Goal: Task Accomplishment & Management: Use online tool/utility

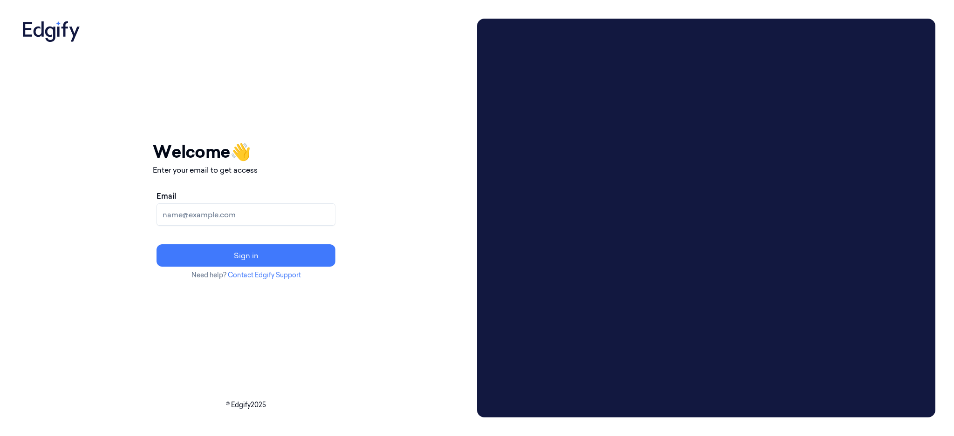
click at [262, 212] on input "Email" at bounding box center [245, 214] width 179 height 22
type input "rajasekharchedde.iv@indivillage.co"
click at [239, 269] on div "Email rajasekharchedde.iv@indivillage.co Sign in" at bounding box center [246, 229] width 186 height 84
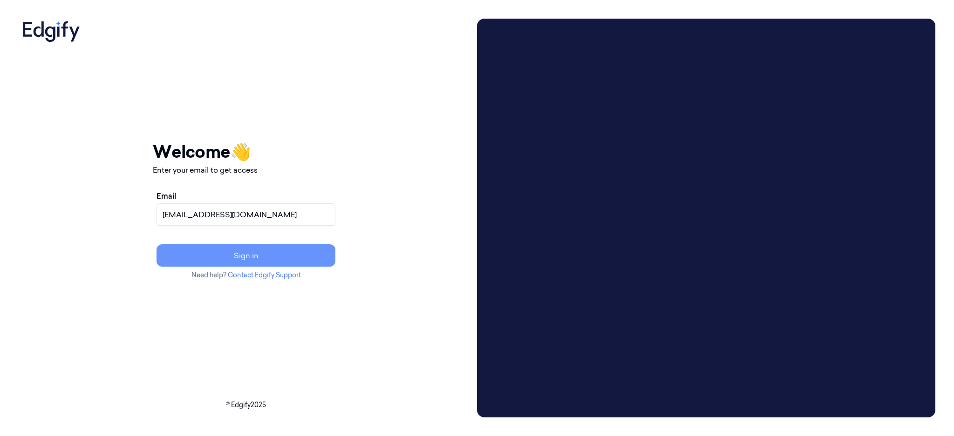
click at [229, 257] on button "Sign in" at bounding box center [245, 255] width 179 height 22
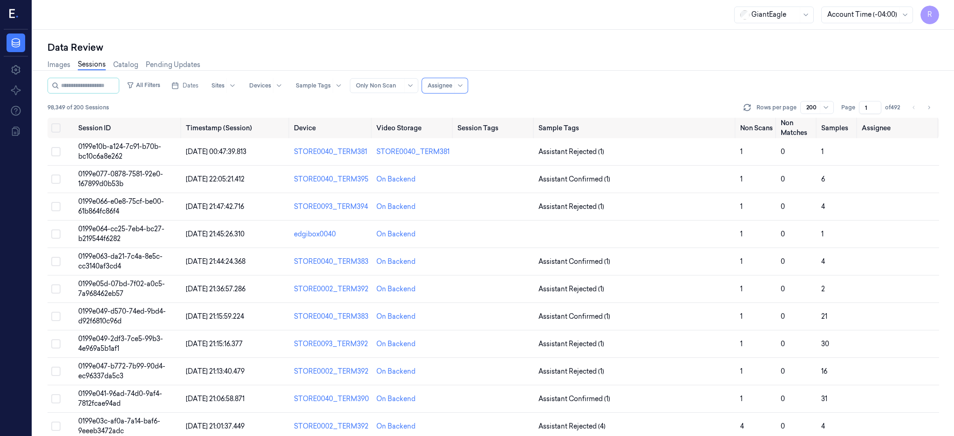
click at [453, 38] on div "Data Review Images Sessions Catalog Pending Updates All Filters Dates Sites Dev…" at bounding box center [493, 233] width 921 height 406
click at [910, 14] on div at bounding box center [905, 15] width 12 height 16
click at [890, 42] on div "Account Time (-04:00)" at bounding box center [893, 40] width 69 height 20
click at [634, 55] on div "Images Sessions Catalog Pending Updates" at bounding box center [492, 66] width 891 height 24
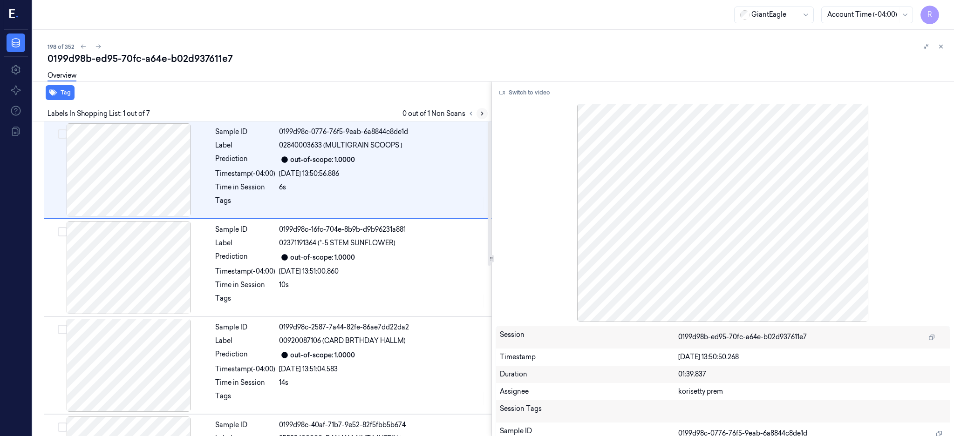
click at [487, 113] on button at bounding box center [481, 113] width 11 height 11
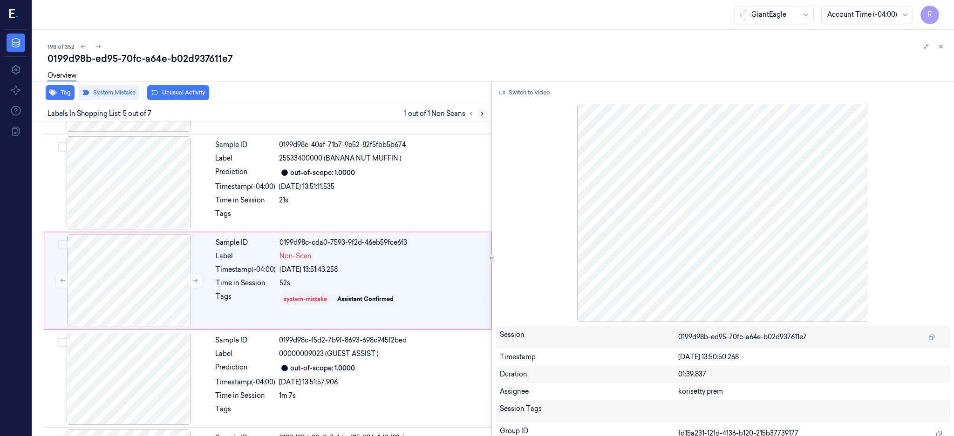
scroll to position [282, 0]
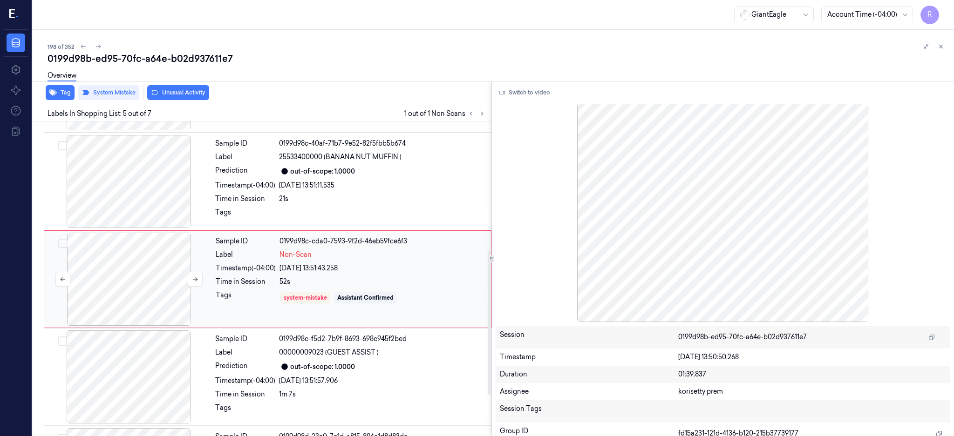
click at [102, 272] on div at bounding box center [129, 279] width 166 height 93
click at [65, 94] on button "Tag" at bounding box center [60, 92] width 29 height 15
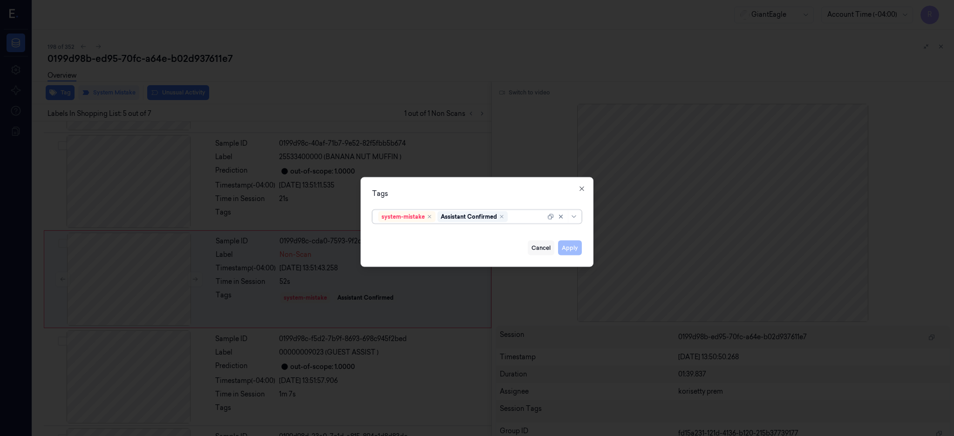
type input "b"
click at [394, 236] on div "Bag" at bounding box center [476, 235] width 197 height 10
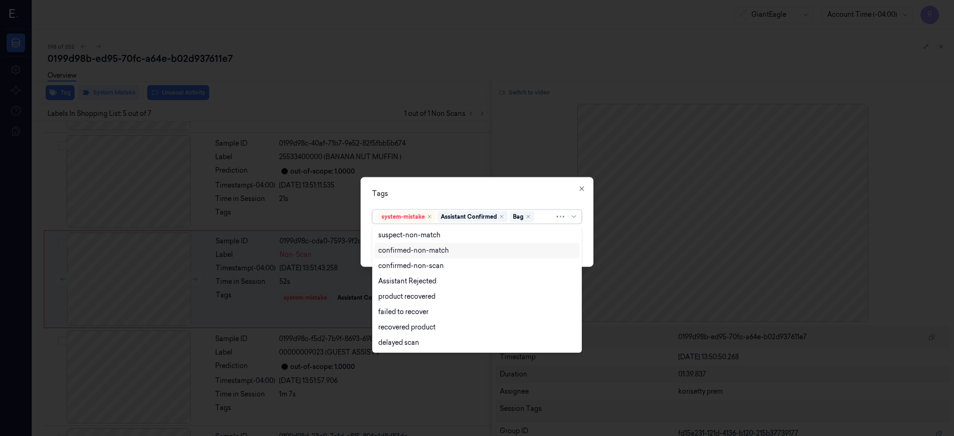
click at [569, 252] on div "confirmed-non-match" at bounding box center [476, 251] width 197 height 10
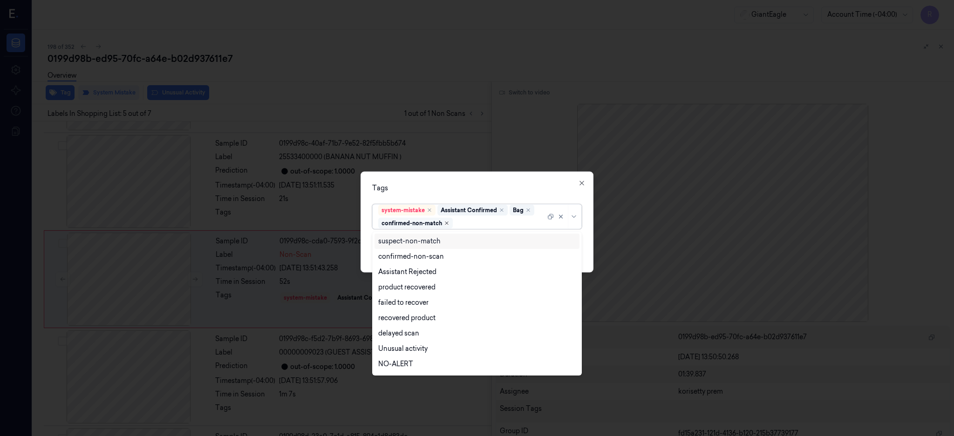
click at [447, 222] on icon "Remove ,confirmed-non-match" at bounding box center [447, 223] width 6 height 6
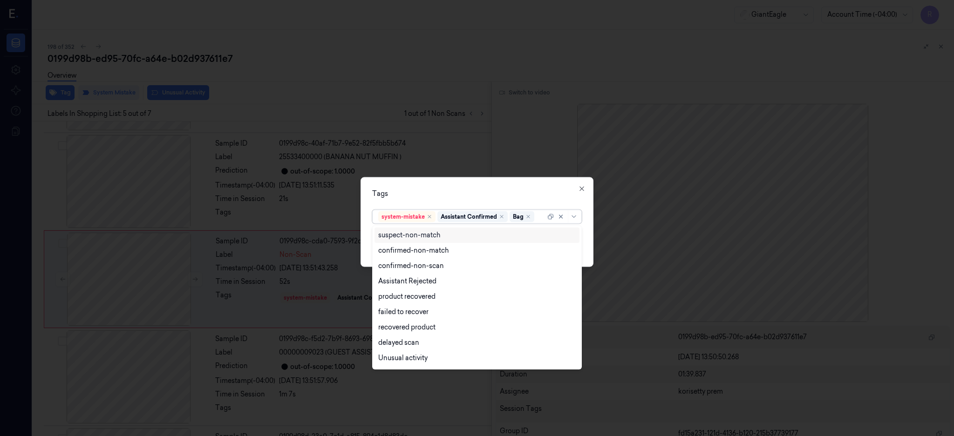
click at [449, 190] on div "Tags" at bounding box center [477, 194] width 210 height 10
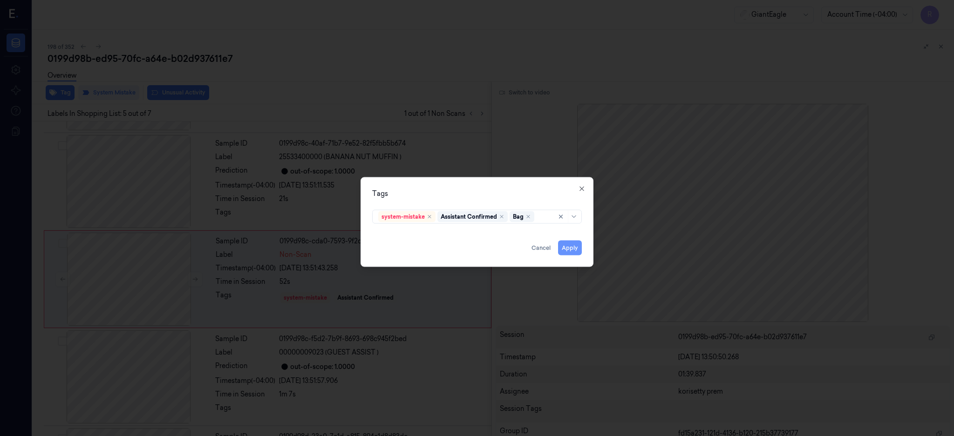
click at [569, 252] on button "Apply" at bounding box center [570, 247] width 24 height 15
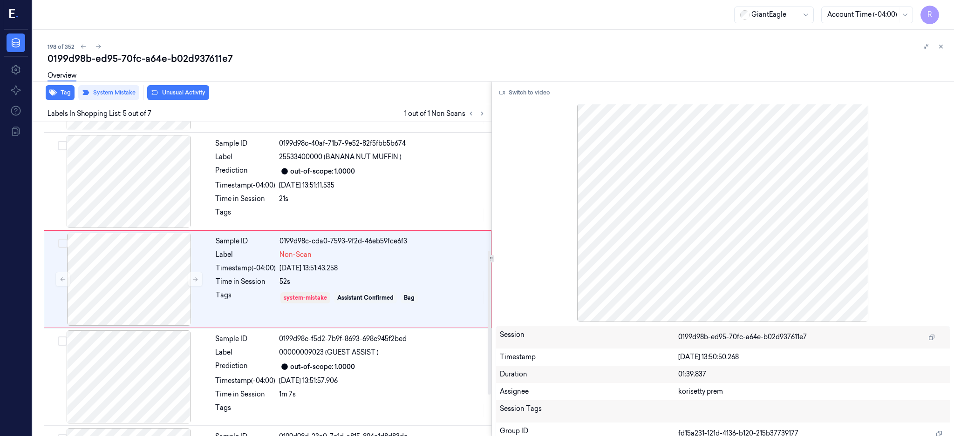
click at [153, 60] on div "0199d98b-ed95-70fc-a64e-b02d937611e7" at bounding box center [496, 58] width 899 height 13
copy div "a64e"
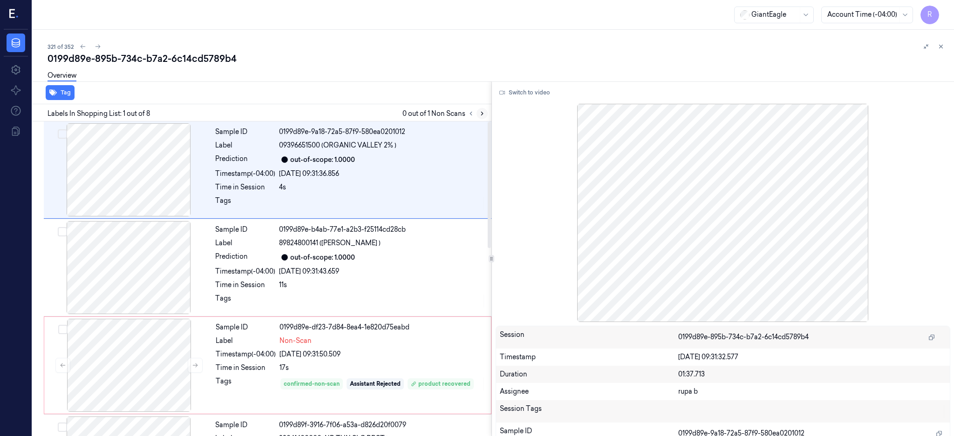
click at [485, 110] on icon at bounding box center [482, 113] width 7 height 7
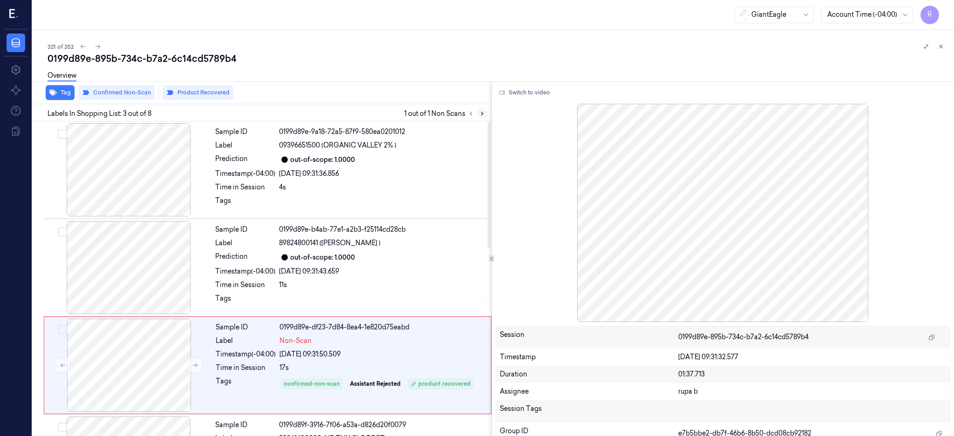
scroll to position [86, 0]
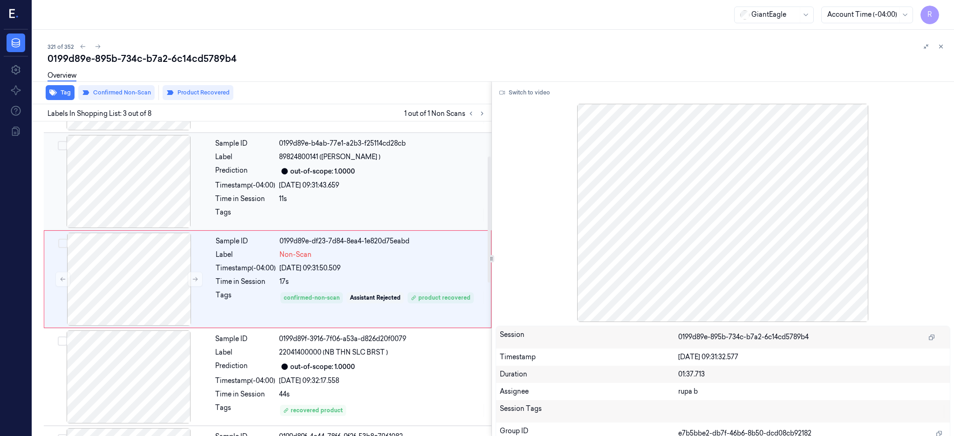
click at [122, 196] on div at bounding box center [129, 181] width 166 height 93
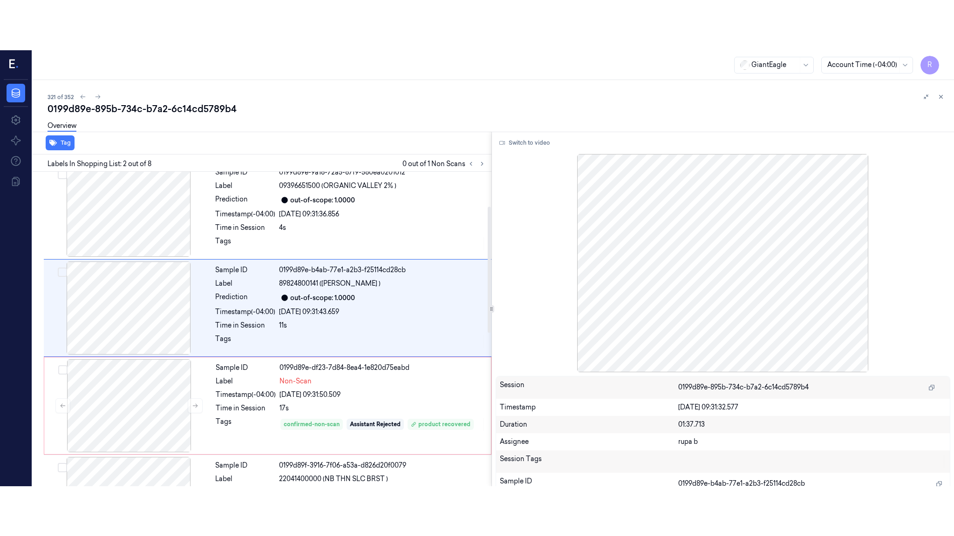
scroll to position [0, 0]
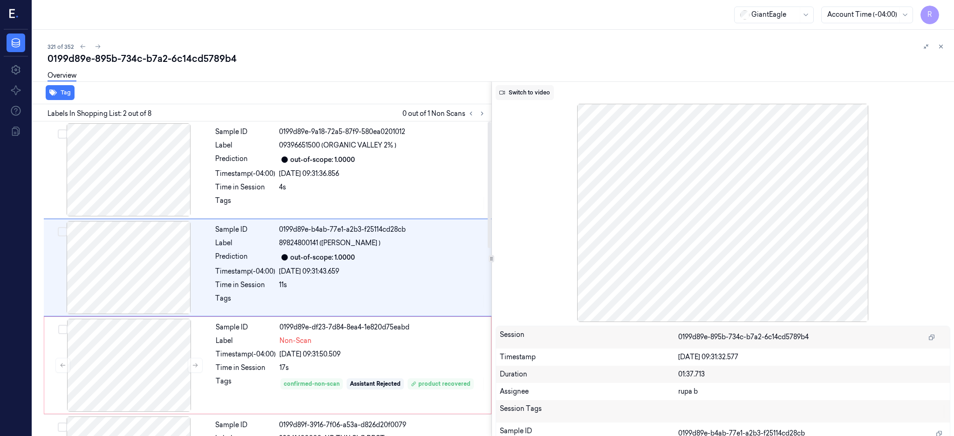
click at [549, 94] on button "Switch to video" at bounding box center [524, 92] width 58 height 15
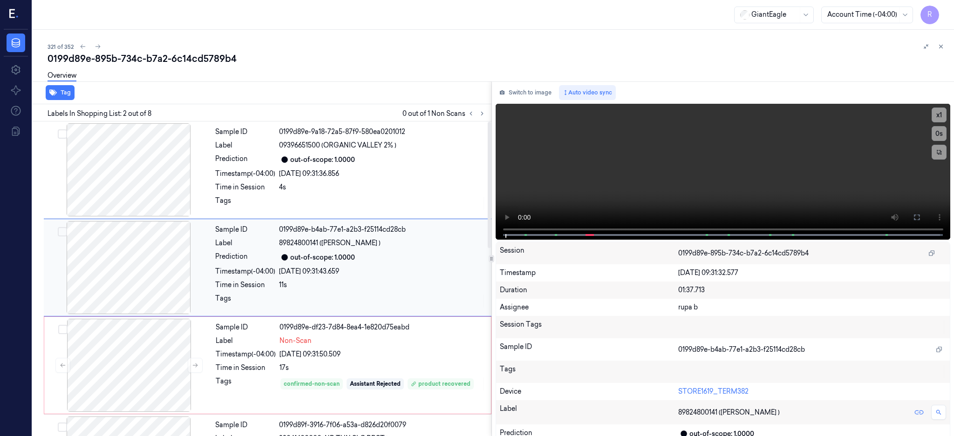
click at [137, 280] on div at bounding box center [129, 267] width 166 height 93
click at [924, 210] on button at bounding box center [916, 217] width 15 height 15
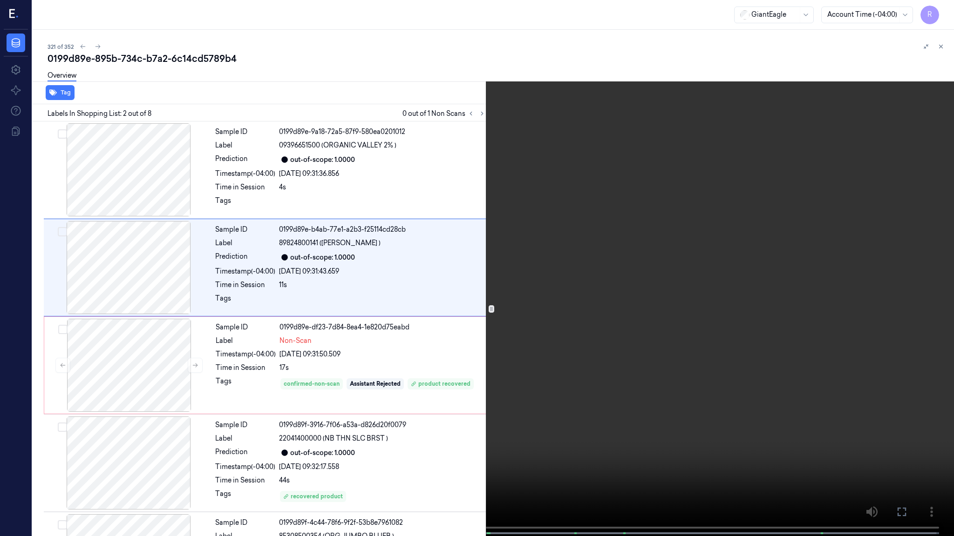
click at [564, 240] on video at bounding box center [477, 269] width 954 height 538
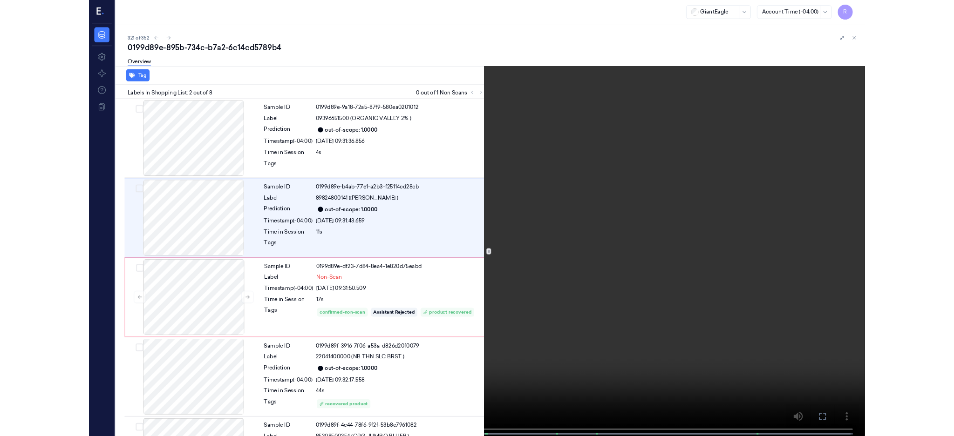
scroll to position [36, 0]
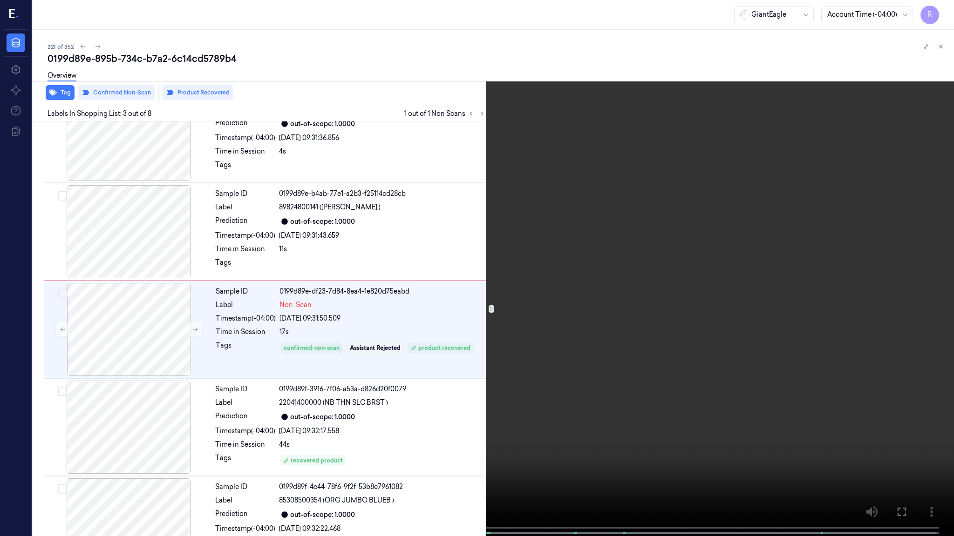
click at [500, 329] on video at bounding box center [477, 269] width 954 height 538
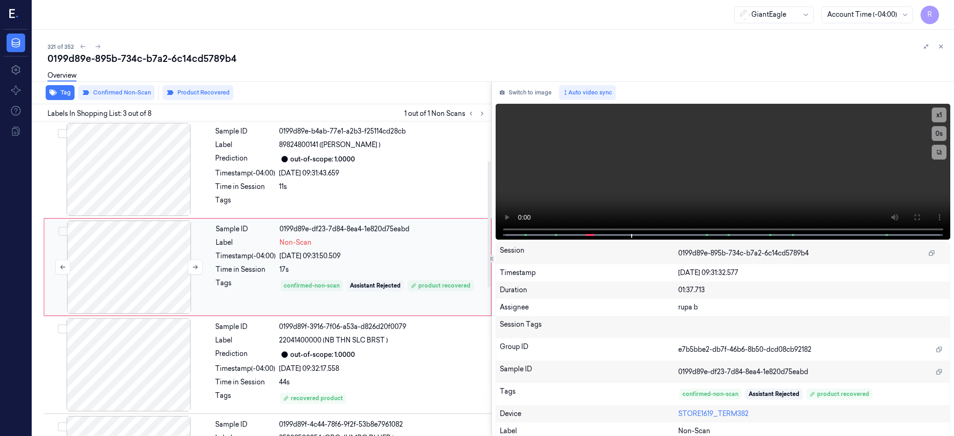
click at [157, 268] on div at bounding box center [129, 267] width 166 height 93
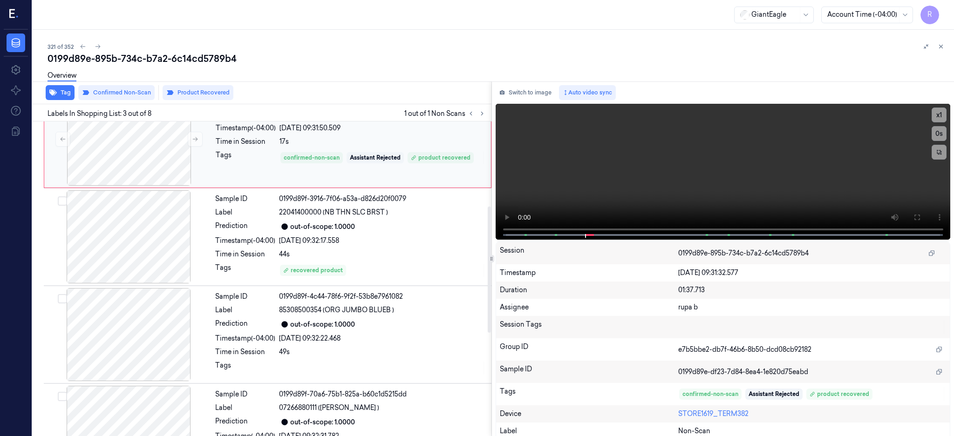
scroll to position [272, 0]
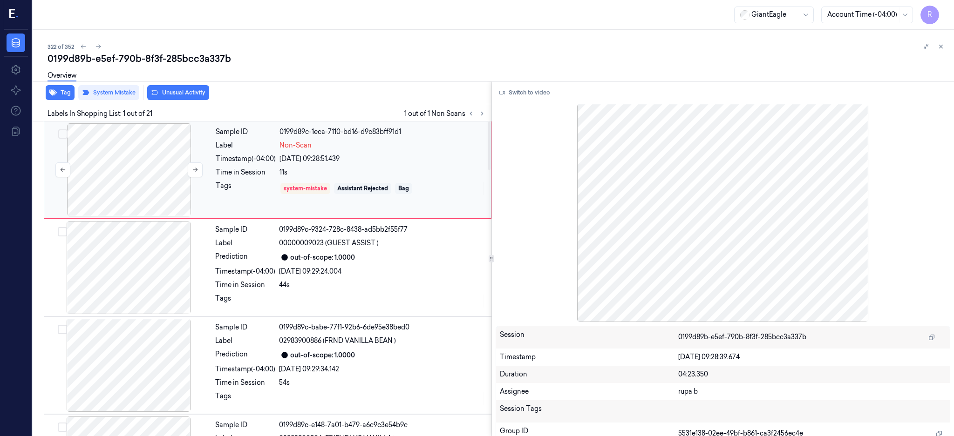
click at [115, 176] on div at bounding box center [129, 169] width 166 height 93
click at [544, 90] on button "Switch to video" at bounding box center [524, 92] width 58 height 15
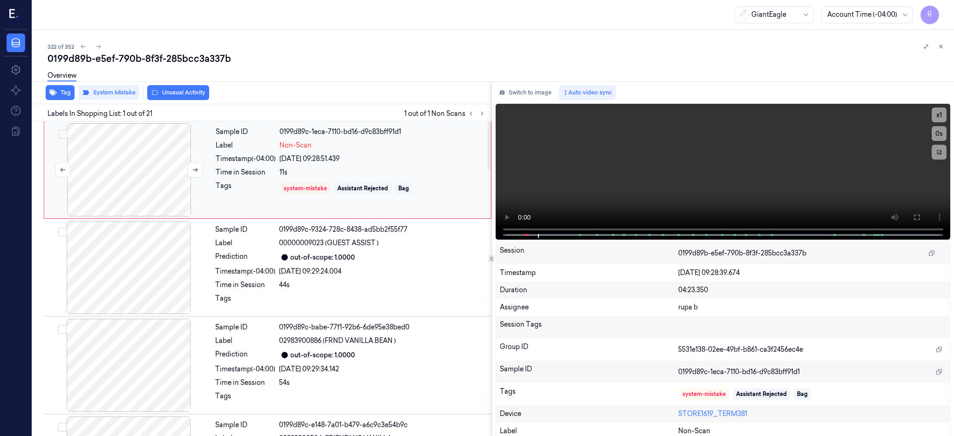
click at [125, 198] on div at bounding box center [129, 169] width 166 height 93
click at [920, 220] on icon at bounding box center [916, 217] width 7 height 7
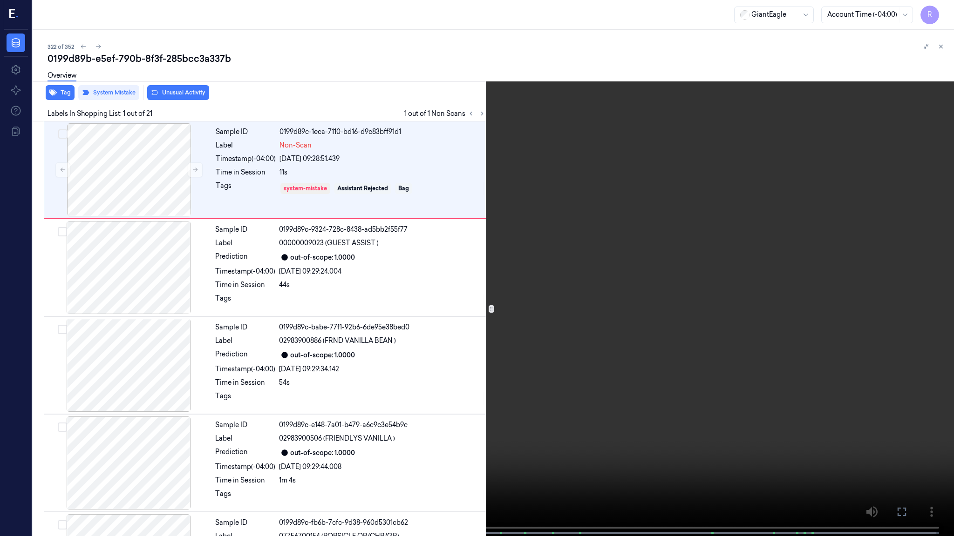
click at [534, 253] on video at bounding box center [477, 269] width 954 height 538
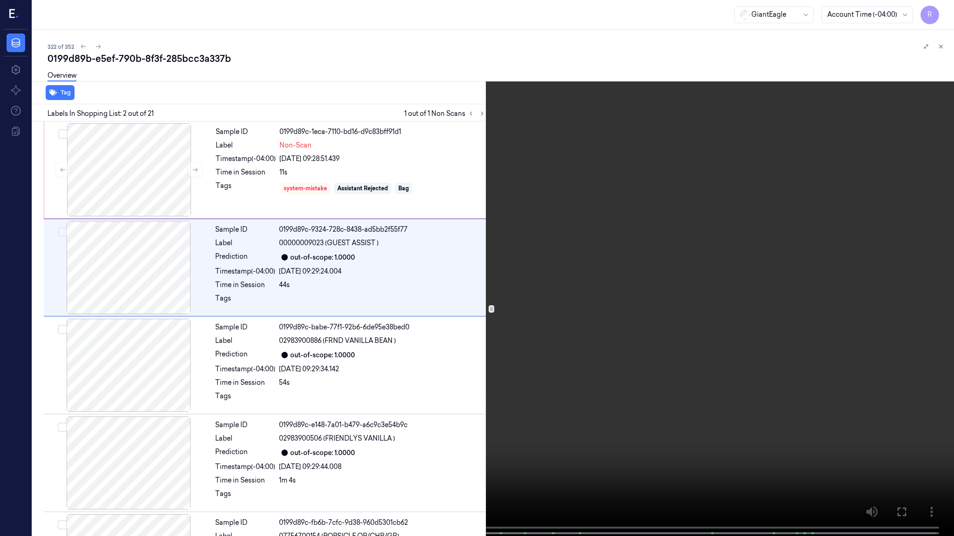
click at [573, 346] on video at bounding box center [477, 269] width 954 height 538
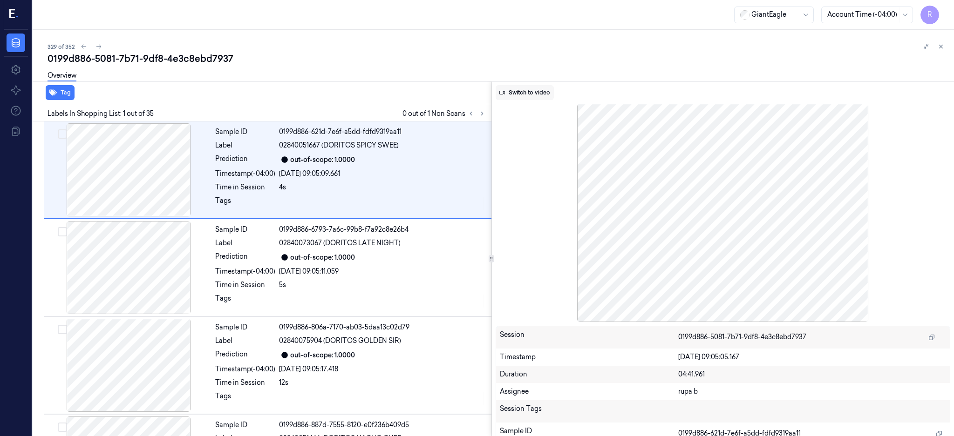
click at [541, 80] on div "Overview" at bounding box center [496, 77] width 899 height 24
click at [539, 88] on button "Switch to video" at bounding box center [524, 92] width 58 height 15
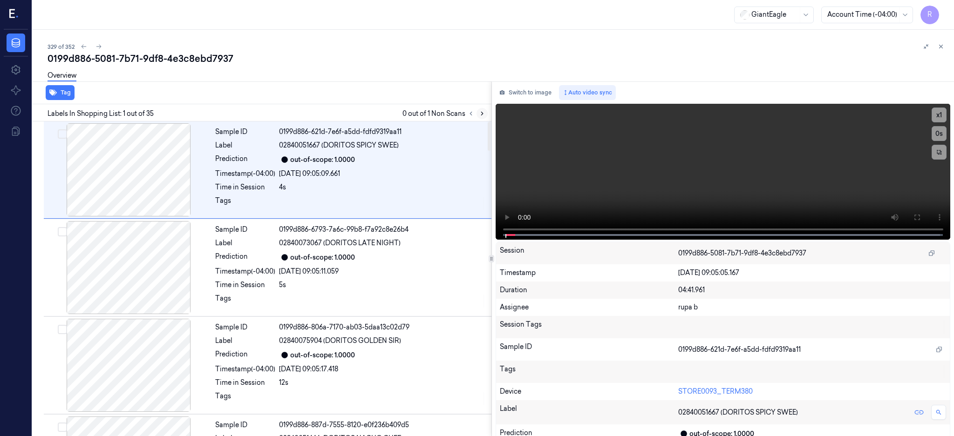
click at [487, 117] on button at bounding box center [481, 113] width 11 height 11
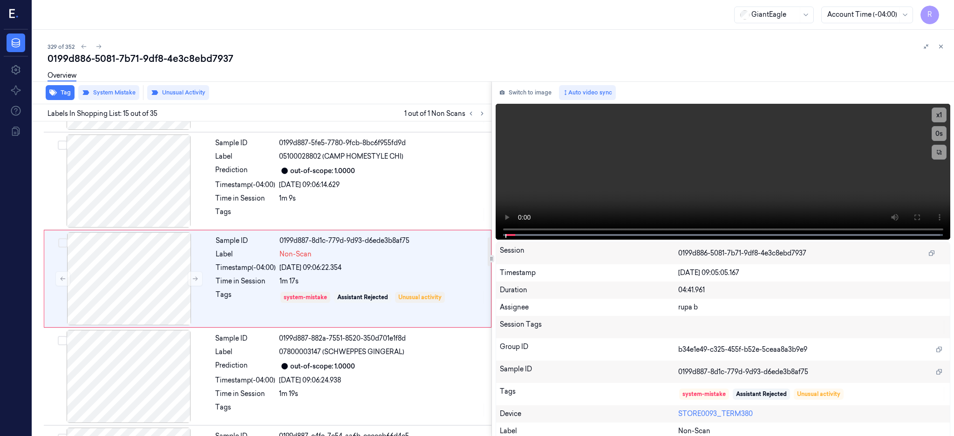
scroll to position [1260, 0]
click at [136, 268] on div at bounding box center [129, 278] width 166 height 93
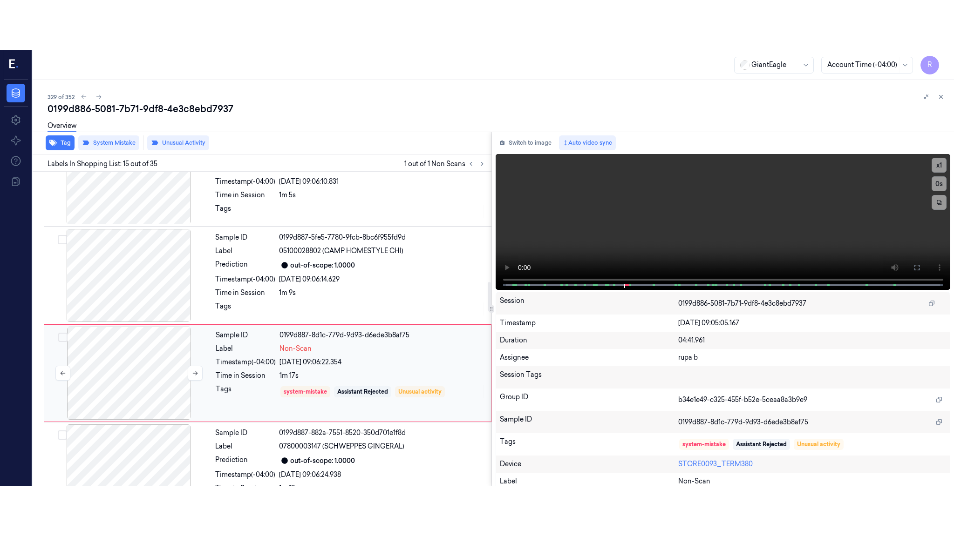
scroll to position [1198, 0]
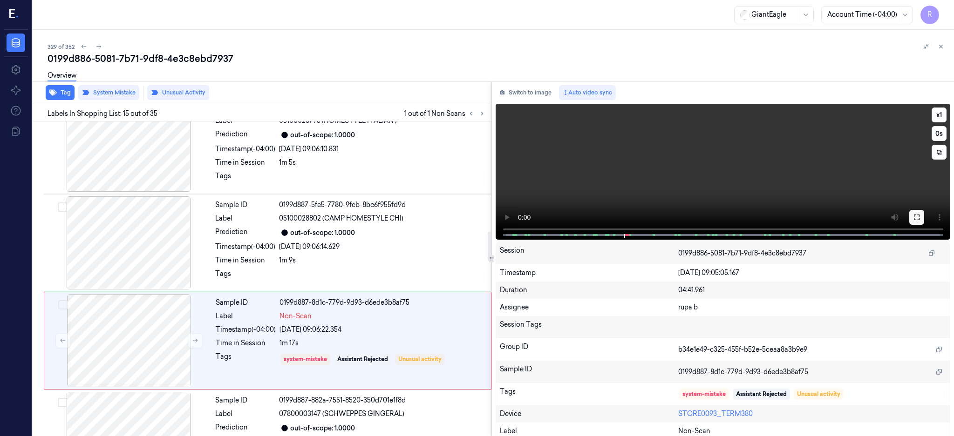
click at [924, 216] on button at bounding box center [916, 217] width 15 height 15
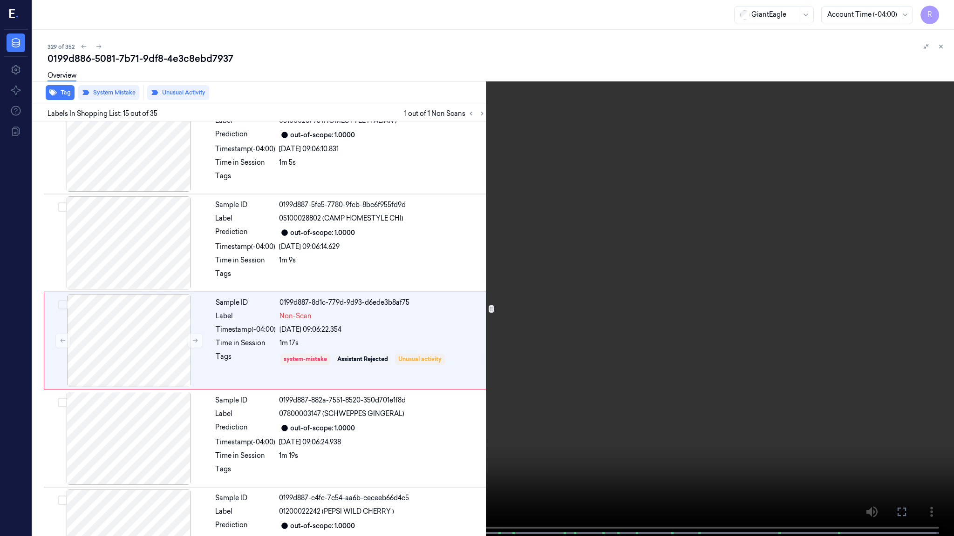
click at [629, 247] on video at bounding box center [477, 269] width 954 height 538
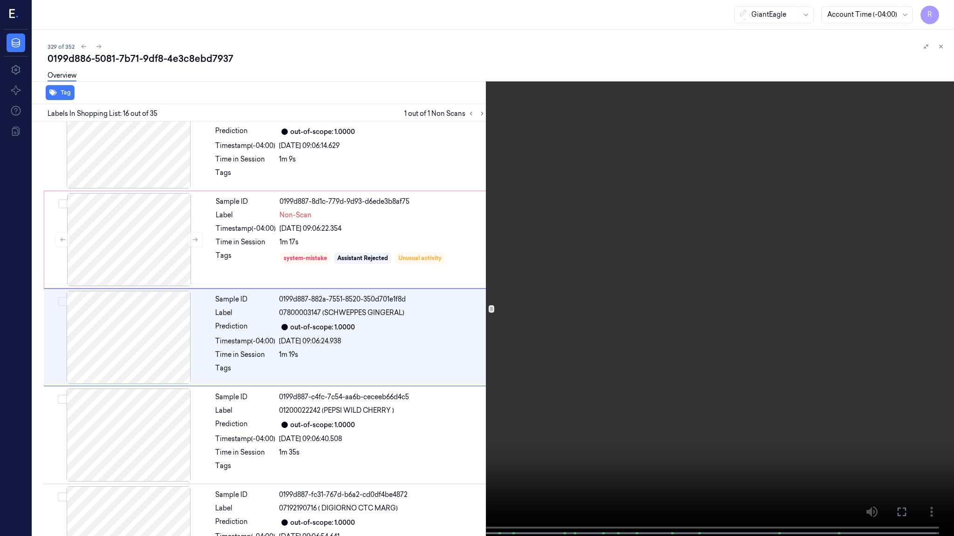
scroll to position [1308, 0]
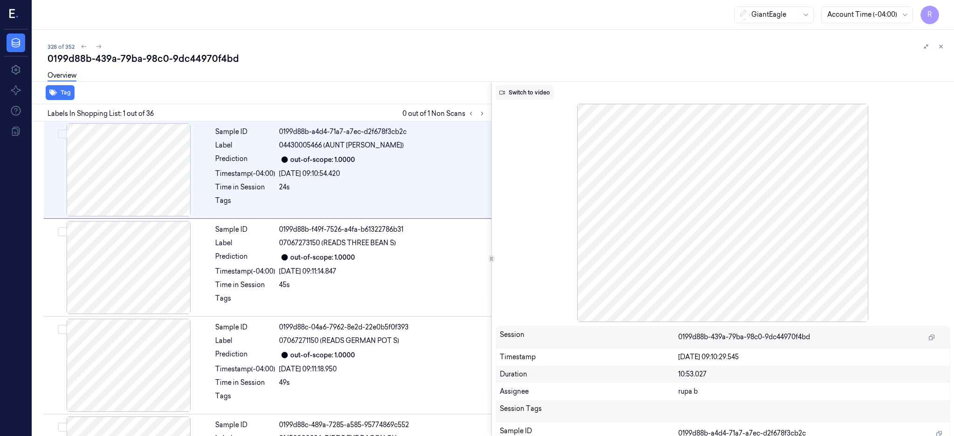
click at [542, 95] on button "Switch to video" at bounding box center [524, 92] width 58 height 15
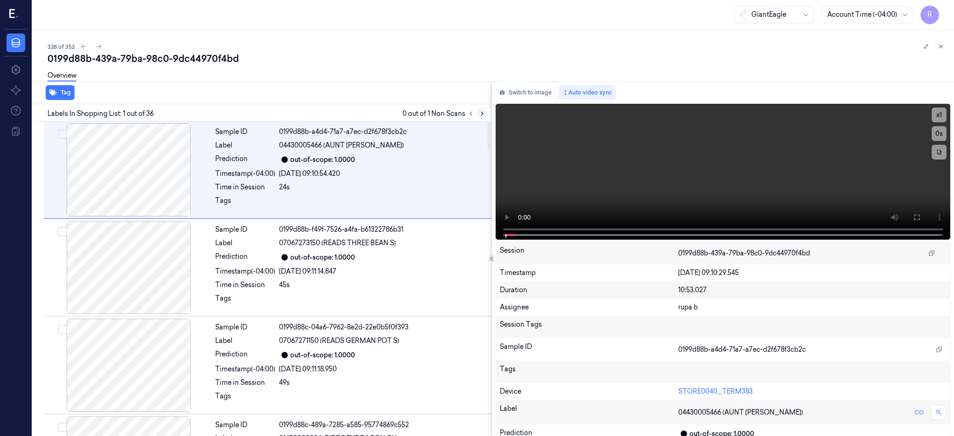
click at [485, 114] on icon at bounding box center [482, 113] width 7 height 7
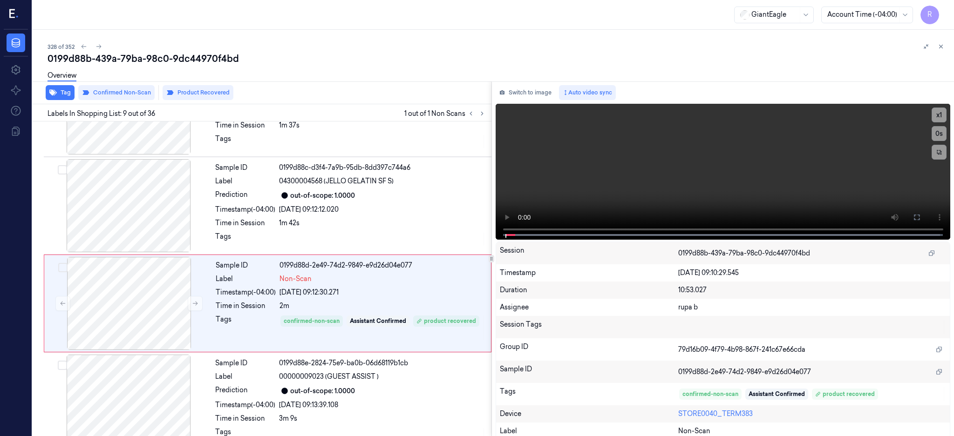
scroll to position [673, 0]
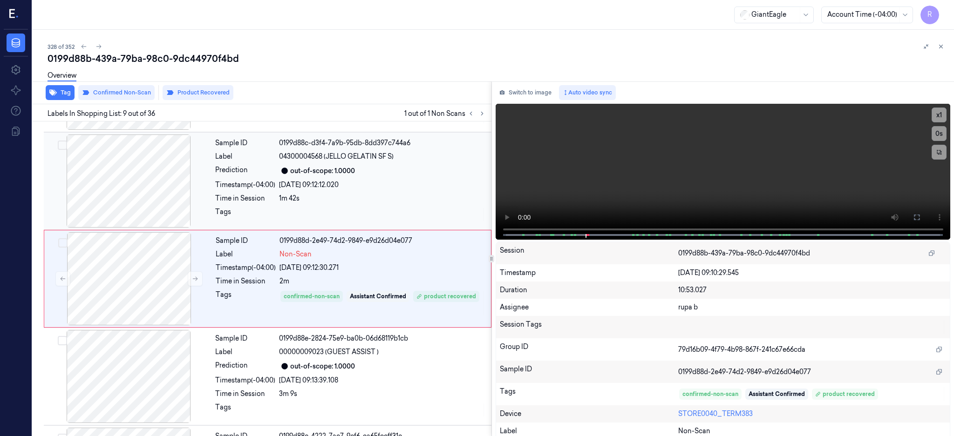
click at [128, 176] on div at bounding box center [129, 181] width 166 height 93
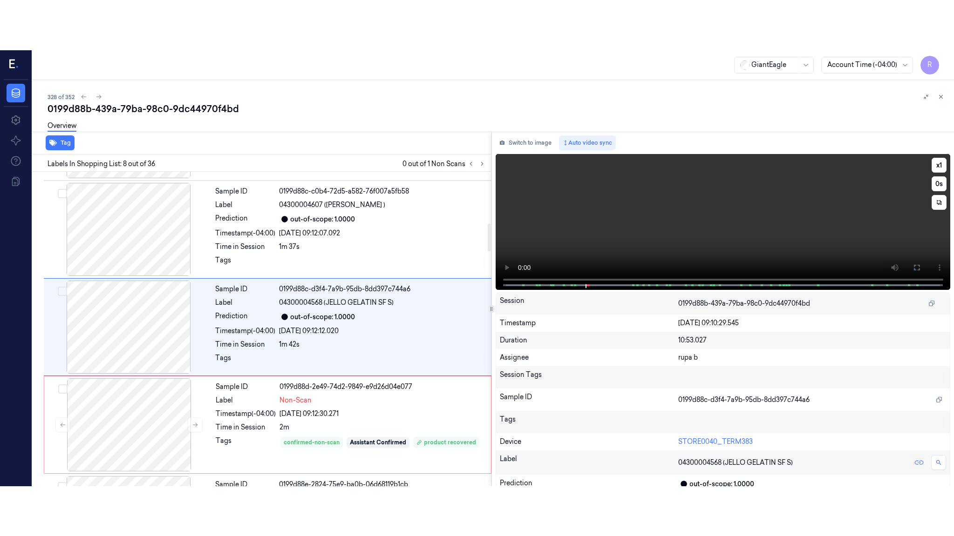
scroll to position [575, 0]
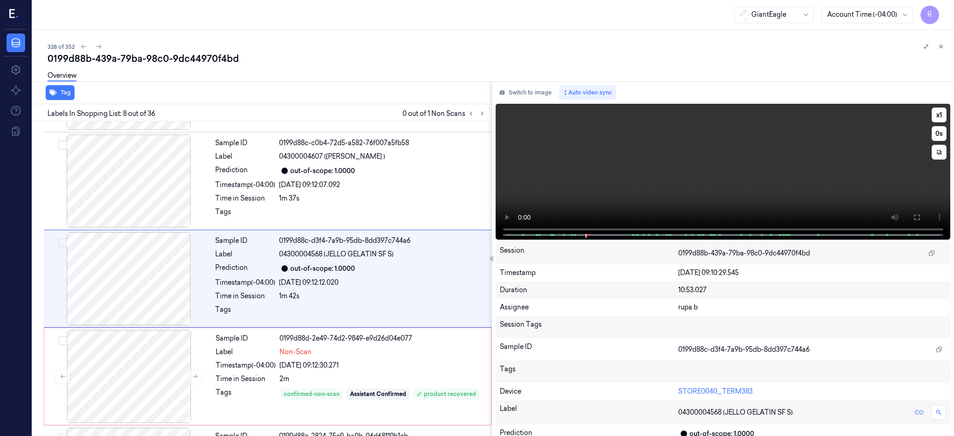
drag, startPoint x: 943, startPoint y: 219, endPoint x: 898, endPoint y: 295, distance: 88.7
click at [920, 219] on icon at bounding box center [916, 217] width 7 height 7
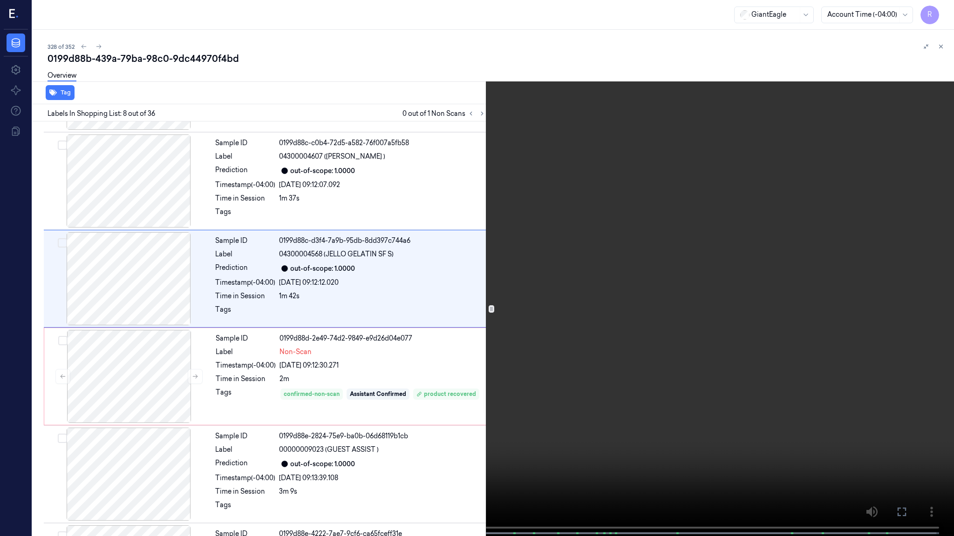
click at [675, 243] on video at bounding box center [477, 269] width 954 height 538
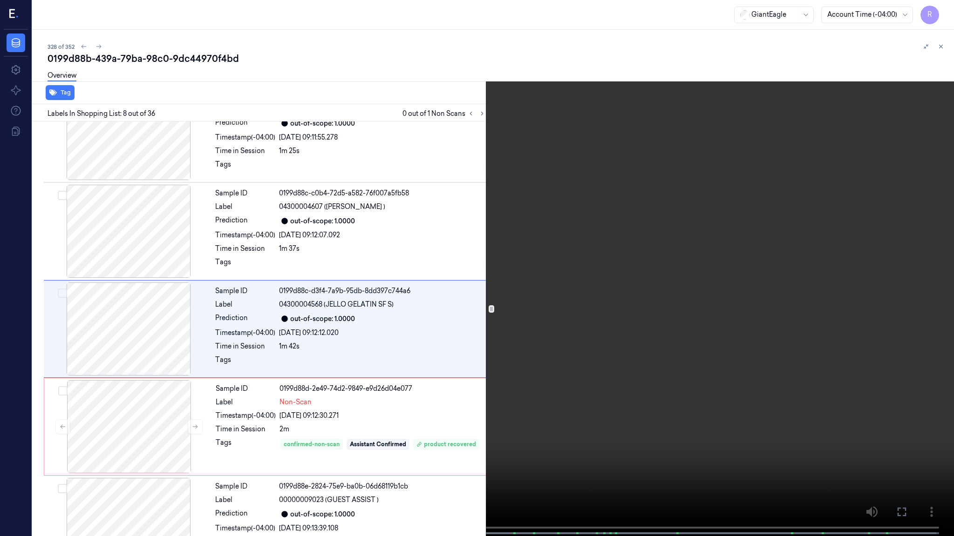
click at [675, 243] on video at bounding box center [477, 269] width 954 height 538
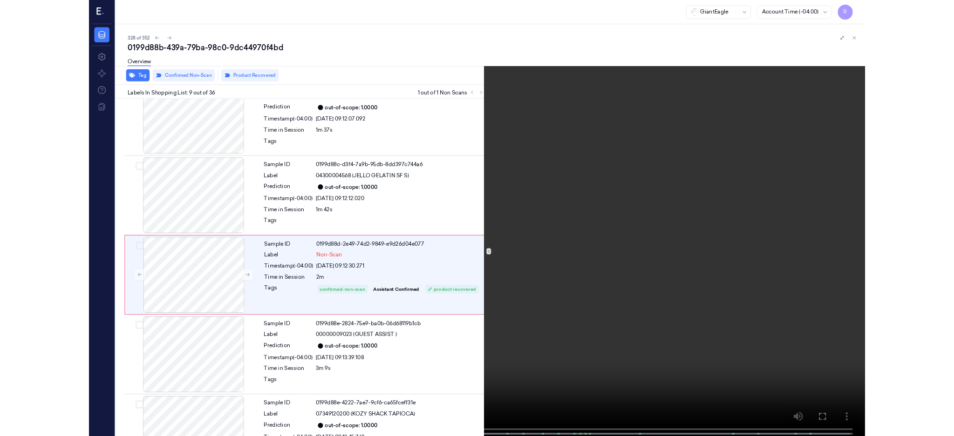
scroll to position [623, 0]
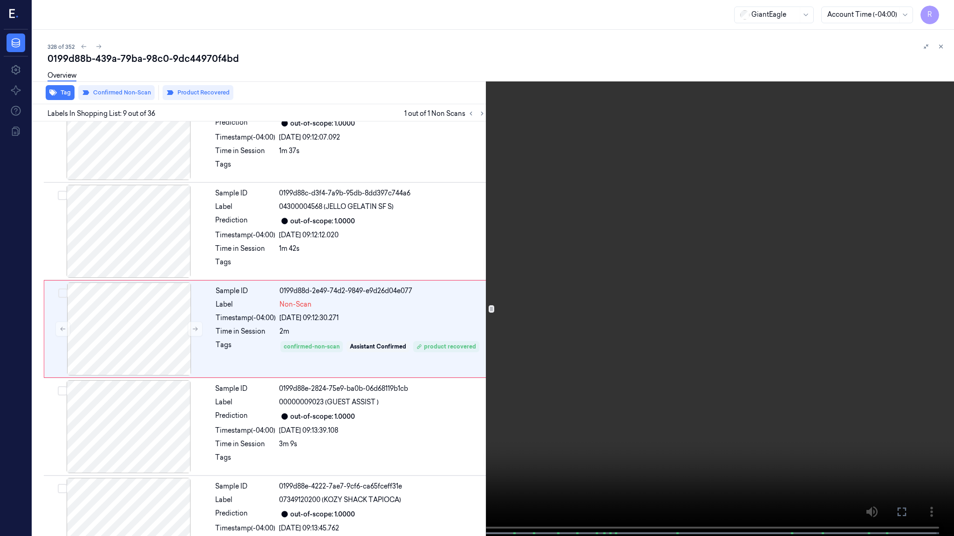
click at [552, 368] on video at bounding box center [477, 269] width 954 height 538
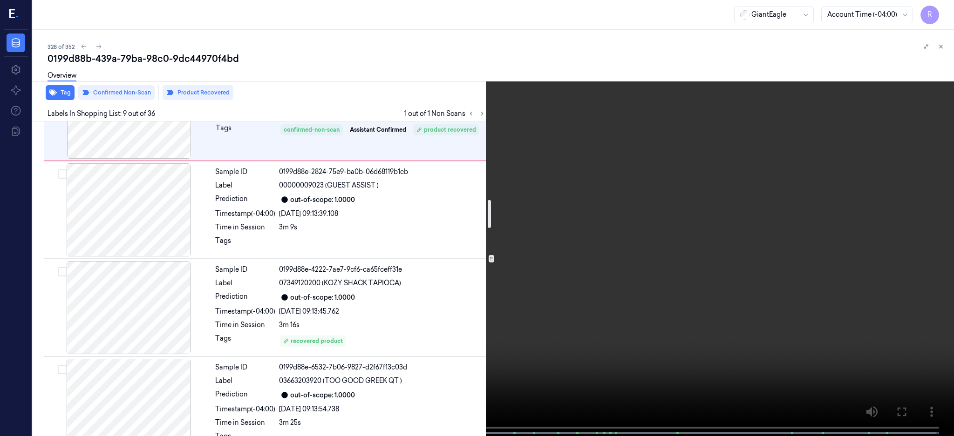
scroll to position [809, 0]
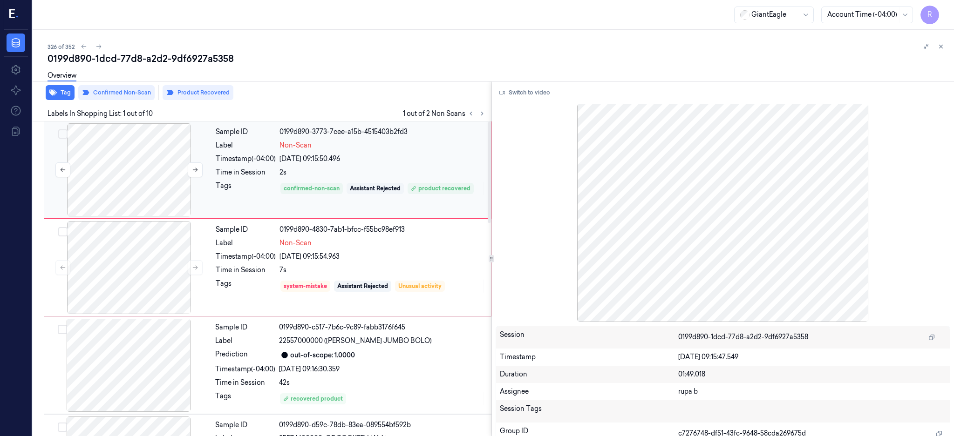
click at [144, 151] on div at bounding box center [129, 169] width 166 height 93
click at [517, 88] on button "Switch to video" at bounding box center [524, 92] width 58 height 15
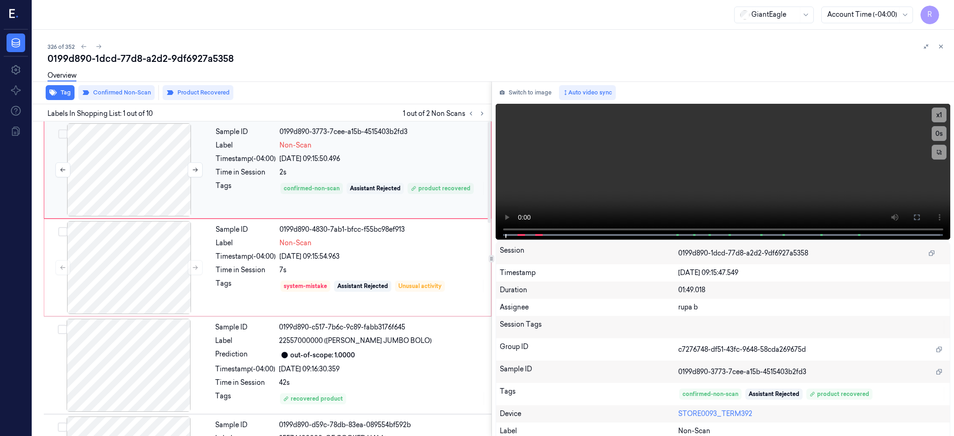
click at [100, 178] on div at bounding box center [129, 169] width 166 height 93
click at [920, 217] on icon at bounding box center [916, 217] width 7 height 7
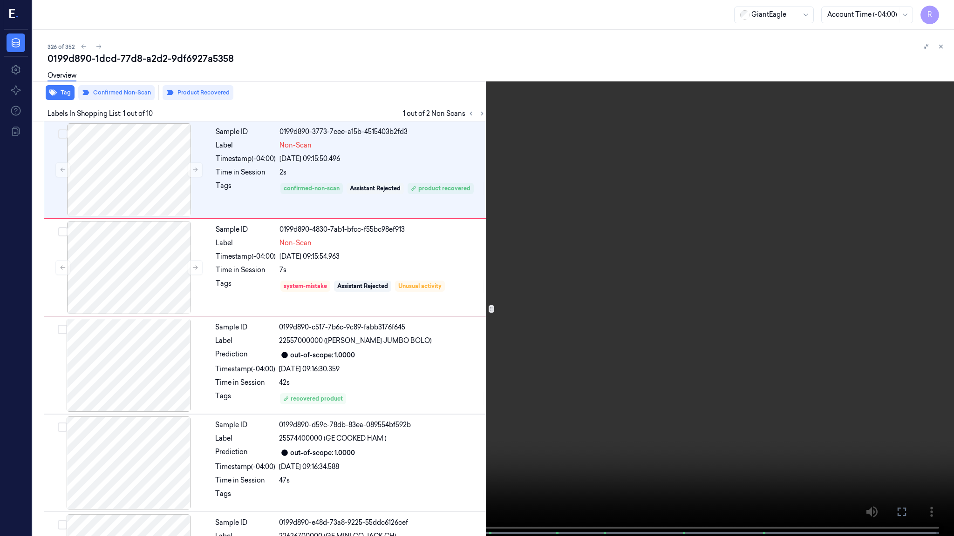
click at [578, 228] on video at bounding box center [477, 269] width 954 height 538
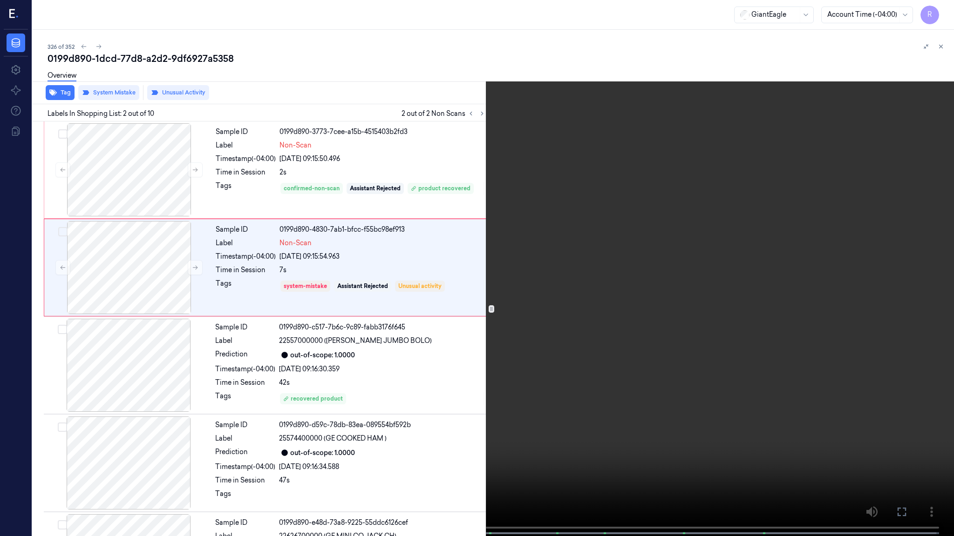
click at [578, 228] on video at bounding box center [477, 269] width 954 height 538
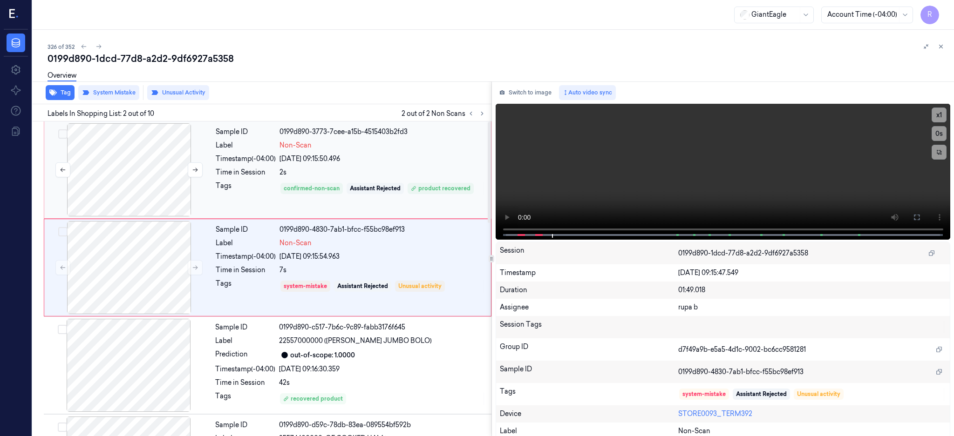
click at [145, 188] on div at bounding box center [129, 169] width 166 height 93
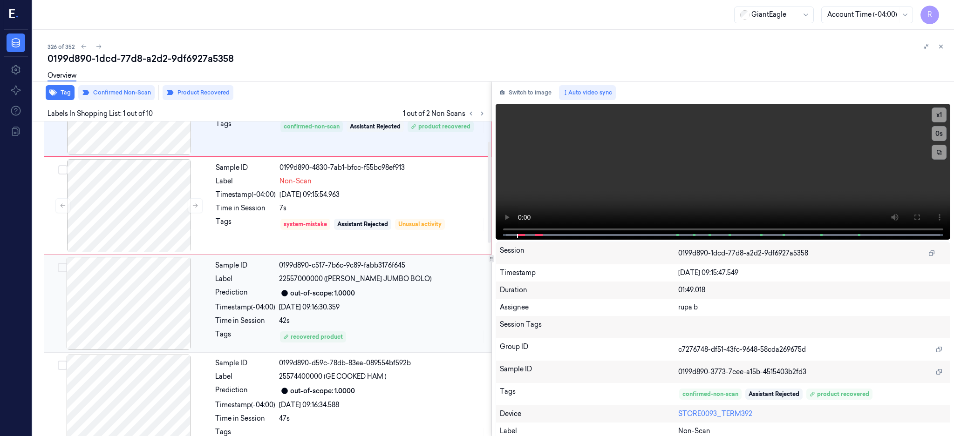
click at [109, 302] on div at bounding box center [129, 303] width 166 height 93
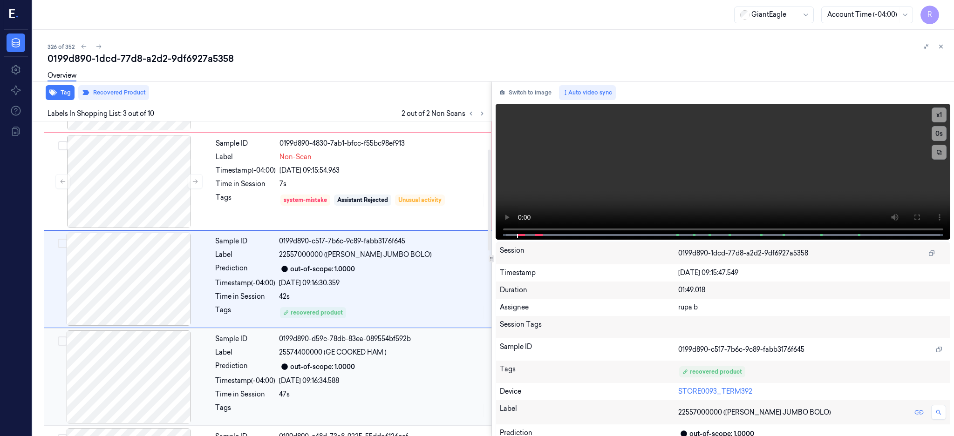
click at [125, 372] on div at bounding box center [129, 377] width 166 height 93
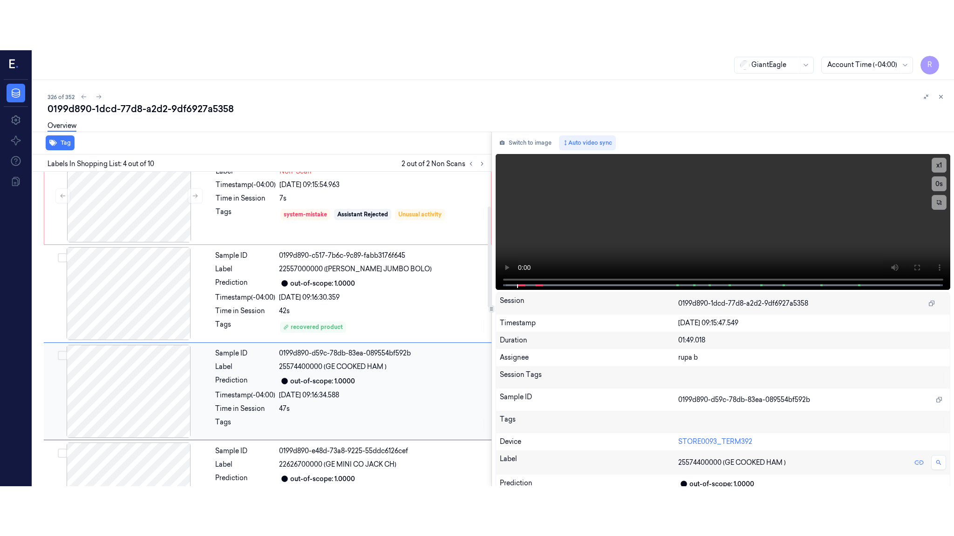
scroll to position [60, 0]
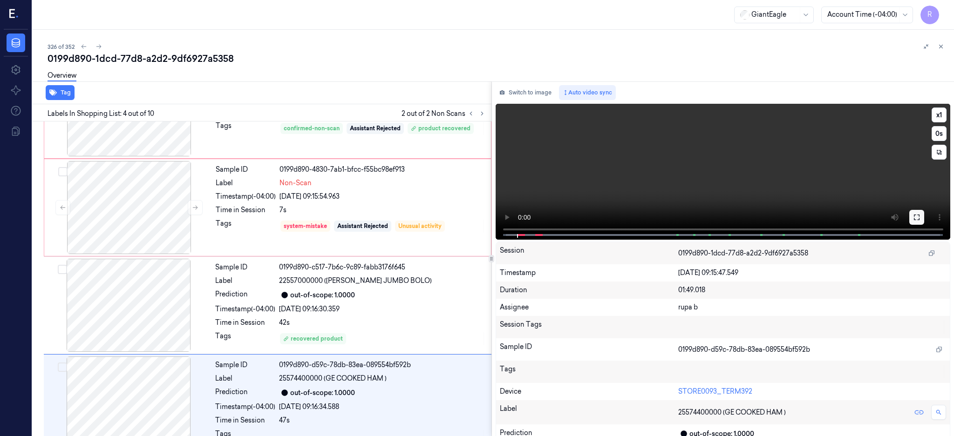
click at [920, 215] on icon at bounding box center [916, 217] width 7 height 7
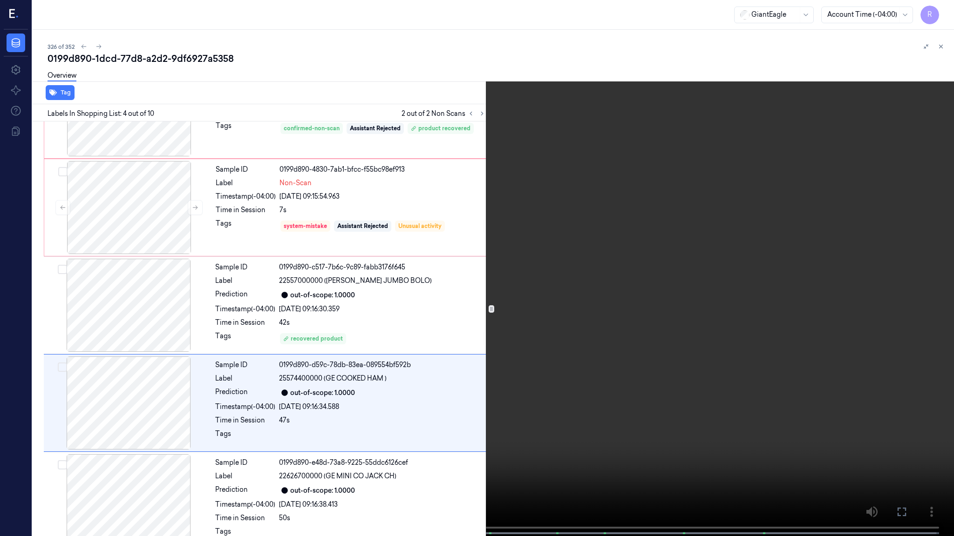
click at [546, 291] on video at bounding box center [477, 269] width 954 height 538
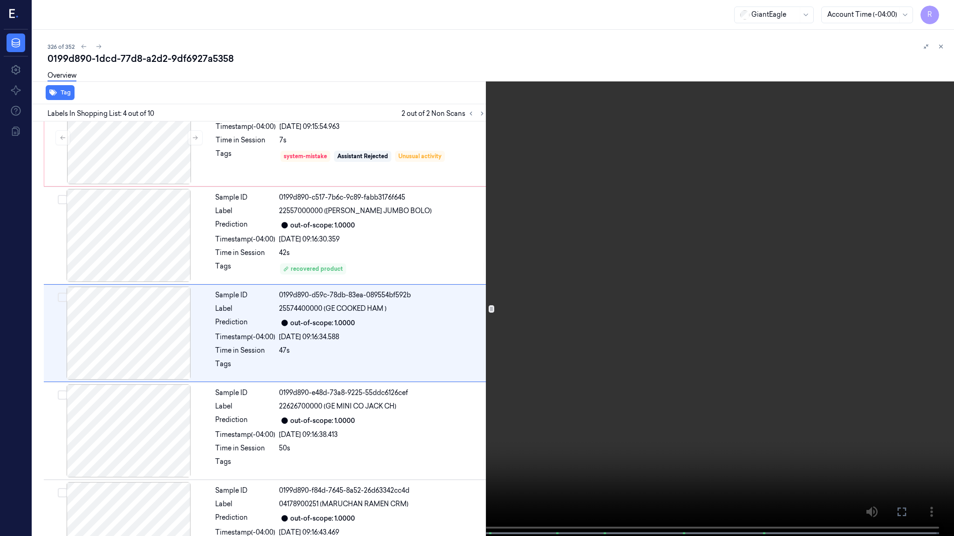
scroll to position [134, 0]
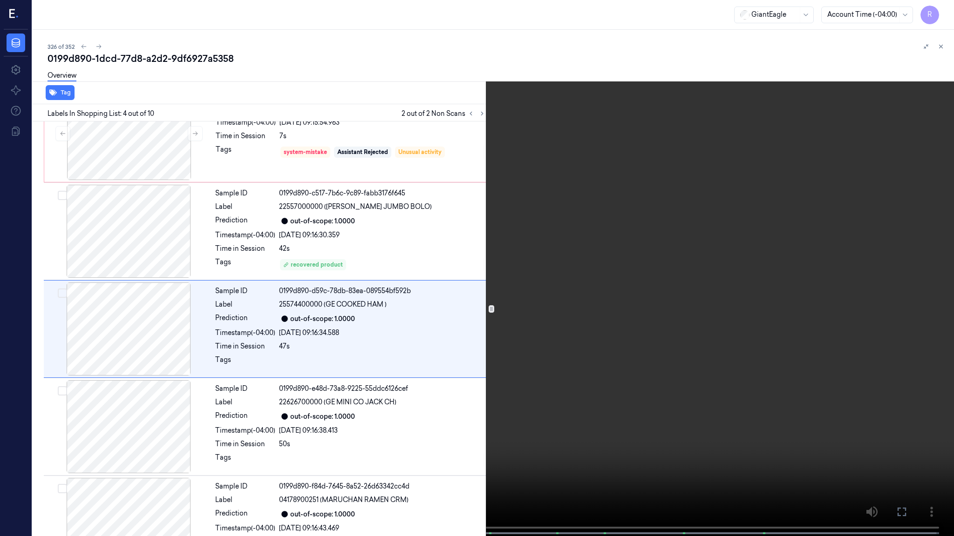
click at [934, 436] on video at bounding box center [477, 269] width 954 height 538
click at [875, 383] on video at bounding box center [477, 269] width 954 height 538
click at [724, 327] on video at bounding box center [477, 269] width 954 height 538
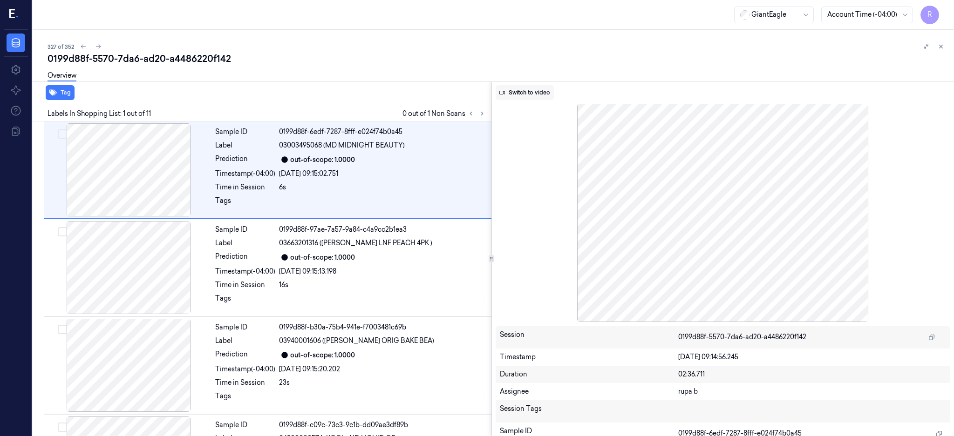
click at [533, 88] on button "Switch to video" at bounding box center [524, 92] width 58 height 15
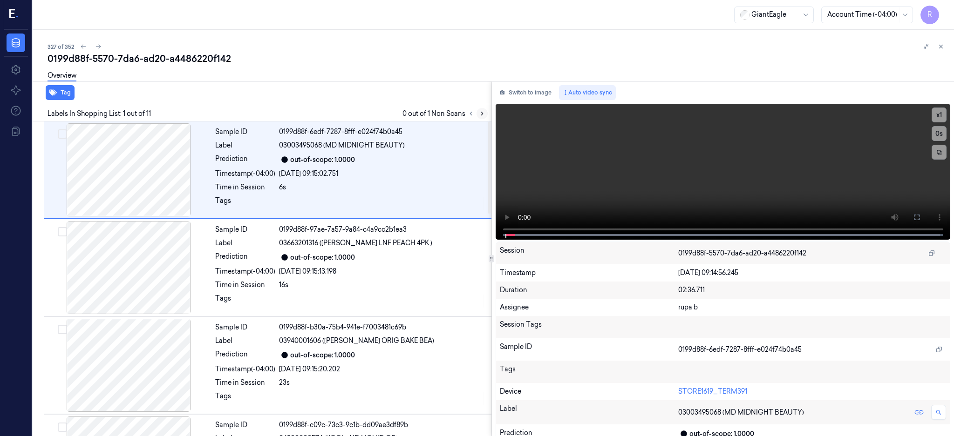
click at [487, 114] on button at bounding box center [481, 113] width 11 height 11
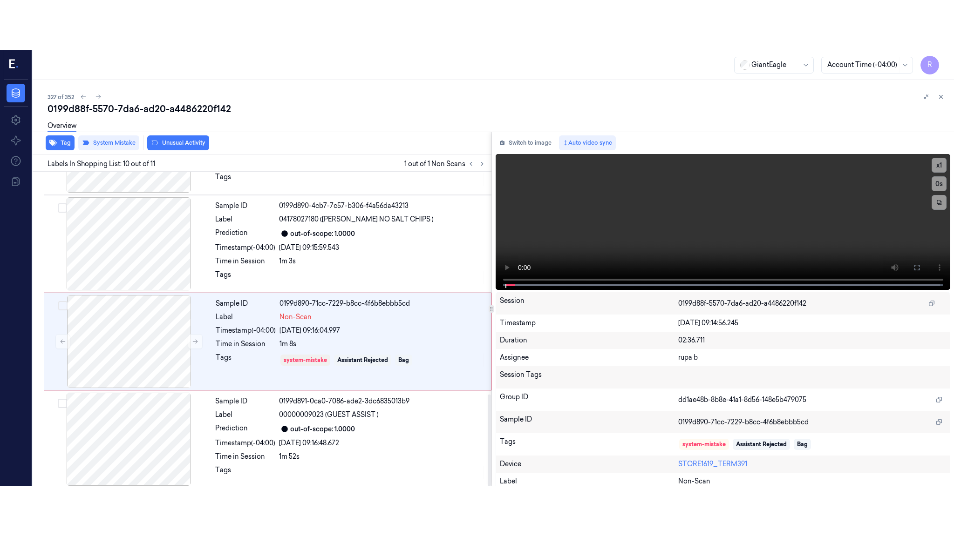
scroll to position [764, 0]
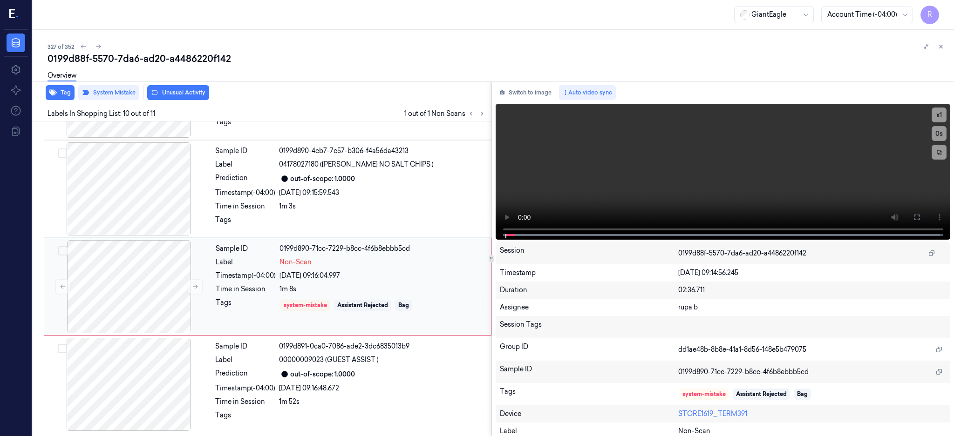
click at [411, 273] on div "12/10/2025 09:16:04.997" at bounding box center [382, 276] width 206 height 10
click at [924, 214] on button at bounding box center [916, 217] width 15 height 15
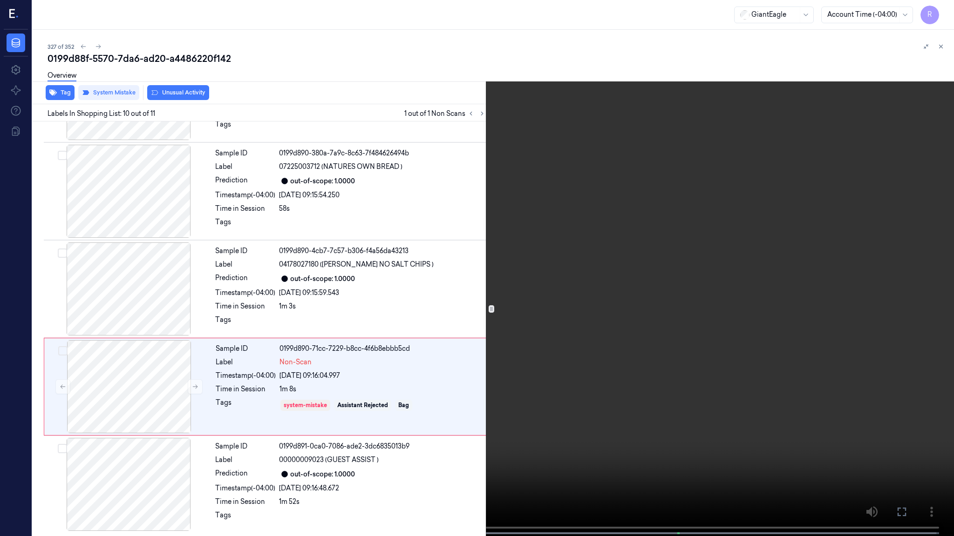
click at [713, 242] on video at bounding box center [477, 269] width 954 height 538
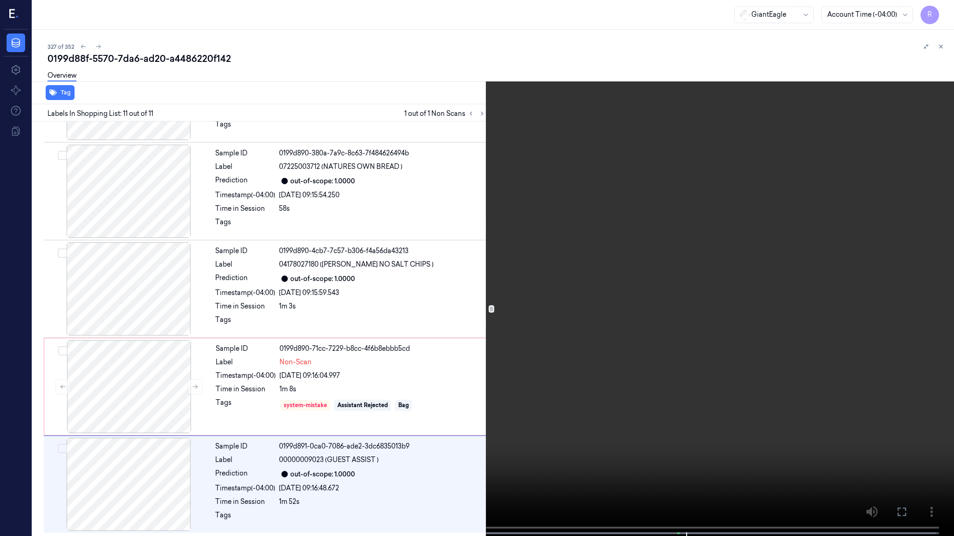
click at [706, 309] on video at bounding box center [477, 269] width 954 height 538
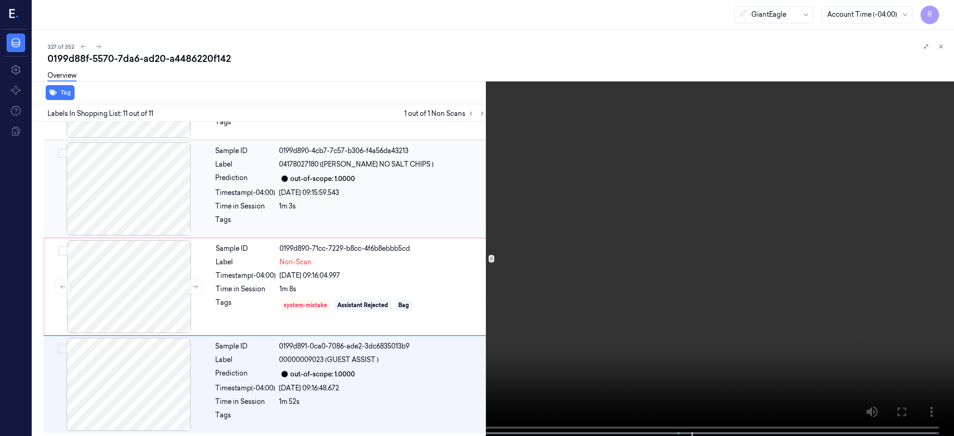
scroll to position [763, 0]
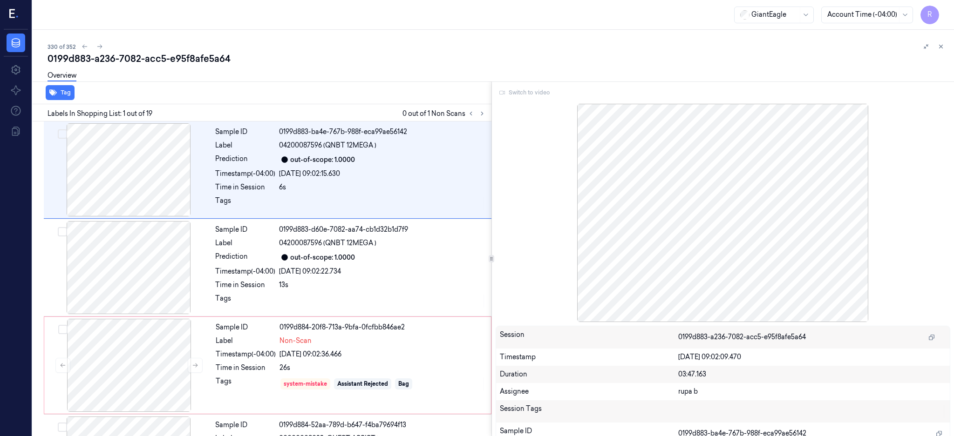
click at [533, 86] on div "Switch to video" at bounding box center [722, 92] width 455 height 15
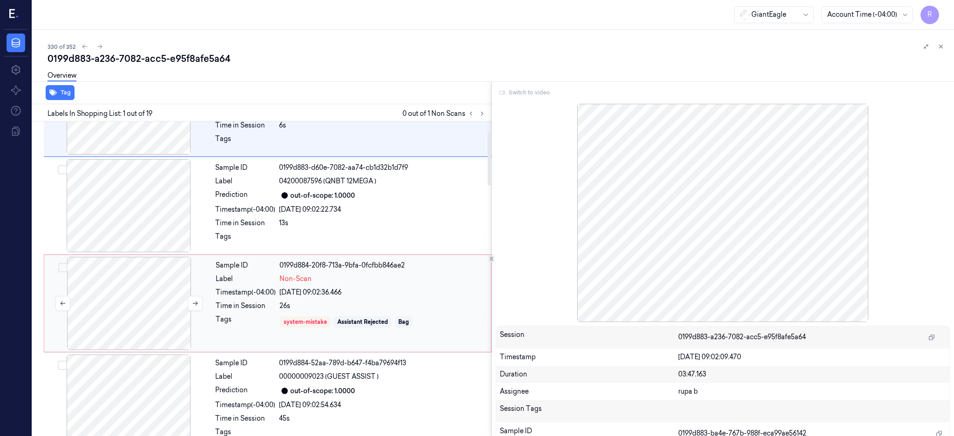
click at [133, 306] on div at bounding box center [129, 303] width 166 height 93
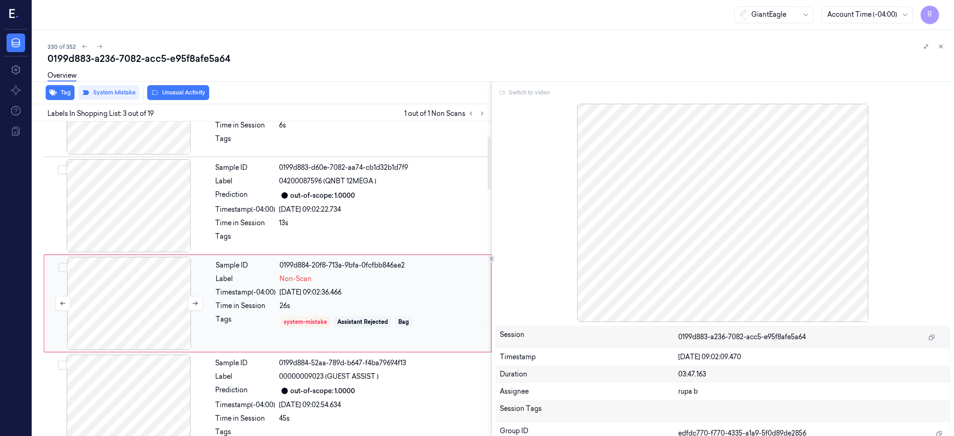
scroll to position [86, 0]
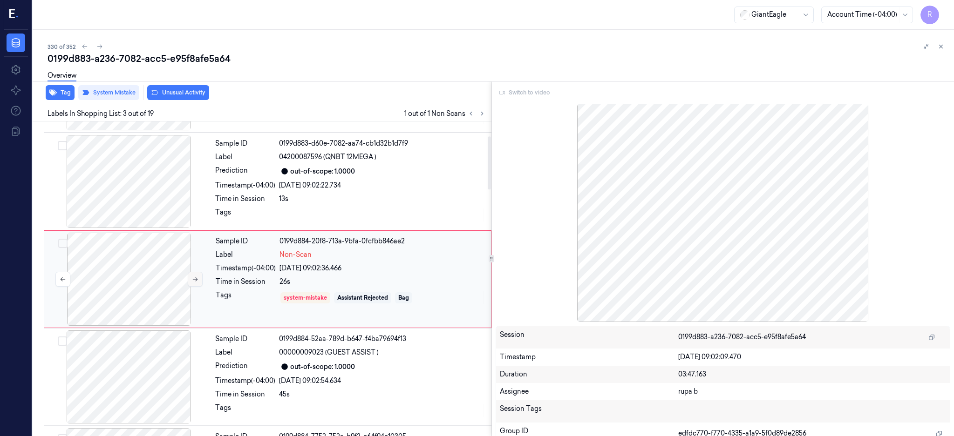
click at [189, 280] on button at bounding box center [195, 279] width 15 height 15
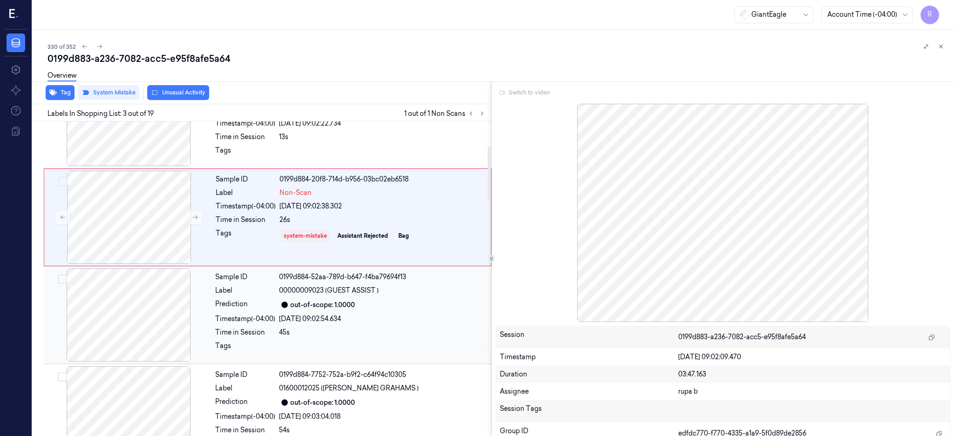
click at [168, 303] on div at bounding box center [129, 315] width 166 height 93
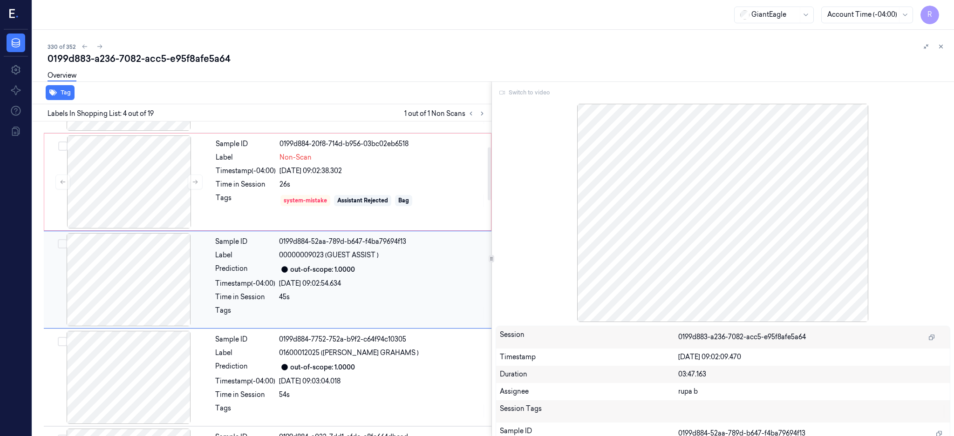
scroll to position [184, 0]
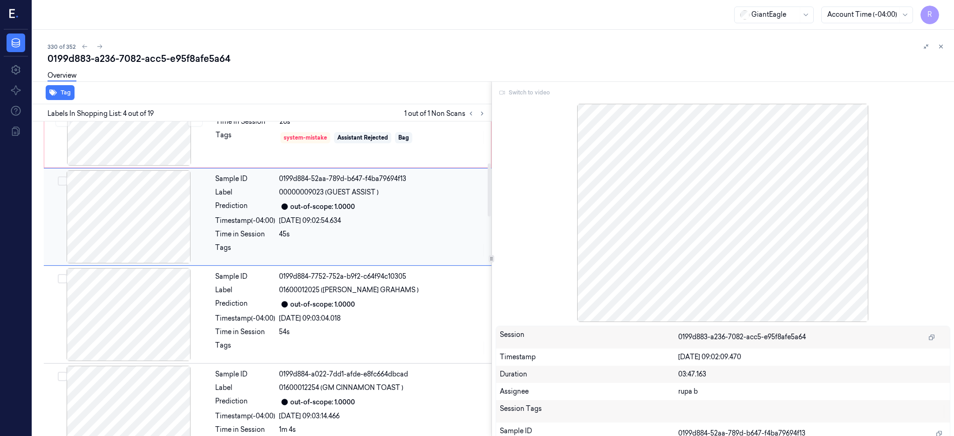
click at [168, 300] on div at bounding box center [129, 314] width 166 height 93
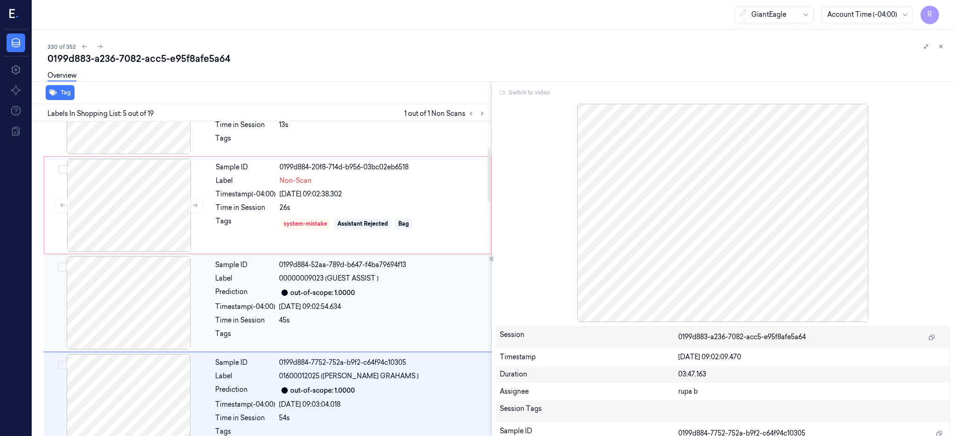
scroll to position [158, 0]
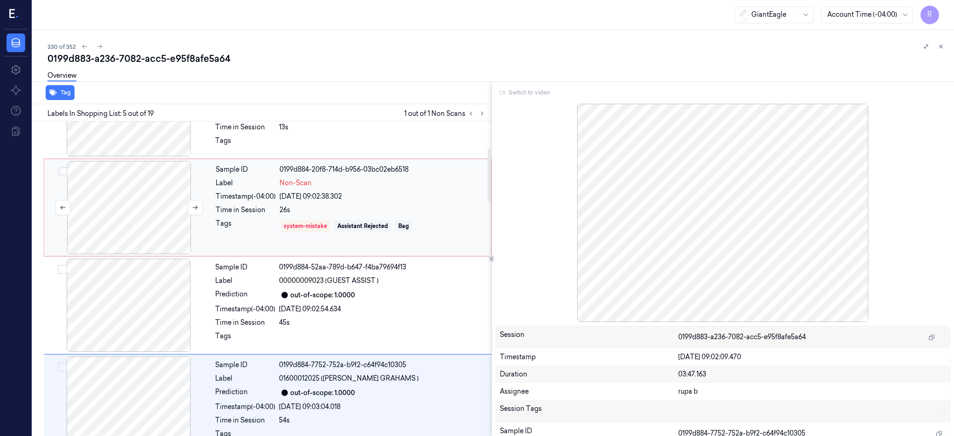
click at [151, 191] on div at bounding box center [129, 207] width 166 height 93
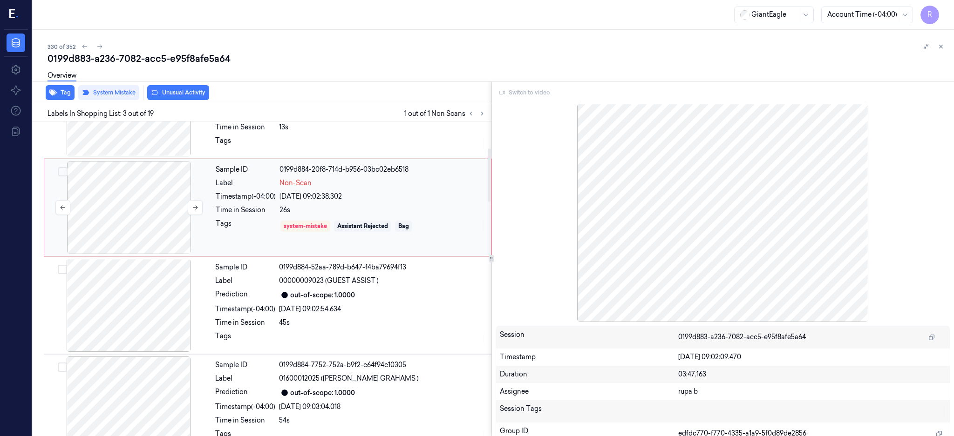
scroll to position [86, 0]
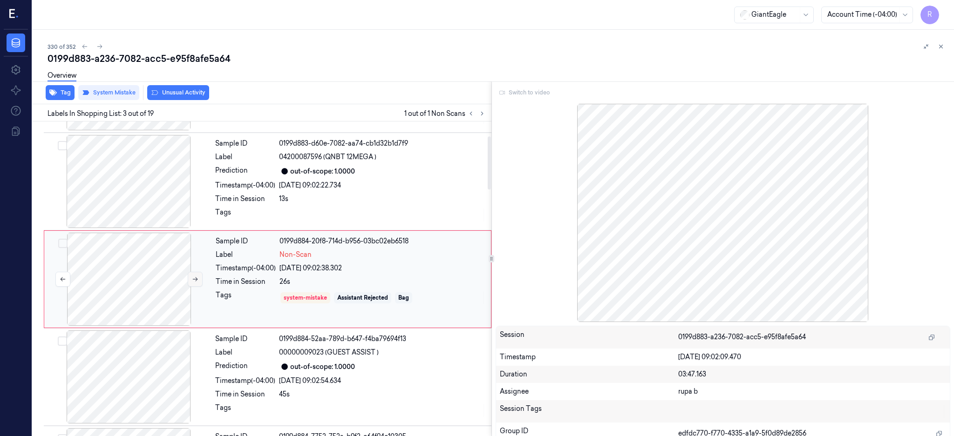
click at [200, 273] on button at bounding box center [195, 279] width 15 height 15
click at [198, 275] on button at bounding box center [195, 279] width 15 height 15
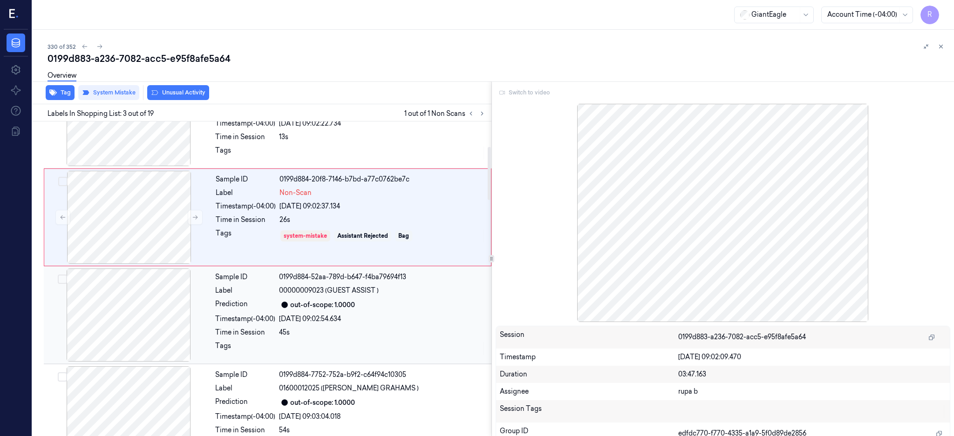
click at [175, 311] on div at bounding box center [129, 315] width 166 height 93
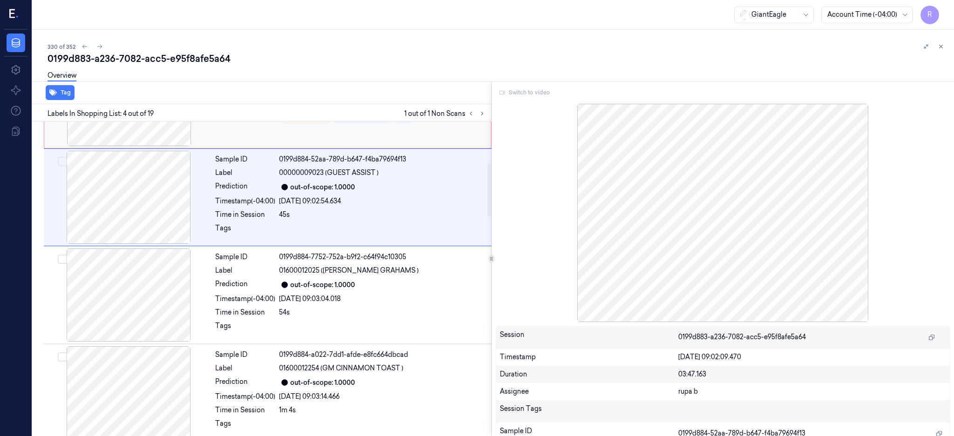
scroll to position [246, 0]
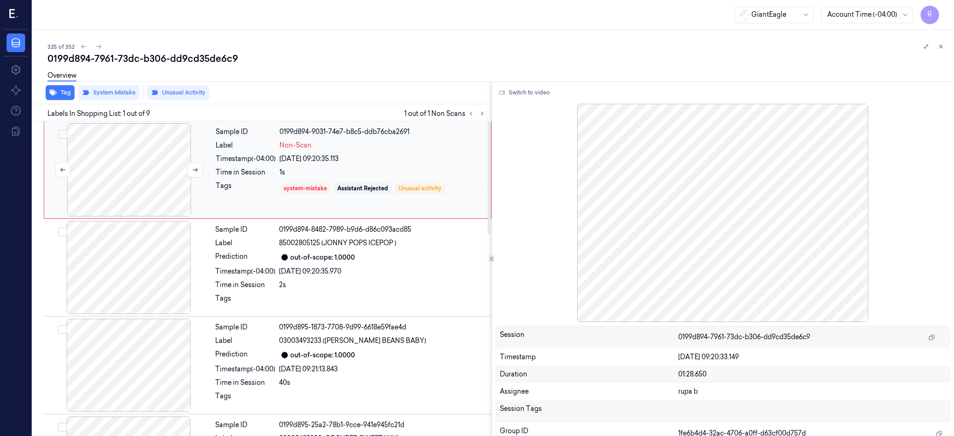
click at [129, 183] on div at bounding box center [129, 169] width 166 height 93
click at [110, 274] on div at bounding box center [129, 267] width 166 height 93
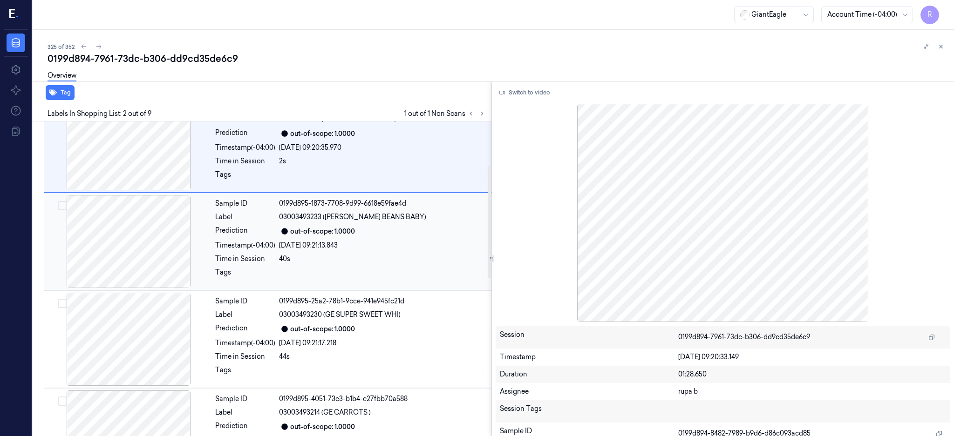
click at [123, 248] on div at bounding box center [129, 241] width 166 height 93
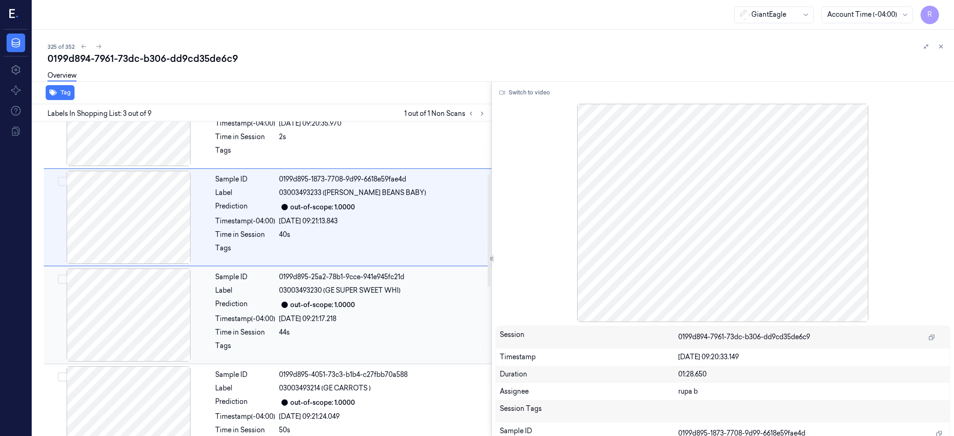
click at [135, 296] on div at bounding box center [129, 315] width 166 height 93
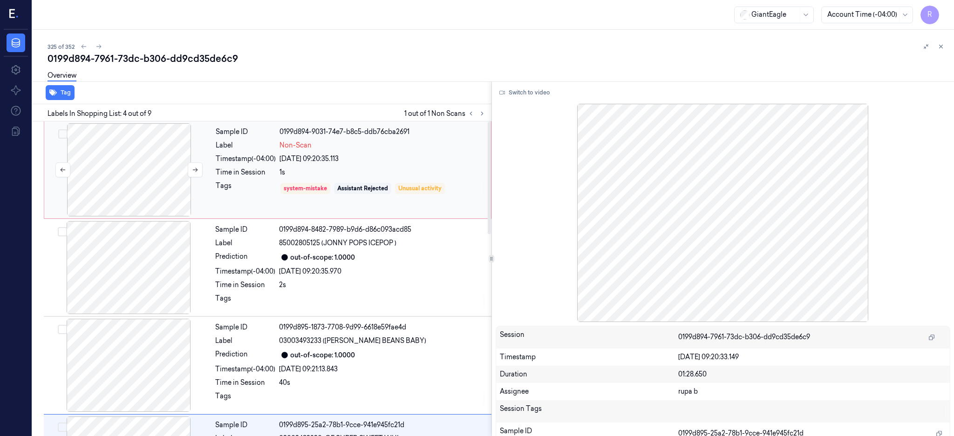
click at [158, 168] on div at bounding box center [129, 169] width 166 height 93
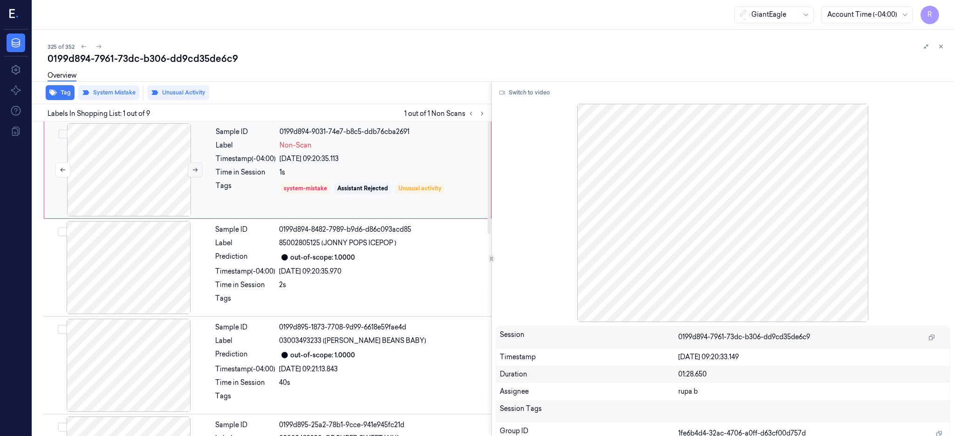
click at [192, 168] on icon at bounding box center [195, 170] width 7 height 7
click at [130, 62] on div "0199d894-7961-73dc-b306-dd9cd35de6c9" at bounding box center [496, 58] width 899 height 13
click at [530, 96] on button "Switch to video" at bounding box center [524, 92] width 58 height 15
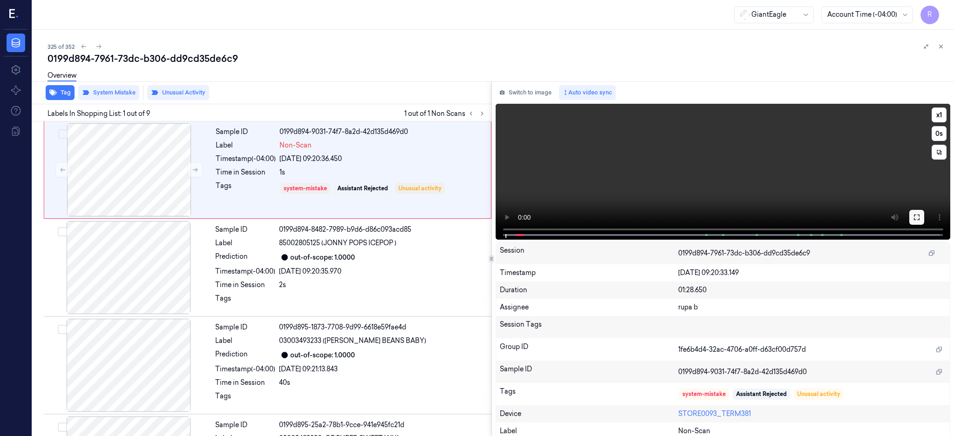
click at [920, 218] on icon at bounding box center [916, 217] width 7 height 7
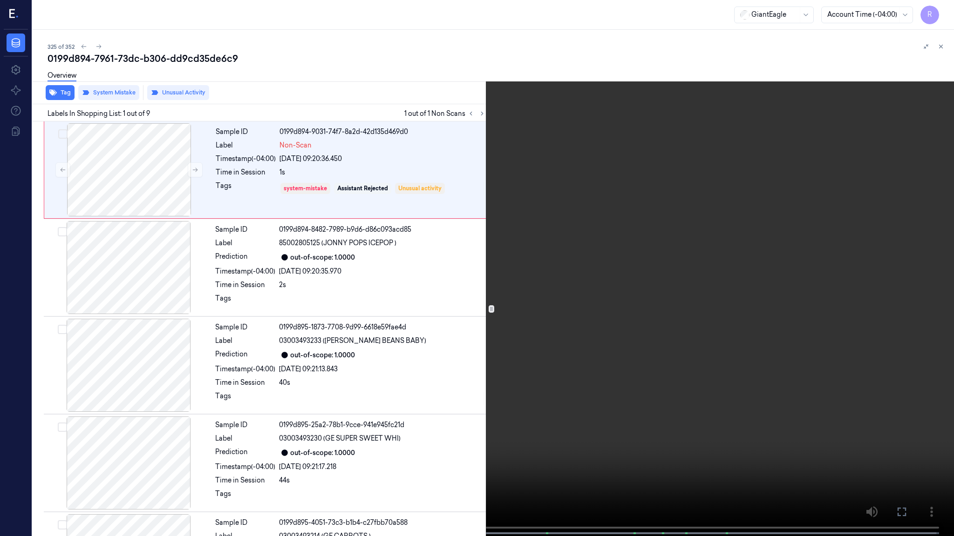
click at [494, 271] on video at bounding box center [477, 269] width 954 height 538
click at [701, 287] on video at bounding box center [477, 269] width 954 height 538
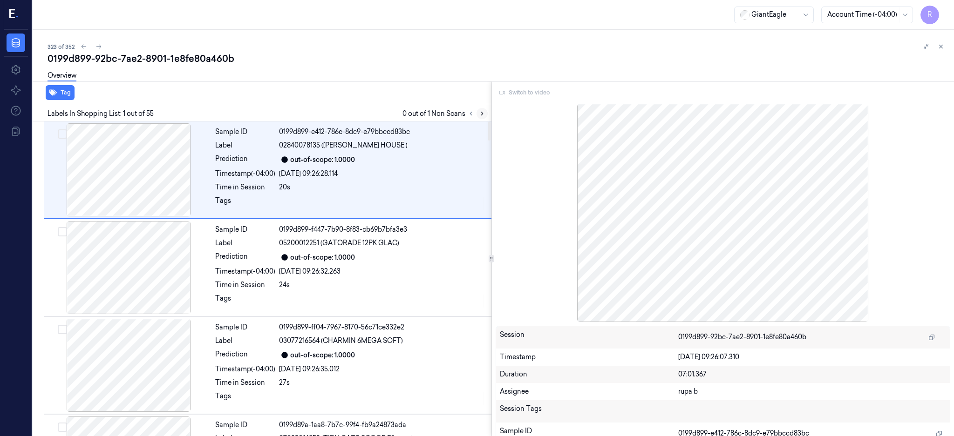
click at [485, 112] on icon at bounding box center [482, 113] width 7 height 7
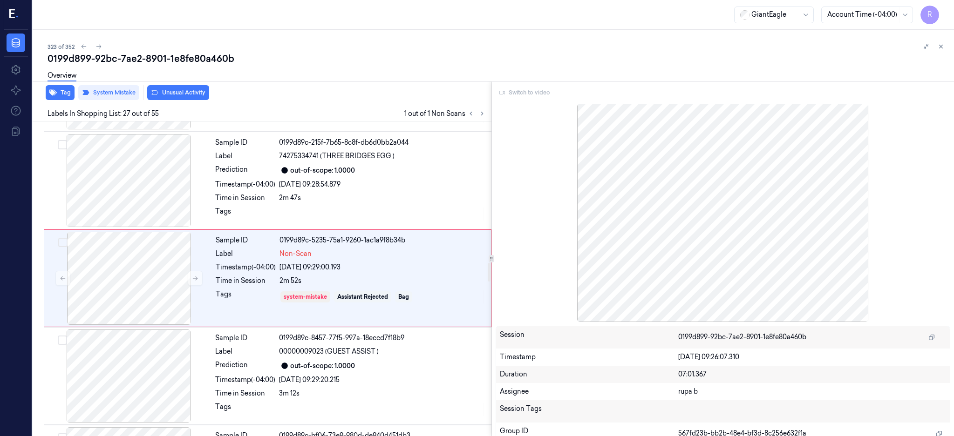
scroll to position [2434, 0]
click at [535, 94] on div "Switch to video" at bounding box center [722, 92] width 455 height 15
click at [536, 89] on div "Switch to video" at bounding box center [722, 92] width 455 height 15
click at [127, 284] on div at bounding box center [129, 277] width 166 height 93
click at [196, 278] on icon at bounding box center [195, 278] width 7 height 7
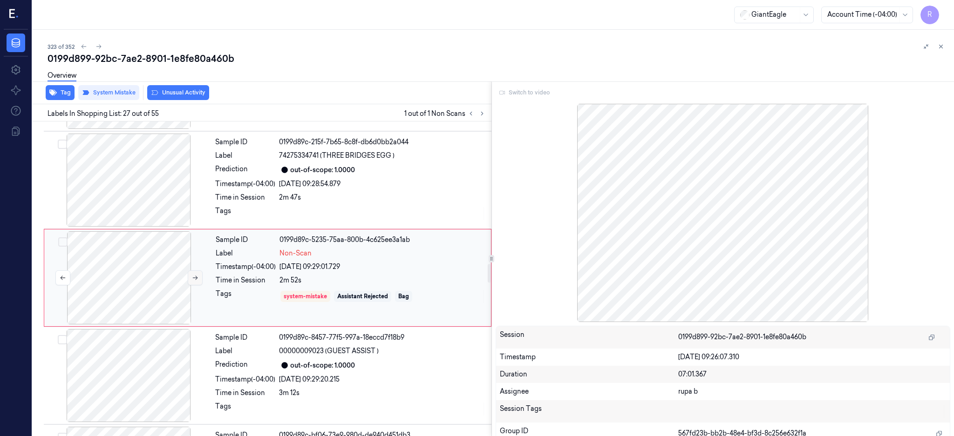
click at [196, 278] on icon at bounding box center [195, 278] width 7 height 7
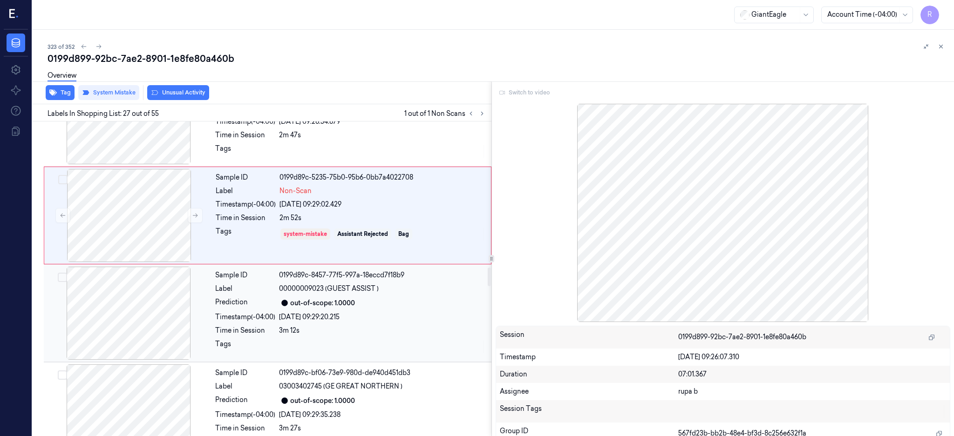
click at [134, 335] on div at bounding box center [129, 313] width 166 height 93
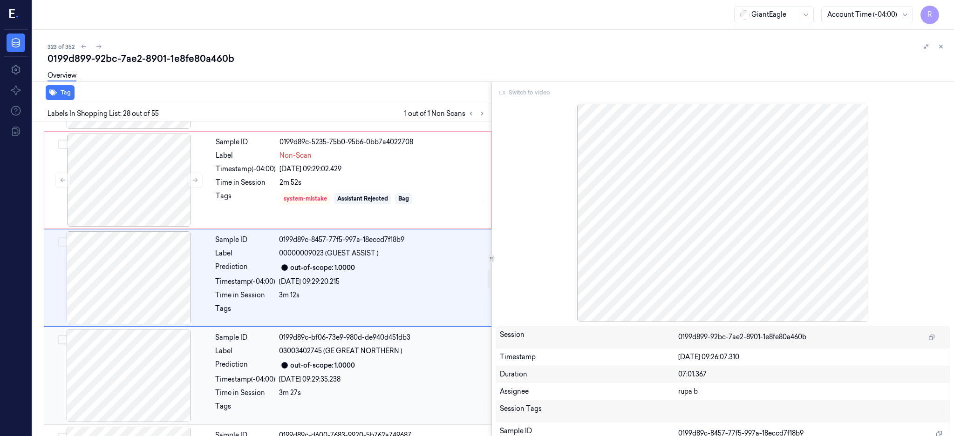
click at [140, 348] on div at bounding box center [129, 375] width 166 height 93
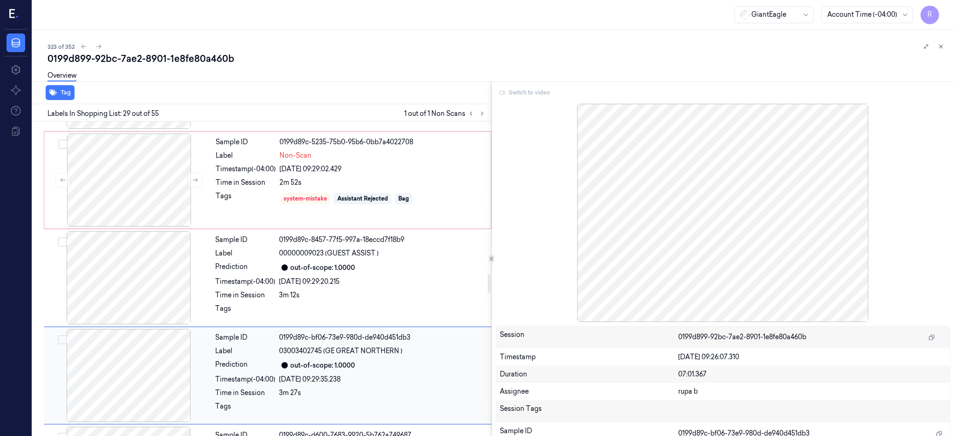
scroll to position [2630, 0]
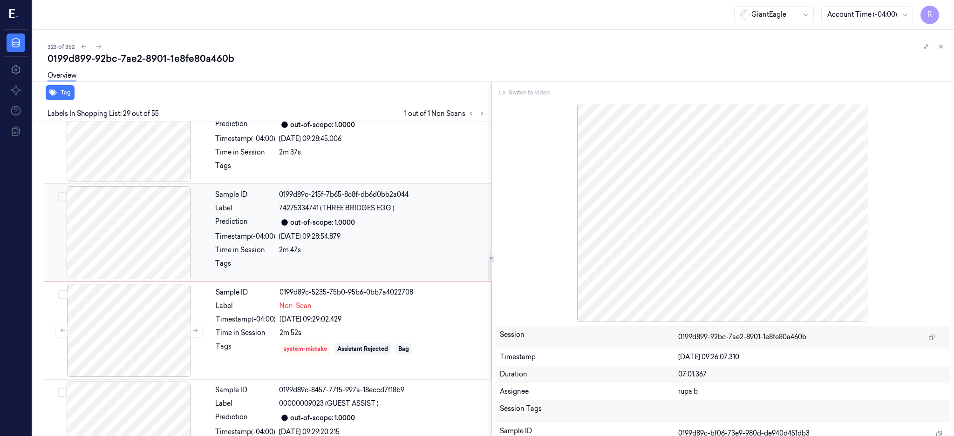
click at [147, 213] on div at bounding box center [129, 232] width 166 height 93
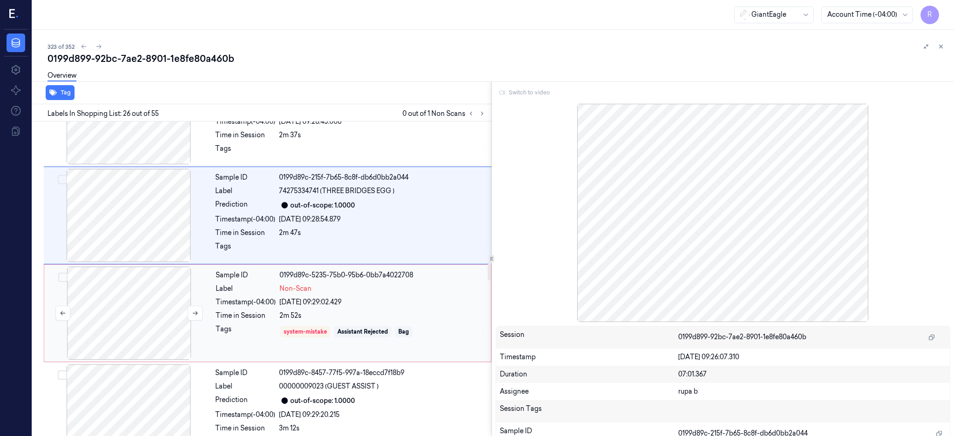
click at [181, 293] on div at bounding box center [129, 313] width 166 height 93
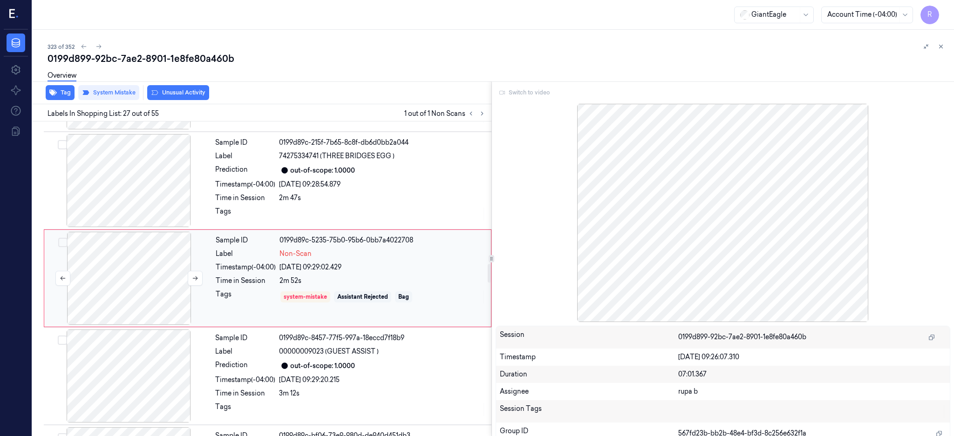
scroll to position [2434, 0]
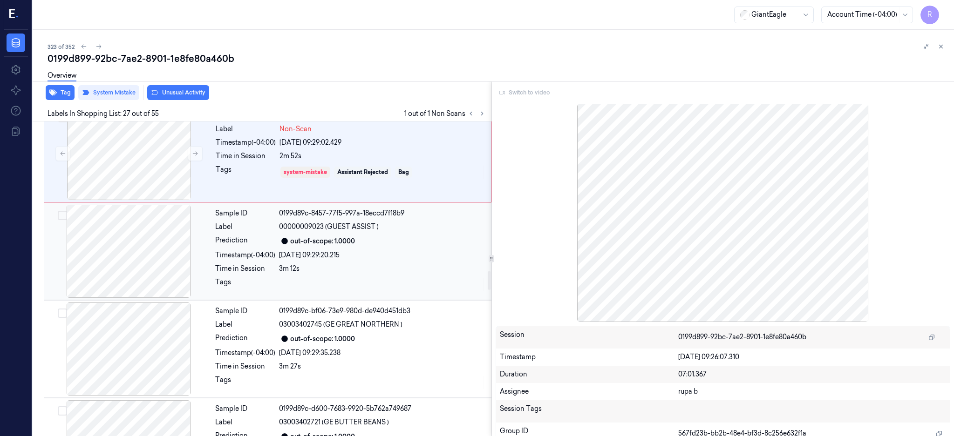
click at [293, 271] on div "3m 12s" at bounding box center [382, 269] width 207 height 10
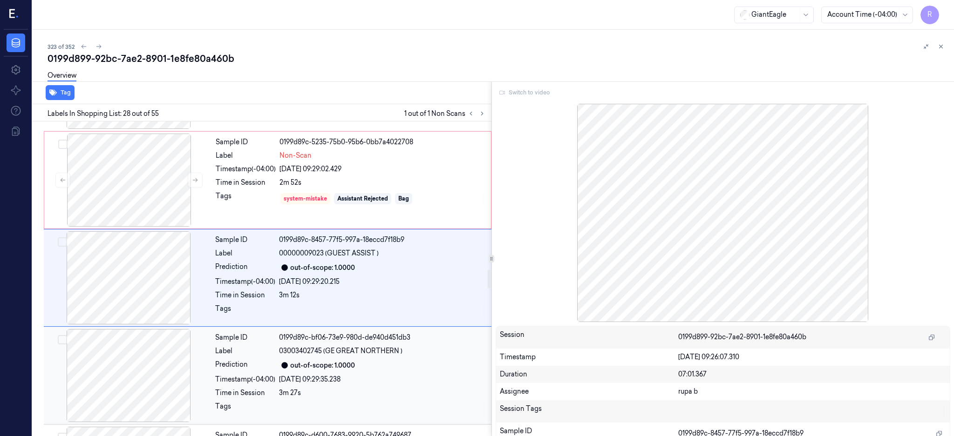
click at [159, 365] on div at bounding box center [129, 375] width 166 height 93
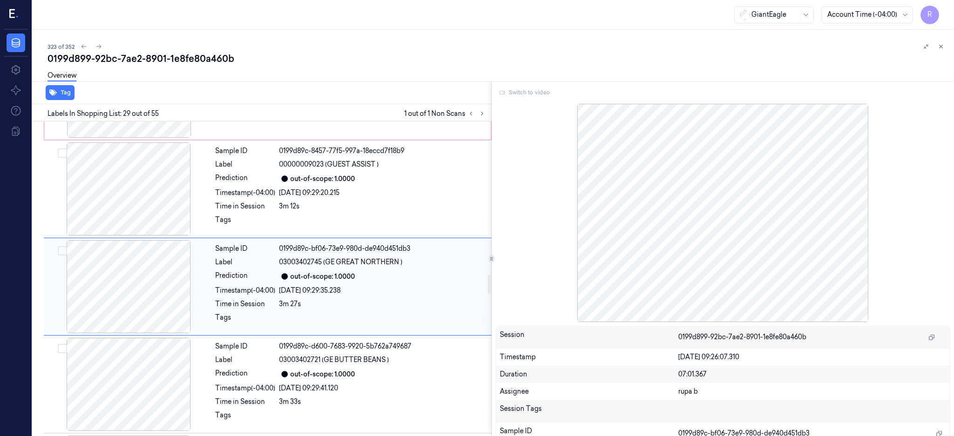
scroll to position [2630, 0]
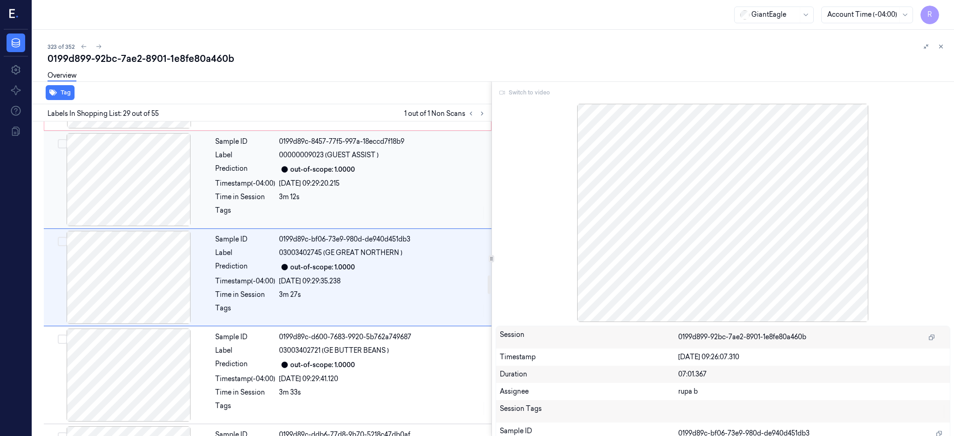
click at [130, 196] on div at bounding box center [129, 179] width 166 height 93
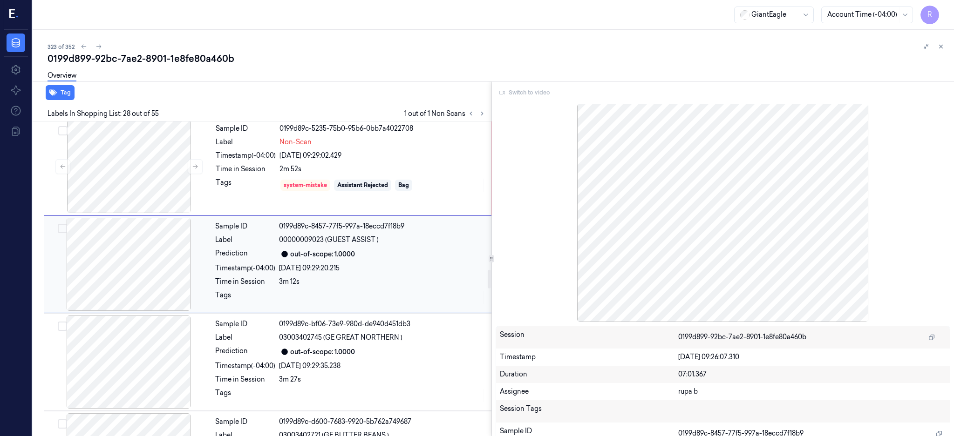
scroll to position [2532, 0]
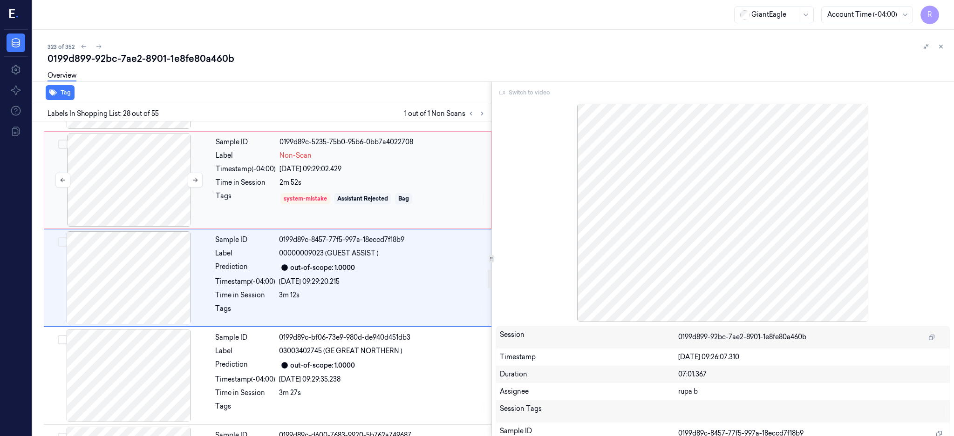
click at [115, 205] on div at bounding box center [129, 180] width 166 height 93
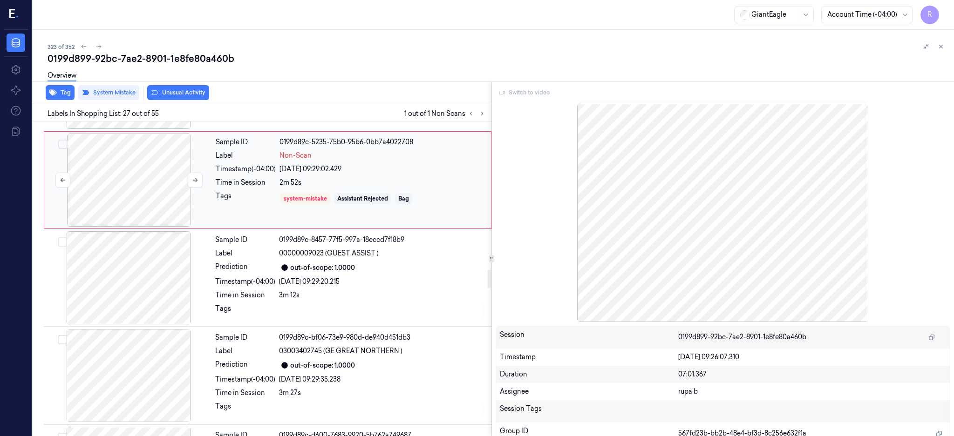
scroll to position [2434, 0]
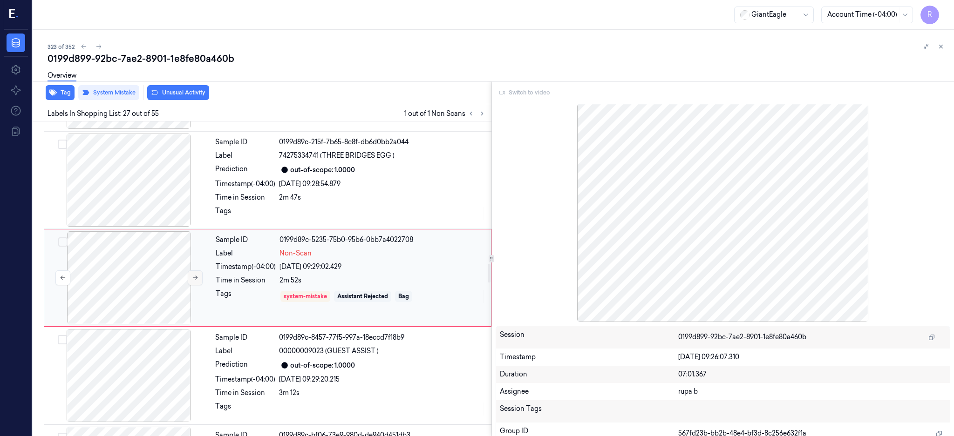
click at [194, 279] on icon at bounding box center [195, 278] width 5 height 4
click at [142, 197] on div at bounding box center [129, 180] width 166 height 93
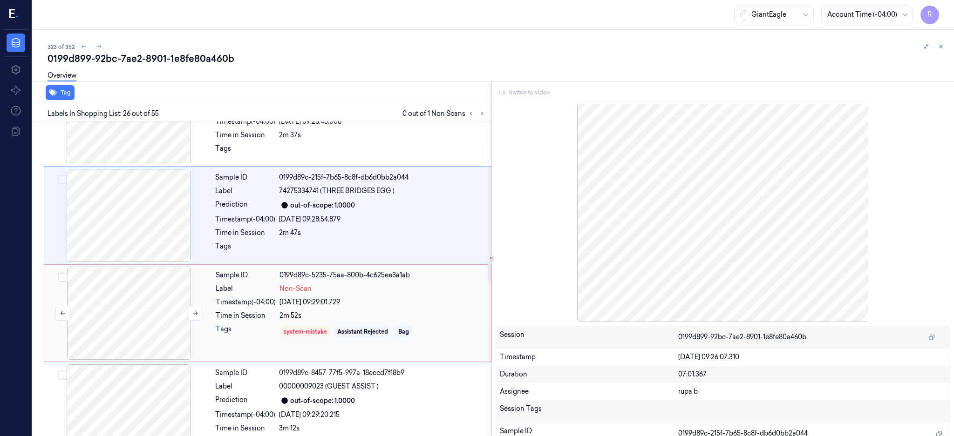
click at [146, 303] on div at bounding box center [129, 313] width 166 height 93
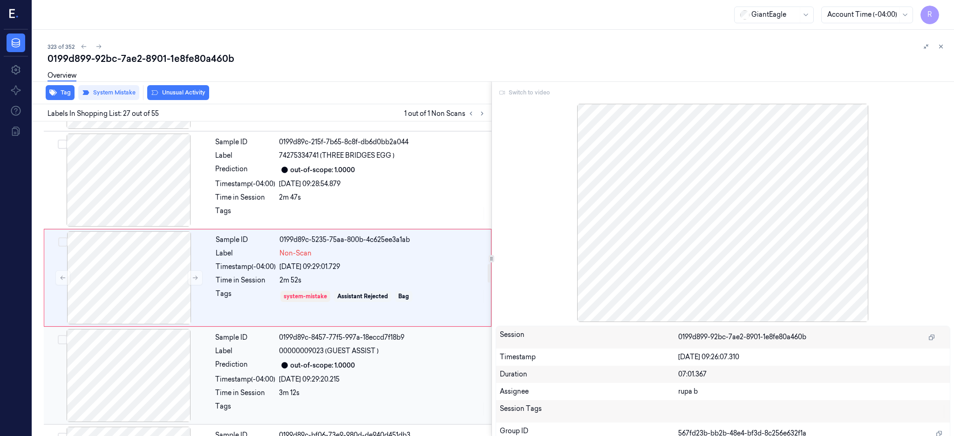
click at [149, 356] on div at bounding box center [129, 375] width 166 height 93
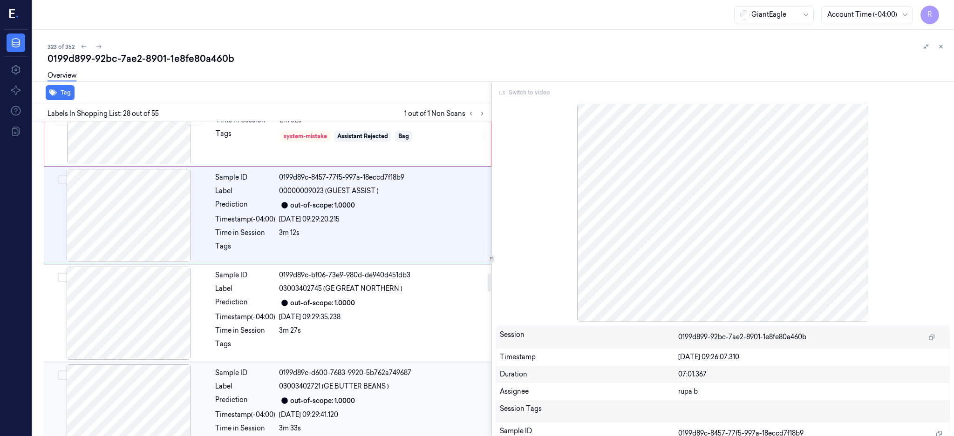
click at [145, 385] on div at bounding box center [129, 411] width 166 height 93
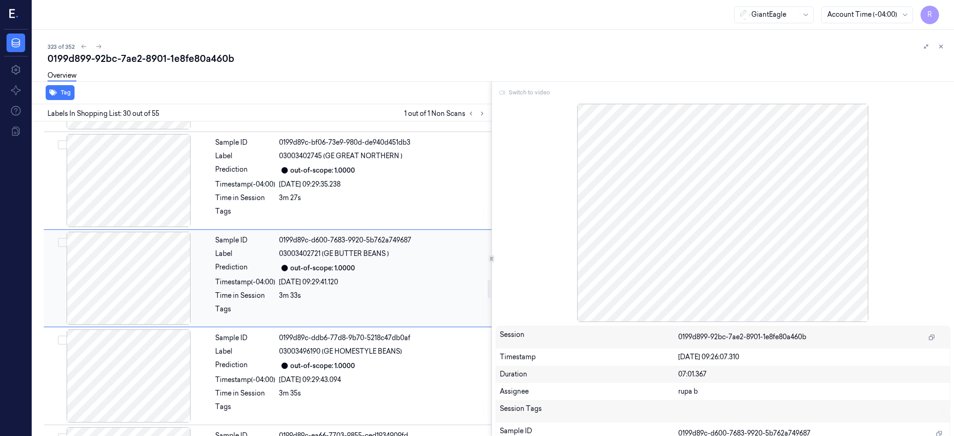
scroll to position [2728, 0]
click at [129, 166] on div at bounding box center [129, 179] width 166 height 93
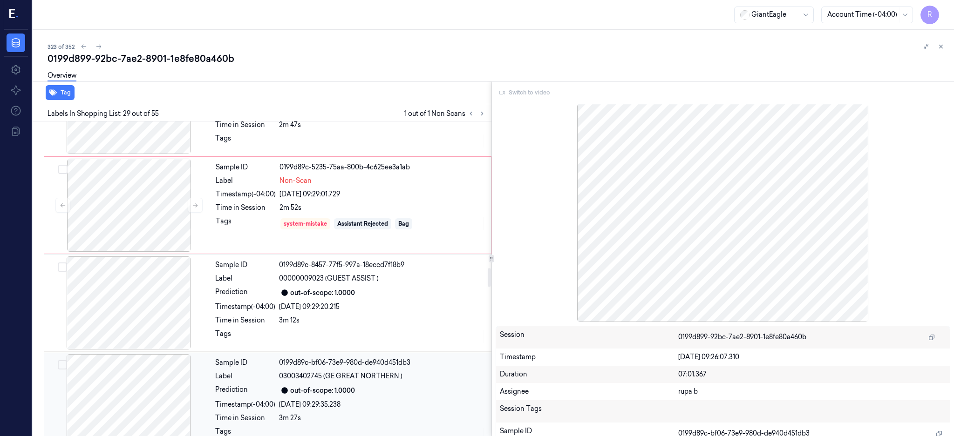
scroll to position [2506, 0]
click at [128, 212] on div at bounding box center [129, 206] width 166 height 93
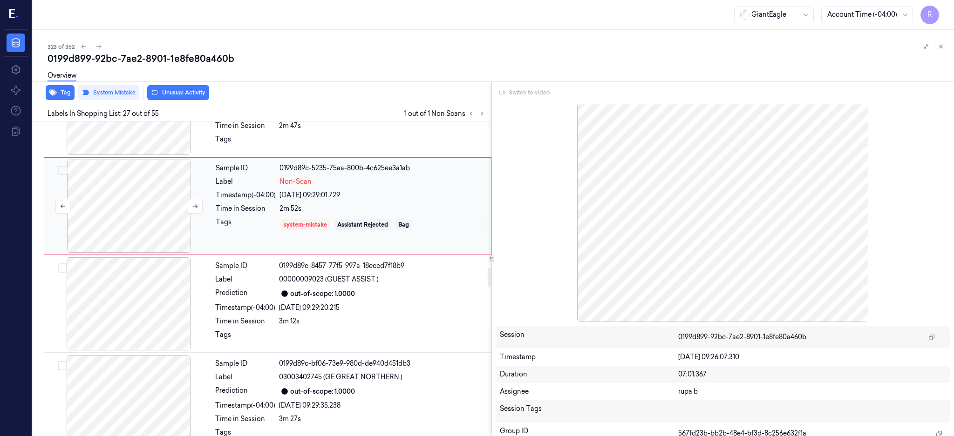
scroll to position [2434, 0]
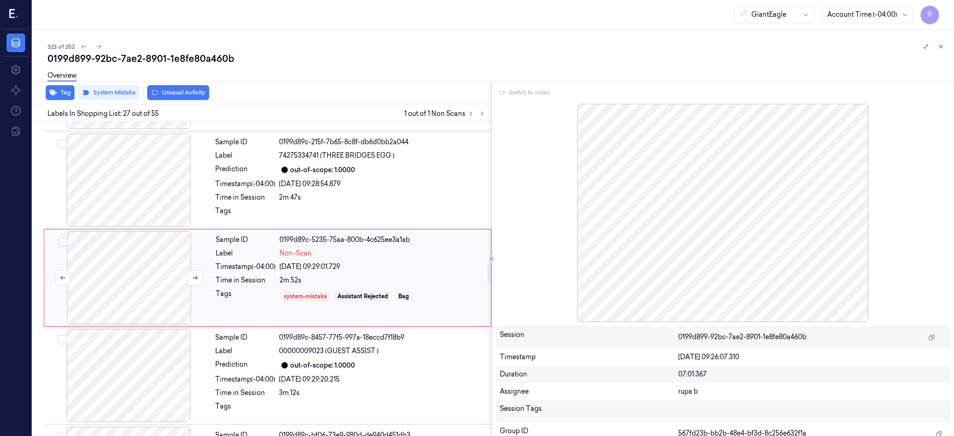
click at [130, 281] on div at bounding box center [129, 277] width 166 height 93
click at [191, 283] on button at bounding box center [195, 278] width 15 height 15
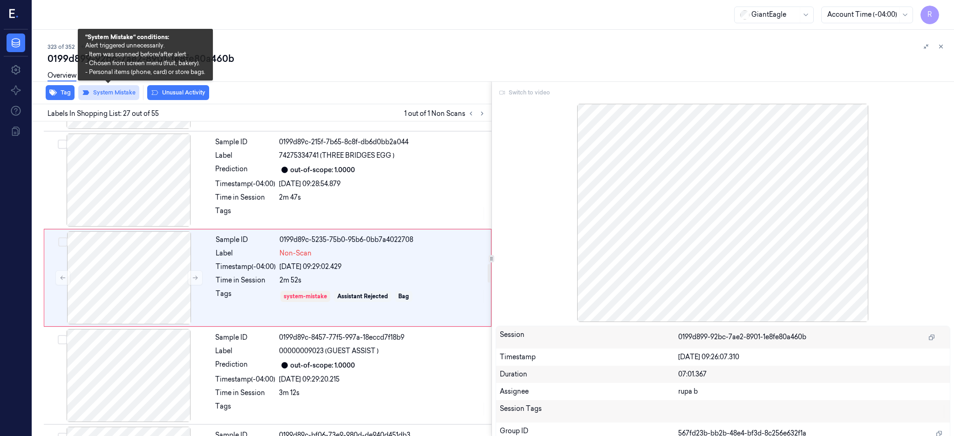
click at [103, 94] on button "System Mistake" at bounding box center [108, 92] width 61 height 15
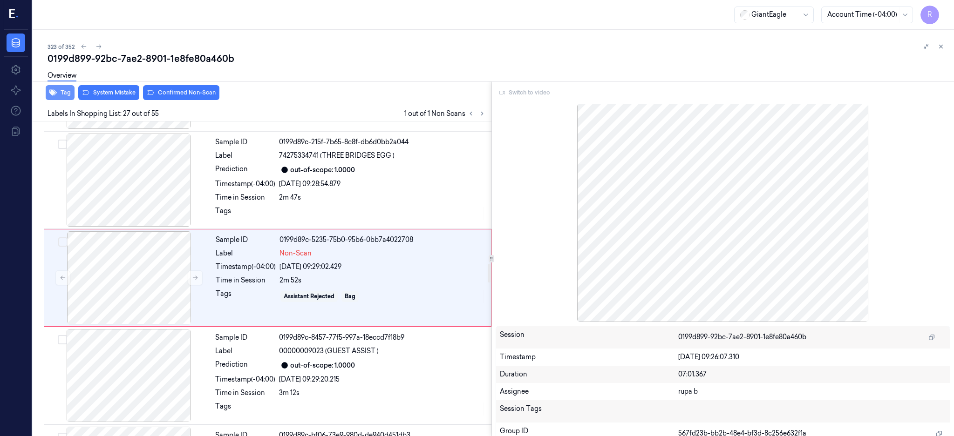
click at [54, 97] on button "Tag" at bounding box center [60, 92] width 29 height 15
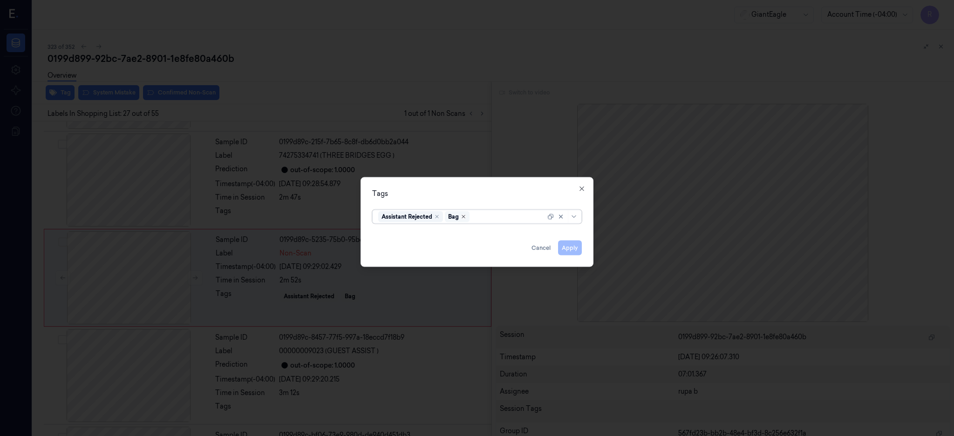
click at [466, 217] on icon "Remove ,Bag" at bounding box center [463, 217] width 6 height 6
click at [575, 252] on button "Apply" at bounding box center [570, 247] width 24 height 15
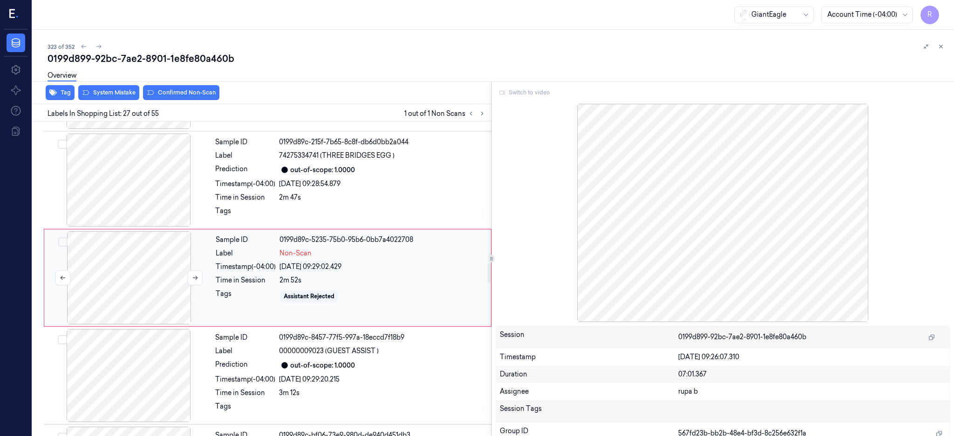
click at [129, 280] on div at bounding box center [129, 277] width 166 height 93
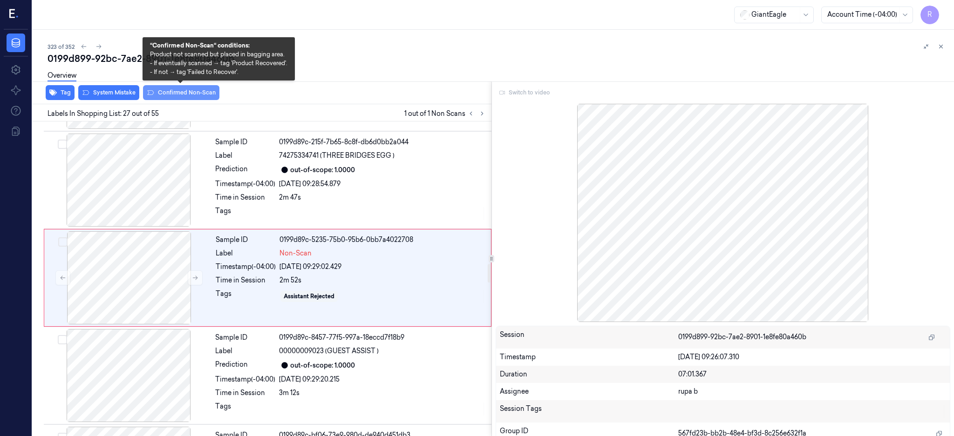
click at [174, 92] on button "Confirmed Non-Scan" at bounding box center [181, 92] width 76 height 15
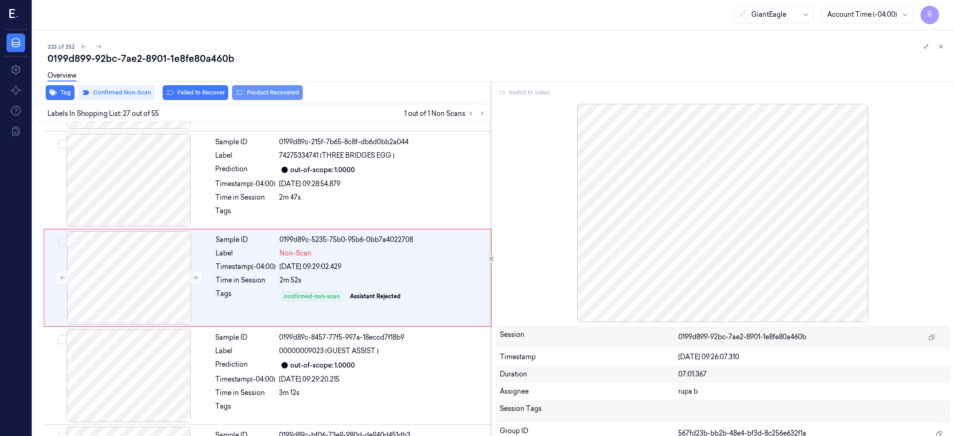
click at [264, 92] on button "Product Recovered" at bounding box center [267, 92] width 71 height 15
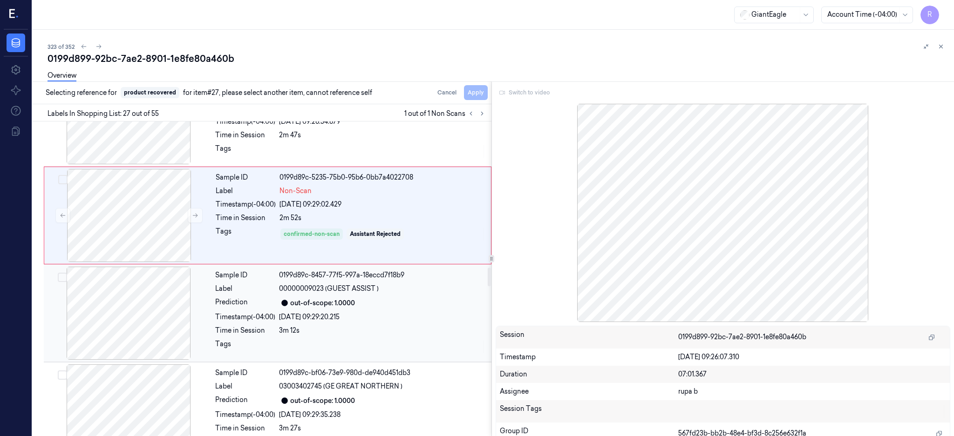
scroll to position [2558, 0]
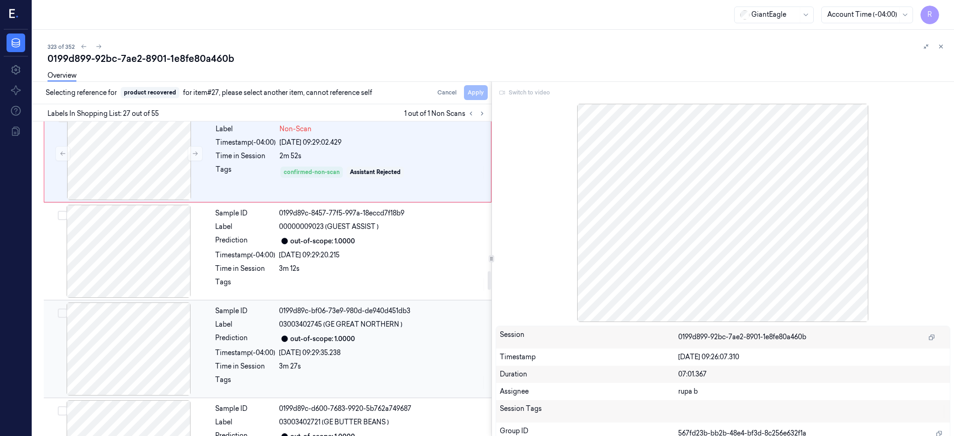
click at [144, 335] on div at bounding box center [129, 349] width 166 height 93
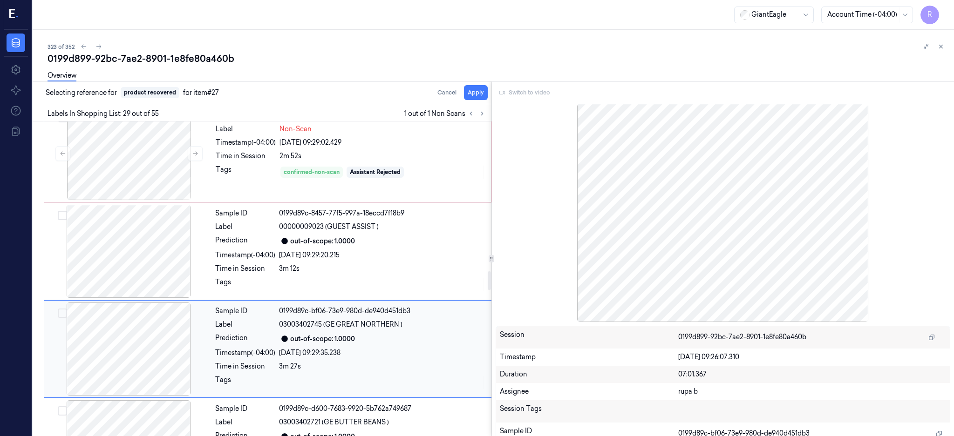
scroll to position [2630, 0]
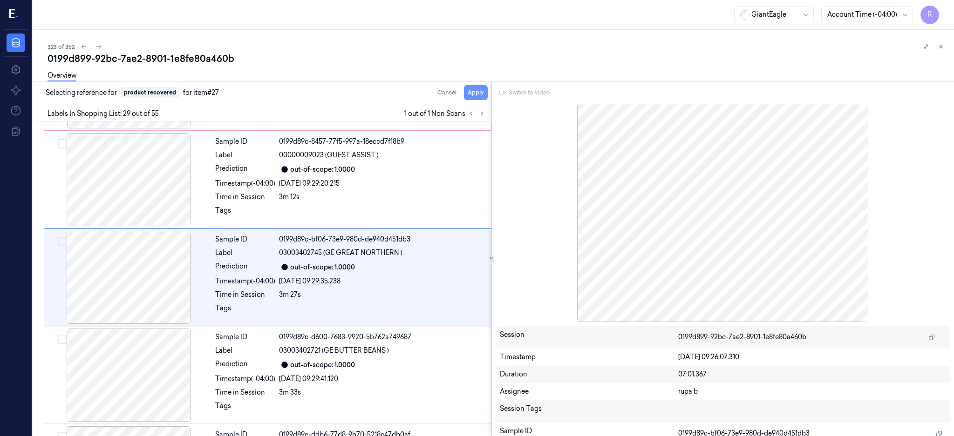
click at [487, 90] on button "Apply" at bounding box center [476, 92] width 24 height 15
click at [144, 371] on div at bounding box center [129, 375] width 166 height 93
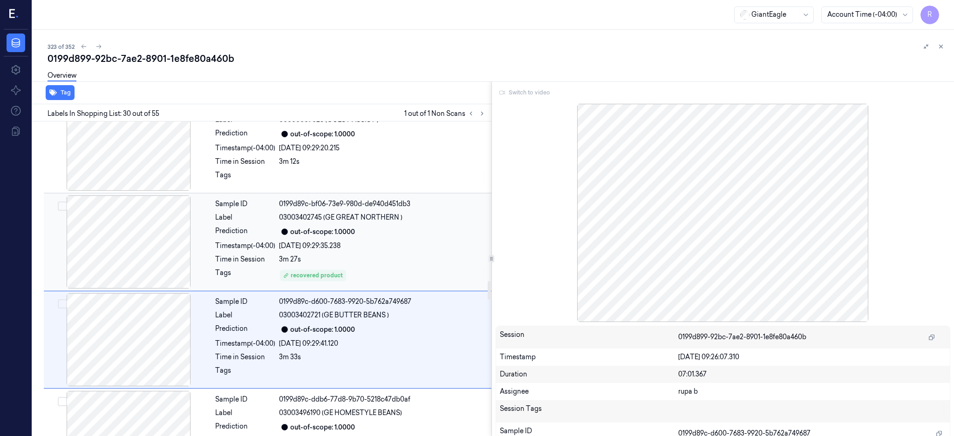
scroll to position [2728, 0]
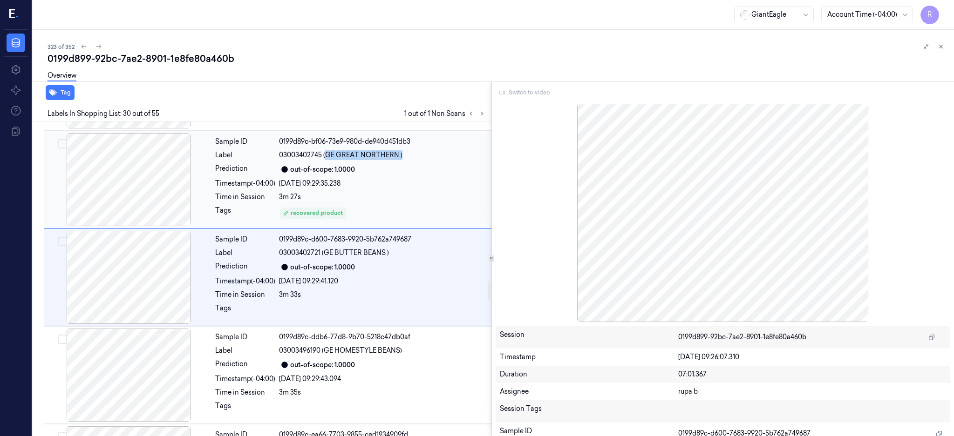
drag, startPoint x: 325, startPoint y: 155, endPoint x: 408, endPoint y: 159, distance: 82.5
click at [408, 159] on div "03003402745 (GE GREAT NORTHERN )" at bounding box center [382, 155] width 207 height 10
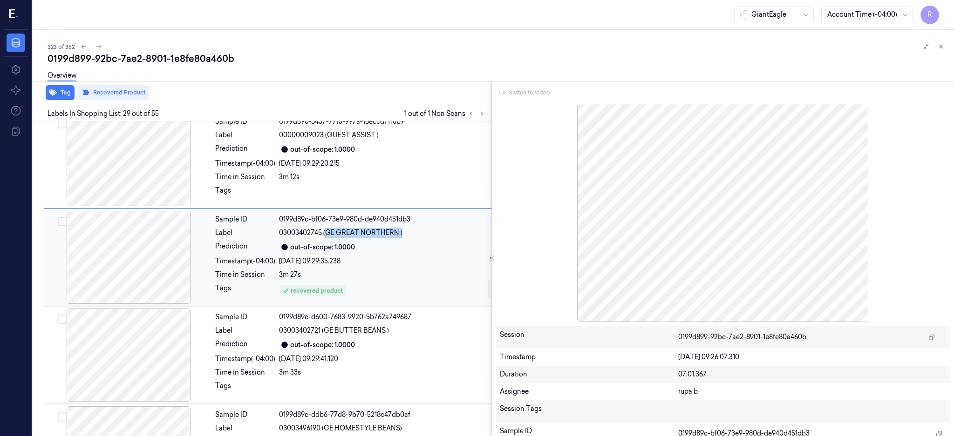
scroll to position [2630, 0]
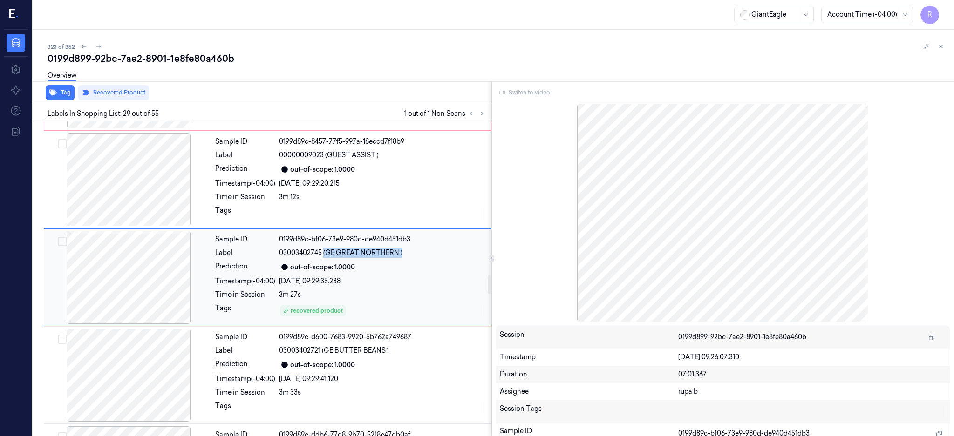
drag, startPoint x: 383, startPoint y: 165, endPoint x: 438, endPoint y: 257, distance: 107.3
click at [438, 257] on div "03003402745 (GE GREAT NORTHERN )" at bounding box center [382, 253] width 207 height 10
click at [200, 53] on div "0199d899-92bc-7ae2-8901-1e8fe80a460b" at bounding box center [496, 58] width 899 height 13
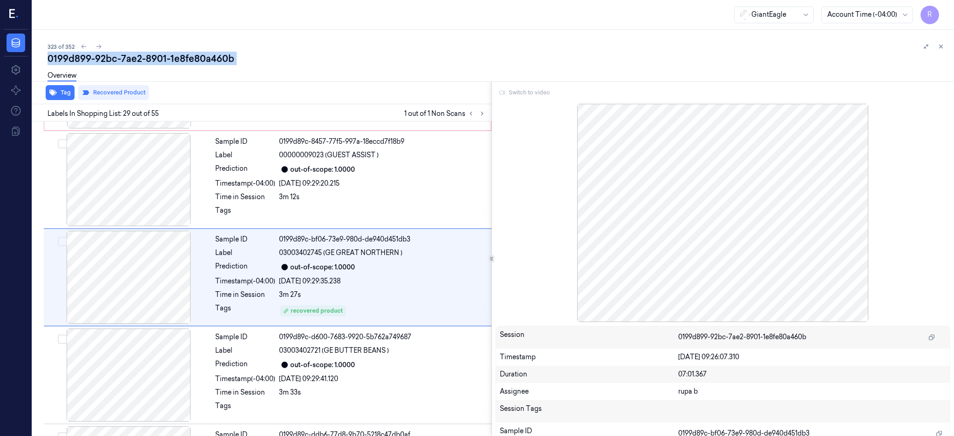
copy div "1e8fe80a460b"
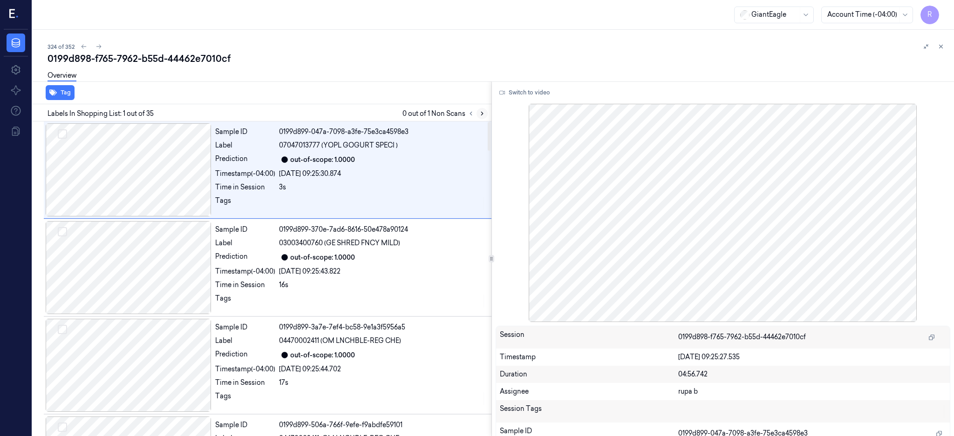
click at [485, 115] on icon at bounding box center [482, 113] width 7 height 7
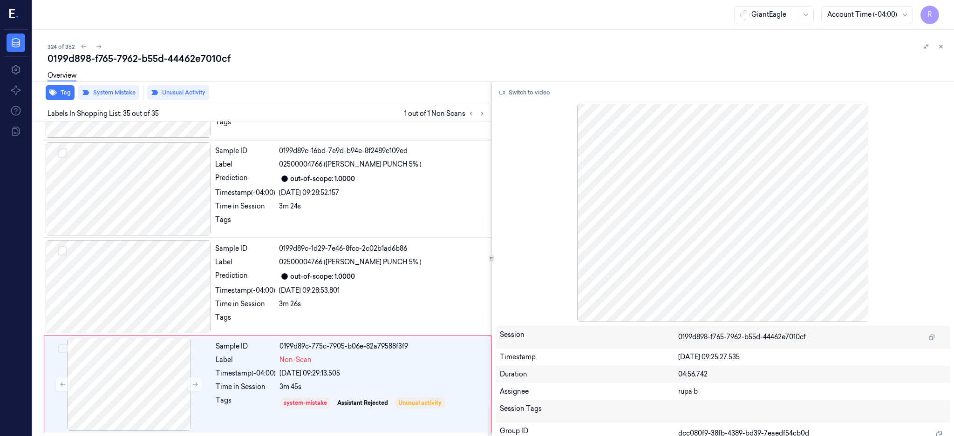
scroll to position [3111, 0]
click at [137, 286] on div at bounding box center [129, 286] width 166 height 93
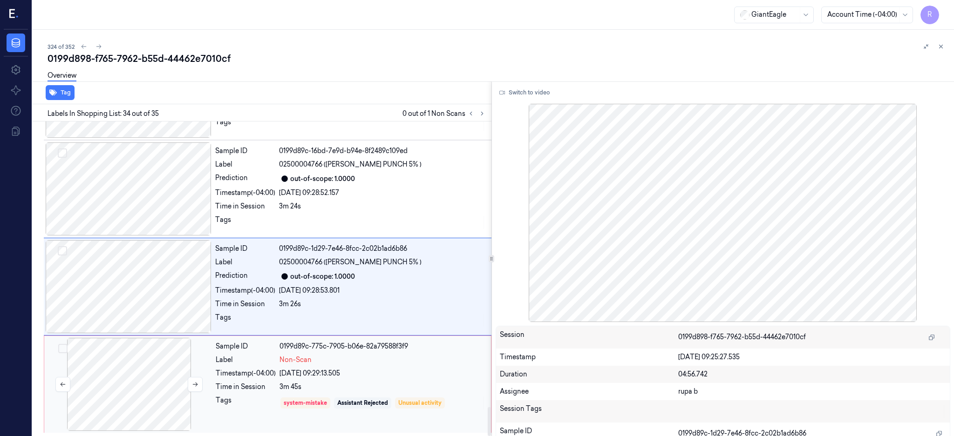
click at [131, 365] on div at bounding box center [129, 384] width 166 height 93
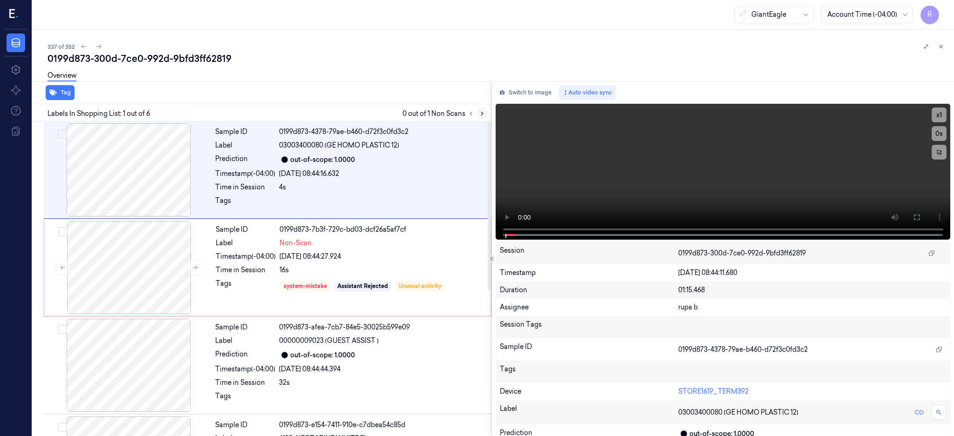
click at [487, 115] on button at bounding box center [481, 113] width 11 height 11
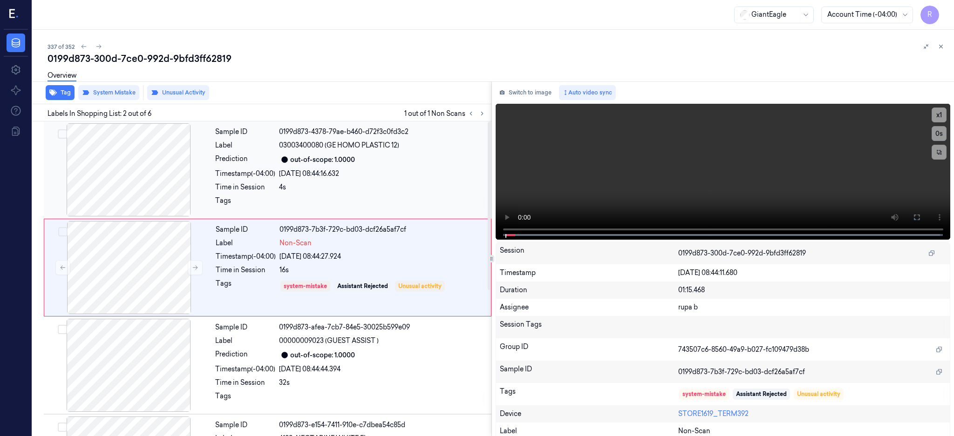
click at [183, 171] on div at bounding box center [129, 169] width 166 height 93
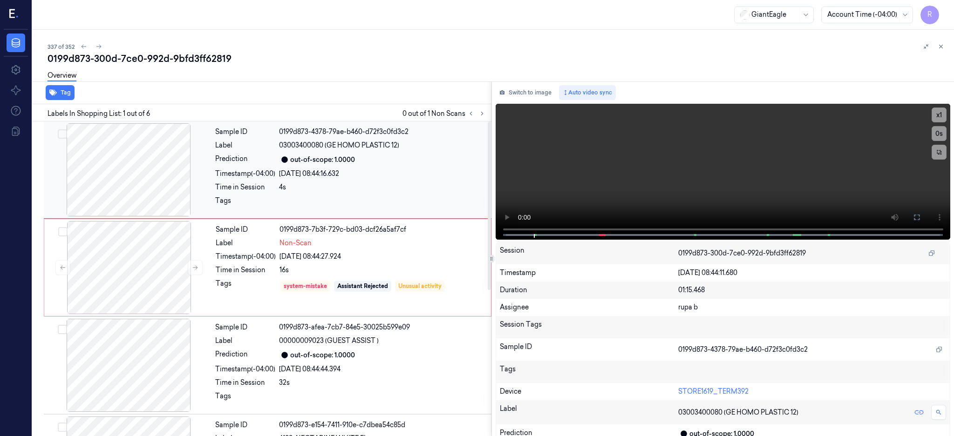
click at [132, 177] on div at bounding box center [129, 169] width 166 height 93
click at [924, 211] on button at bounding box center [916, 217] width 15 height 15
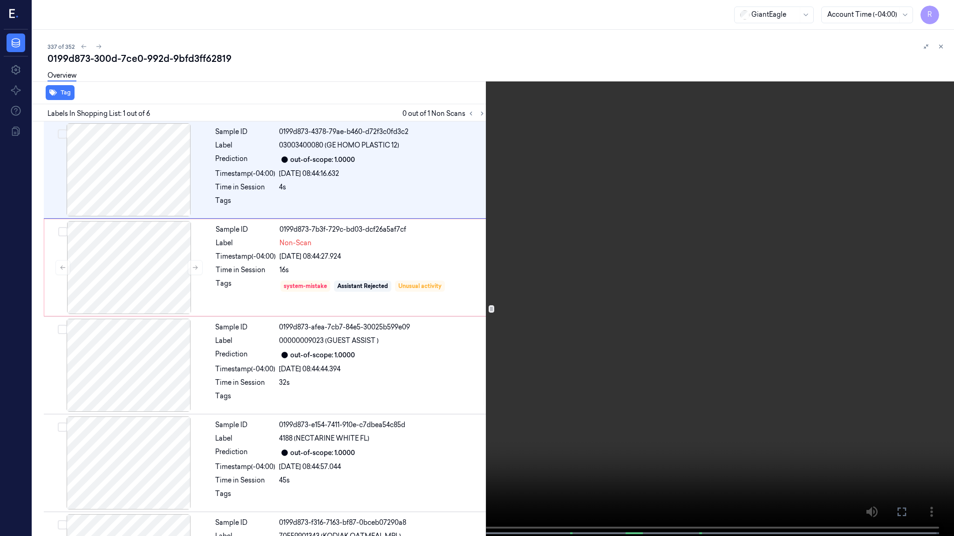
click at [539, 243] on video at bounding box center [477, 269] width 954 height 538
click at [584, 291] on video at bounding box center [477, 269] width 954 height 538
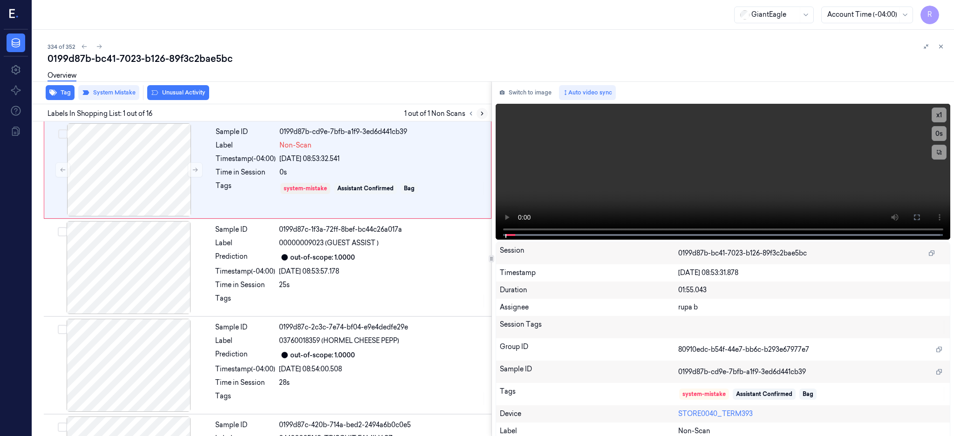
click at [487, 116] on button at bounding box center [481, 113] width 11 height 11
click at [140, 187] on div at bounding box center [129, 169] width 166 height 93
click at [150, 170] on div at bounding box center [129, 169] width 166 height 93
click at [924, 212] on button at bounding box center [916, 217] width 15 height 15
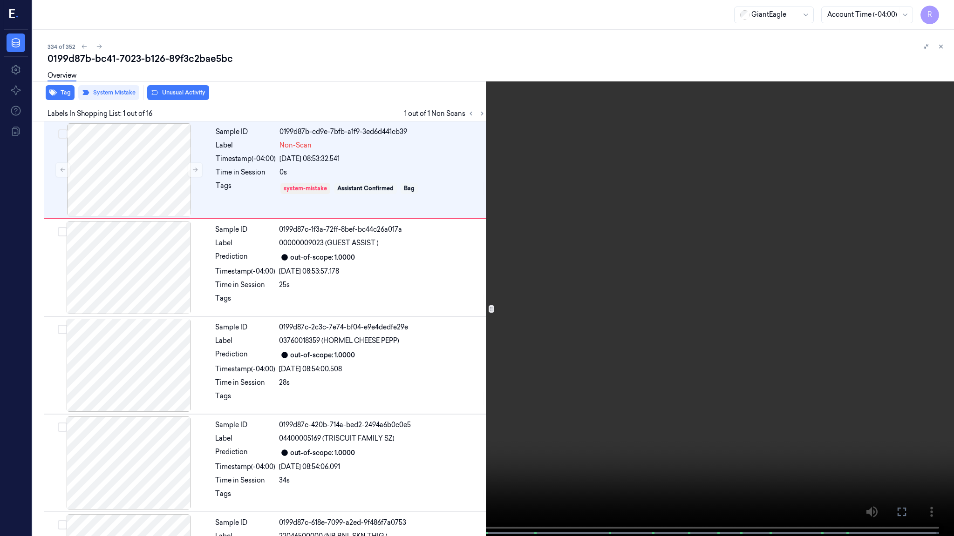
click at [589, 255] on video at bounding box center [477, 269] width 954 height 538
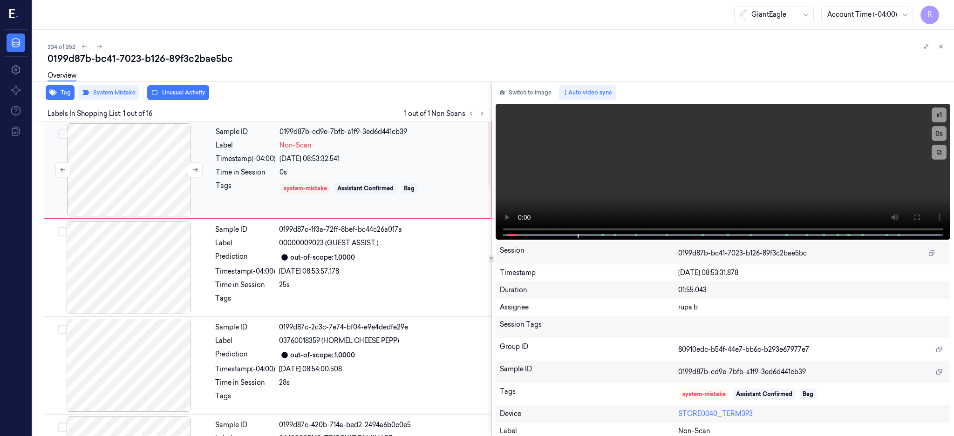
click at [88, 172] on div at bounding box center [129, 169] width 166 height 93
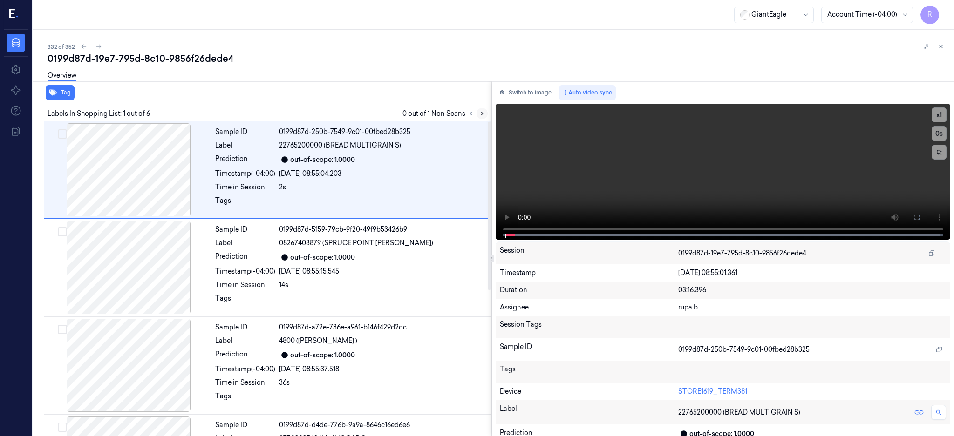
click at [487, 108] on button at bounding box center [481, 113] width 11 height 11
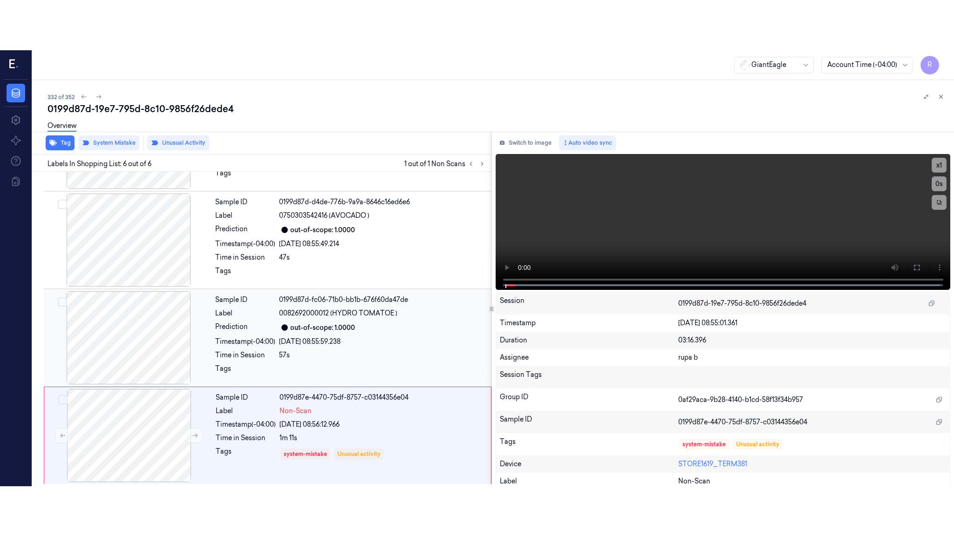
scroll to position [274, 0]
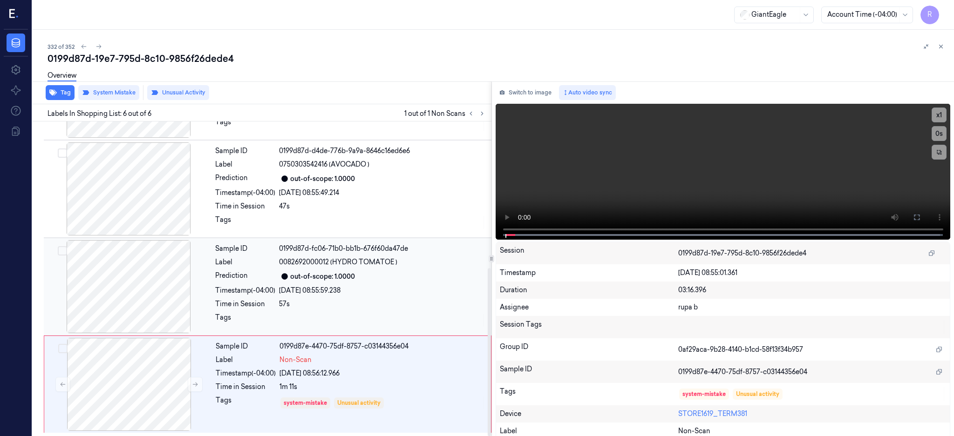
click at [122, 280] on div at bounding box center [129, 286] width 166 height 93
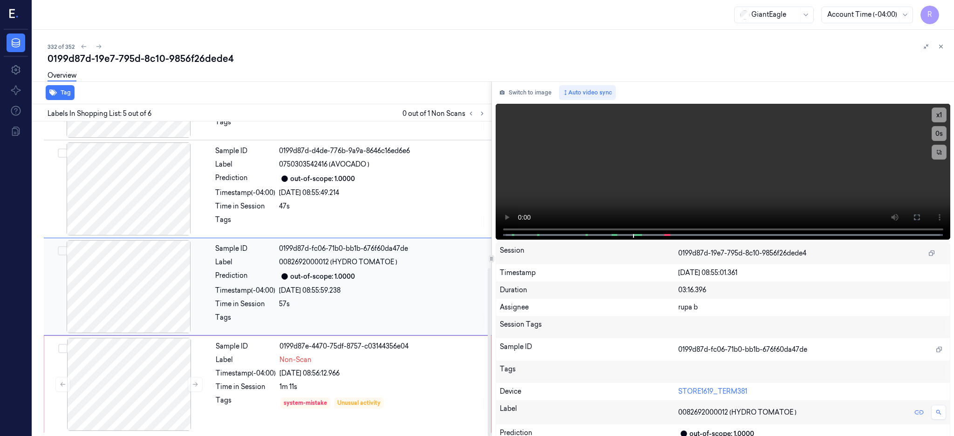
click at [150, 268] on div at bounding box center [129, 286] width 166 height 93
click at [920, 218] on icon at bounding box center [916, 217] width 7 height 7
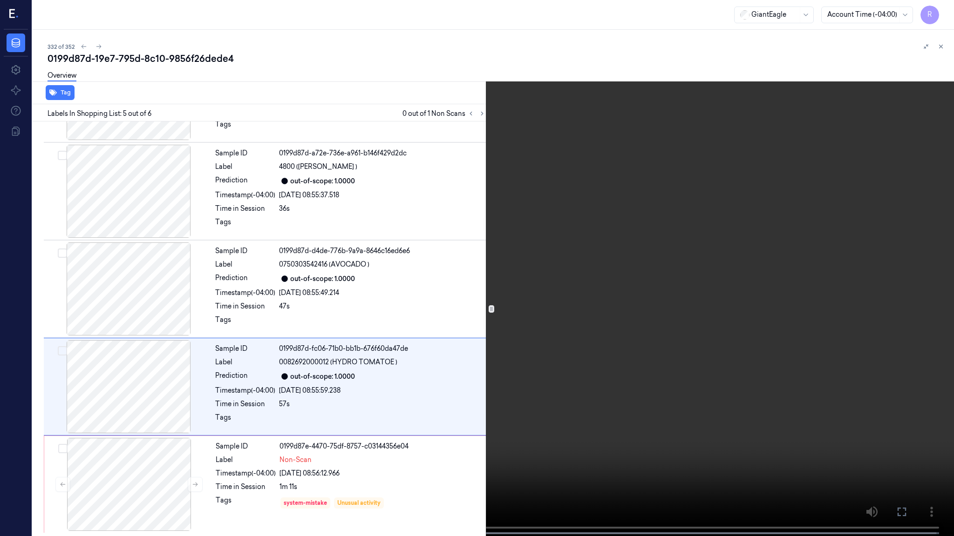
click at [604, 251] on video at bounding box center [477, 269] width 954 height 538
click at [357, 436] on span at bounding box center [357, 533] width 1 height 5
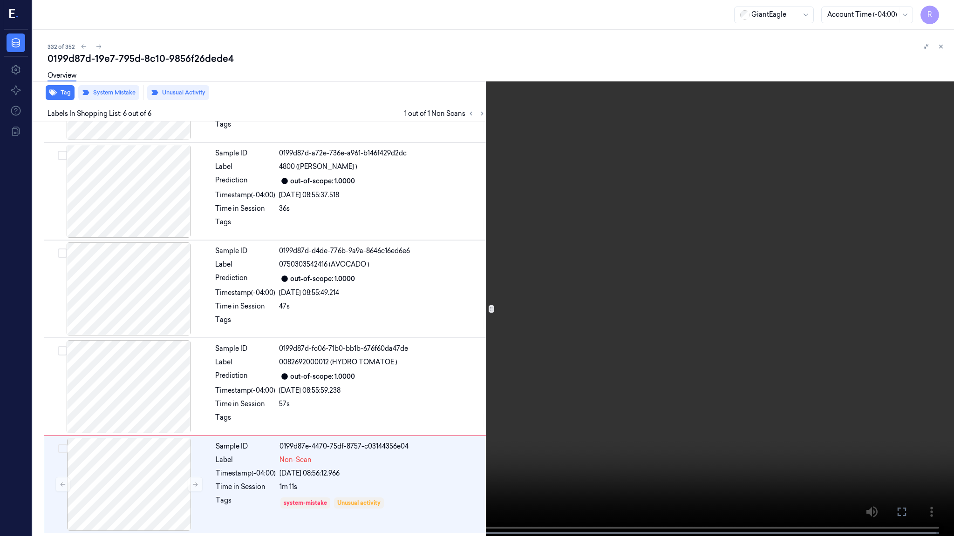
click at [574, 363] on video at bounding box center [477, 269] width 954 height 538
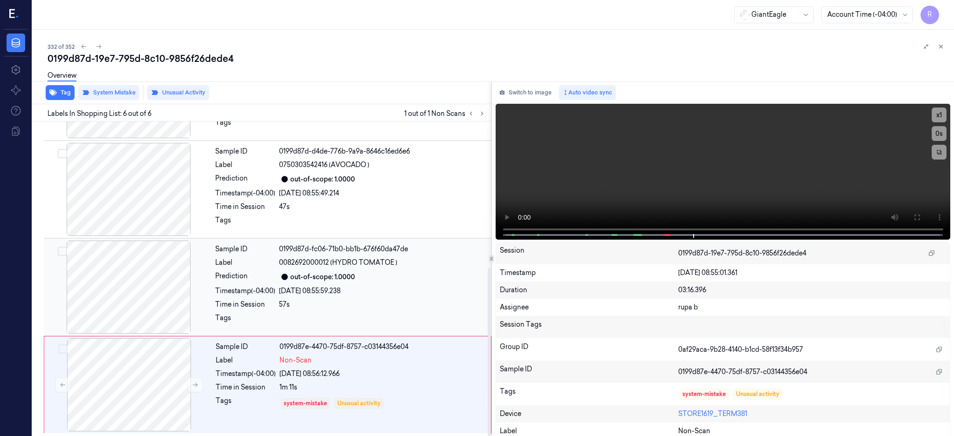
click at [304, 252] on div "0199d87d-fc06-71b0-bb1b-676f60da47de" at bounding box center [382, 249] width 207 height 10
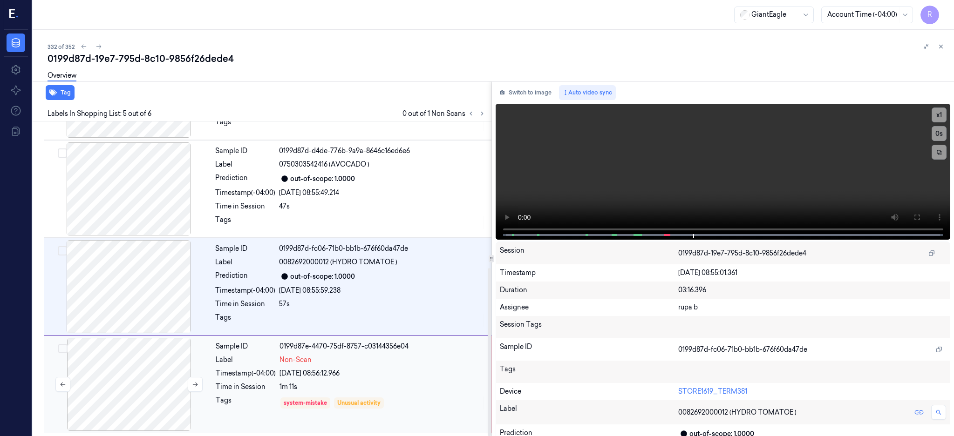
click at [174, 372] on div at bounding box center [129, 384] width 166 height 93
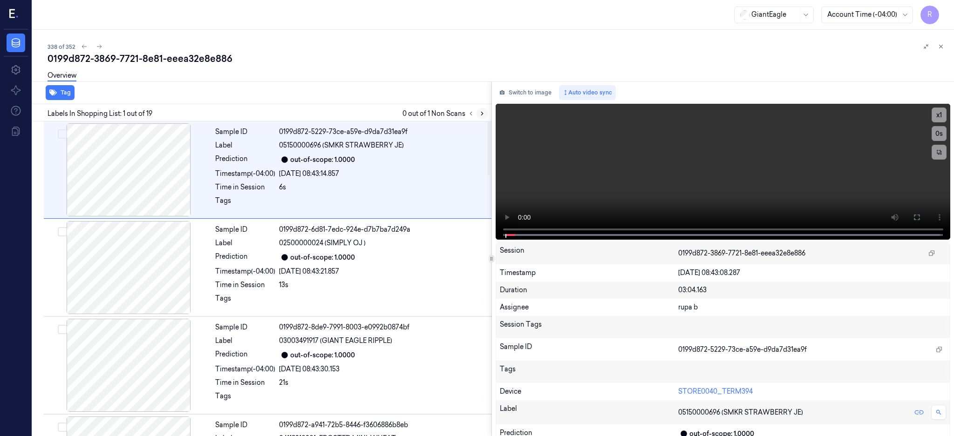
click at [487, 118] on button at bounding box center [481, 113] width 11 height 11
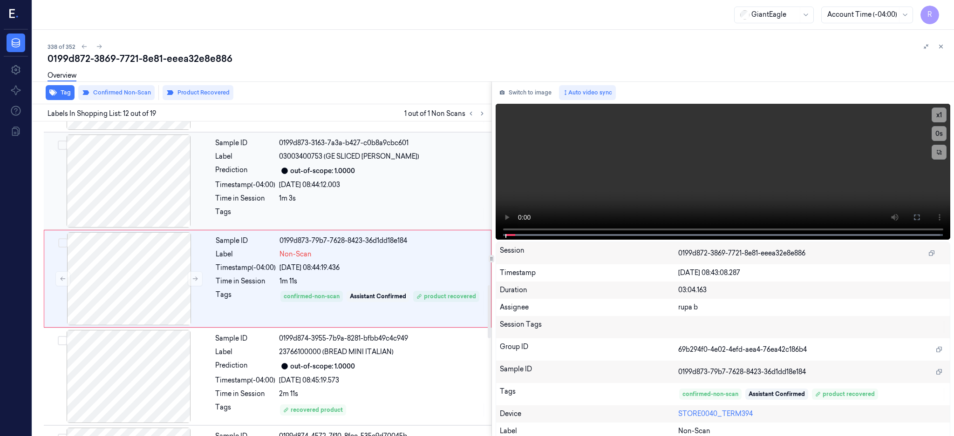
click at [112, 192] on div at bounding box center [129, 181] width 166 height 93
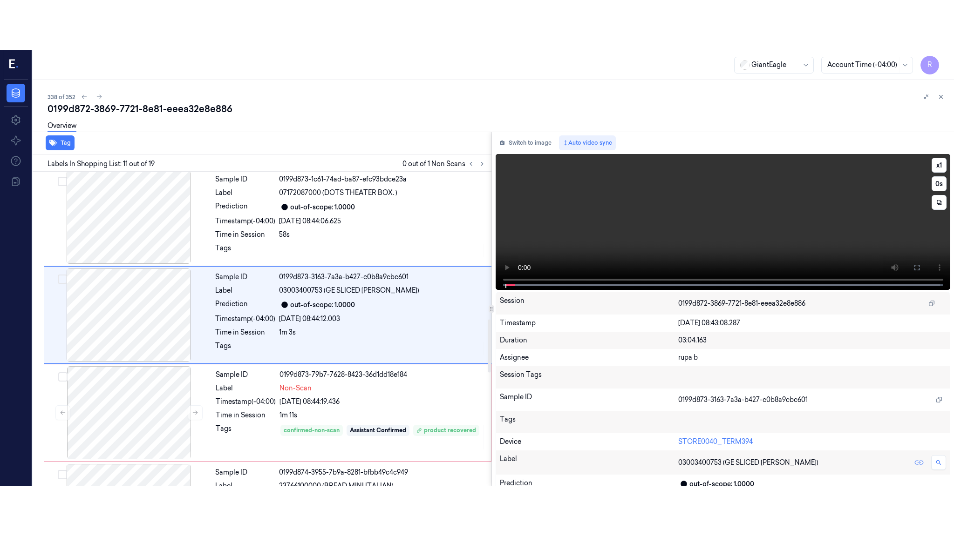
scroll to position [869, 0]
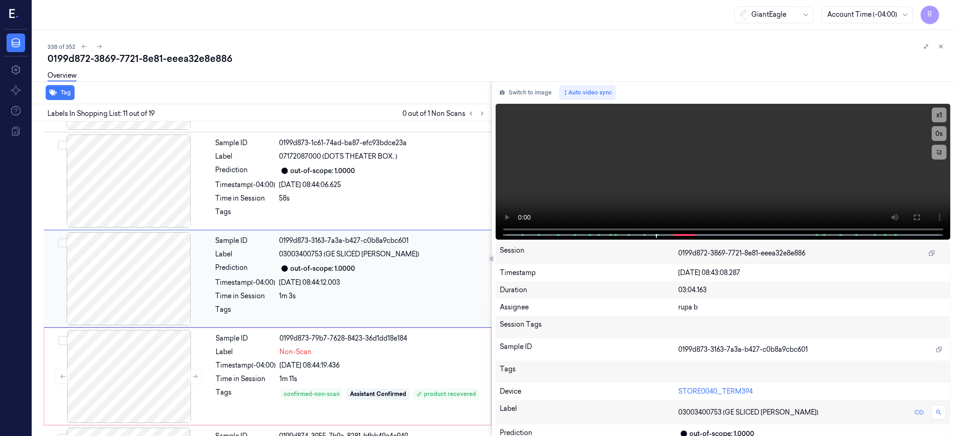
click at [139, 241] on div at bounding box center [129, 278] width 166 height 93
click at [924, 215] on button at bounding box center [916, 217] width 15 height 15
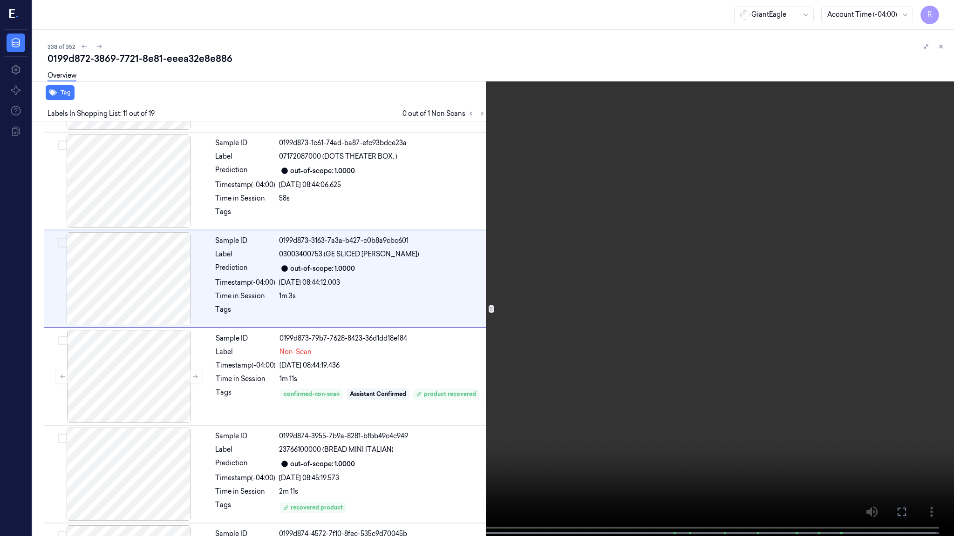
click at [672, 257] on video at bounding box center [477, 269] width 954 height 538
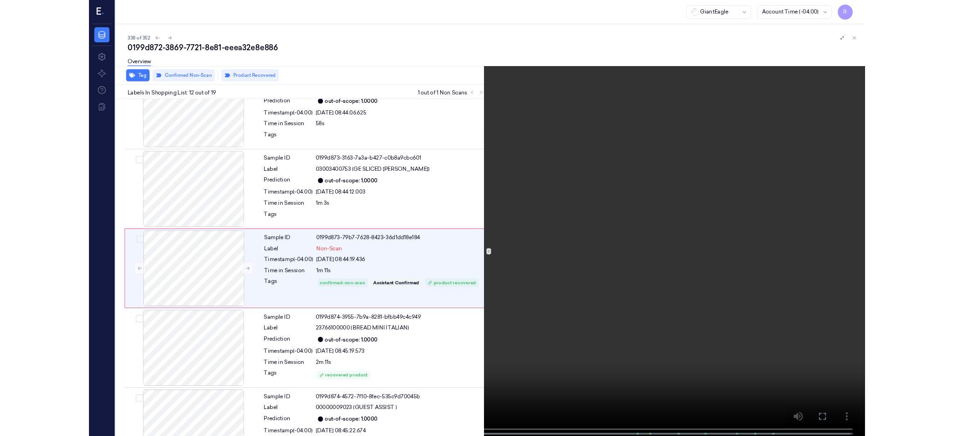
scroll to position [917, 0]
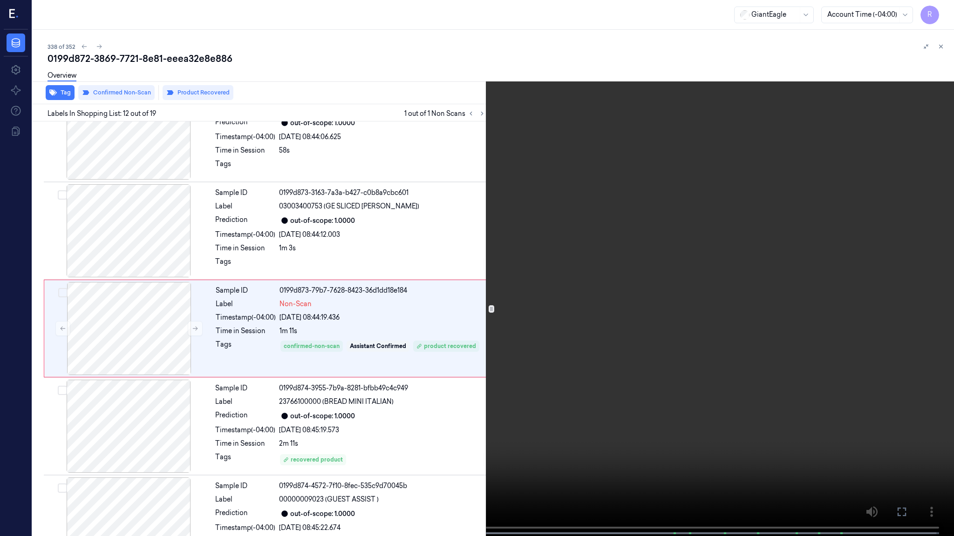
click at [532, 376] on video at bounding box center [477, 269] width 954 height 538
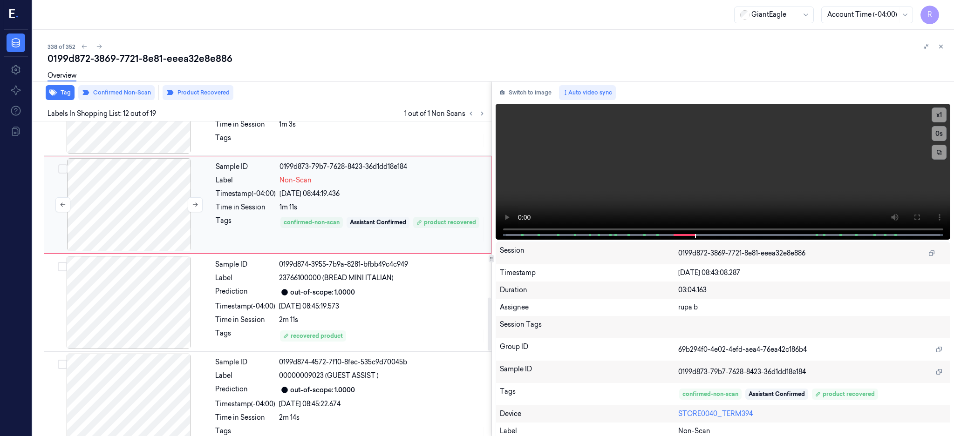
click at [160, 204] on div at bounding box center [129, 204] width 166 height 93
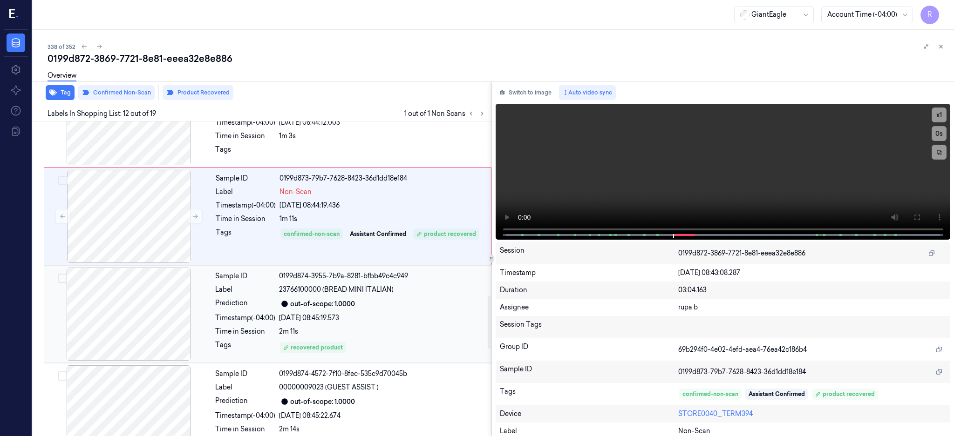
click at [108, 325] on div at bounding box center [129, 314] width 166 height 93
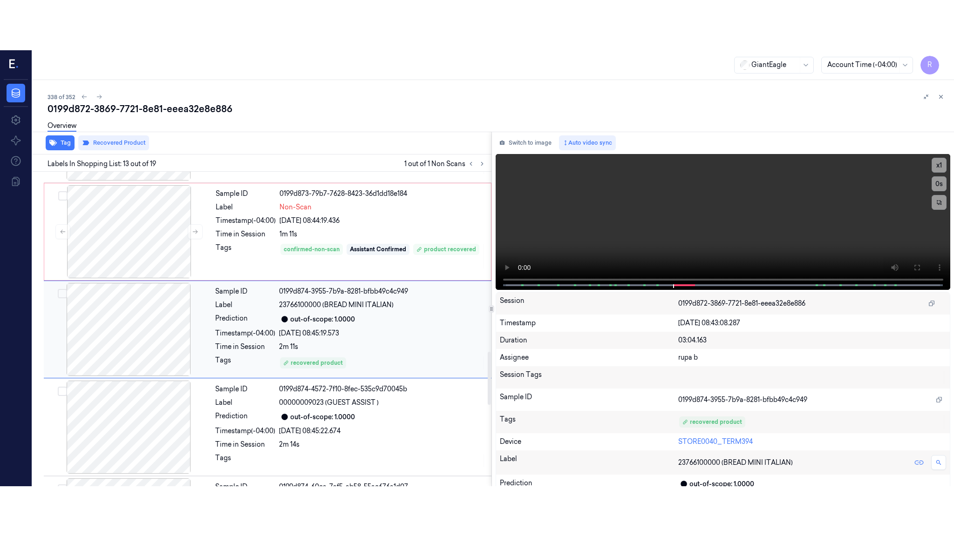
scroll to position [1064, 0]
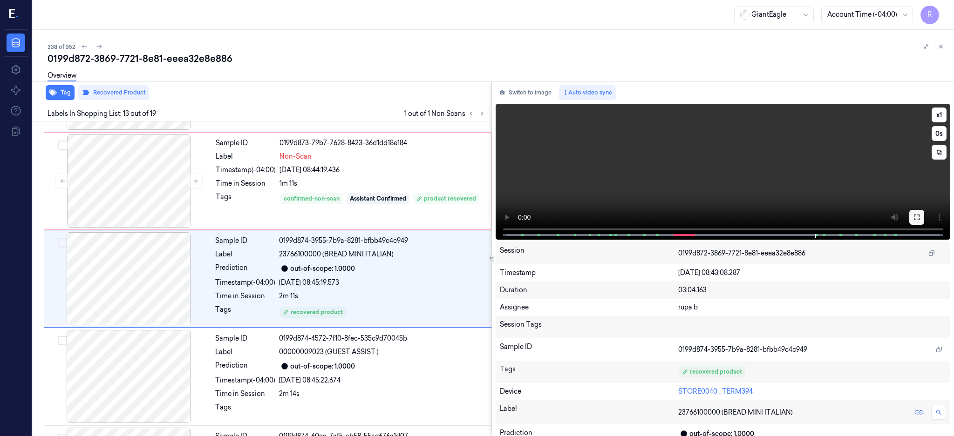
click at [919, 219] on icon at bounding box center [916, 218] width 6 height 6
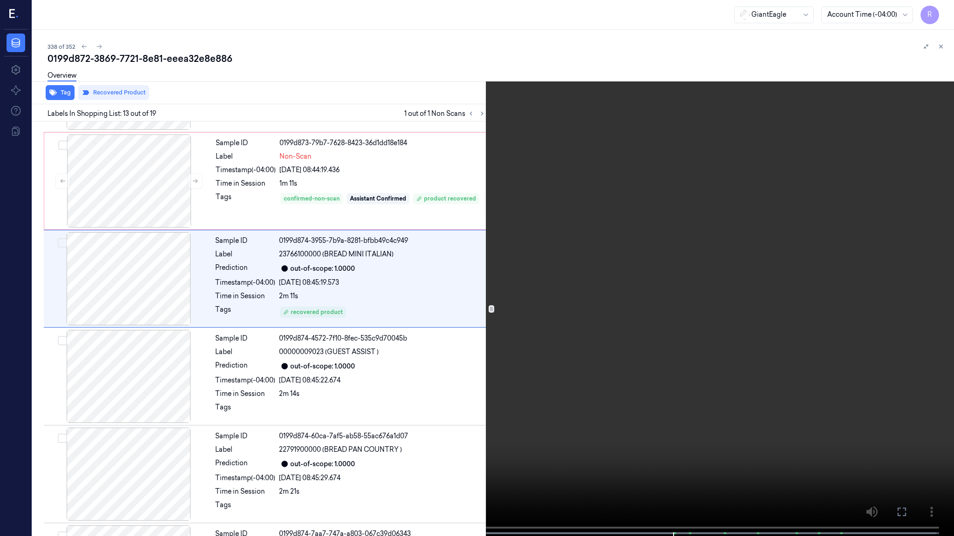
drag, startPoint x: 568, startPoint y: 293, endPoint x: 570, endPoint y: 288, distance: 5.2
click at [568, 292] on video at bounding box center [477, 269] width 954 height 538
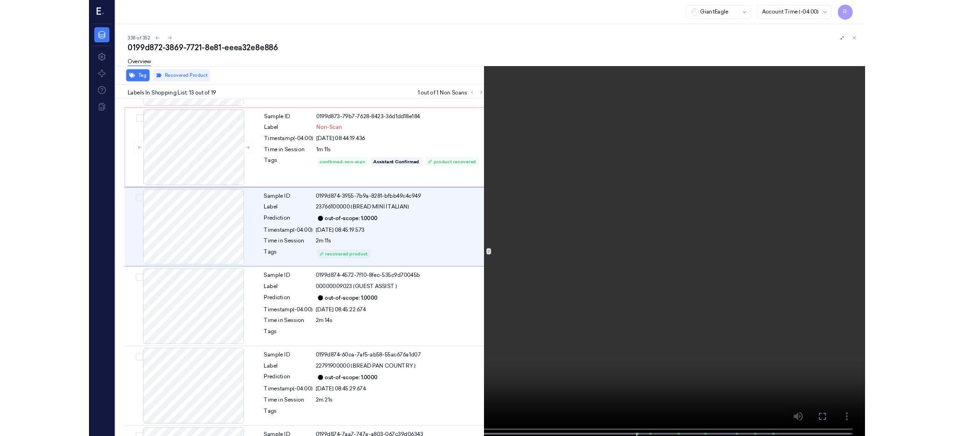
scroll to position [1015, 0]
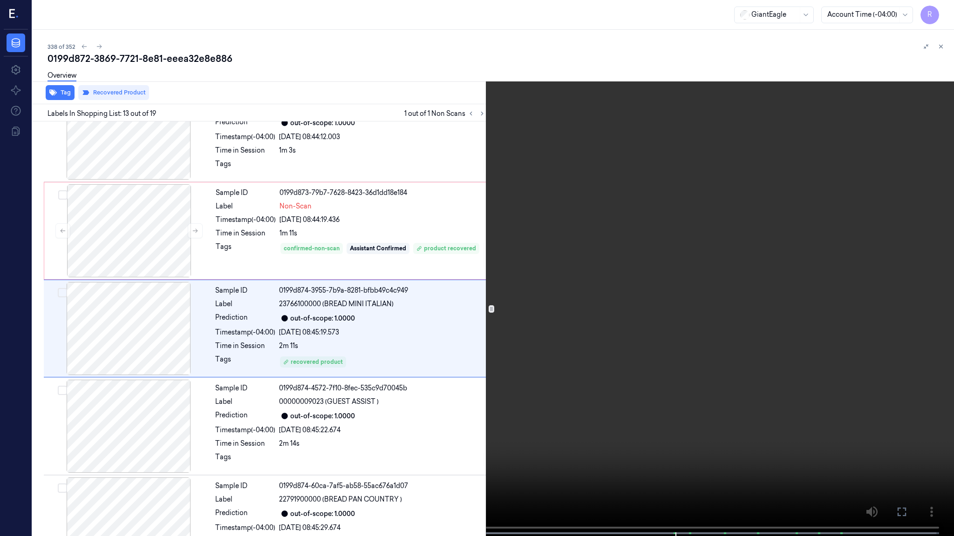
click at [708, 291] on video at bounding box center [477, 269] width 954 height 538
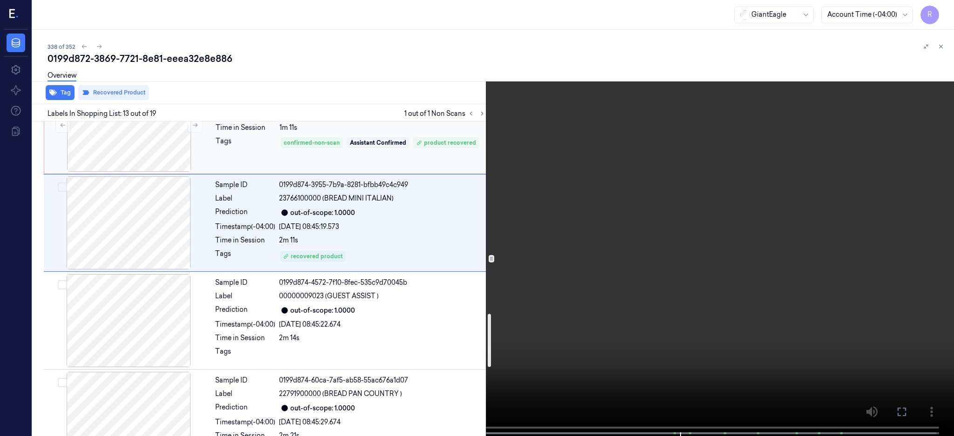
scroll to position [1138, 0]
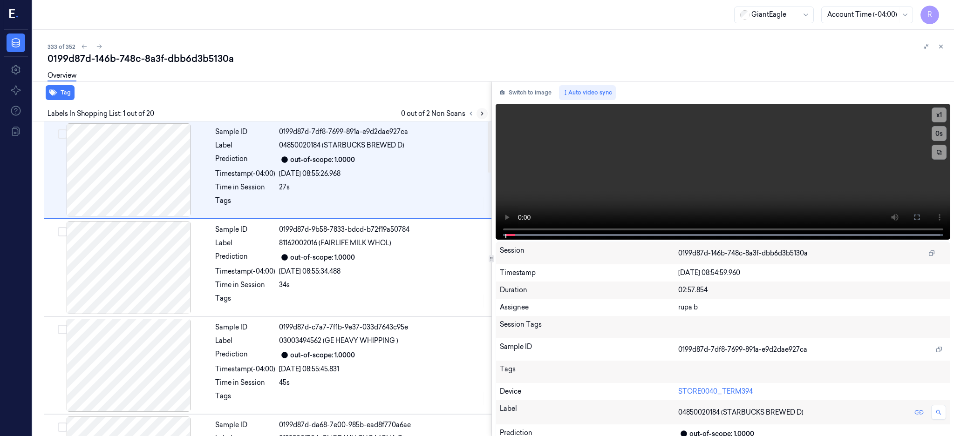
click at [485, 116] on icon at bounding box center [482, 113] width 7 height 7
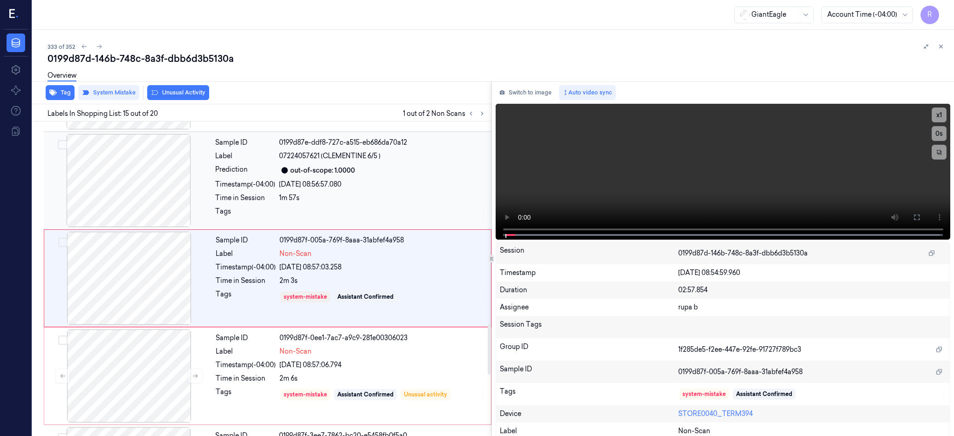
drag, startPoint x: 107, startPoint y: 183, endPoint x: 256, endPoint y: 206, distance: 150.8
click at [108, 183] on div at bounding box center [129, 180] width 166 height 93
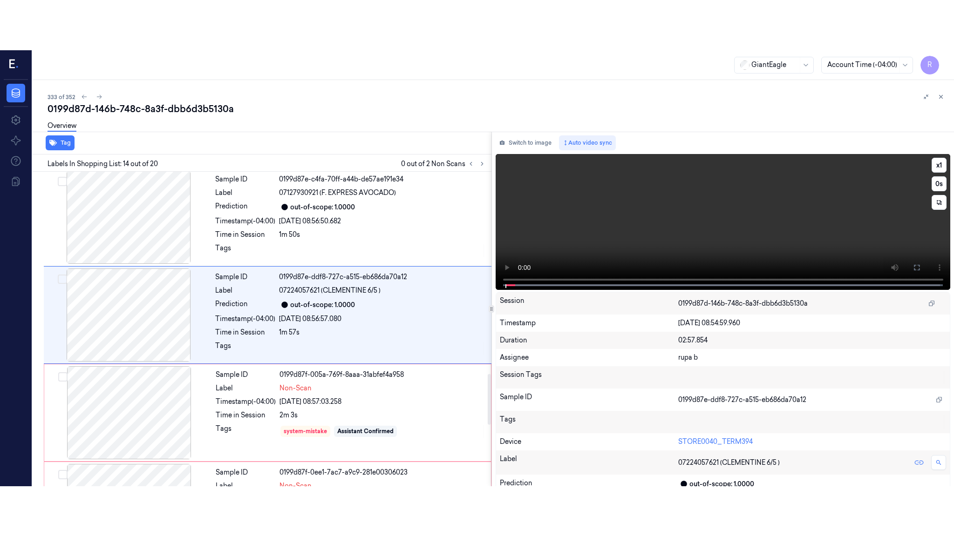
scroll to position [1163, 0]
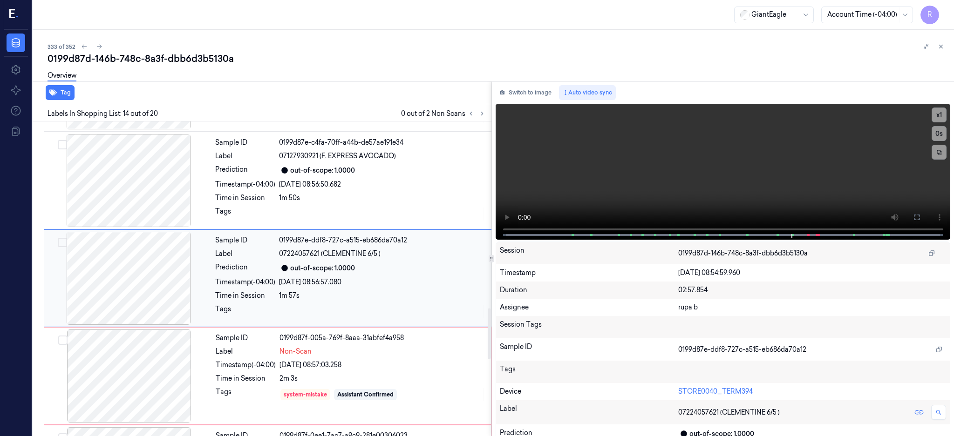
click at [136, 257] on div at bounding box center [129, 278] width 166 height 93
drag, startPoint x: 940, startPoint y: 220, endPoint x: 925, endPoint y: 300, distance: 81.8
click at [924, 219] on button at bounding box center [916, 217] width 15 height 15
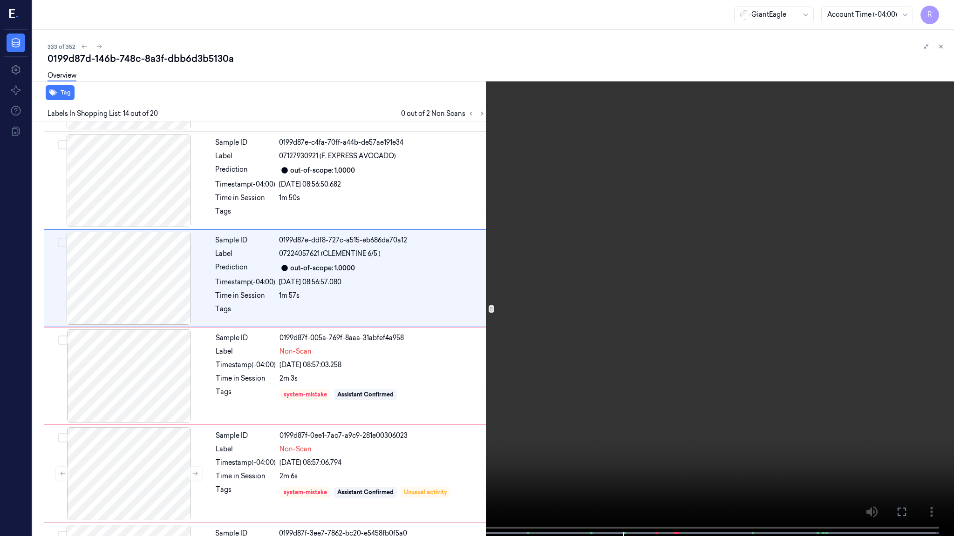
click at [600, 270] on video at bounding box center [477, 269] width 954 height 538
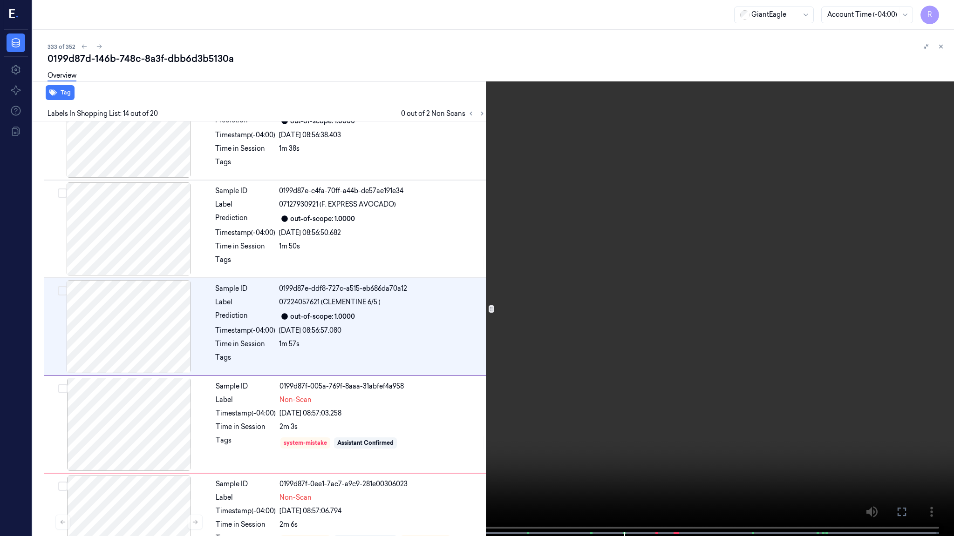
scroll to position [1112, 0]
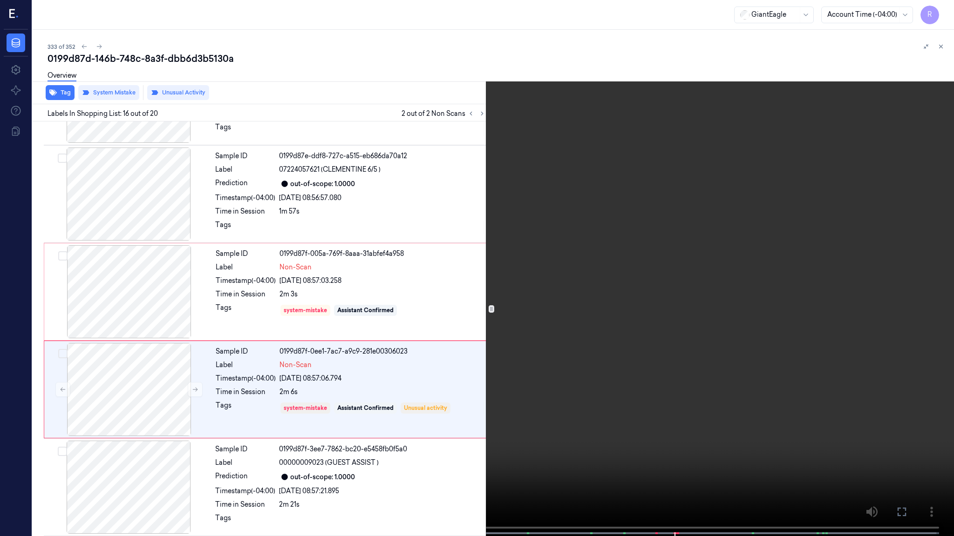
click at [568, 406] on video at bounding box center [477, 269] width 954 height 538
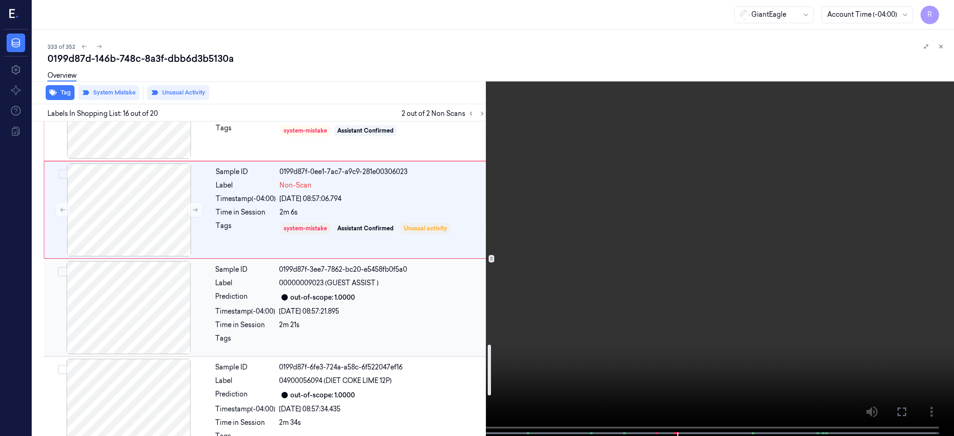
scroll to position [1370, 0]
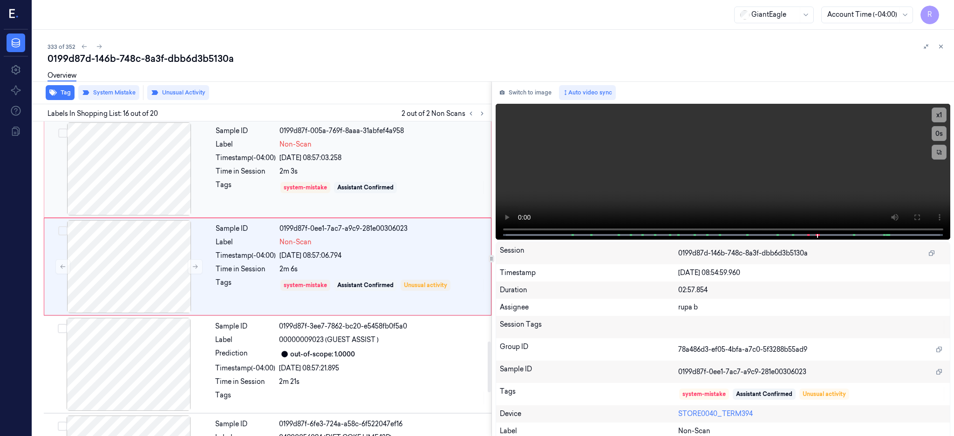
click at [151, 170] on div at bounding box center [129, 168] width 166 height 93
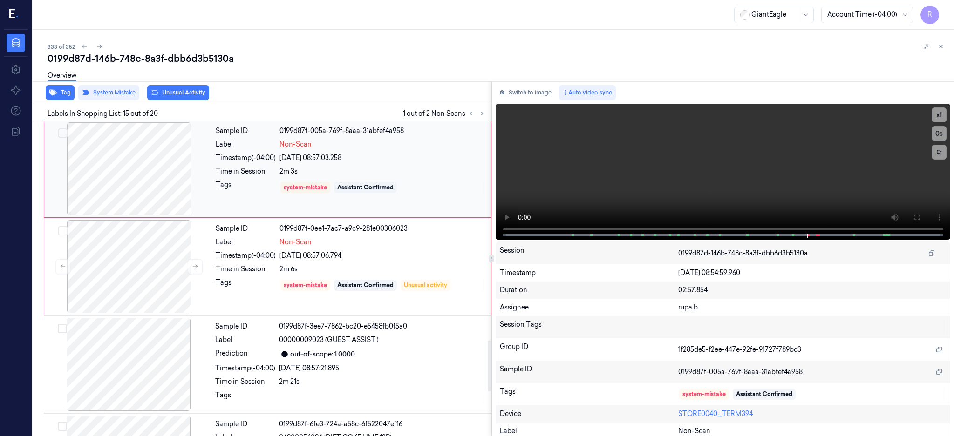
scroll to position [1260, 0]
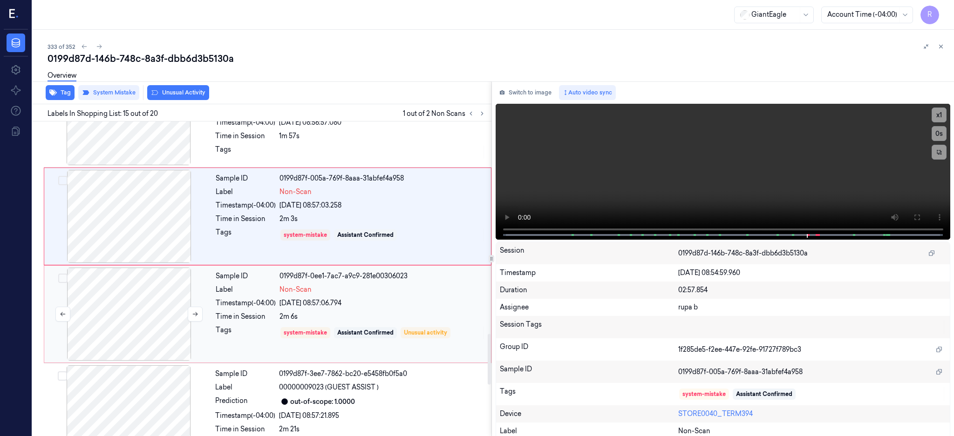
click at [135, 290] on div at bounding box center [129, 314] width 166 height 93
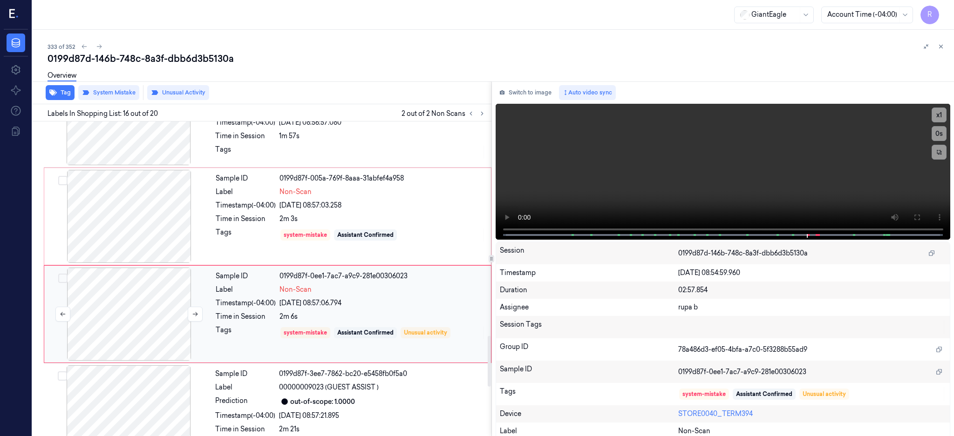
scroll to position [1358, 0]
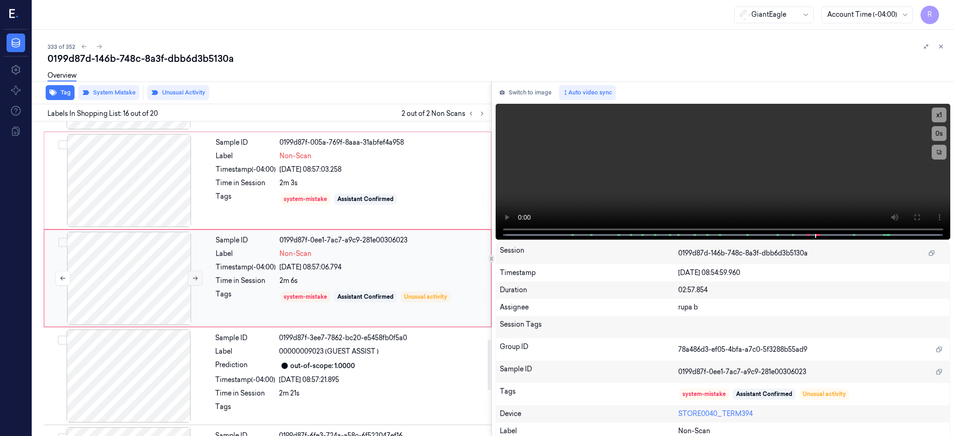
click at [189, 279] on button at bounding box center [195, 278] width 15 height 15
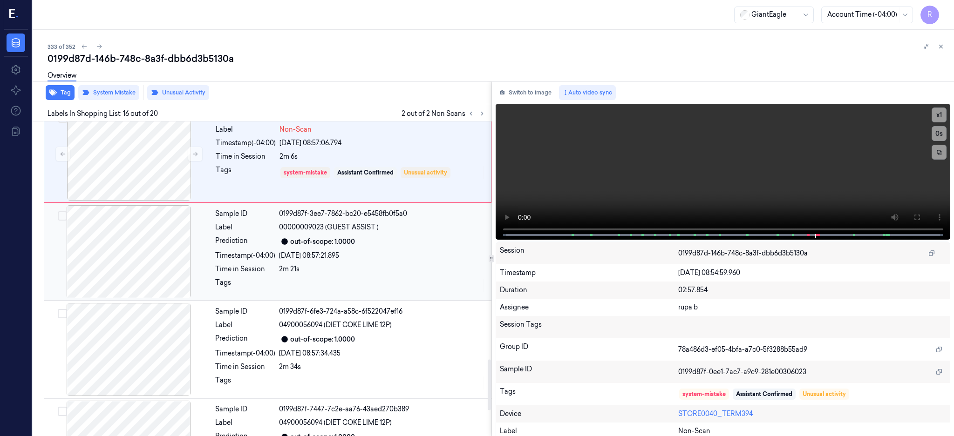
scroll to position [1644, 0]
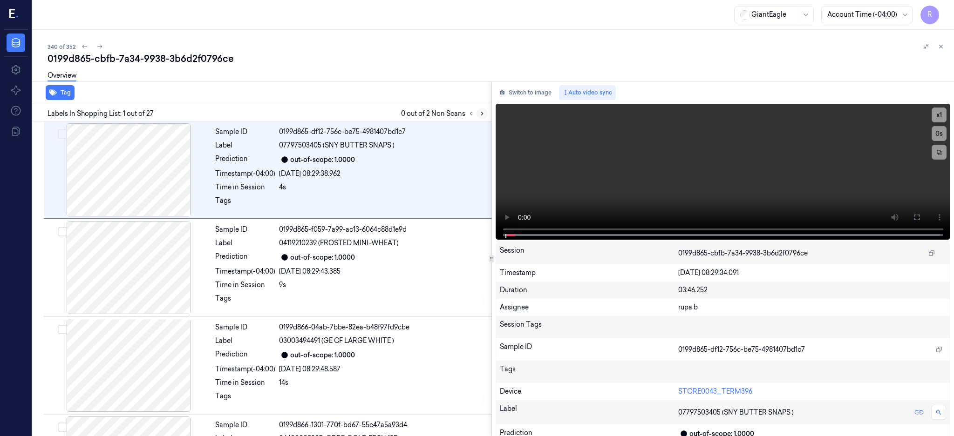
click at [483, 114] on icon at bounding box center [482, 113] width 2 height 3
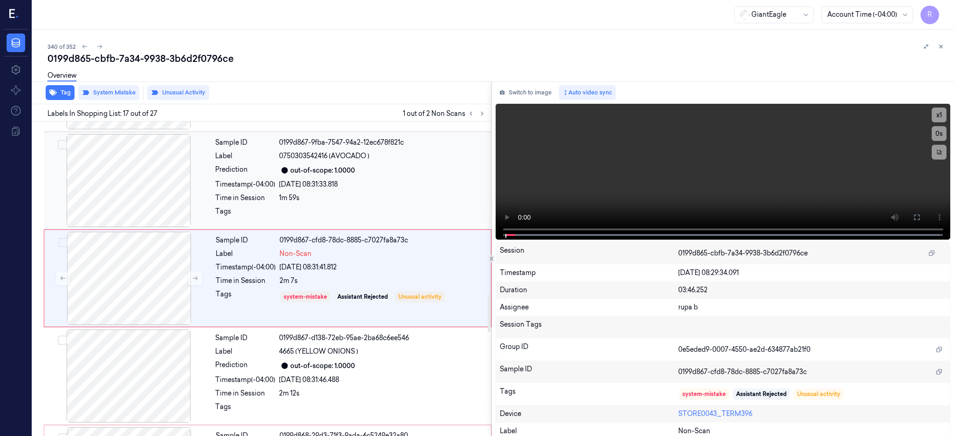
click at [139, 196] on div at bounding box center [129, 180] width 166 height 93
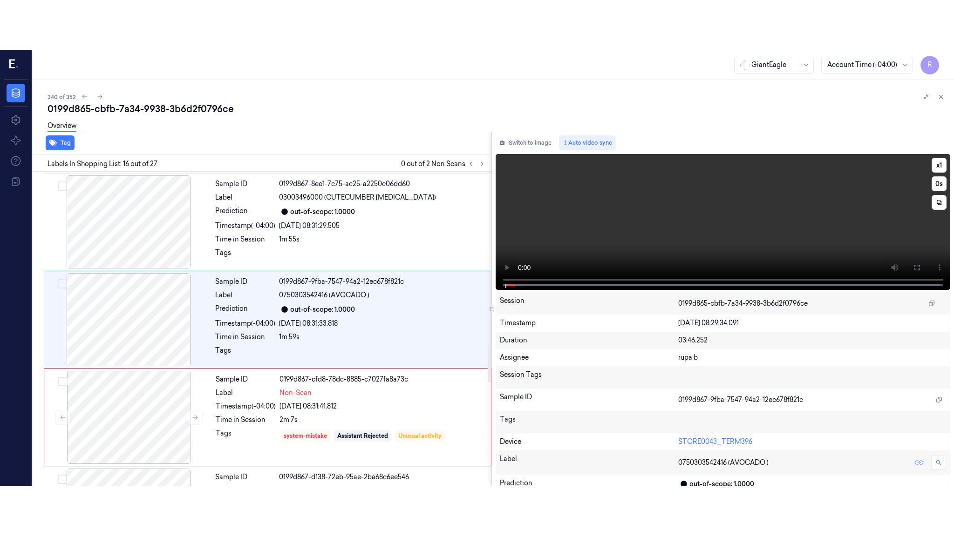
scroll to position [1358, 0]
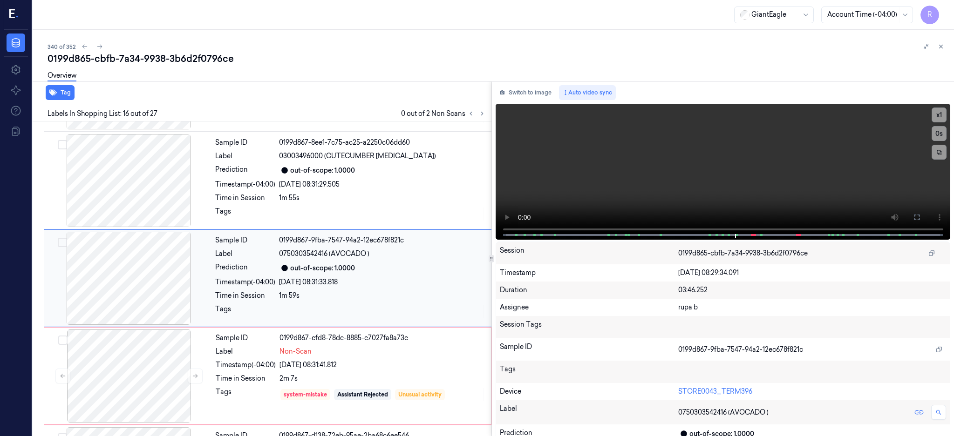
click at [154, 286] on div at bounding box center [129, 278] width 166 height 93
click at [920, 217] on icon at bounding box center [916, 217] width 7 height 7
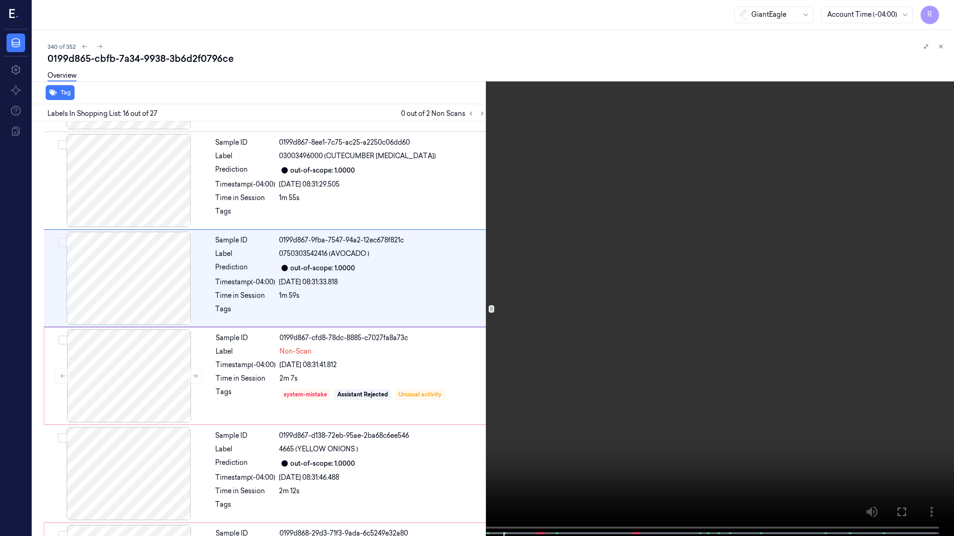
click at [615, 255] on video at bounding box center [477, 269] width 954 height 538
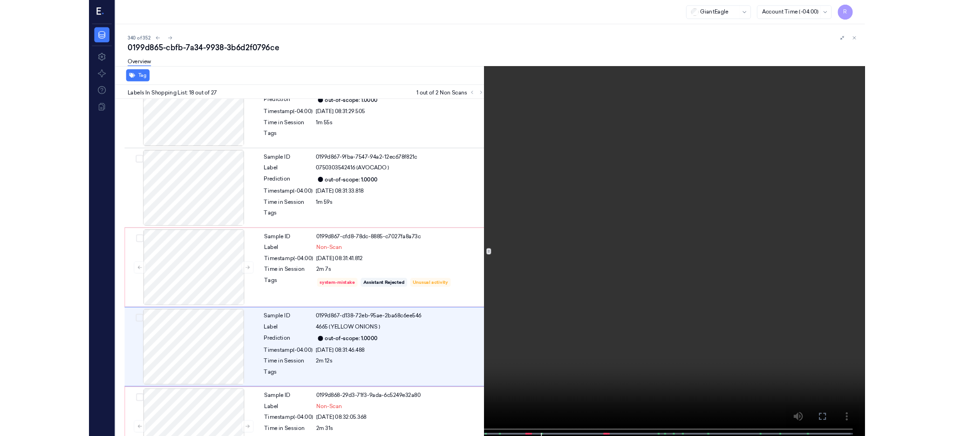
scroll to position [1503, 0]
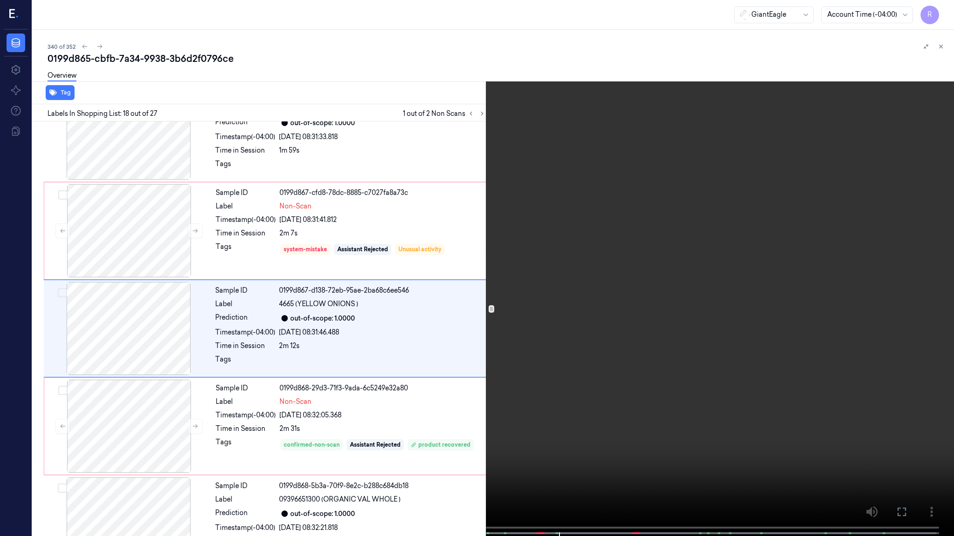
click at [595, 287] on video at bounding box center [477, 269] width 954 height 538
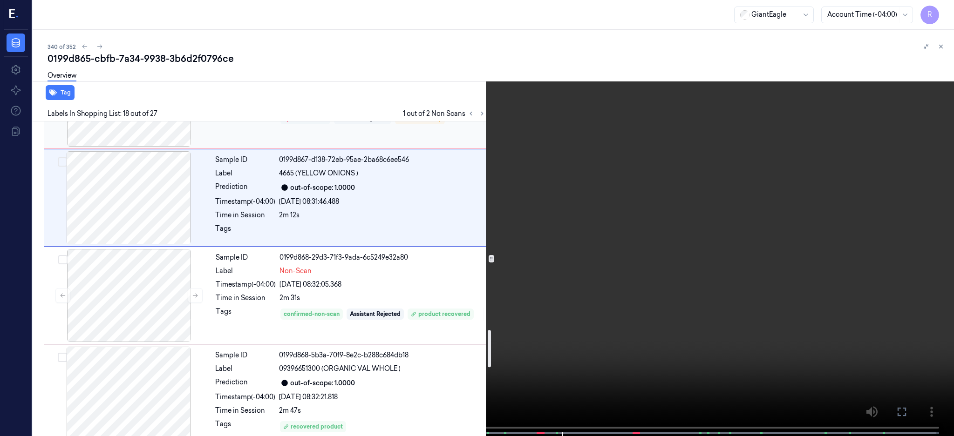
scroll to position [1752, 0]
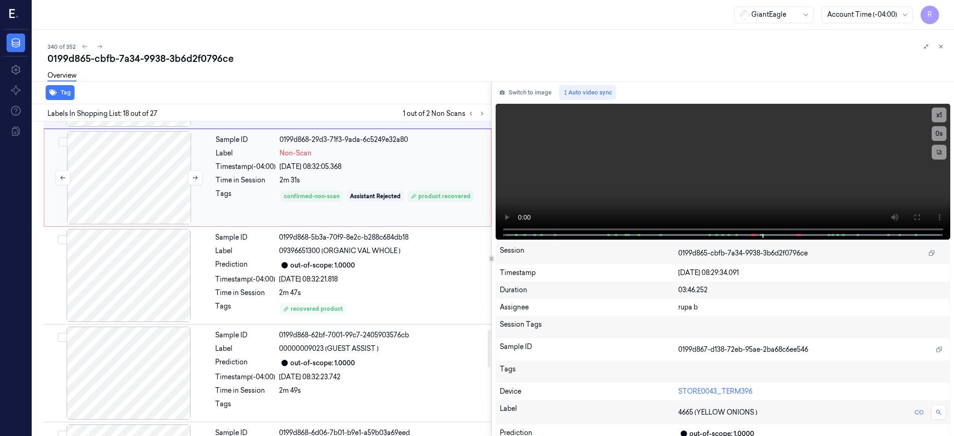
click at [134, 184] on div at bounding box center [129, 177] width 166 height 93
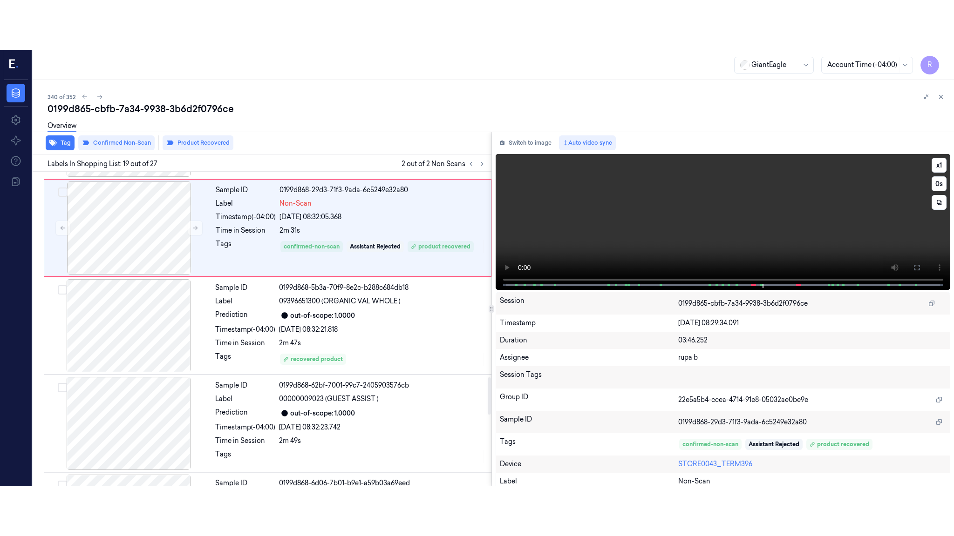
scroll to position [1651, 0]
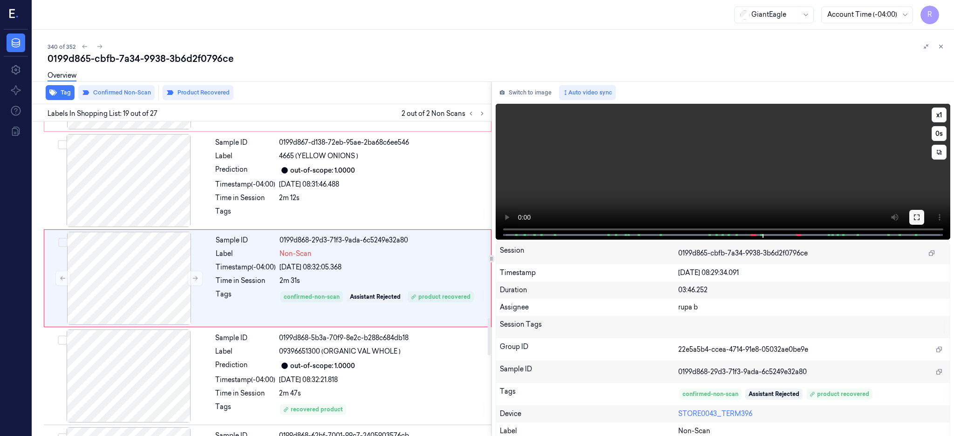
click at [919, 218] on icon at bounding box center [916, 218] width 6 height 6
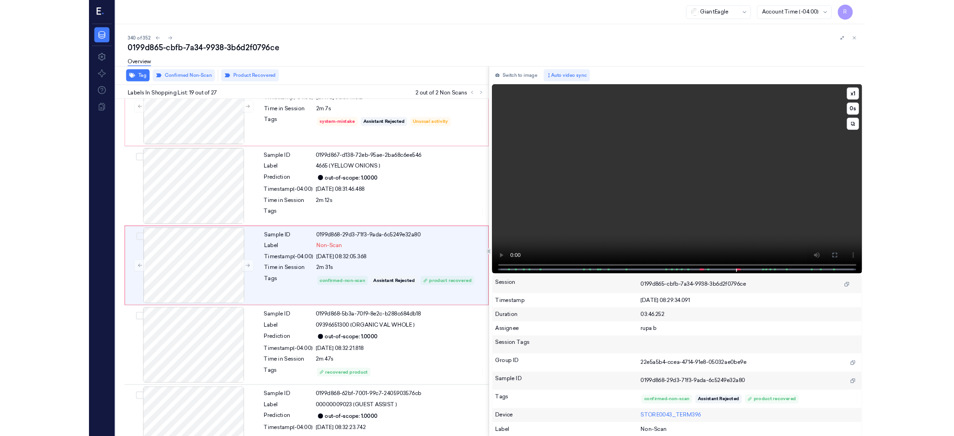
scroll to position [1602, 0]
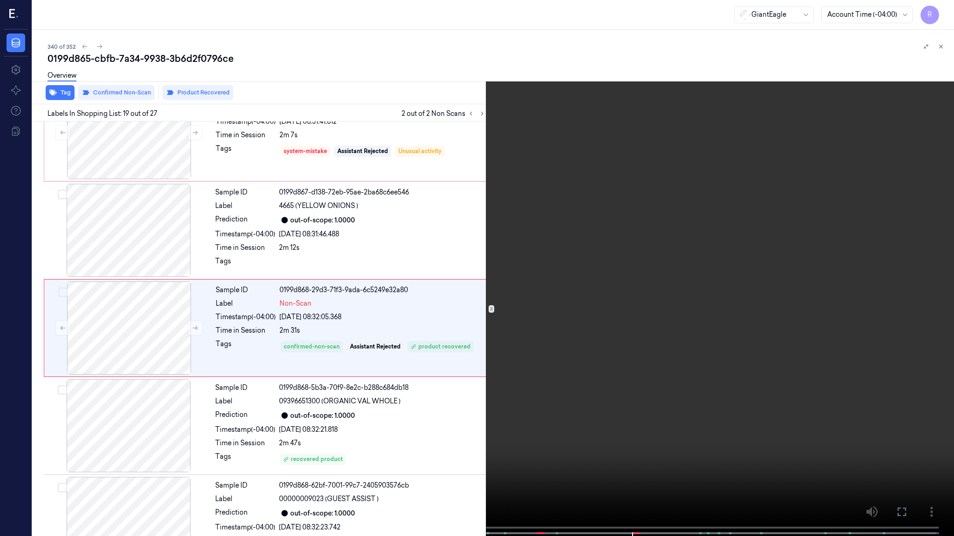
click at [441, 312] on video at bounding box center [477, 269] width 954 height 538
click at [527, 256] on video at bounding box center [477, 269] width 954 height 538
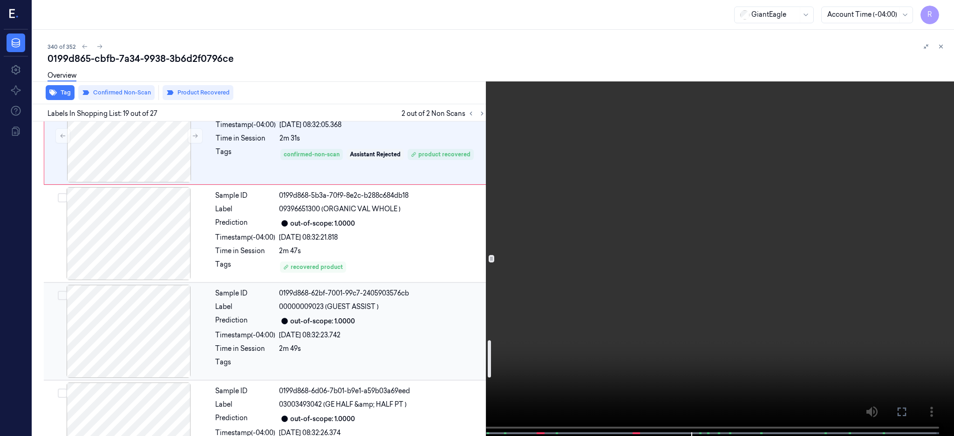
scroll to position [1850, 0]
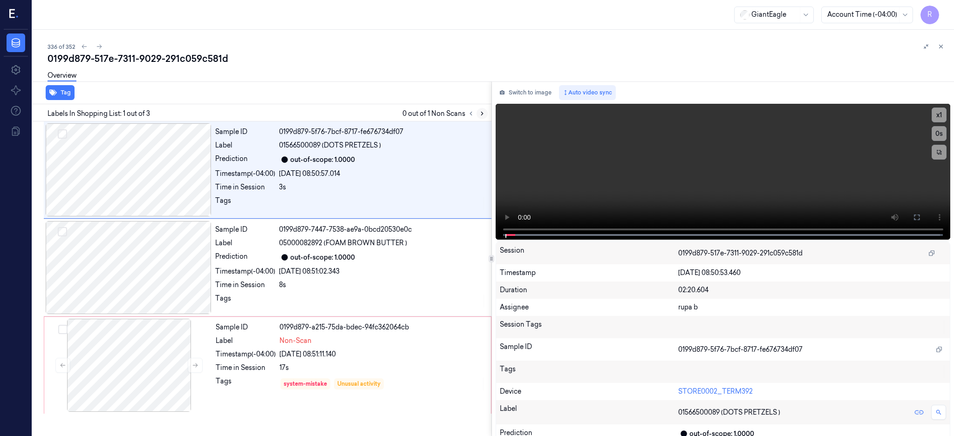
click at [487, 114] on button at bounding box center [481, 113] width 11 height 11
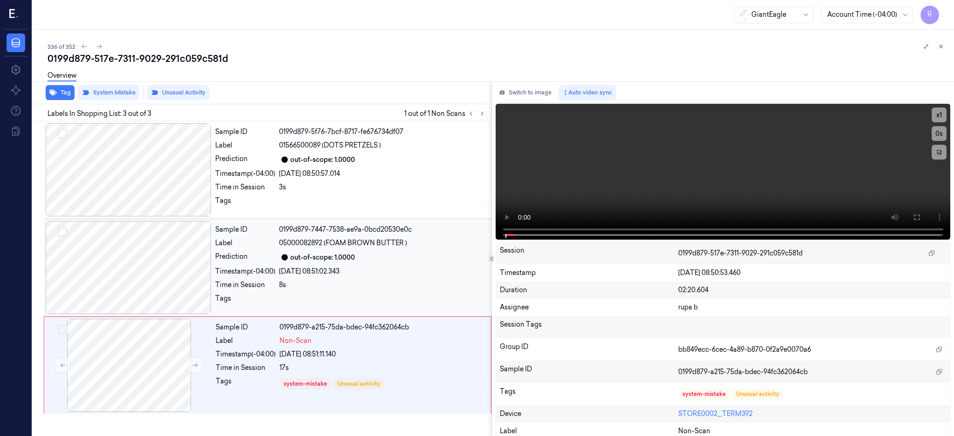
click at [138, 254] on div at bounding box center [129, 267] width 166 height 93
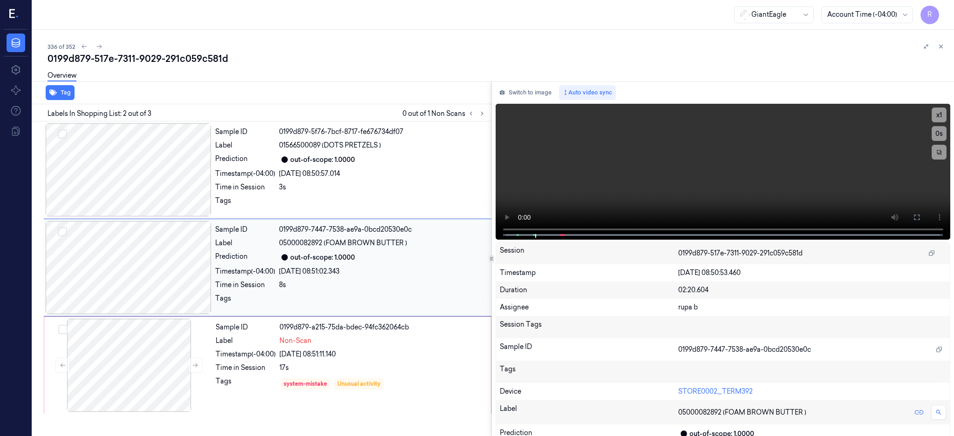
click at [154, 254] on div at bounding box center [129, 267] width 166 height 93
click at [920, 217] on icon at bounding box center [916, 217] width 7 height 7
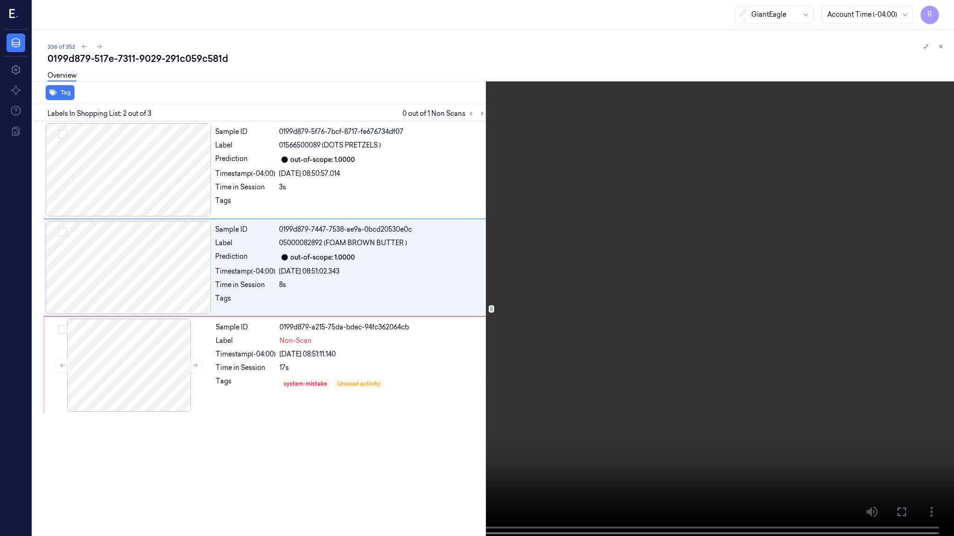
click at [614, 263] on video at bounding box center [477, 269] width 954 height 538
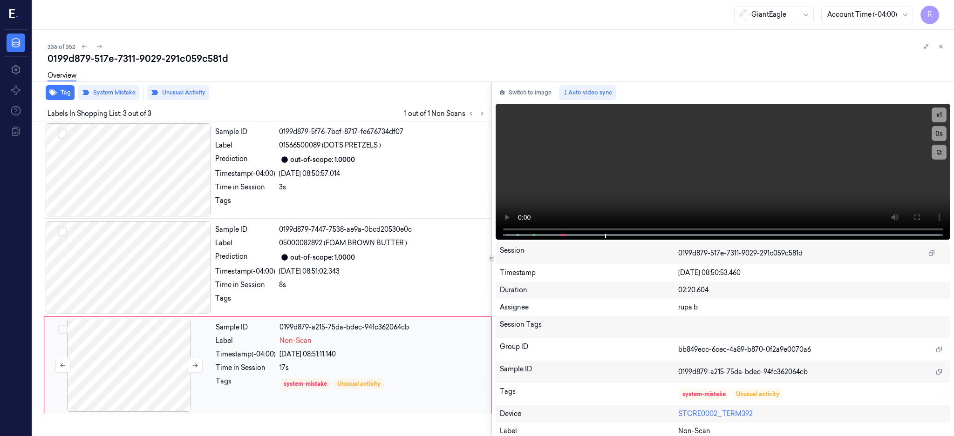
click at [149, 334] on div at bounding box center [129, 365] width 166 height 93
click at [184, 367] on div at bounding box center [129, 365] width 166 height 93
click at [194, 368] on icon at bounding box center [195, 365] width 7 height 7
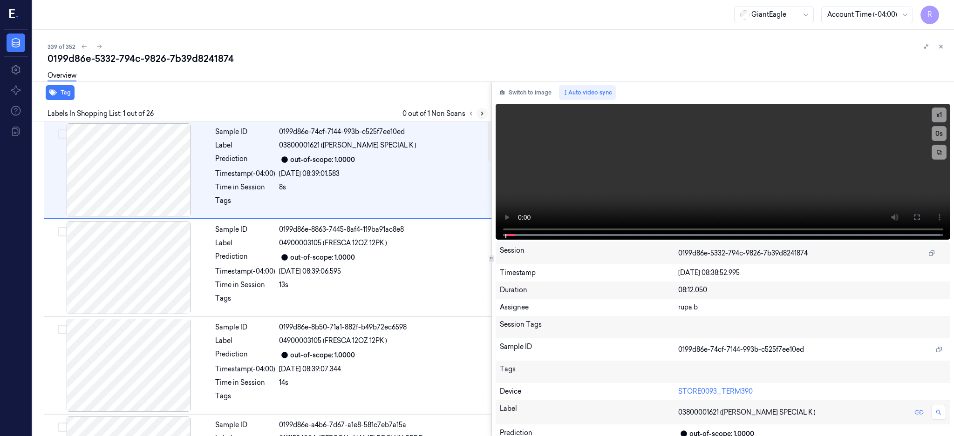
click at [487, 115] on button at bounding box center [481, 113] width 11 height 11
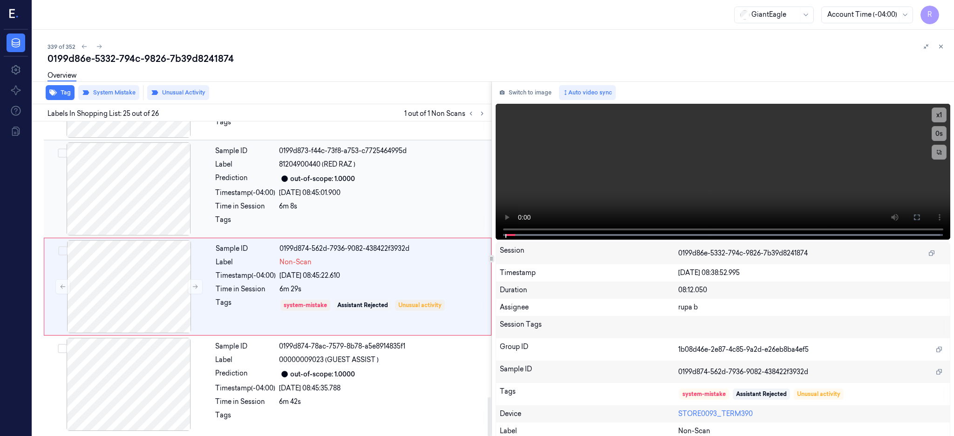
click at [168, 183] on div at bounding box center [129, 188] width 166 height 93
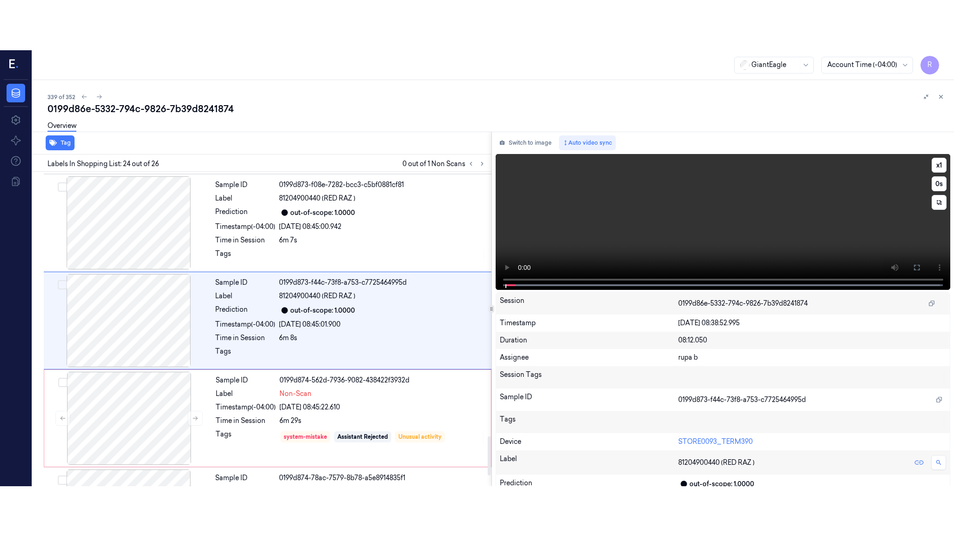
scroll to position [2141, 0]
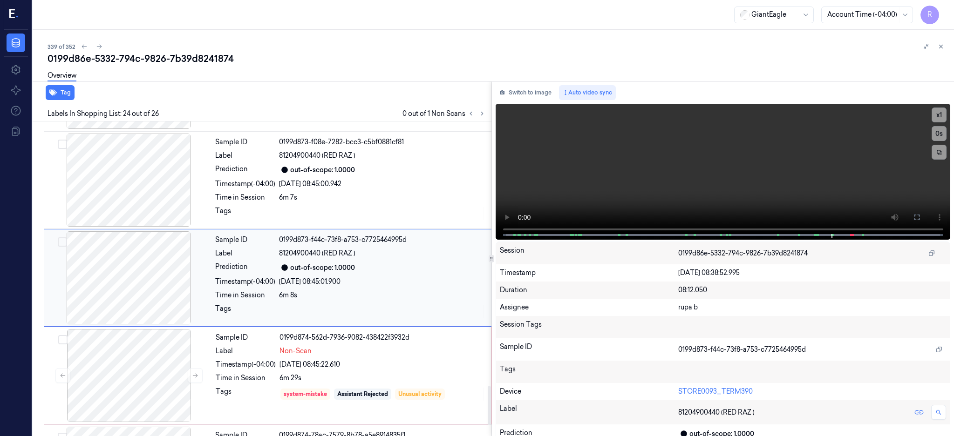
click at [122, 263] on div at bounding box center [129, 277] width 166 height 93
click at [920, 217] on icon at bounding box center [916, 217] width 7 height 7
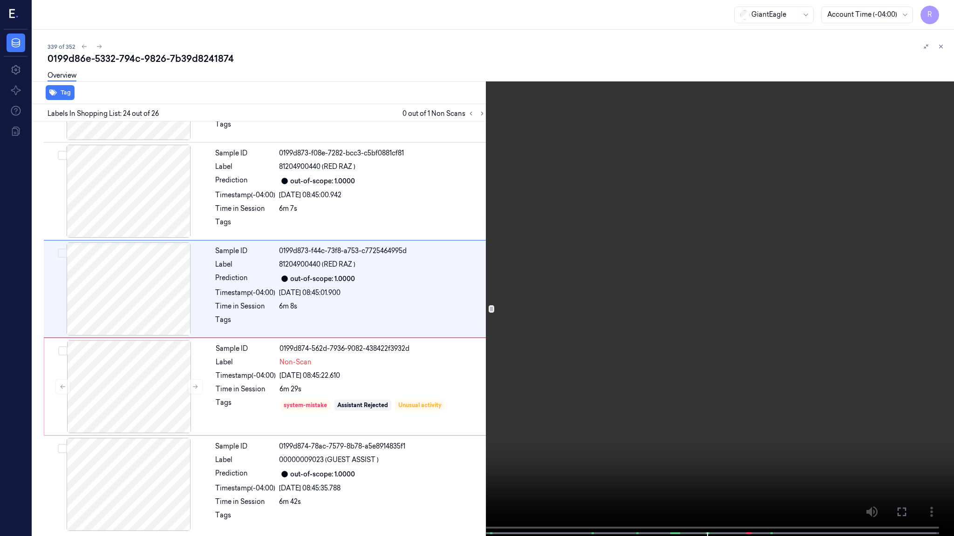
click at [518, 276] on video at bounding box center [477, 269] width 954 height 538
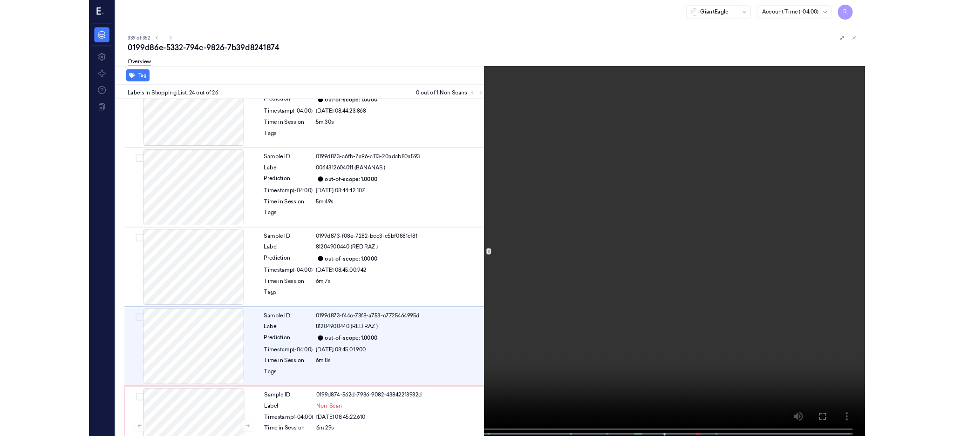
scroll to position [2091, 0]
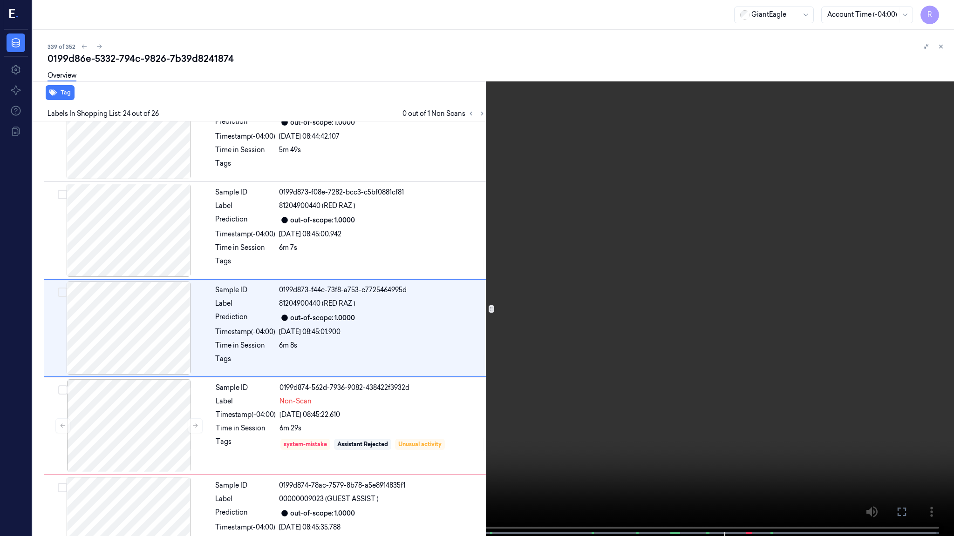
click at [503, 174] on video at bounding box center [477, 269] width 954 height 538
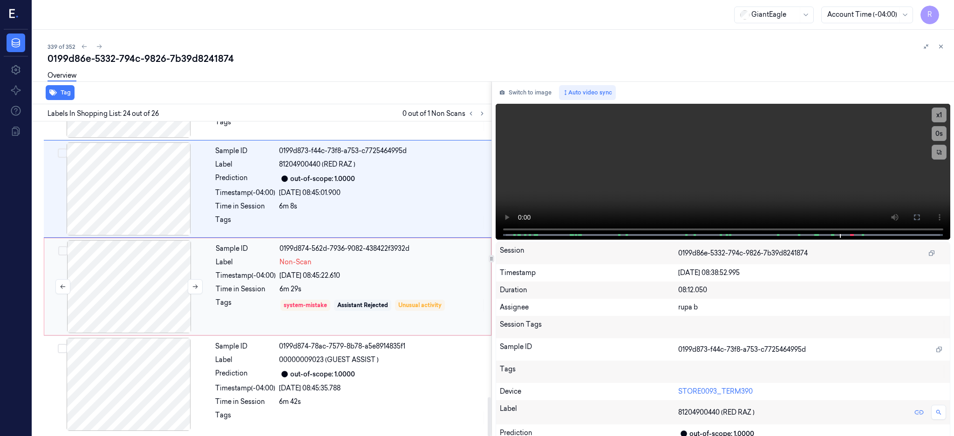
click at [151, 297] on div at bounding box center [129, 286] width 166 height 93
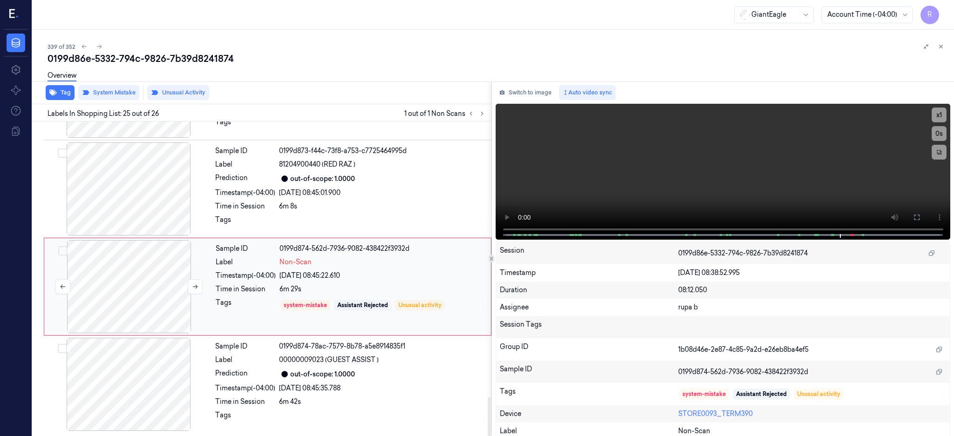
scroll to position [2231, 0]
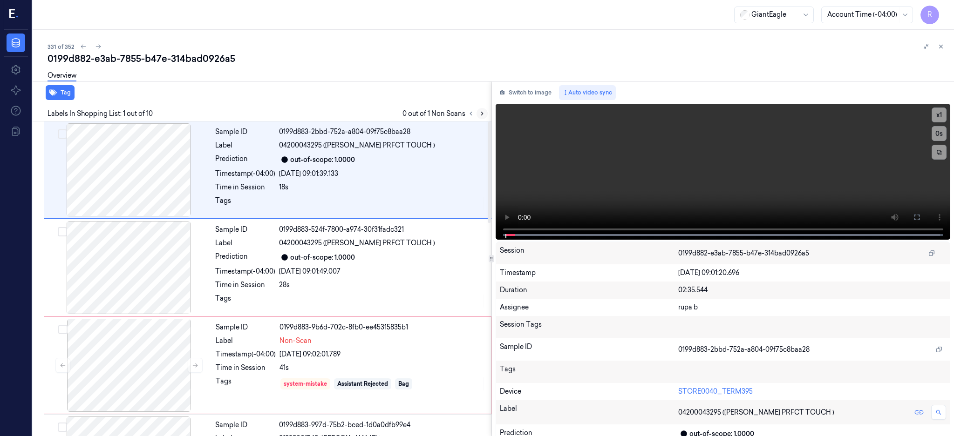
click at [485, 114] on icon at bounding box center [482, 113] width 7 height 7
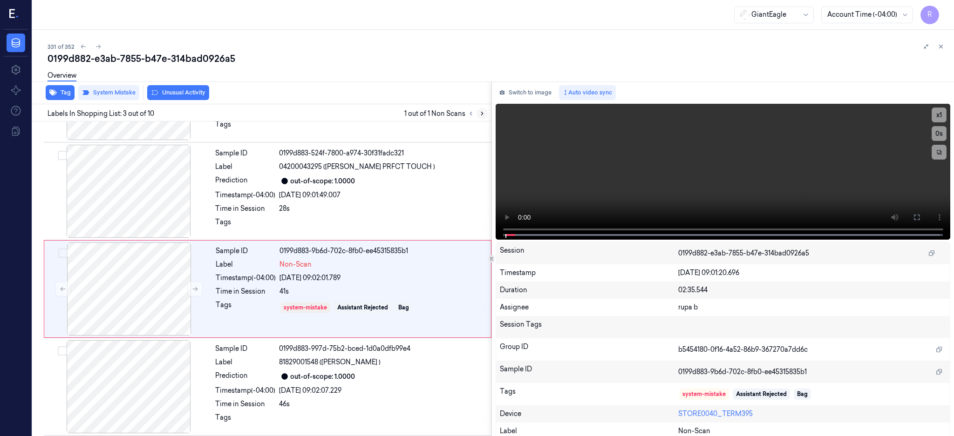
scroll to position [86, 0]
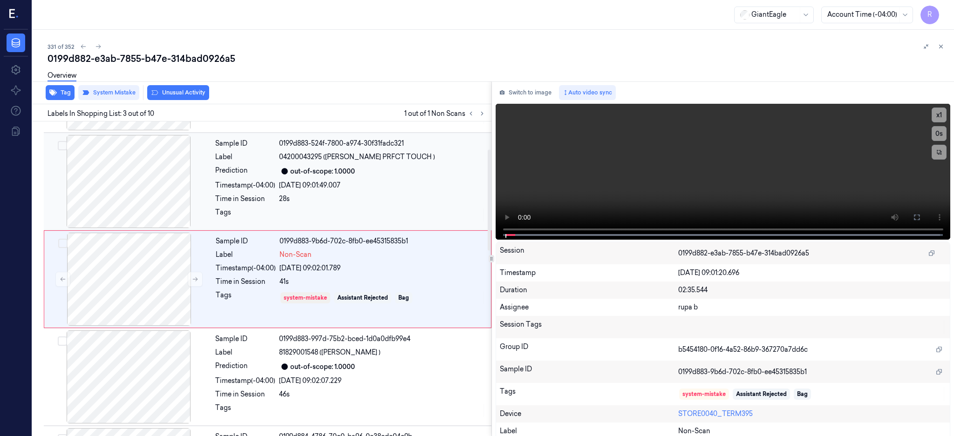
click at [156, 191] on div at bounding box center [129, 181] width 166 height 93
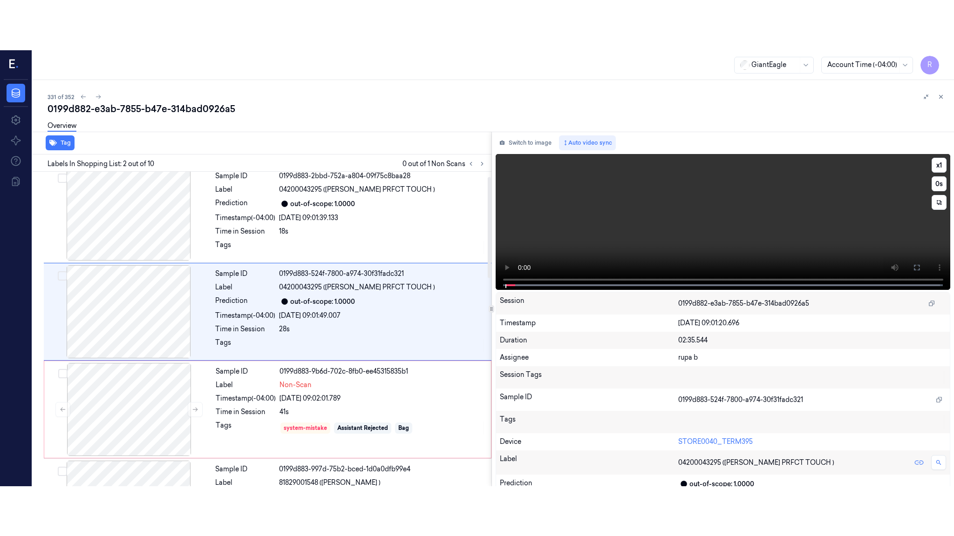
scroll to position [0, 0]
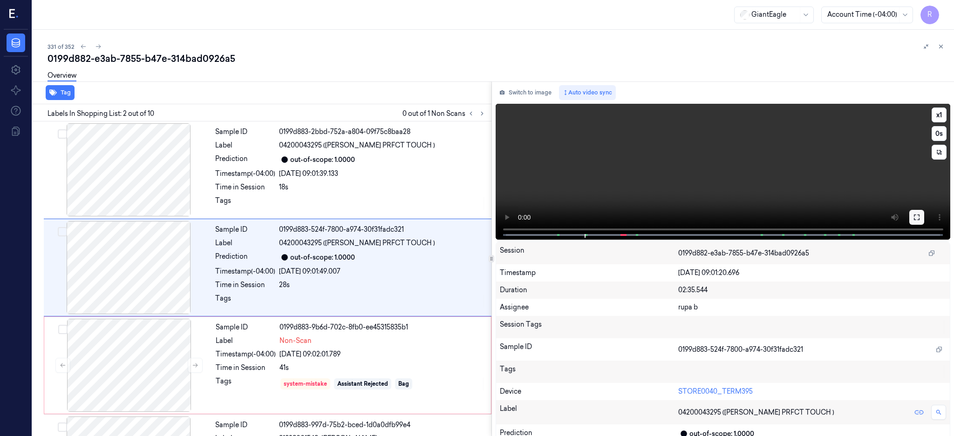
click at [924, 217] on button at bounding box center [916, 217] width 15 height 15
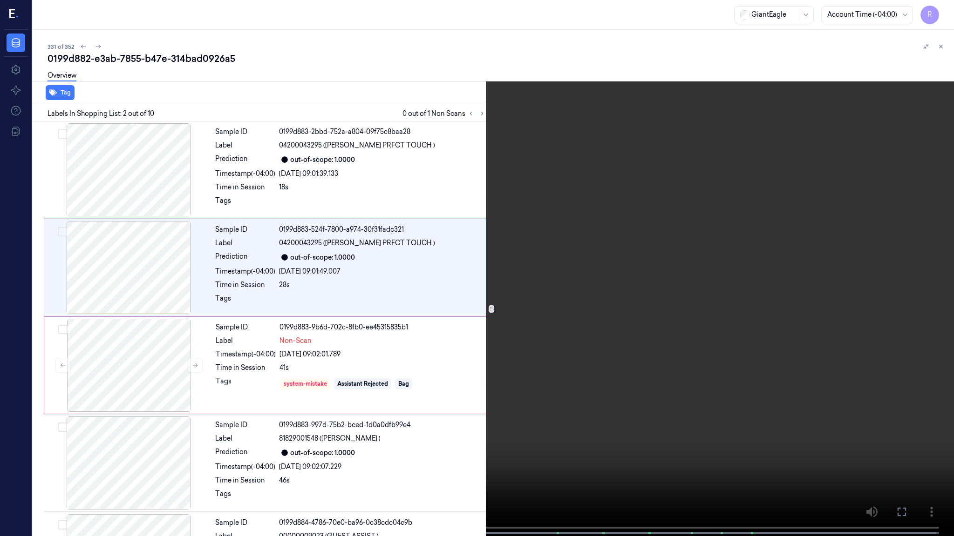
click at [606, 226] on video at bounding box center [477, 269] width 954 height 538
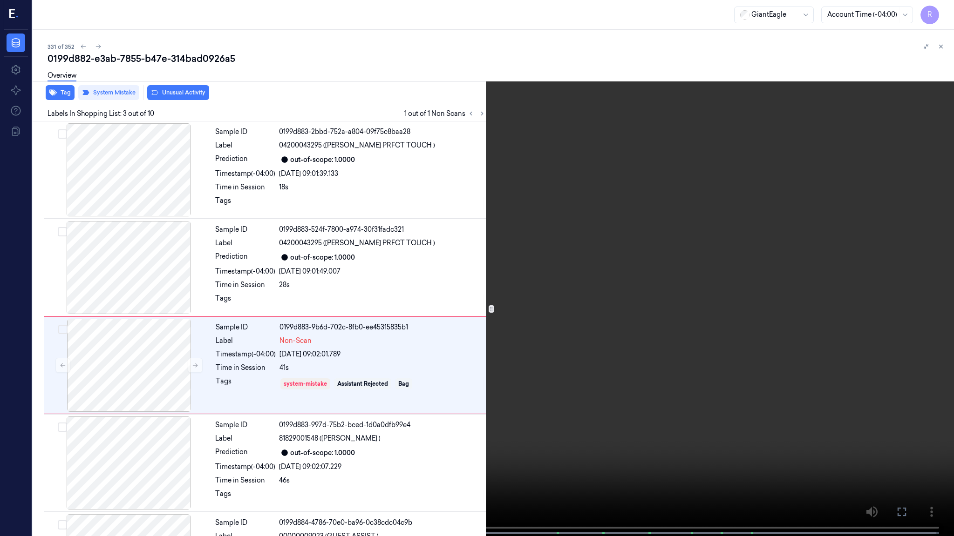
scroll to position [36, 0]
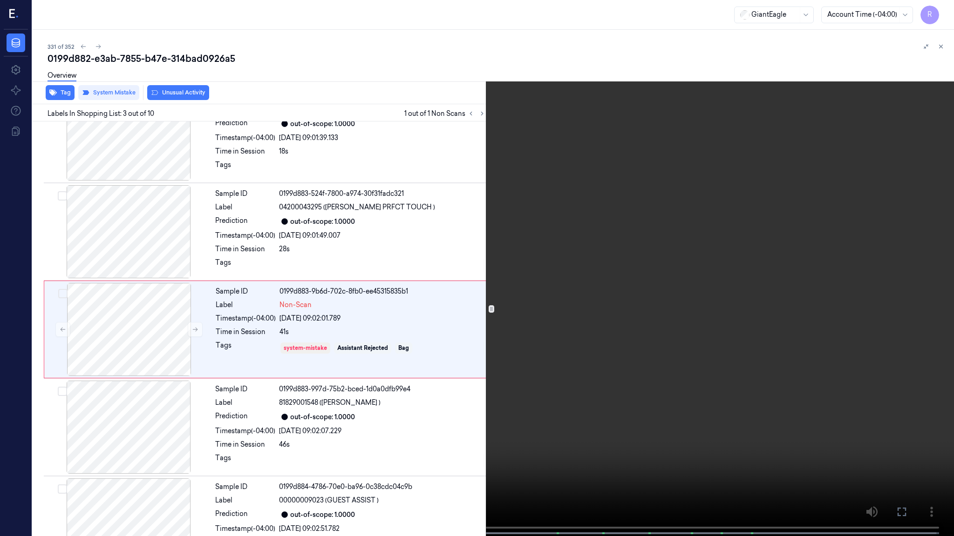
click at [339, 436] on video at bounding box center [477, 269] width 954 height 538
click at [234, 412] on video at bounding box center [477, 269] width 954 height 538
click at [472, 403] on video at bounding box center [477, 269] width 954 height 538
click at [462, 298] on video at bounding box center [477, 269] width 954 height 538
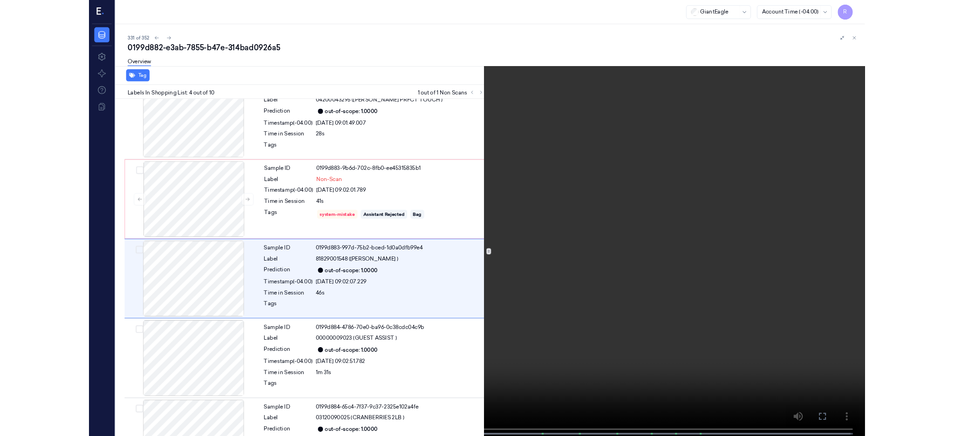
scroll to position [134, 0]
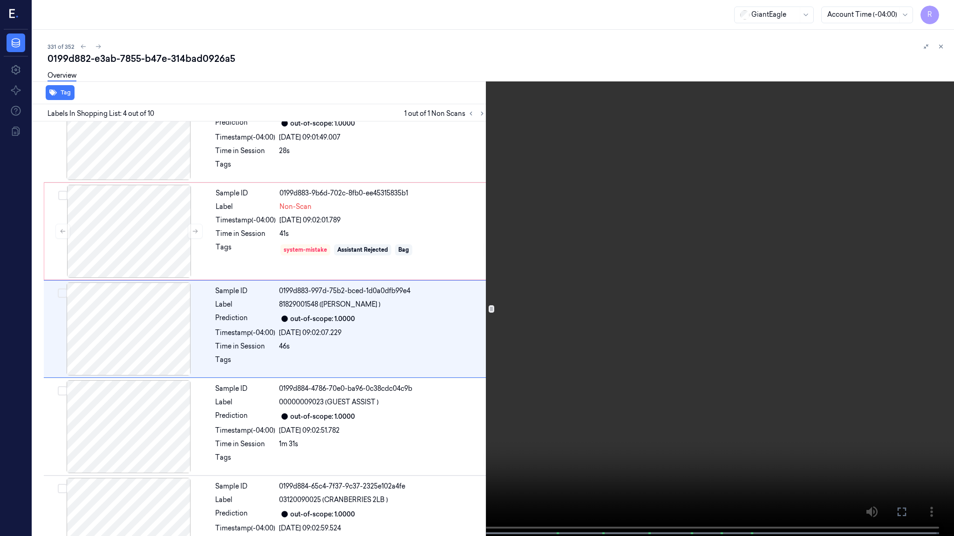
click at [462, 298] on video at bounding box center [477, 269] width 954 height 538
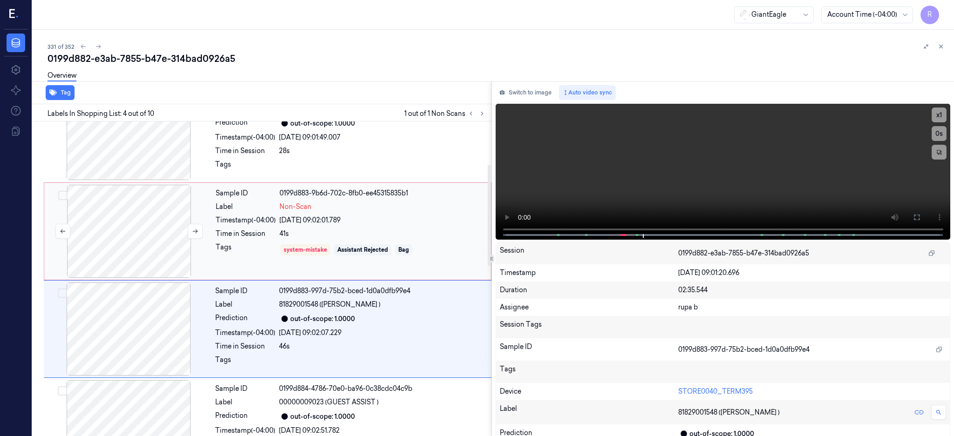
click at [117, 235] on div at bounding box center [129, 231] width 166 height 93
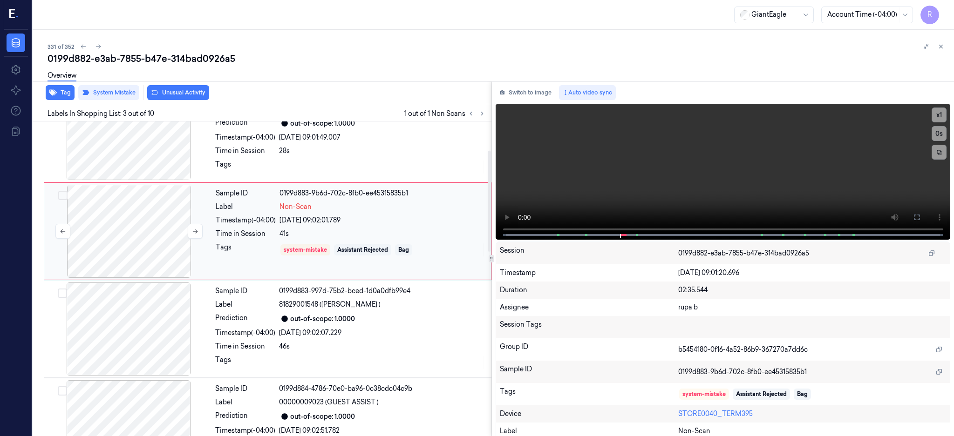
scroll to position [86, 0]
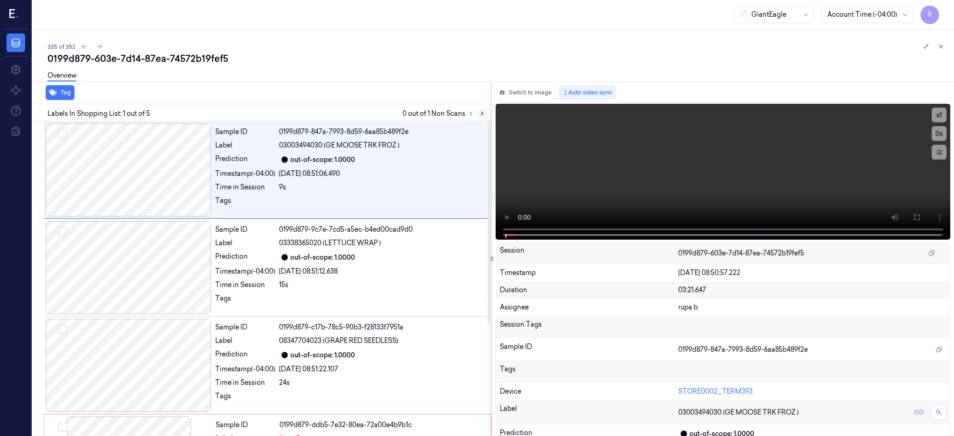
click at [485, 115] on icon at bounding box center [482, 113] width 7 height 7
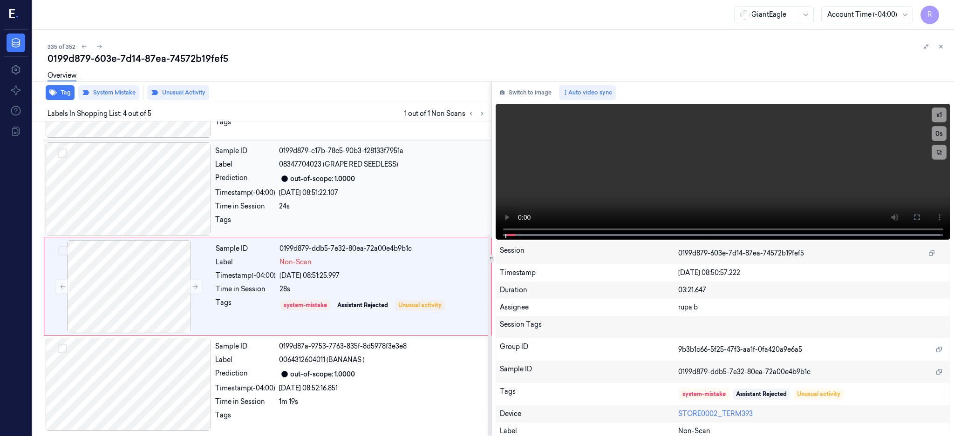
click at [102, 183] on div at bounding box center [129, 188] width 166 height 93
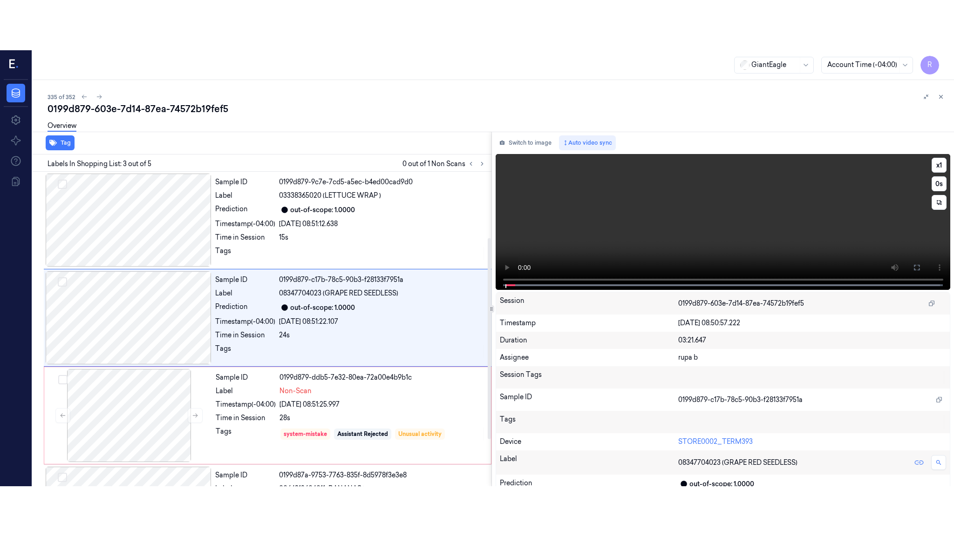
scroll to position [86, 0]
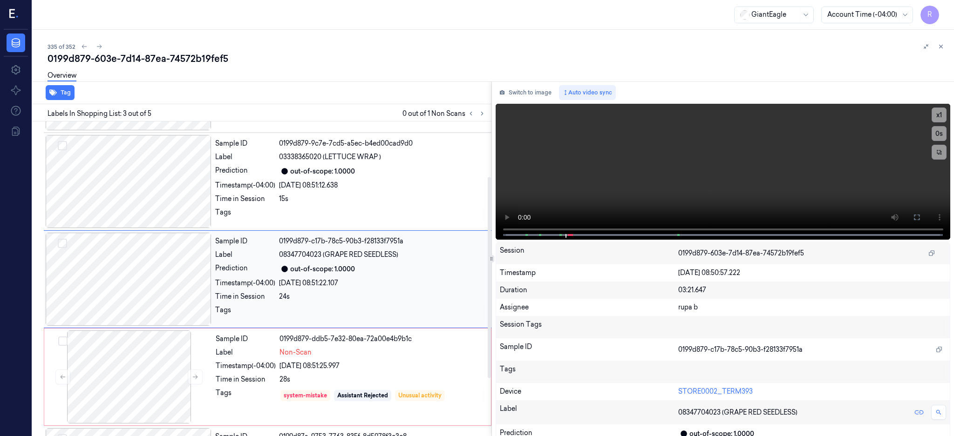
click at [151, 308] on div at bounding box center [129, 279] width 166 height 93
click at [924, 221] on button at bounding box center [916, 217] width 15 height 15
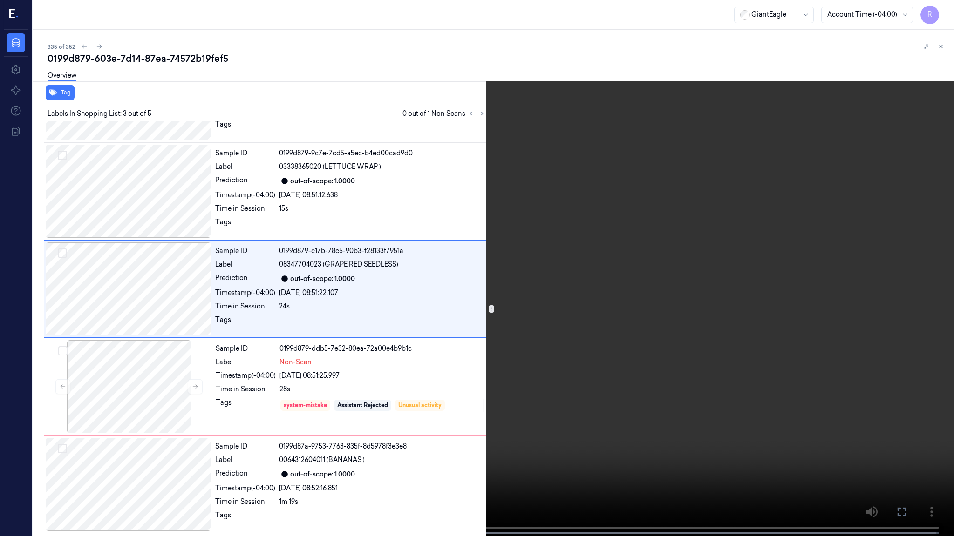
click at [641, 250] on video at bounding box center [477, 269] width 954 height 538
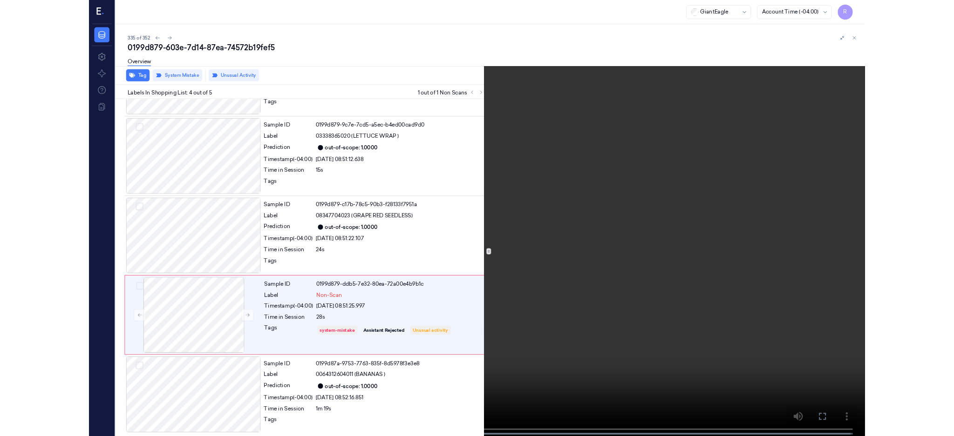
scroll to position [76, 0]
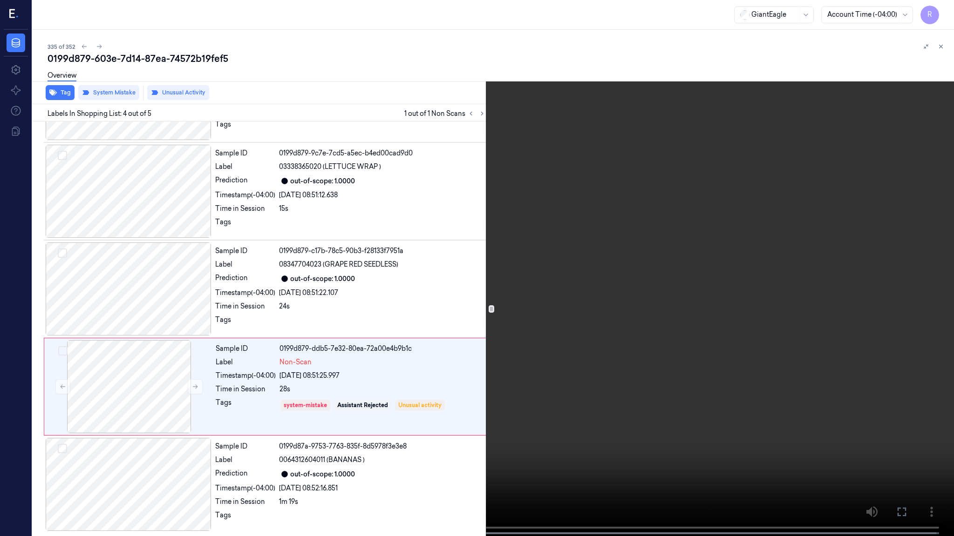
click at [538, 296] on video at bounding box center [477, 269] width 954 height 538
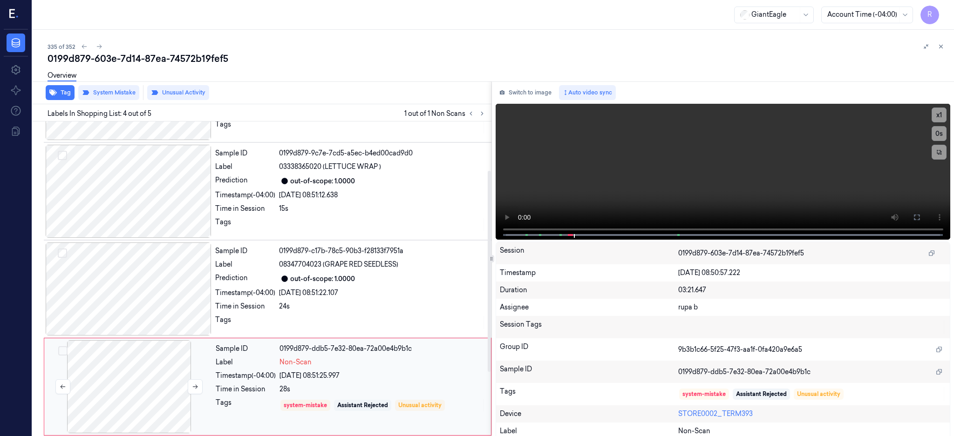
click at [155, 355] on div at bounding box center [129, 386] width 166 height 93
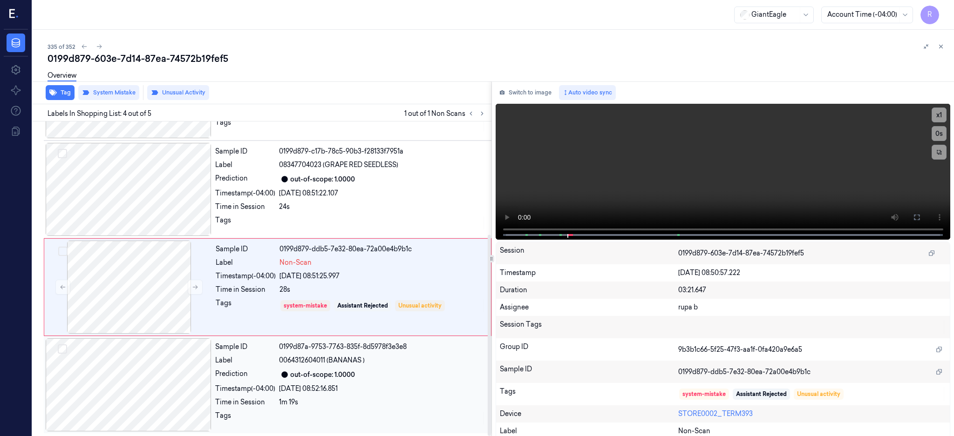
scroll to position [176, 0]
click at [196, 288] on icon at bounding box center [195, 287] width 7 height 7
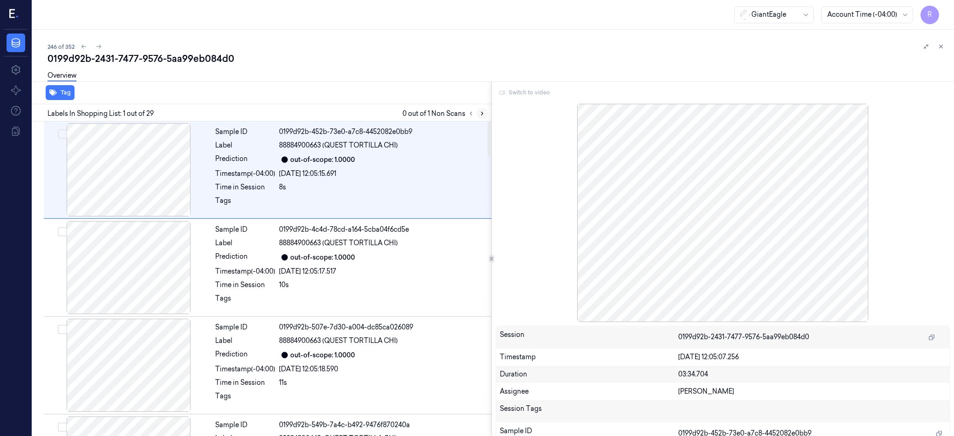
click at [485, 116] on icon at bounding box center [482, 113] width 7 height 7
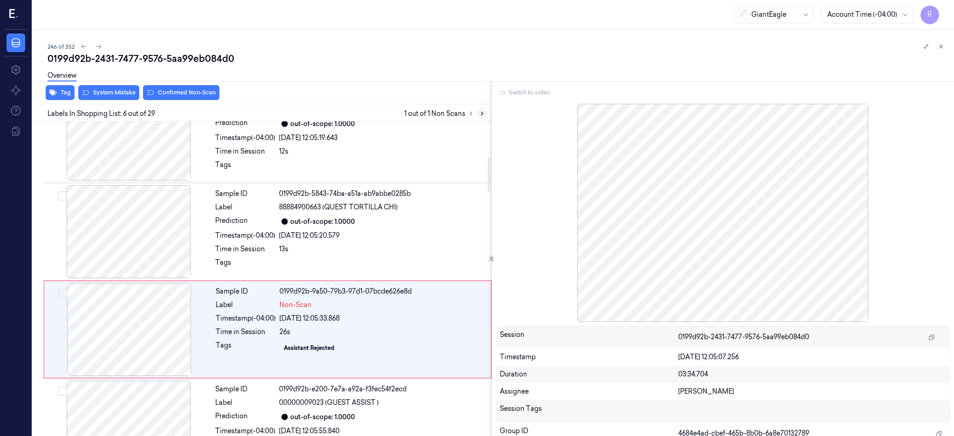
scroll to position [380, 0]
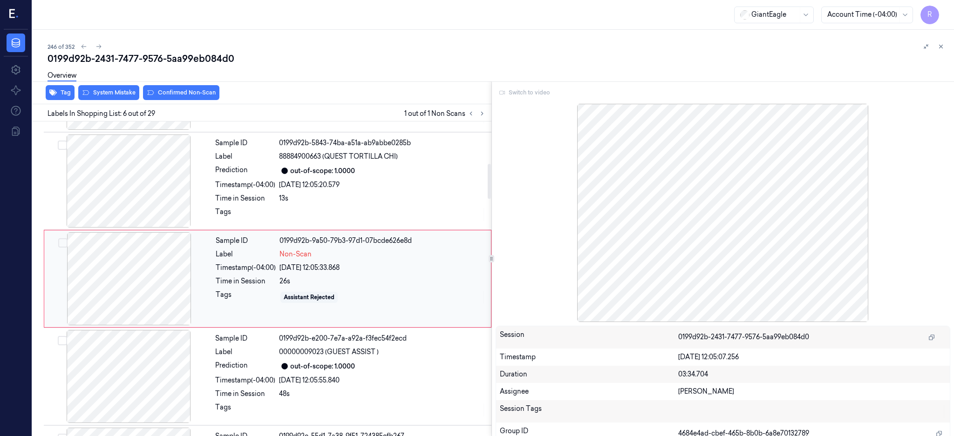
click at [126, 284] on div at bounding box center [129, 278] width 166 height 93
click at [117, 166] on div at bounding box center [129, 181] width 166 height 93
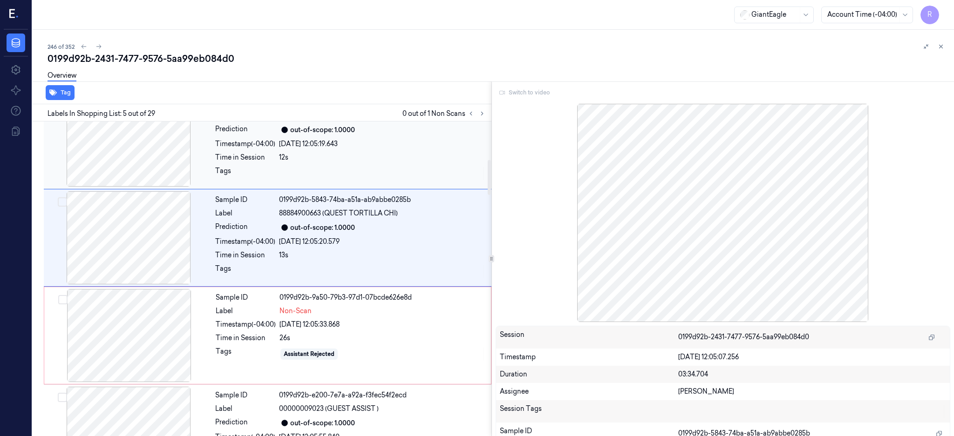
scroll to position [344, 0]
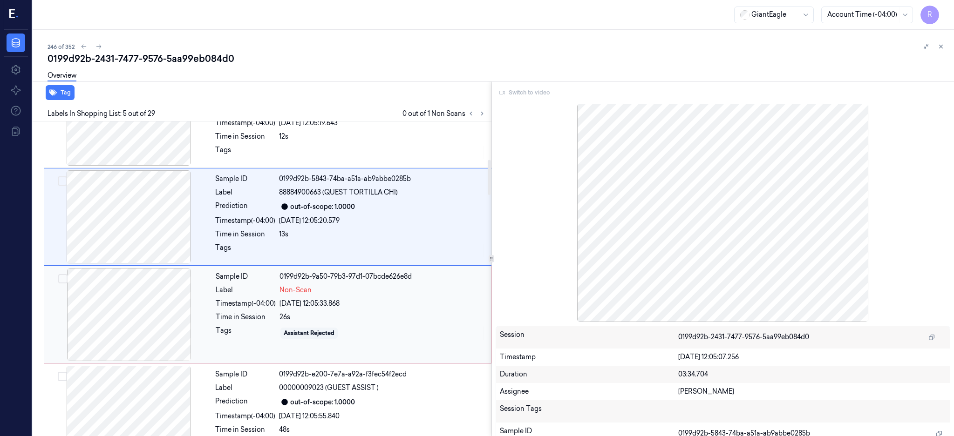
click at [139, 297] on div at bounding box center [129, 314] width 166 height 93
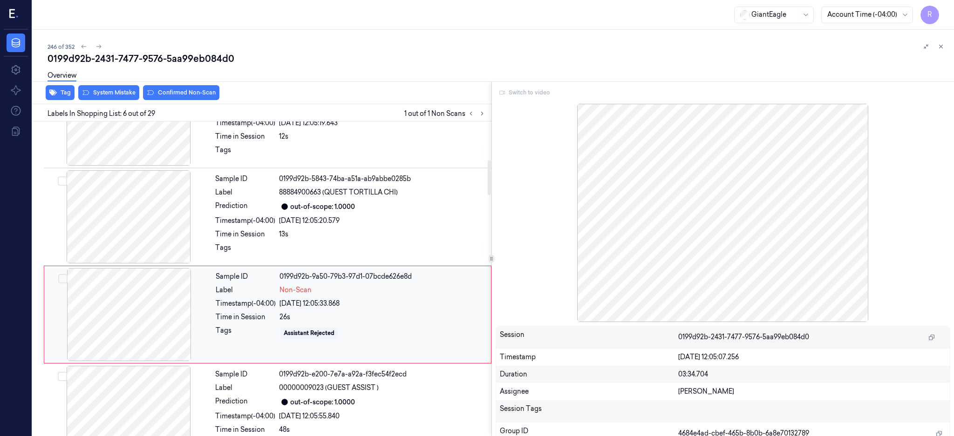
scroll to position [380, 0]
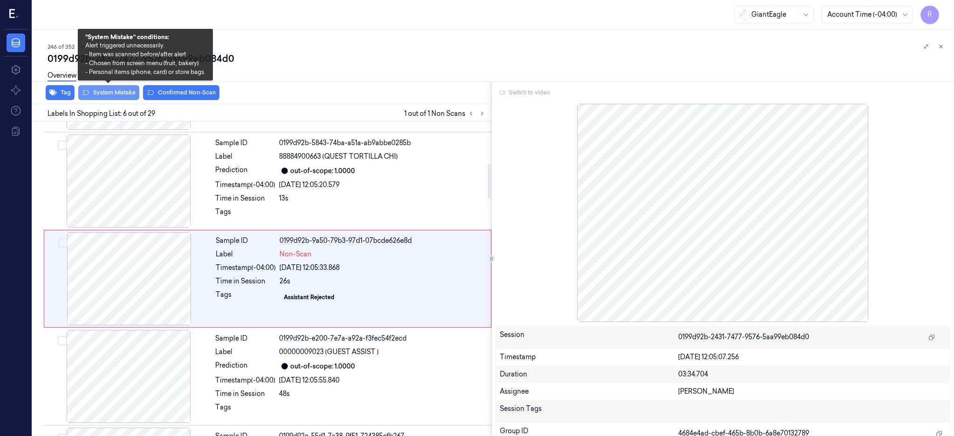
click at [115, 92] on button "System Mistake" at bounding box center [108, 92] width 61 height 15
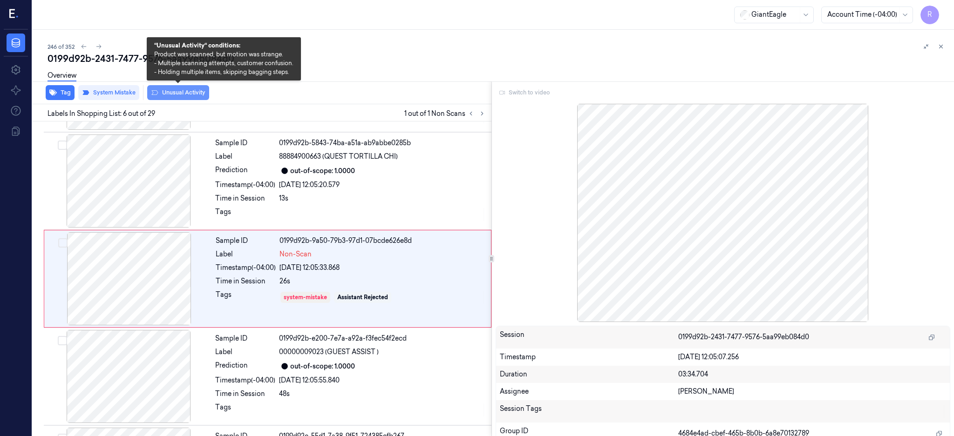
click at [188, 95] on button "Unusual Activity" at bounding box center [178, 92] width 62 height 15
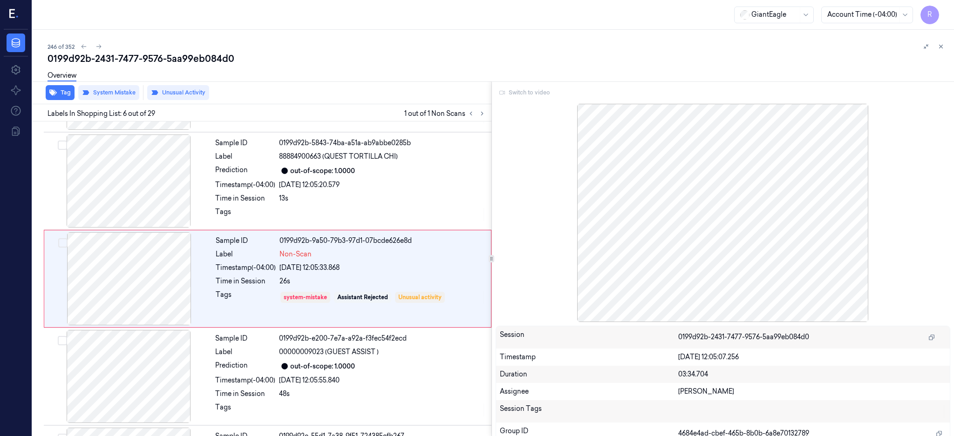
click at [180, 60] on div "0199d92b-2431-7477-9576-5aa99eb084d0" at bounding box center [496, 58] width 899 height 13
copy div "5aa99eb084d0"
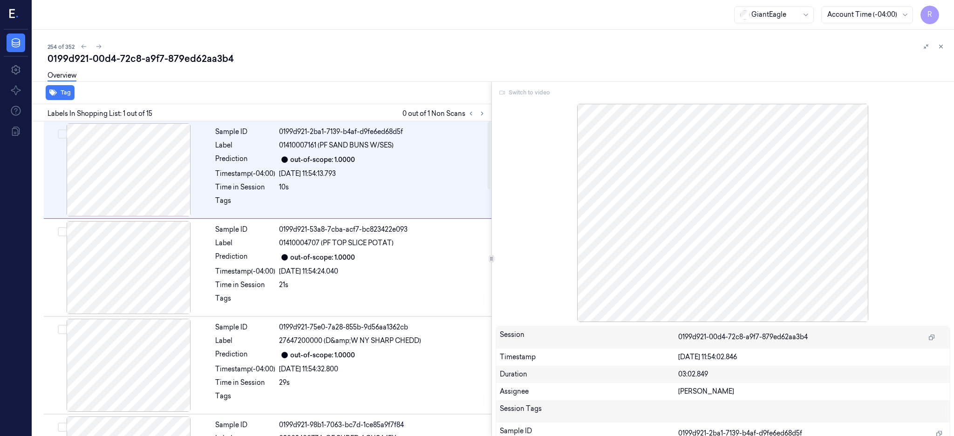
click at [487, 108] on div at bounding box center [476, 113] width 22 height 11
click at [485, 115] on icon at bounding box center [482, 113] width 7 height 7
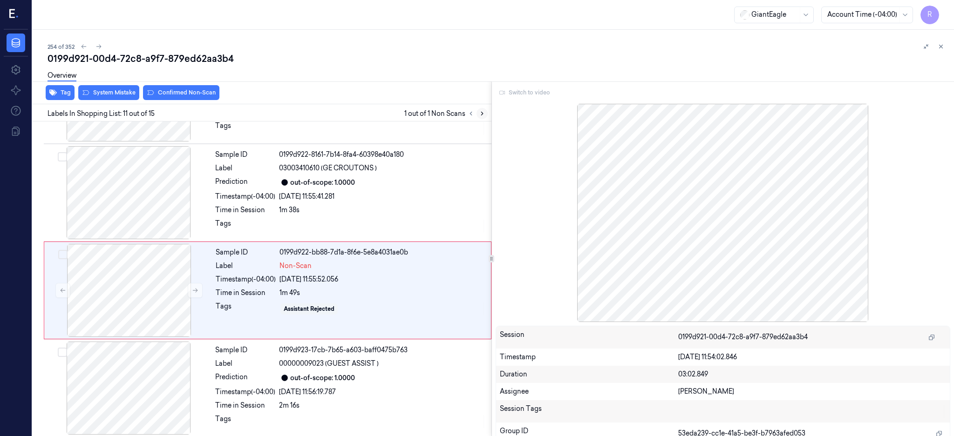
scroll to position [869, 0]
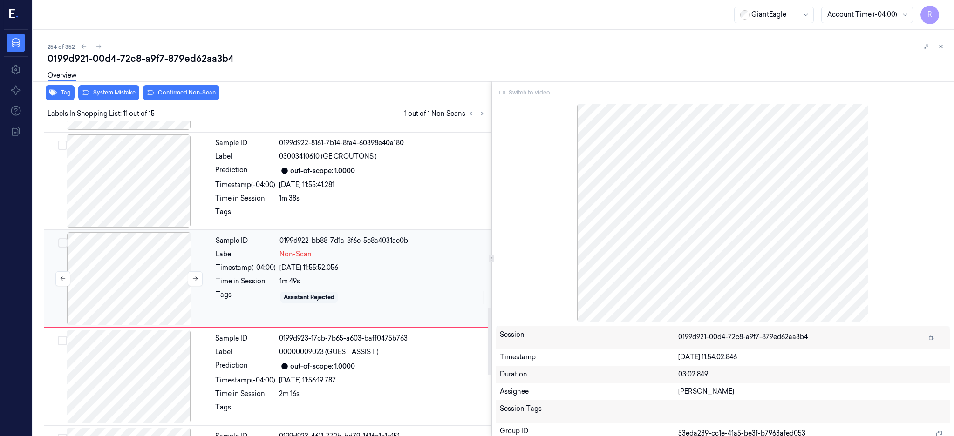
click at [122, 291] on div at bounding box center [129, 278] width 166 height 93
click at [130, 200] on div at bounding box center [129, 181] width 166 height 93
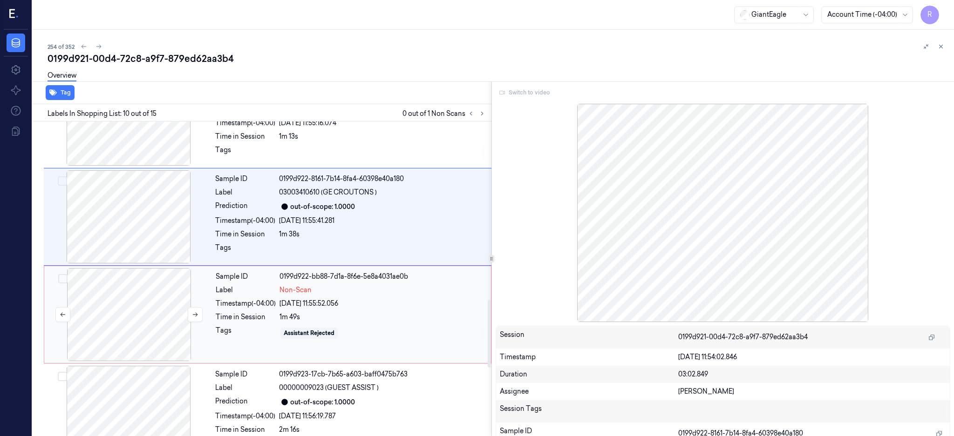
click at [140, 300] on div at bounding box center [129, 314] width 166 height 93
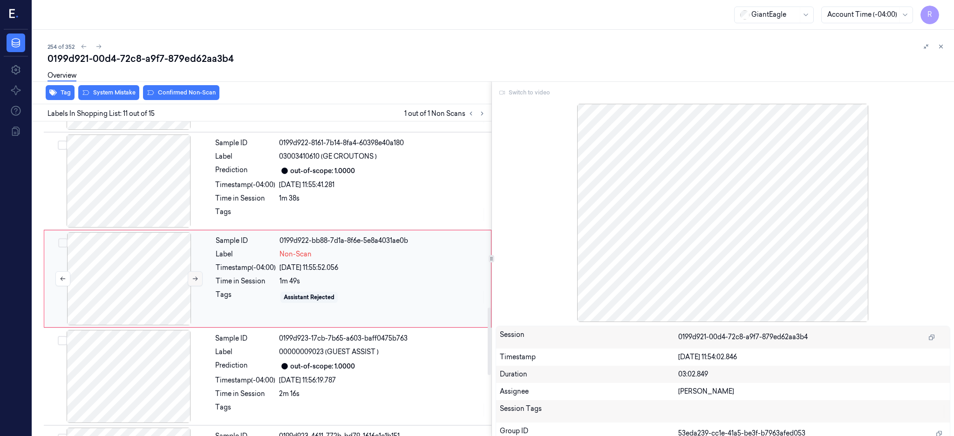
click at [191, 282] on button at bounding box center [195, 278] width 15 height 15
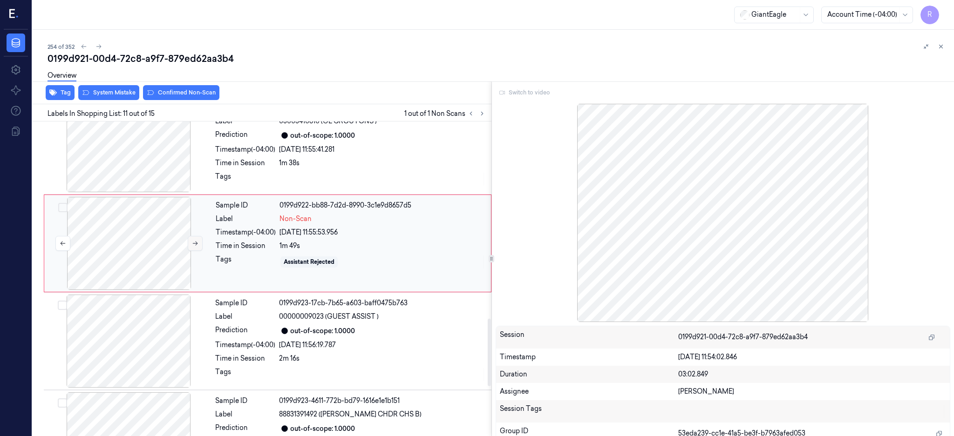
scroll to position [931, 0]
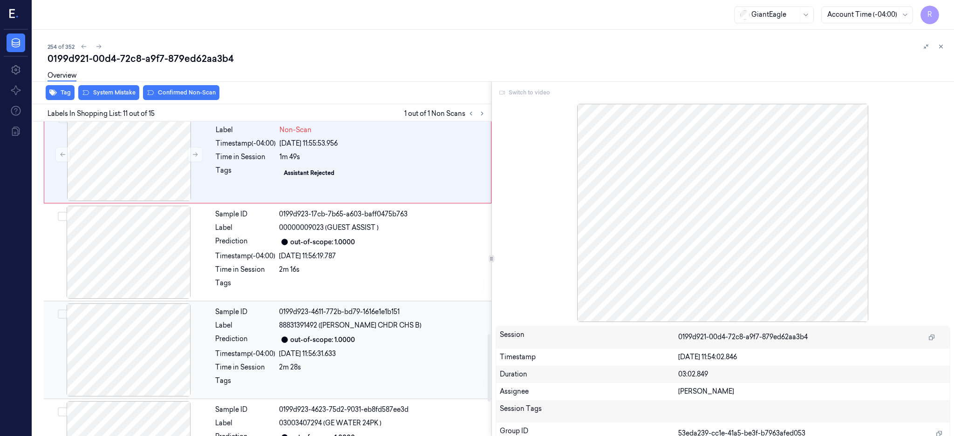
drag, startPoint x: 133, startPoint y: 359, endPoint x: 138, endPoint y: 354, distance: 7.0
click at [135, 359] on div at bounding box center [129, 350] width 166 height 93
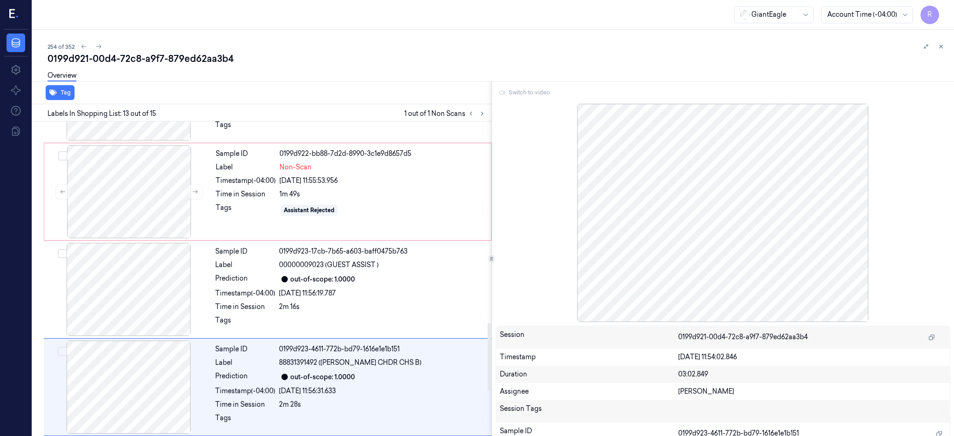
scroll to position [941, 0]
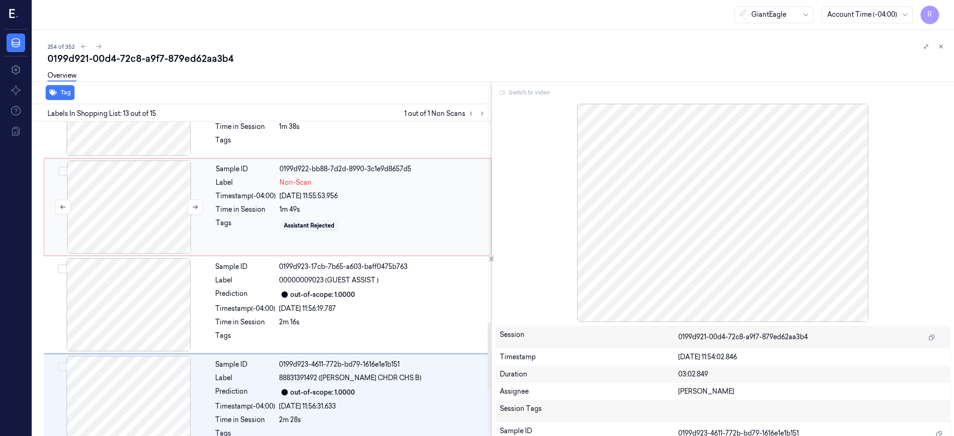
click at [124, 215] on div at bounding box center [129, 207] width 166 height 93
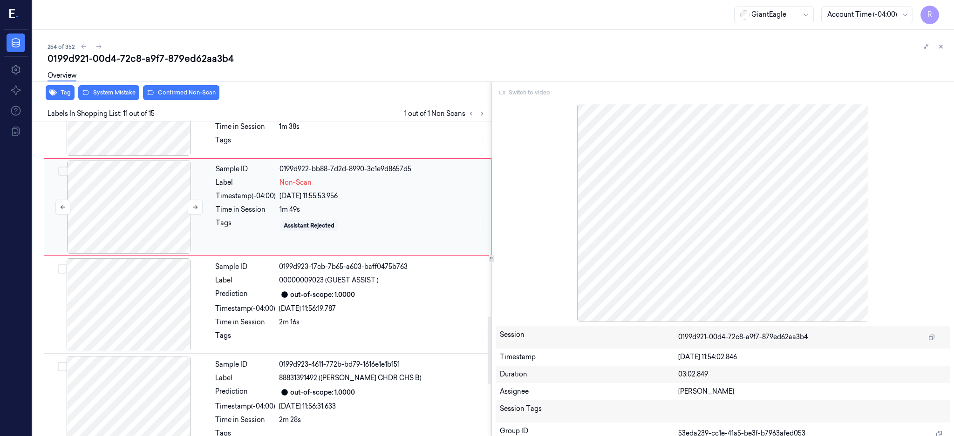
scroll to position [869, 0]
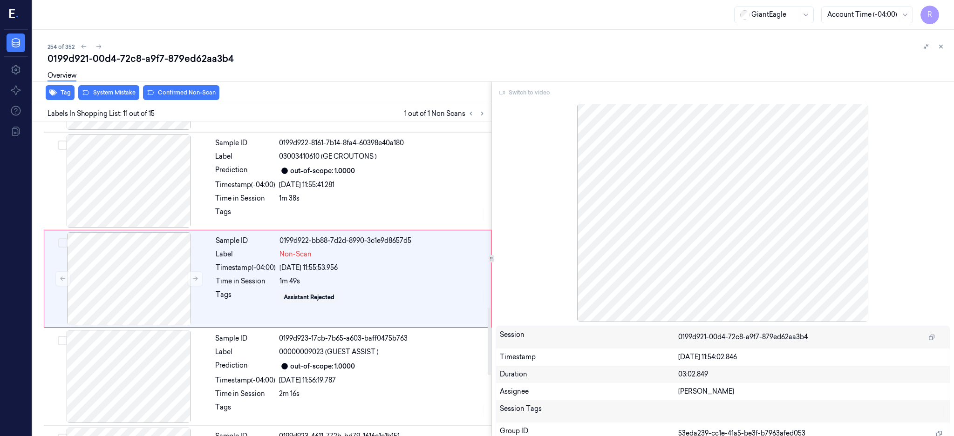
click at [205, 87] on div "Overview" at bounding box center [496, 77] width 899 height 24
click at [208, 94] on button "Confirmed Non-Scan" at bounding box center [181, 92] width 76 height 15
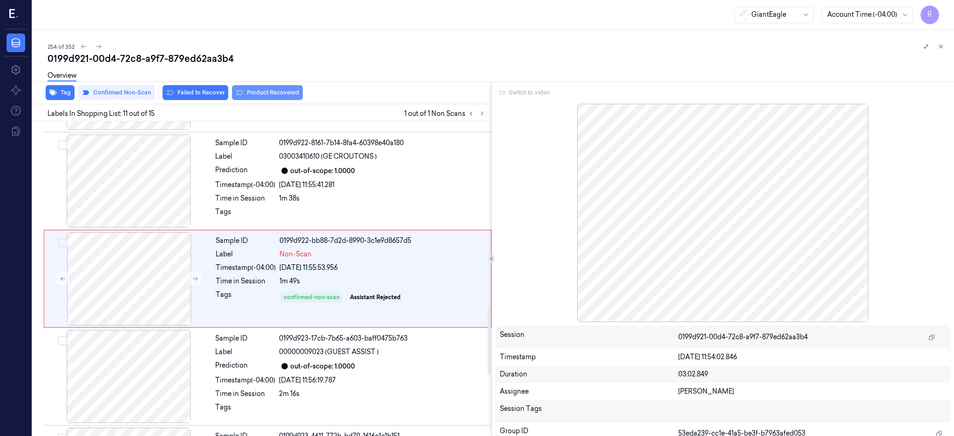
click at [275, 97] on button "Product Recovered" at bounding box center [267, 92] width 71 height 15
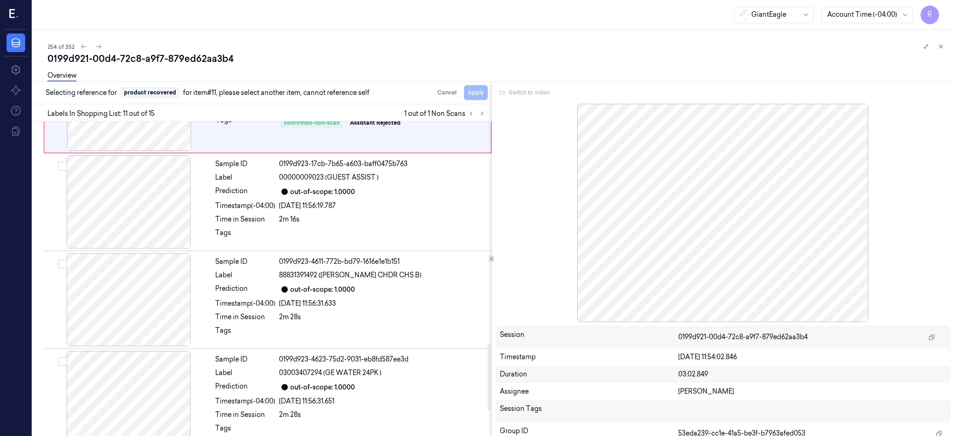
scroll to position [1055, 0]
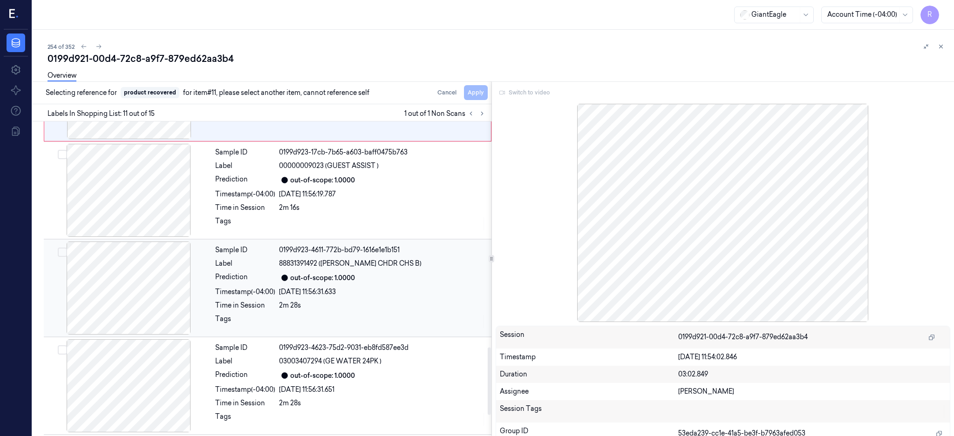
click at [125, 288] on div at bounding box center [129, 288] width 166 height 93
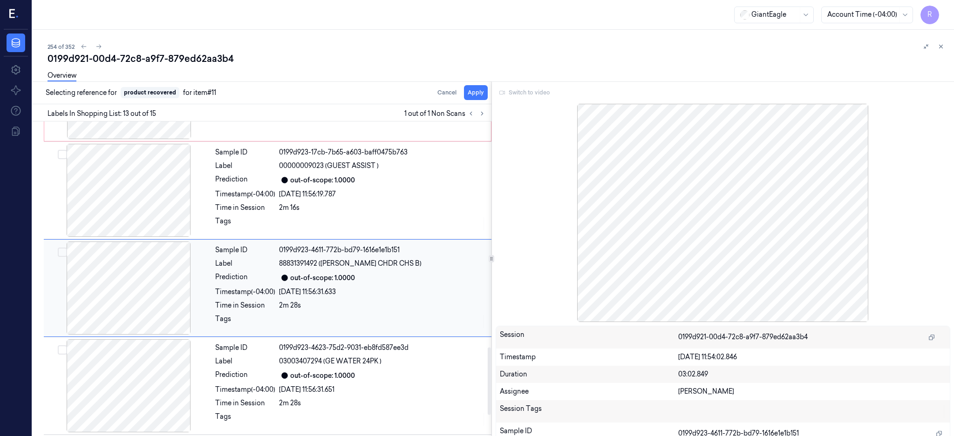
scroll to position [1064, 0]
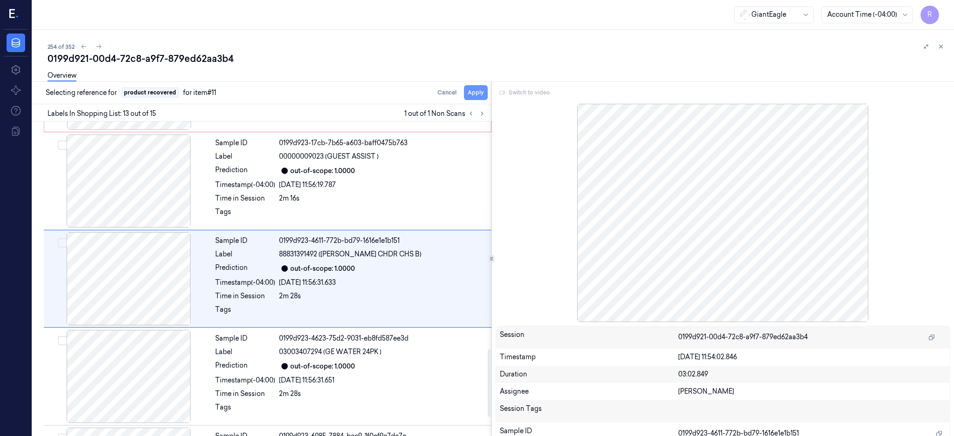
click at [487, 95] on button "Apply" at bounding box center [476, 92] width 24 height 15
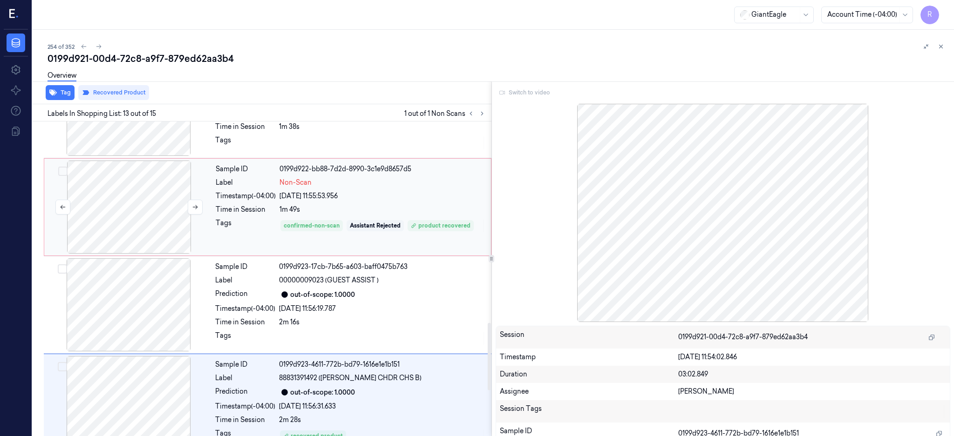
click at [118, 204] on div at bounding box center [129, 207] width 166 height 93
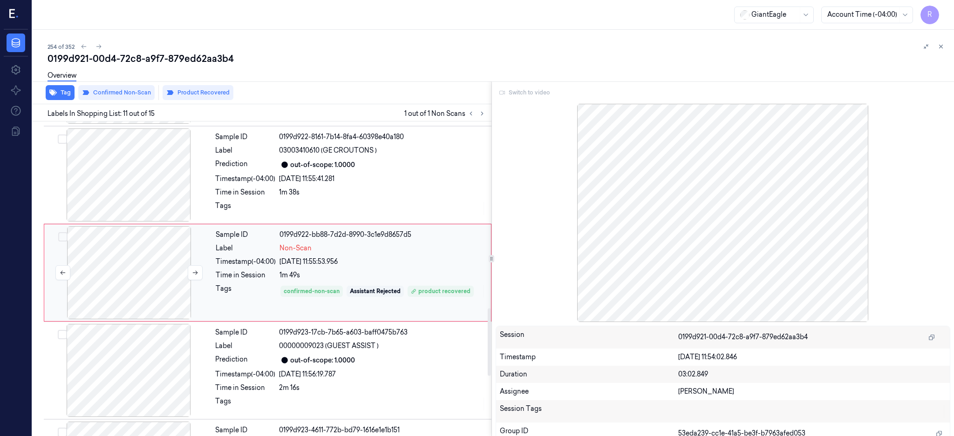
scroll to position [869, 0]
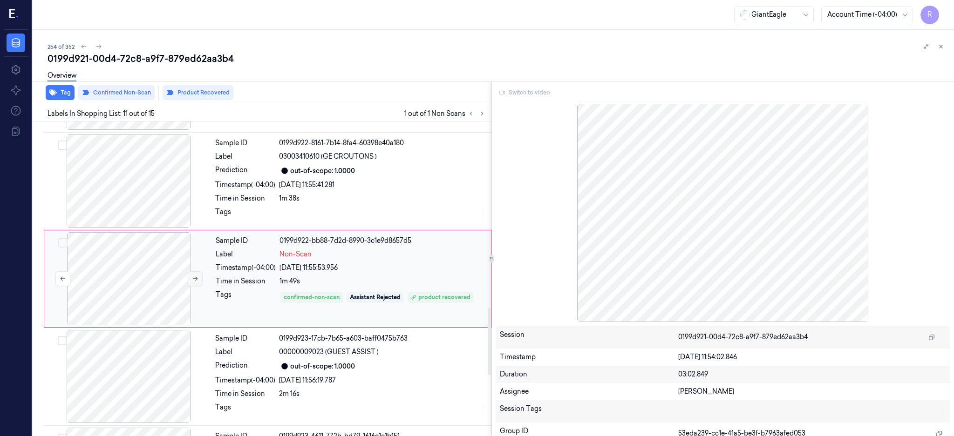
click at [197, 281] on icon at bounding box center [195, 279] width 7 height 7
click at [198, 281] on icon at bounding box center [195, 279] width 7 height 7
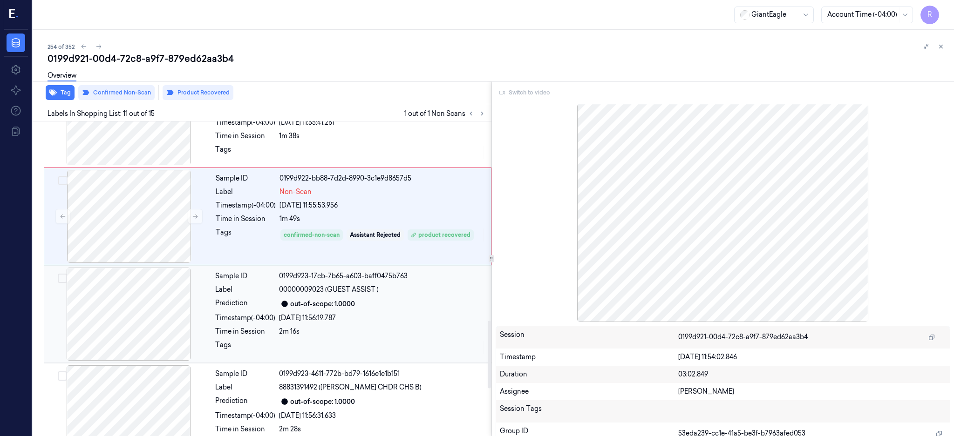
click at [132, 333] on div at bounding box center [129, 314] width 166 height 93
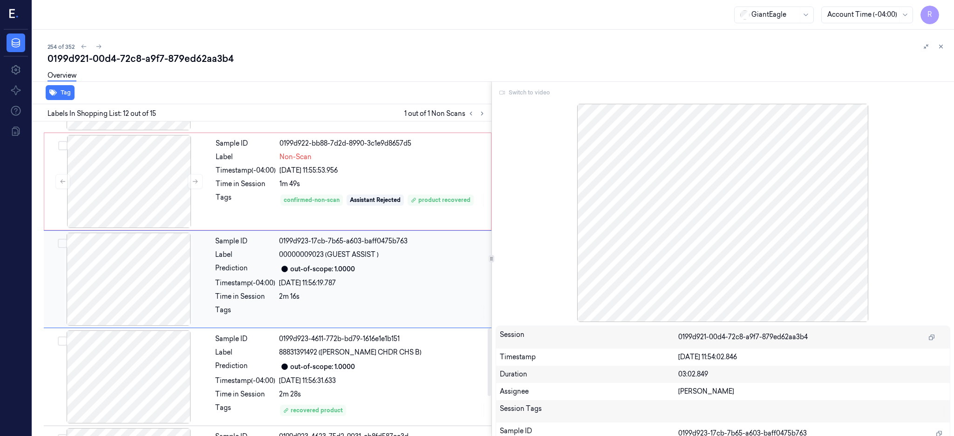
scroll to position [967, 0]
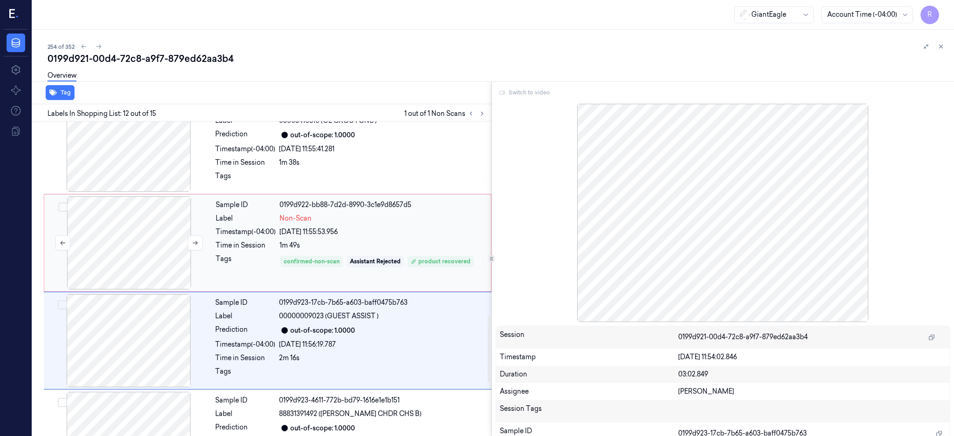
click at [130, 250] on div at bounding box center [129, 242] width 166 height 93
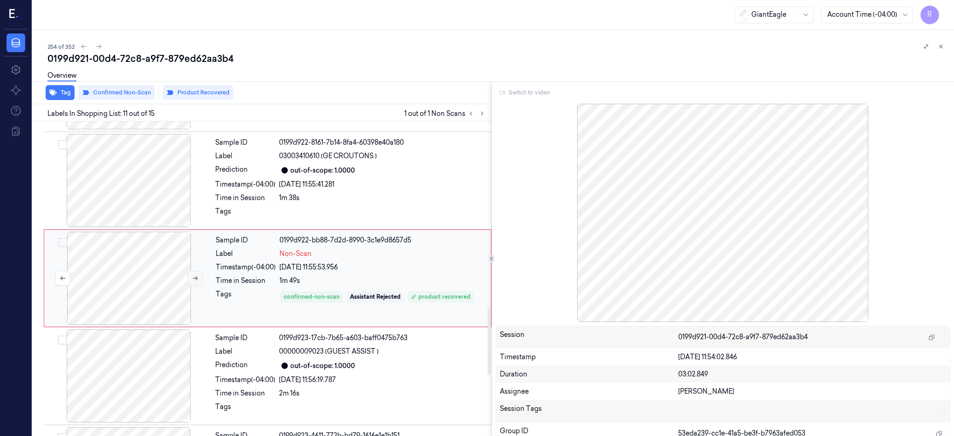
scroll to position [869, 0]
click at [196, 280] on icon at bounding box center [195, 279] width 7 height 7
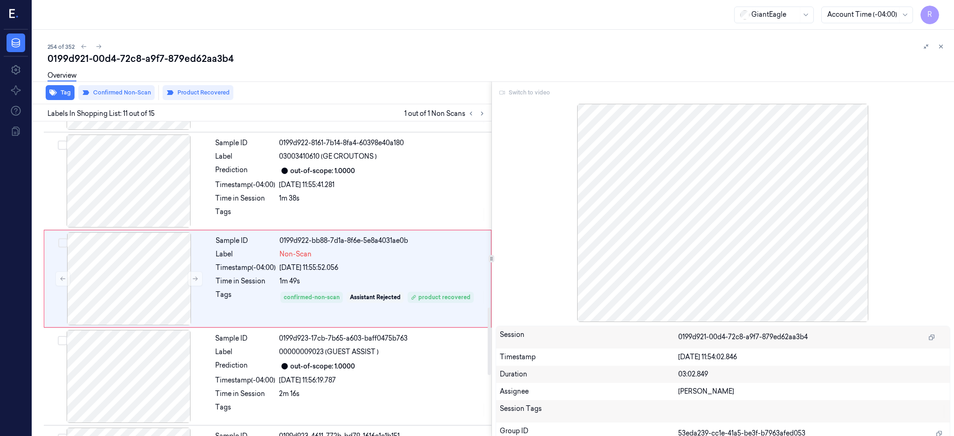
click at [195, 58] on div "0199d921-00d4-72c8-a9f7-879ed62aa3b4" at bounding box center [496, 58] width 899 height 13
copy div "879ed62aa3b4"
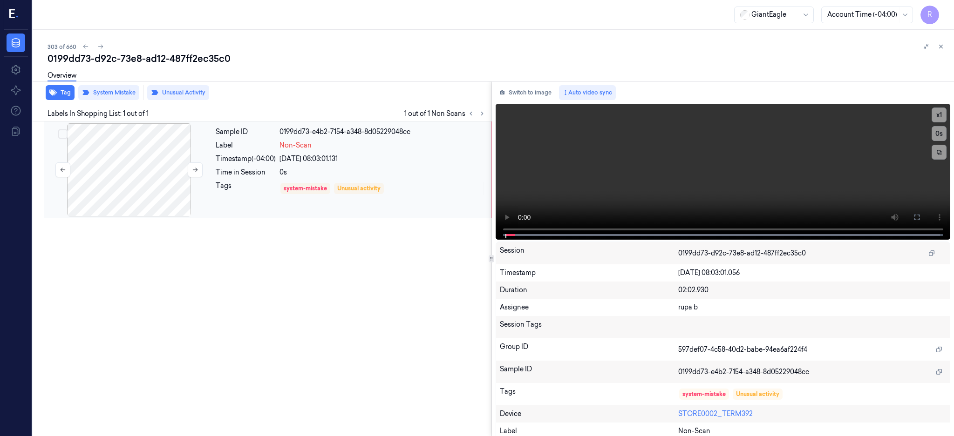
click at [168, 168] on div at bounding box center [129, 169] width 166 height 93
click at [162, 182] on div at bounding box center [129, 169] width 166 height 93
click at [924, 212] on button at bounding box center [916, 217] width 15 height 15
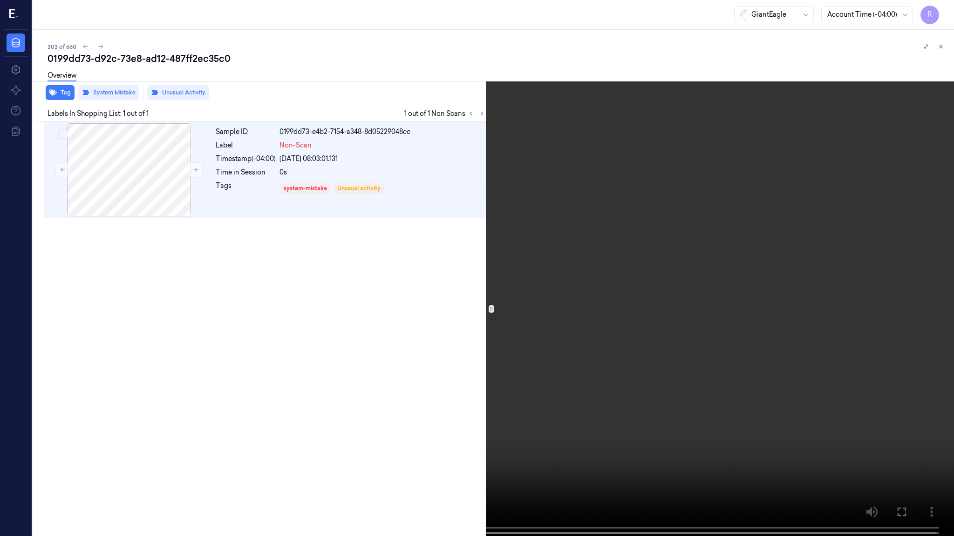
click at [534, 246] on video at bounding box center [477, 269] width 954 height 538
click at [533, 241] on video at bounding box center [477, 269] width 954 height 538
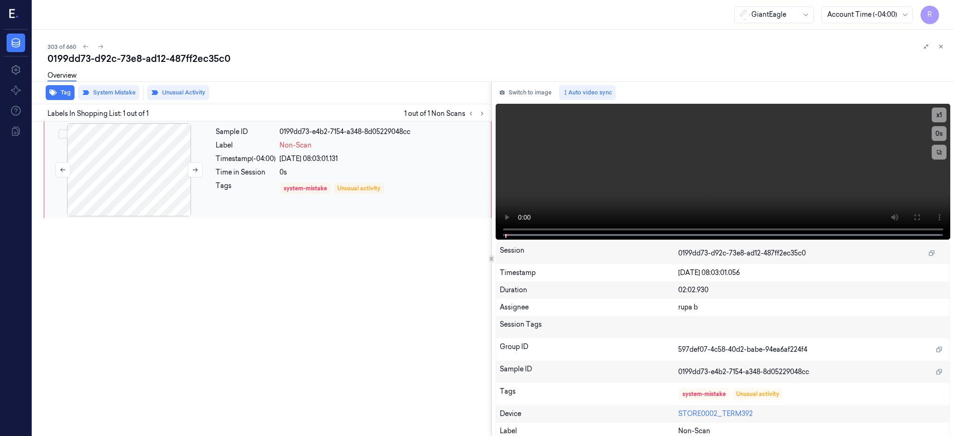
click at [149, 167] on div at bounding box center [129, 169] width 166 height 93
click at [920, 217] on icon at bounding box center [916, 217] width 7 height 7
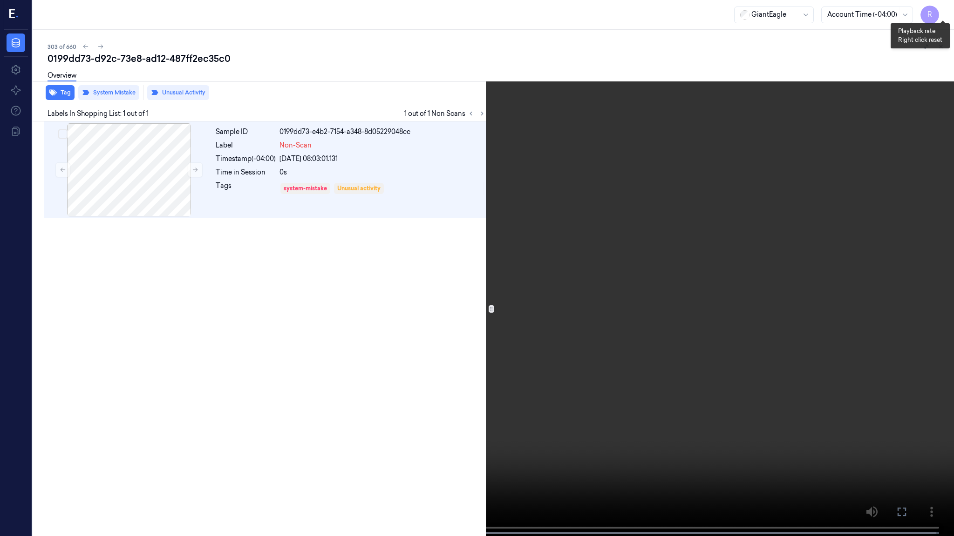
click at [945, 8] on button "x 1" at bounding box center [942, 11] width 15 height 15
drag, startPoint x: 945, startPoint y: 8, endPoint x: 925, endPoint y: 91, distance: 85.8
click at [945, 8] on button "x 2" at bounding box center [942, 11] width 15 height 15
click at [941, 18] on button "x 4" at bounding box center [942, 11] width 15 height 15
click at [542, 244] on video at bounding box center [477, 269] width 954 height 538
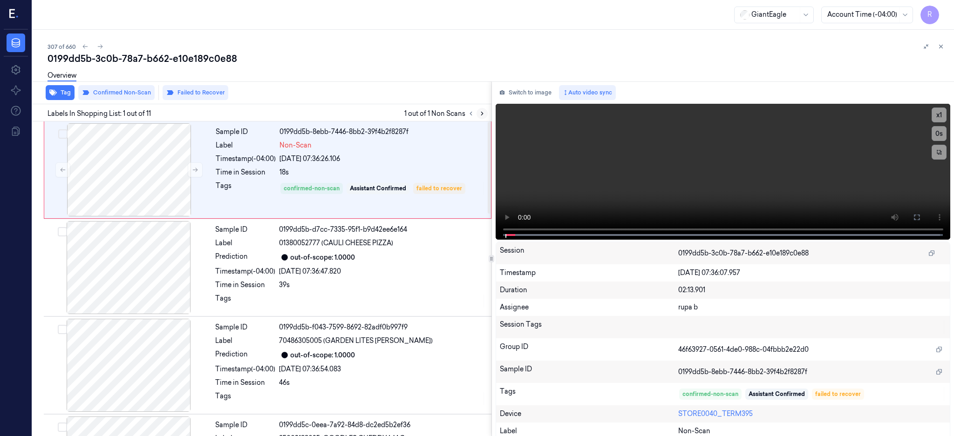
click at [485, 112] on icon at bounding box center [482, 113] width 7 height 7
click at [168, 157] on div at bounding box center [129, 169] width 166 height 93
click at [127, 178] on div at bounding box center [129, 169] width 166 height 93
drag, startPoint x: 941, startPoint y: 212, endPoint x: 924, endPoint y: 299, distance: 88.8
click at [924, 211] on button at bounding box center [916, 217] width 15 height 15
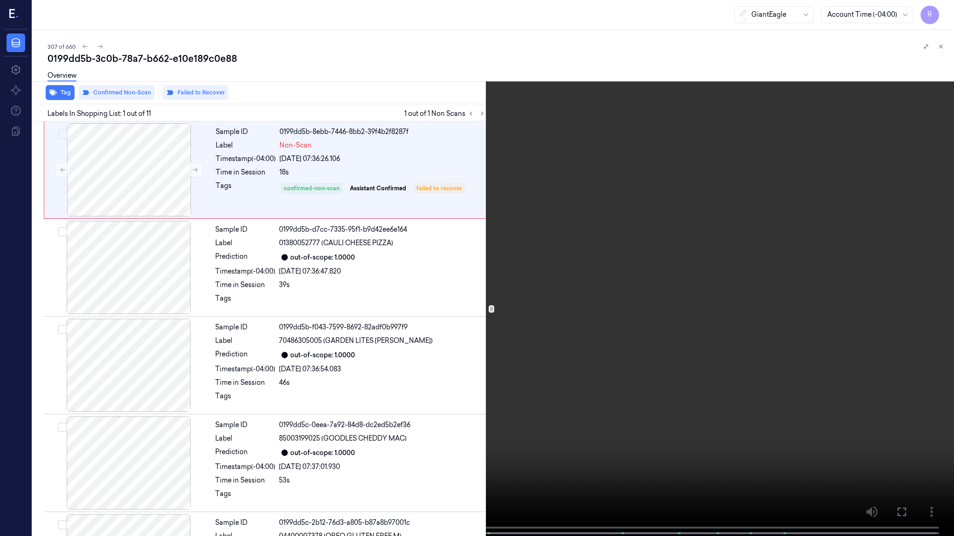
click at [572, 252] on video at bounding box center [477, 269] width 954 height 538
click at [311, 295] on video at bounding box center [477, 269] width 954 height 538
click at [377, 379] on video at bounding box center [477, 269] width 954 height 538
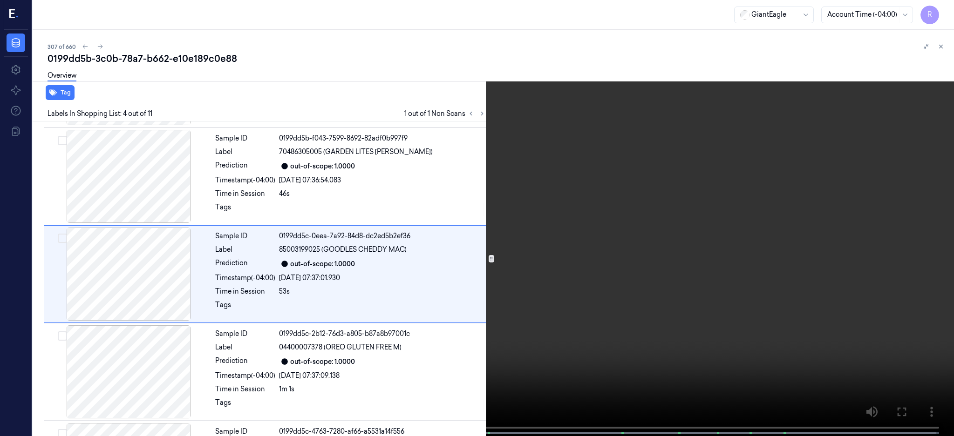
scroll to position [184, 0]
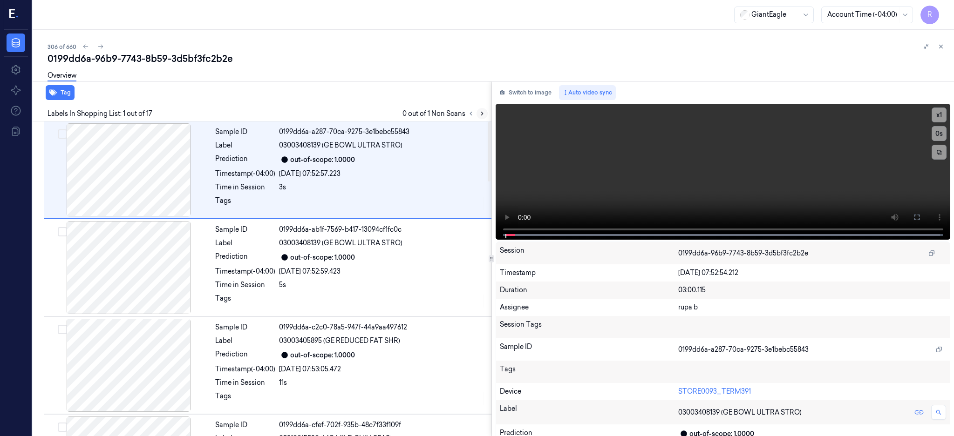
click at [485, 115] on icon at bounding box center [482, 113] width 7 height 7
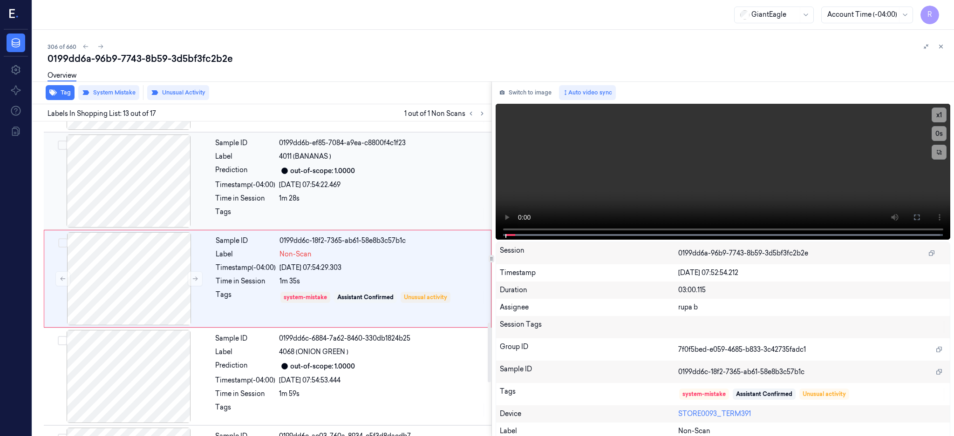
click at [125, 182] on div at bounding box center [129, 181] width 166 height 93
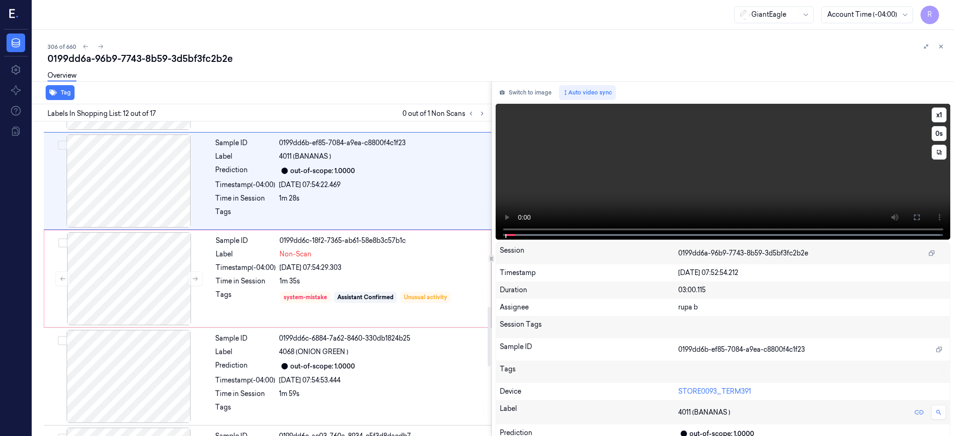
scroll to position [967, 0]
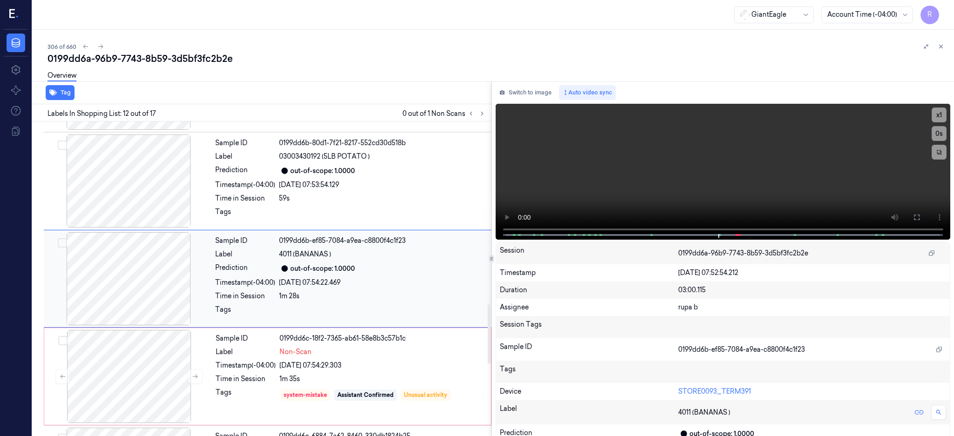
click at [140, 269] on div at bounding box center [129, 278] width 166 height 93
click at [174, 361] on div at bounding box center [129, 376] width 166 height 93
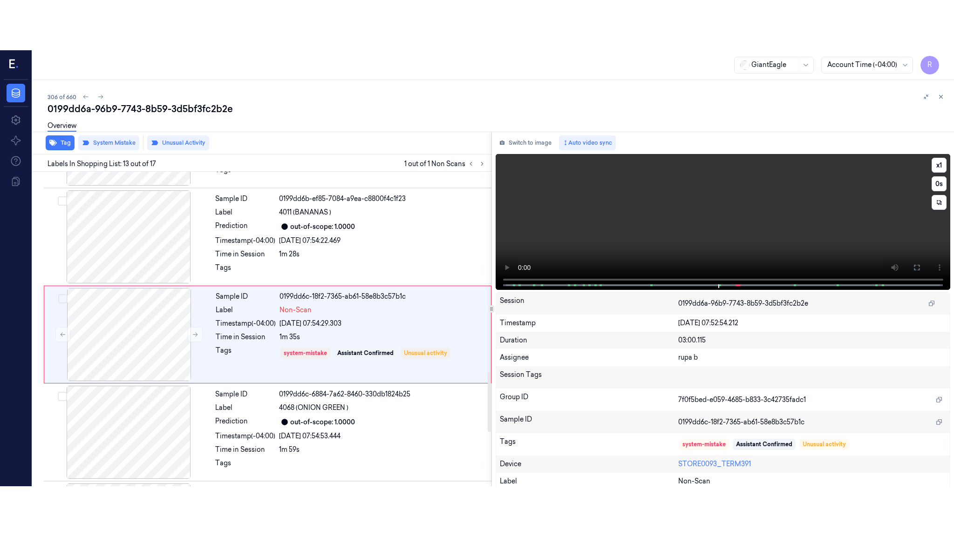
scroll to position [1064, 0]
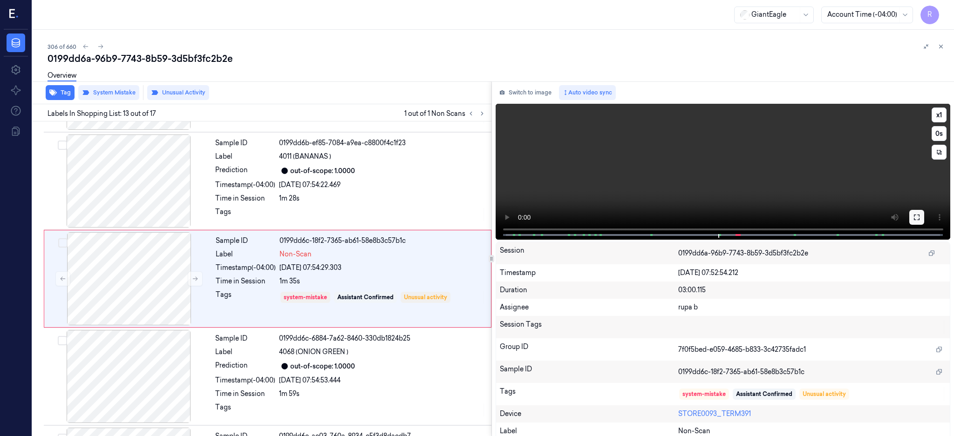
click at [920, 217] on icon at bounding box center [916, 217] width 7 height 7
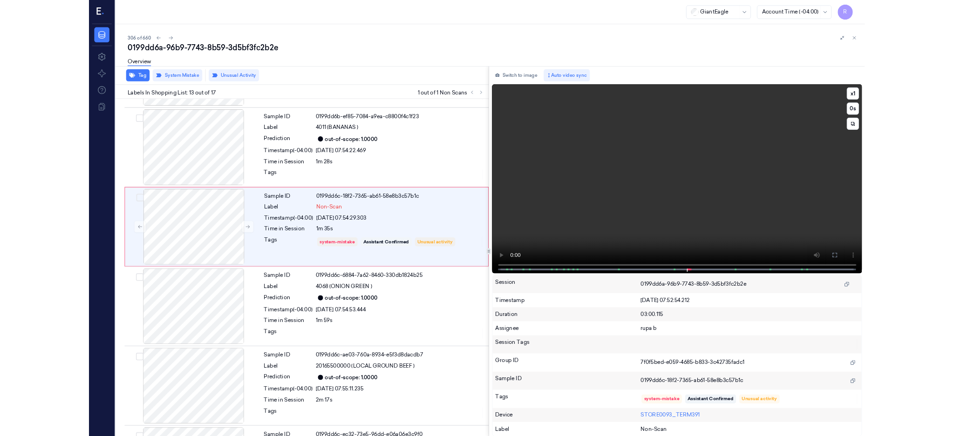
scroll to position [1015, 0]
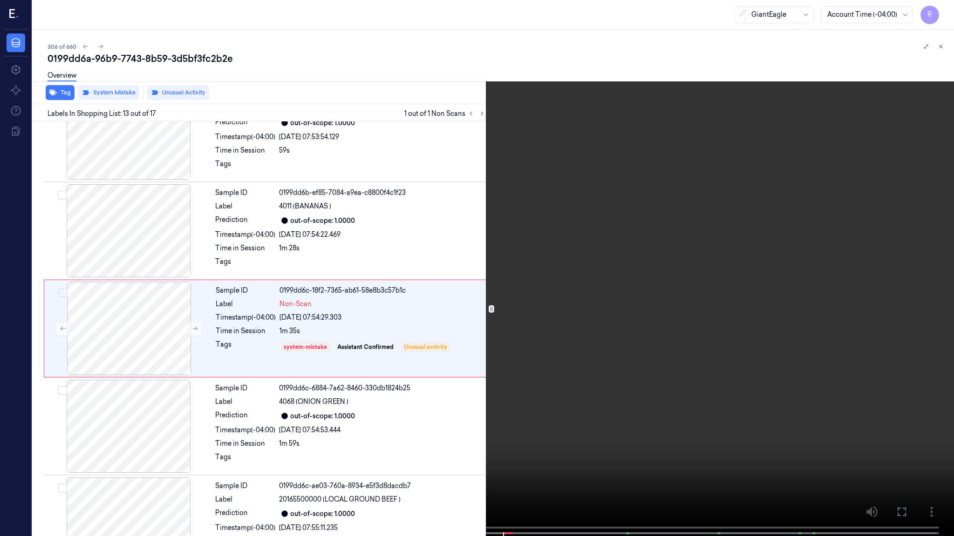
click at [639, 285] on video at bounding box center [477, 269] width 954 height 538
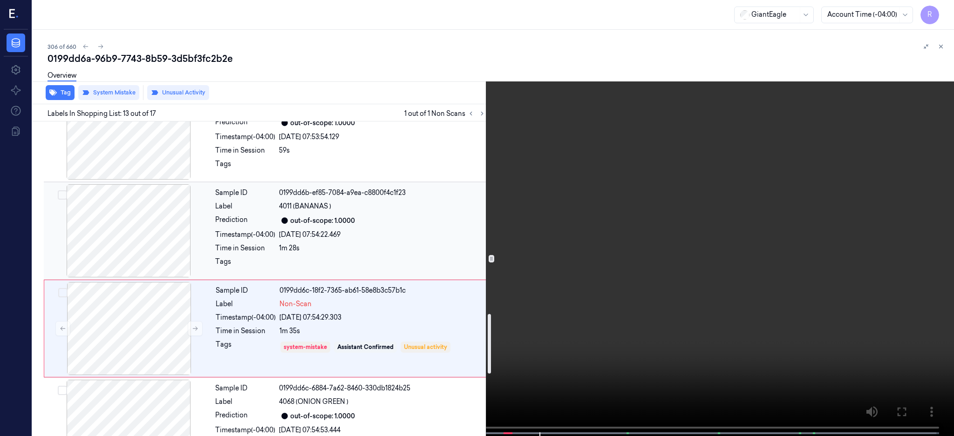
scroll to position [1076, 0]
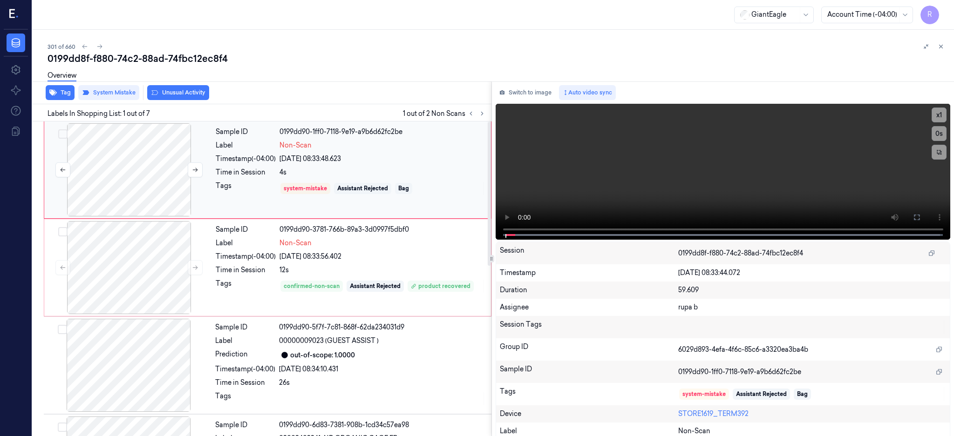
click at [152, 169] on div at bounding box center [129, 169] width 166 height 93
click at [491, 214] on div at bounding box center [488, 194] width 3 height 144
click at [118, 170] on div at bounding box center [129, 169] width 166 height 93
click at [920, 215] on icon at bounding box center [916, 217] width 7 height 7
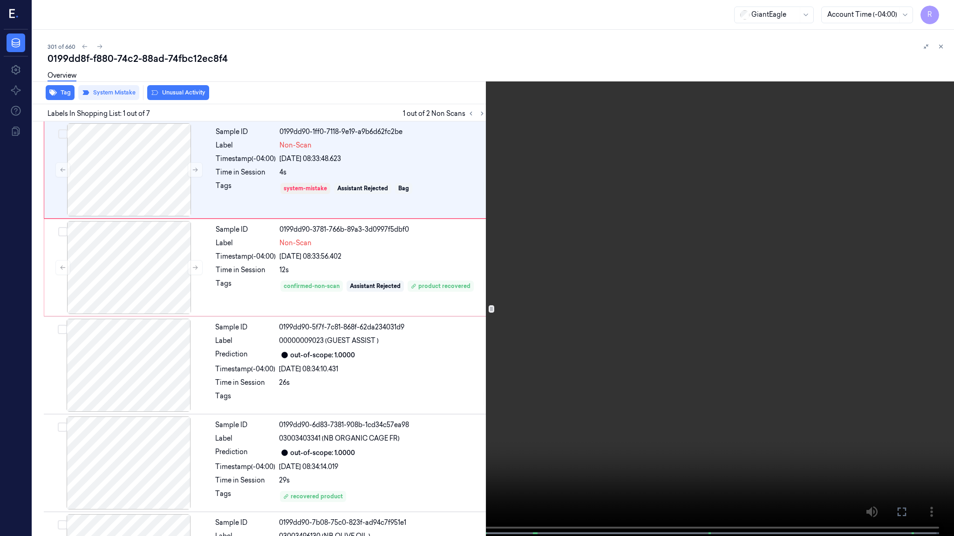
click at [598, 246] on video at bounding box center [477, 269] width 954 height 538
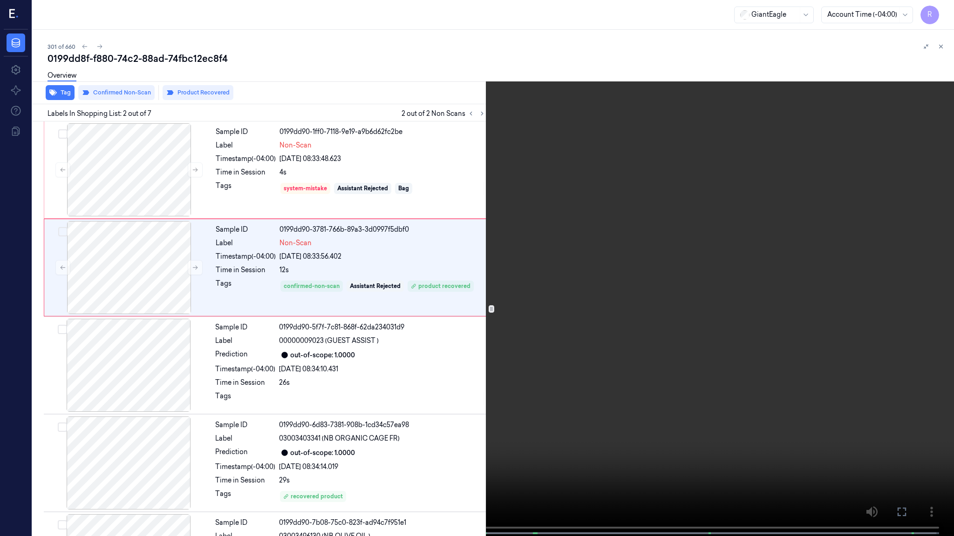
click at [289, 304] on video at bounding box center [477, 269] width 954 height 538
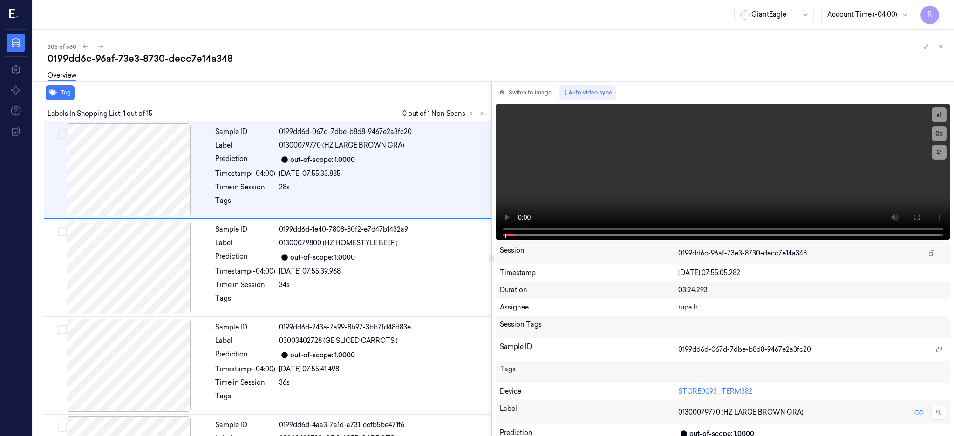
click at [491, 116] on div "Labels In Shopping List: 1 out of 15 0 out of 1 Non Scans" at bounding box center [260, 112] width 462 height 17
click at [476, 113] on button at bounding box center [470, 113] width 11 height 11
click at [487, 112] on button at bounding box center [481, 113] width 11 height 11
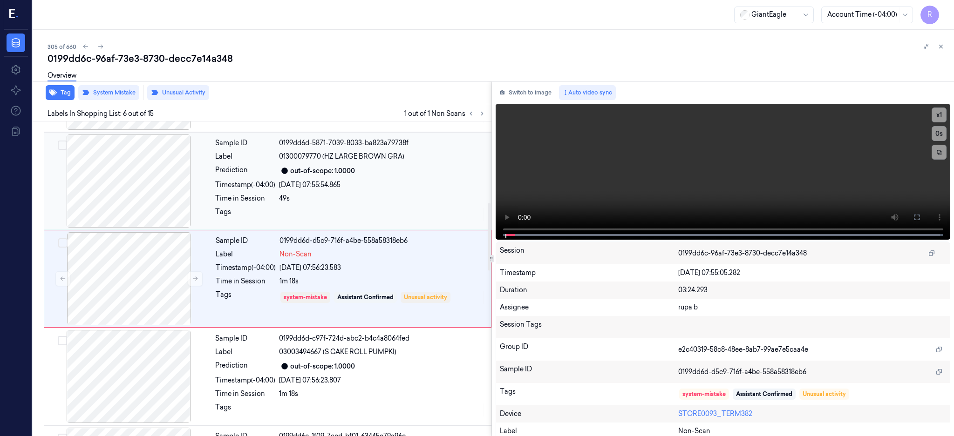
click at [142, 199] on div at bounding box center [129, 181] width 166 height 93
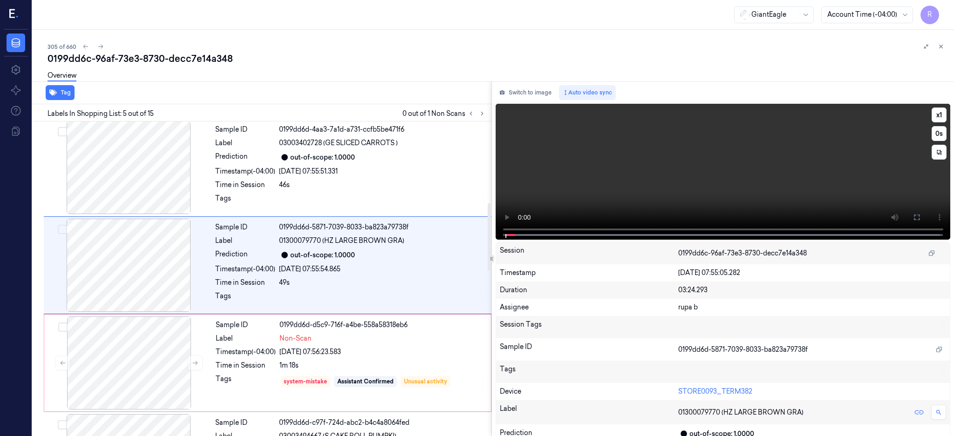
scroll to position [282, 0]
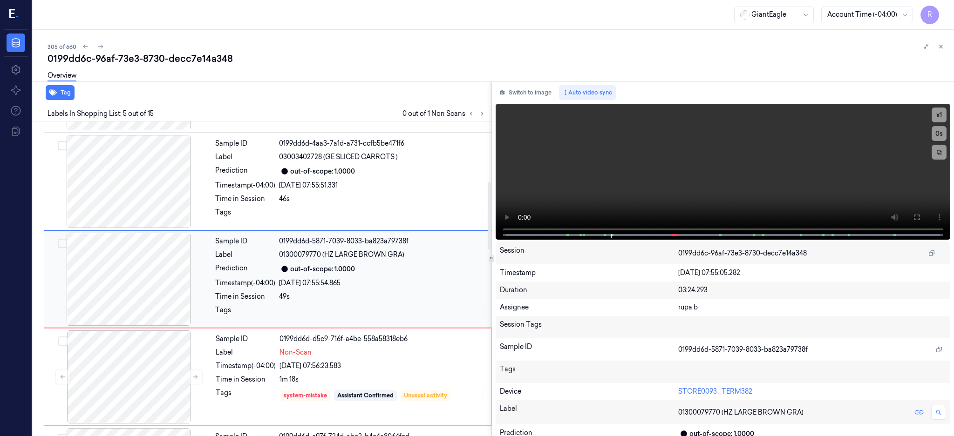
click at [129, 274] on div at bounding box center [129, 279] width 166 height 93
drag, startPoint x: 159, startPoint y: 362, endPoint x: 352, endPoint y: 342, distance: 194.7
click at [158, 362] on div at bounding box center [129, 377] width 166 height 93
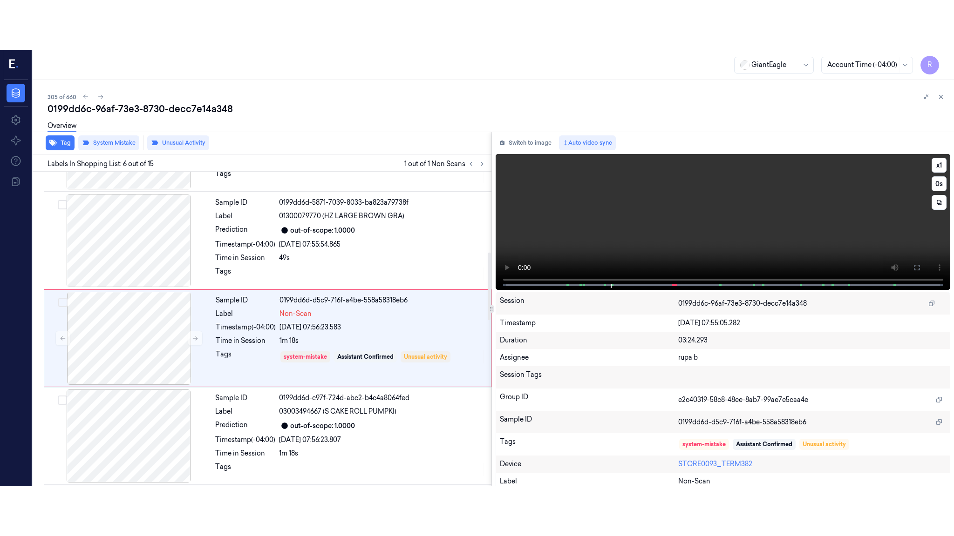
scroll to position [380, 0]
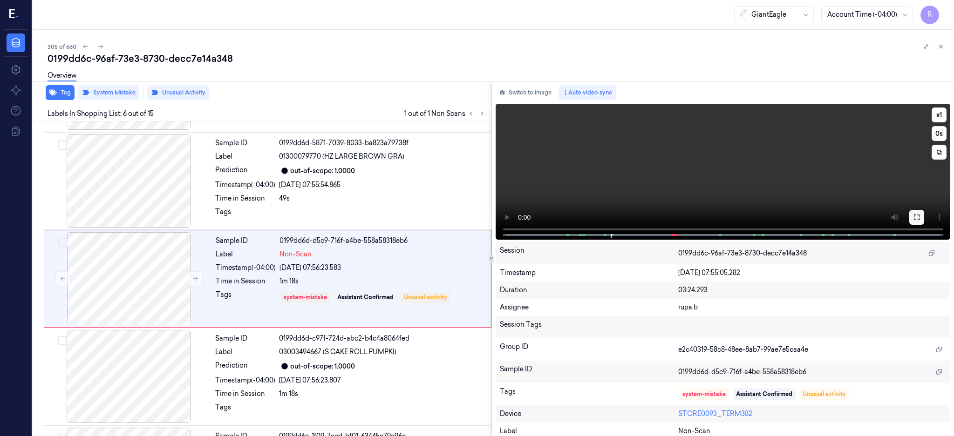
click at [924, 219] on button at bounding box center [916, 217] width 15 height 15
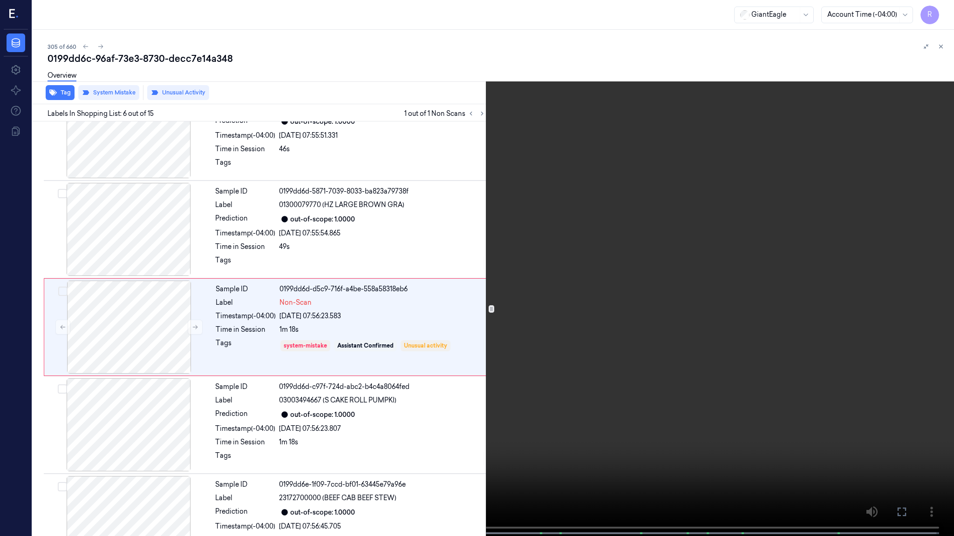
click at [508, 285] on video at bounding box center [477, 269] width 954 height 538
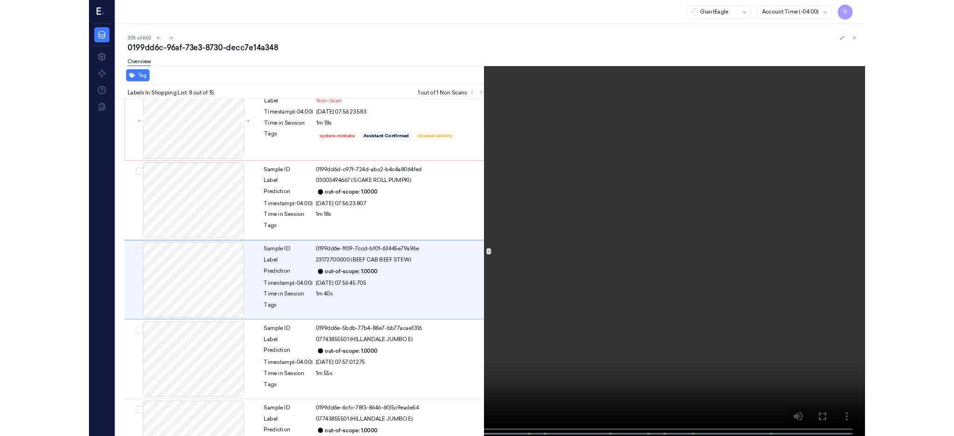
scroll to position [525, 0]
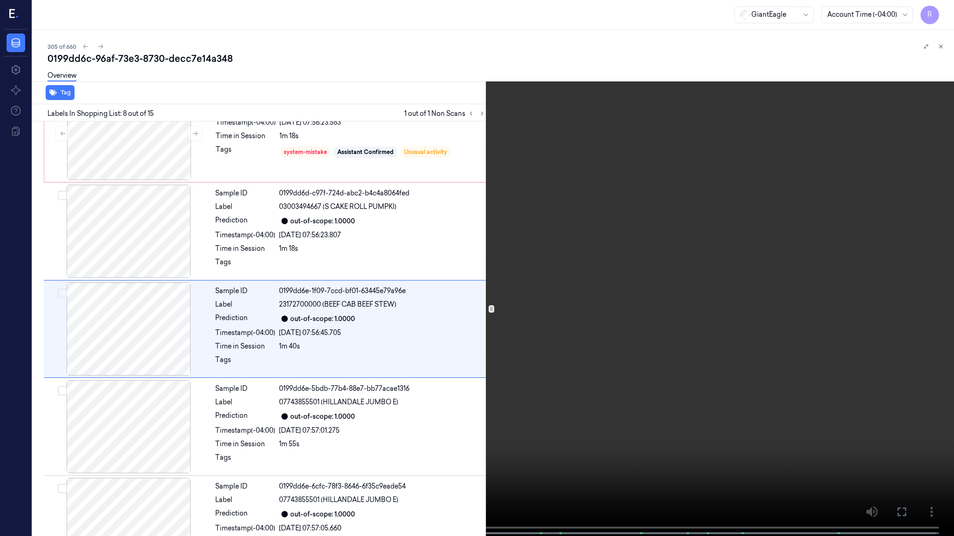
click at [534, 241] on video at bounding box center [477, 269] width 954 height 538
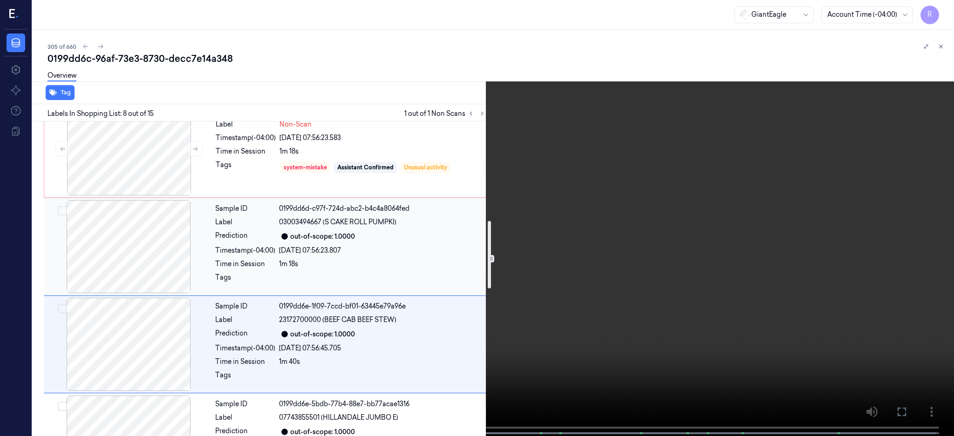
scroll to position [463, 0]
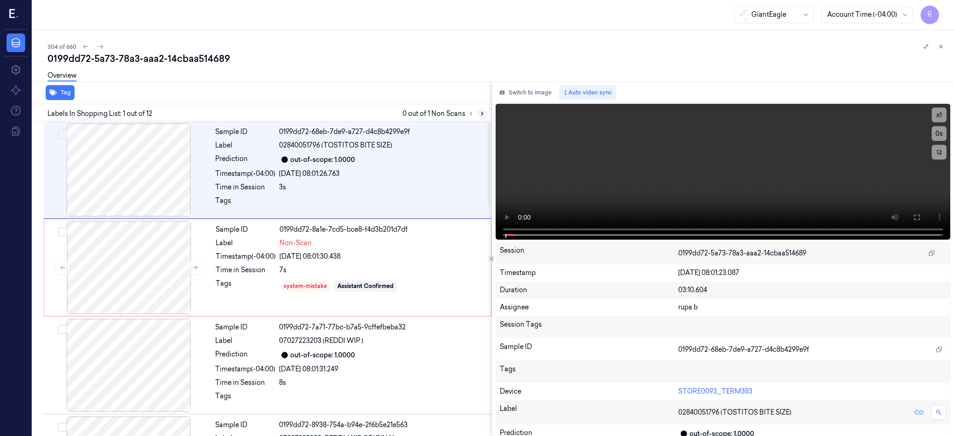
click at [487, 117] on button at bounding box center [481, 113] width 11 height 11
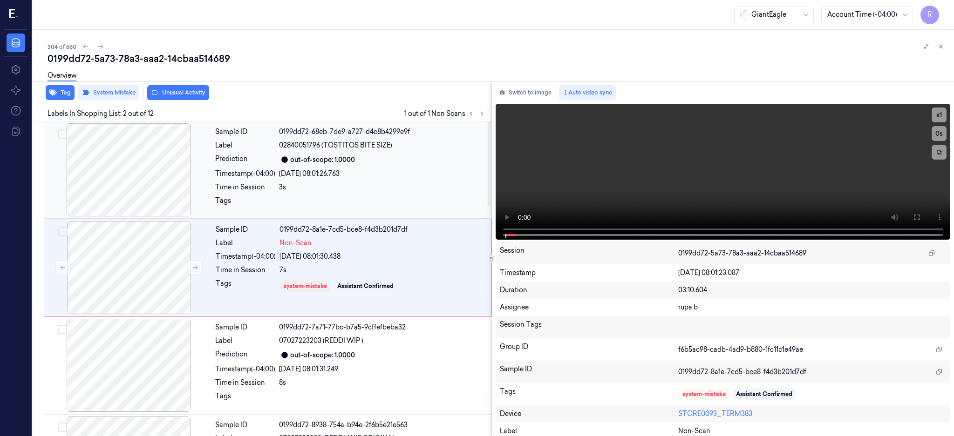
drag, startPoint x: 135, startPoint y: 163, endPoint x: 358, endPoint y: 189, distance: 224.1
click at [137, 162] on div at bounding box center [129, 169] width 166 height 93
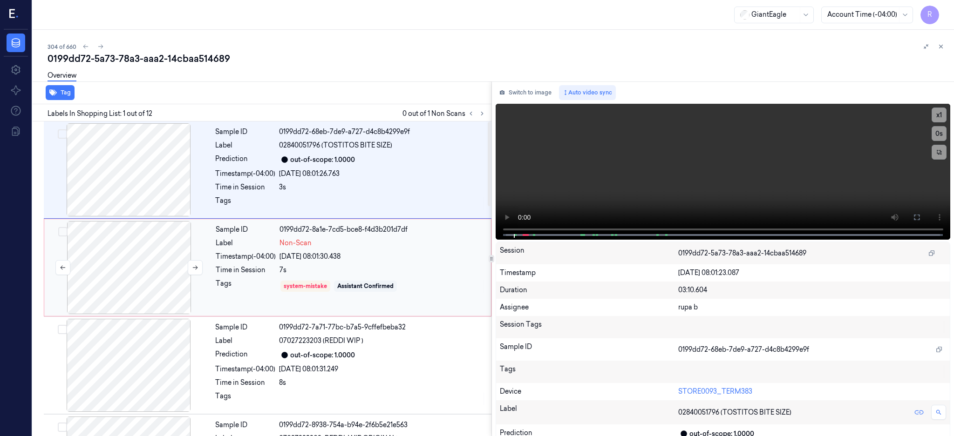
click at [143, 267] on div at bounding box center [129, 267] width 166 height 93
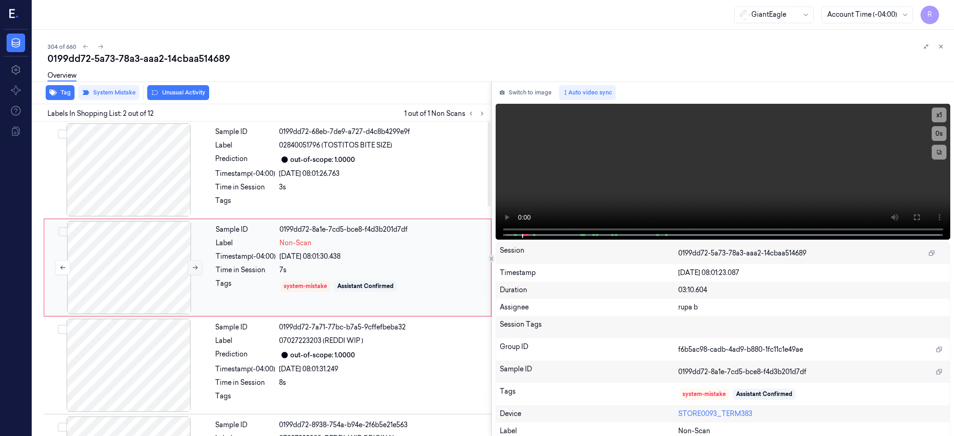
click at [196, 263] on button at bounding box center [195, 267] width 15 height 15
click at [189, 100] on div "Tag System Mistake Unusual Activity" at bounding box center [260, 92] width 462 height 23
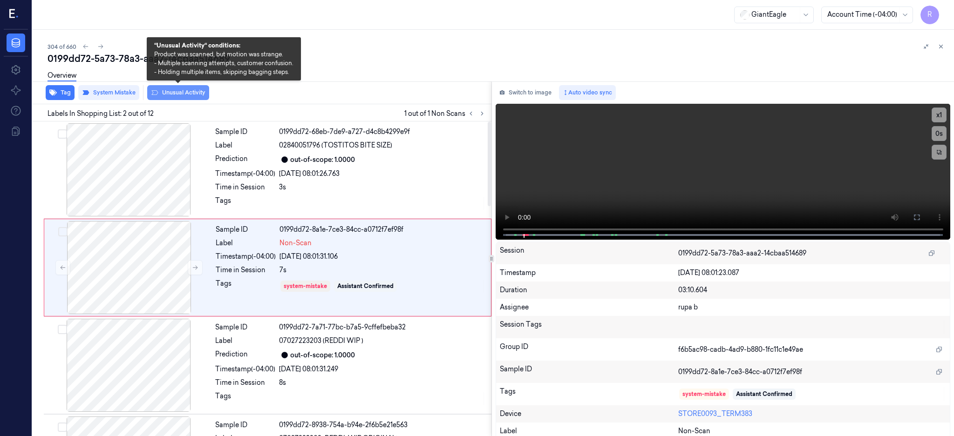
click at [184, 89] on button "Unusual Activity" at bounding box center [178, 92] width 62 height 15
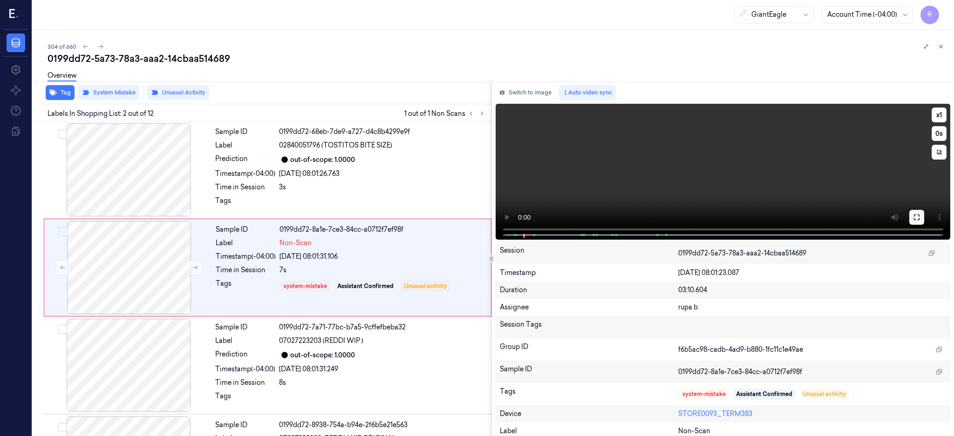
click at [920, 216] on icon at bounding box center [916, 217] width 7 height 7
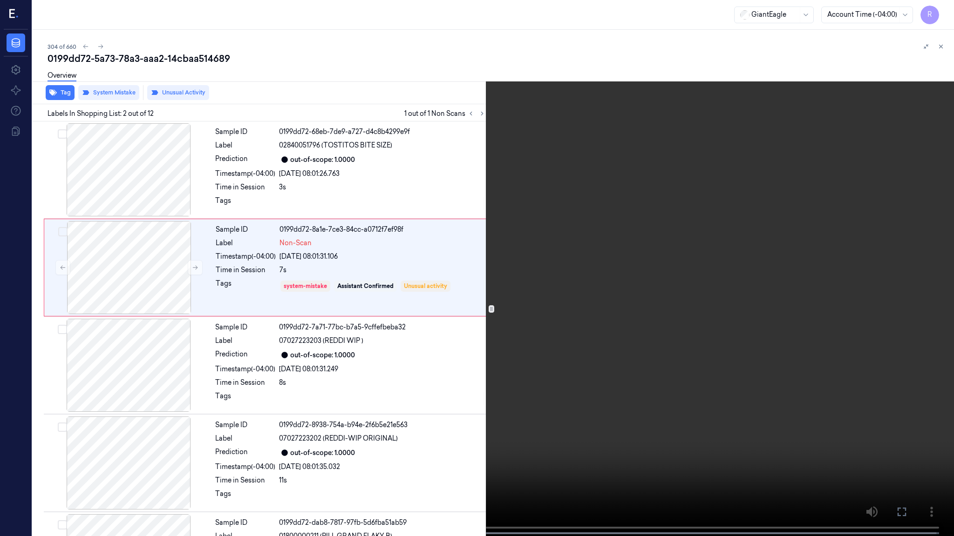
click at [630, 254] on video at bounding box center [477, 269] width 954 height 538
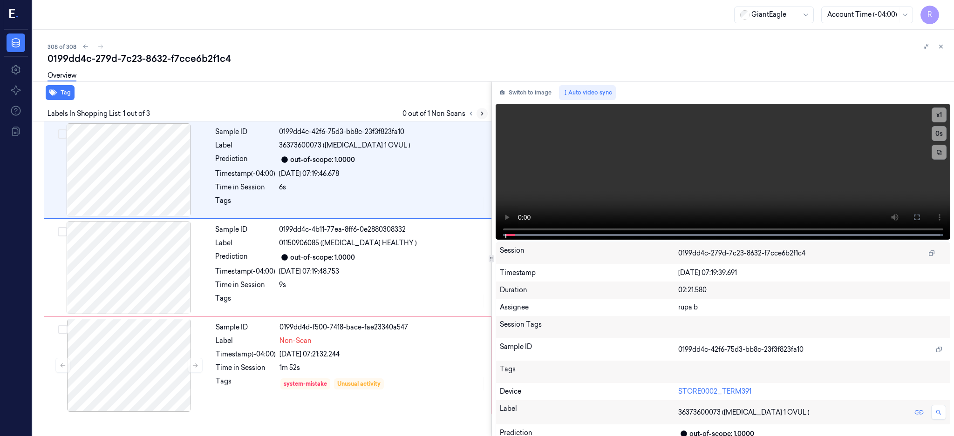
click at [485, 111] on icon at bounding box center [482, 113] width 7 height 7
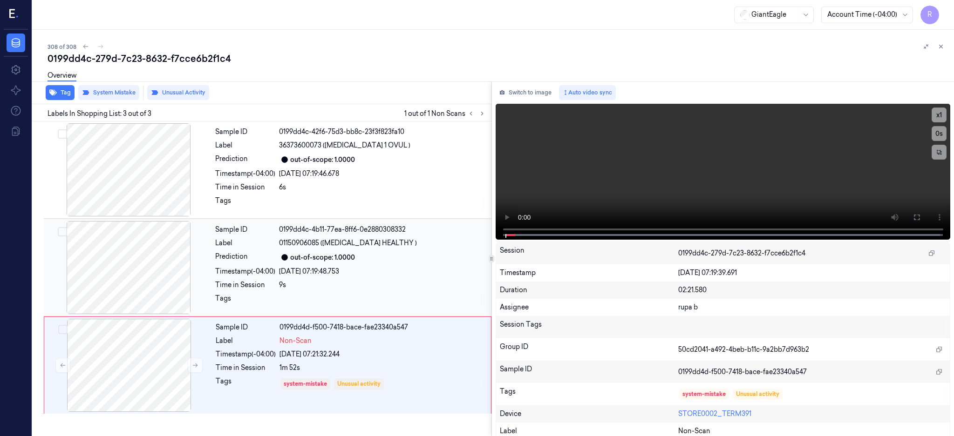
click at [128, 276] on div at bounding box center [129, 267] width 166 height 93
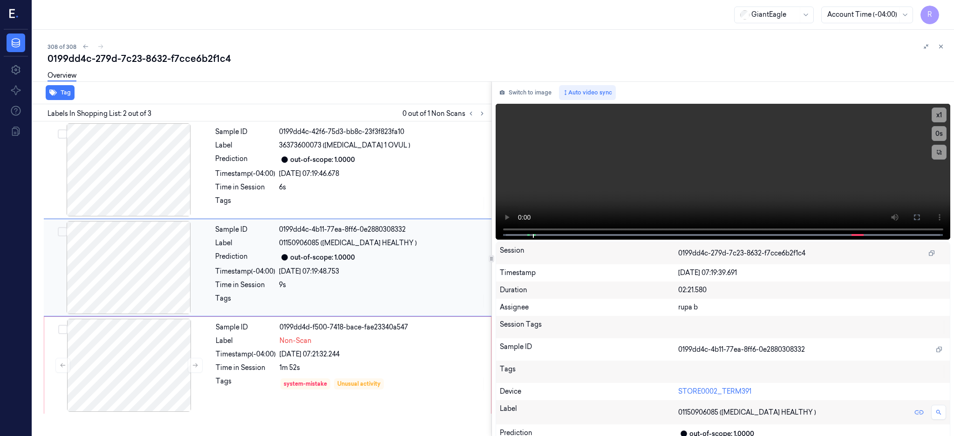
click at [169, 273] on div at bounding box center [129, 267] width 166 height 93
drag, startPoint x: 945, startPoint y: 215, endPoint x: 935, endPoint y: 296, distance: 82.0
click at [920, 215] on icon at bounding box center [916, 217] width 7 height 7
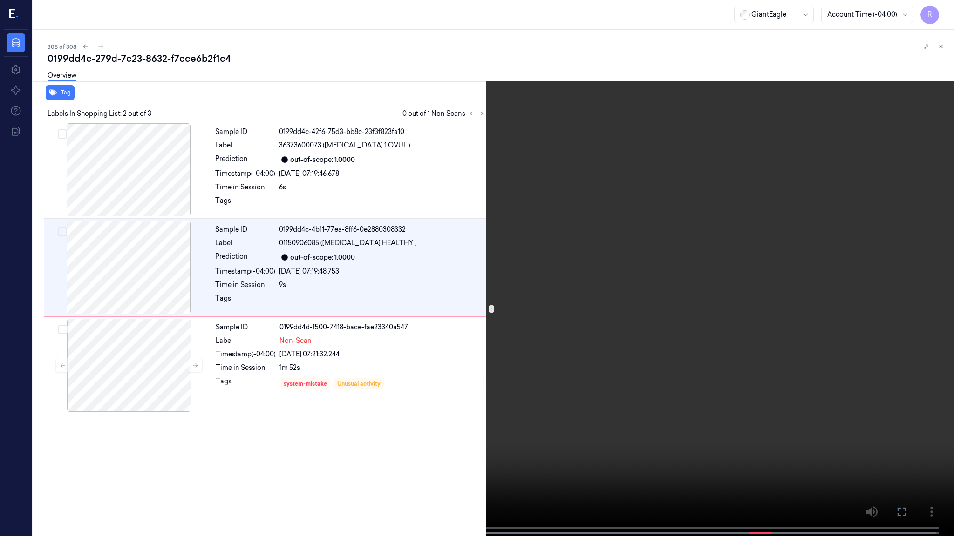
click at [494, 265] on video at bounding box center [477, 269] width 954 height 538
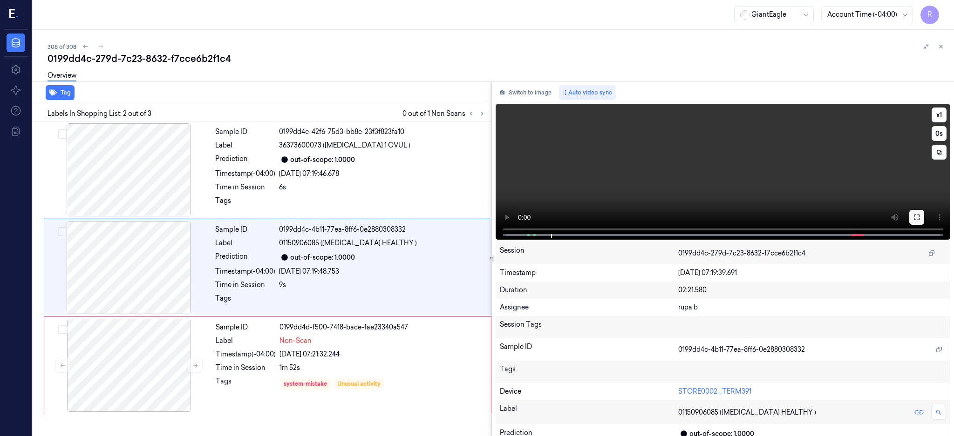
click at [924, 215] on button at bounding box center [916, 217] width 15 height 15
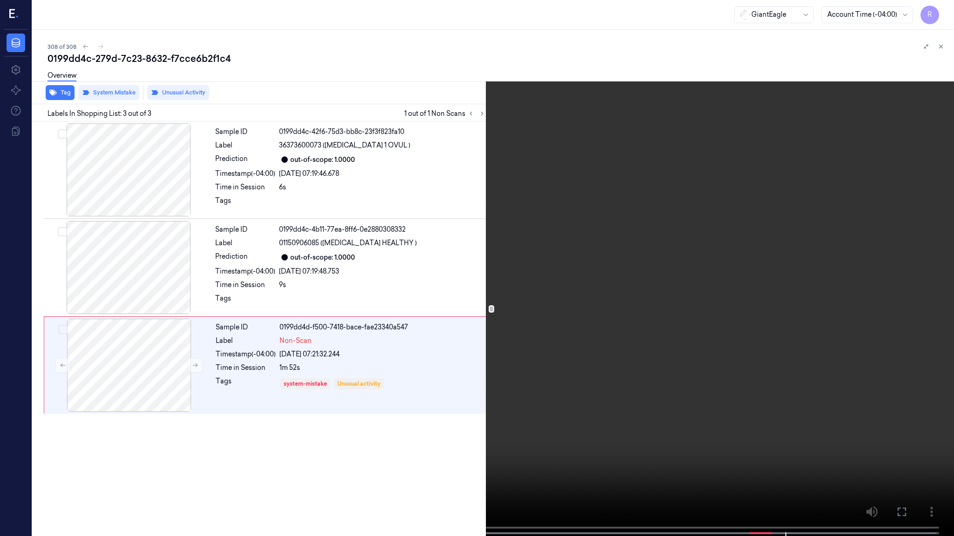
click at [636, 228] on video at bounding box center [477, 269] width 954 height 538
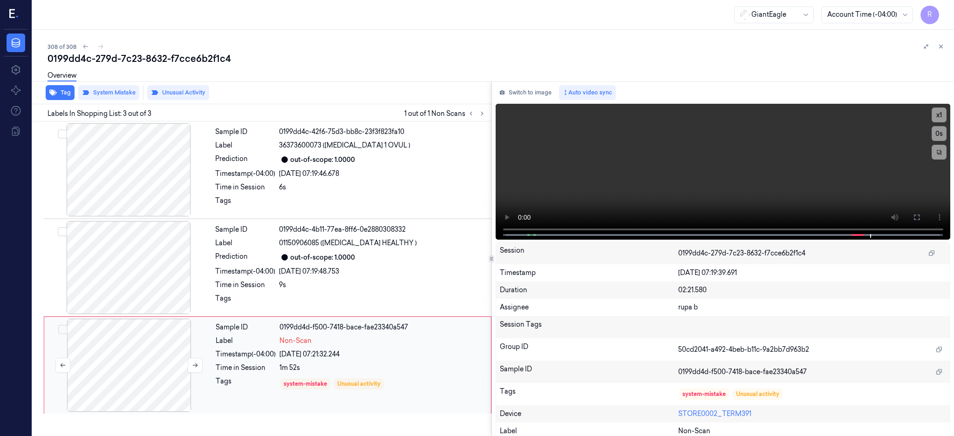
click at [154, 358] on div at bounding box center [129, 365] width 166 height 93
click at [194, 365] on icon at bounding box center [195, 366] width 5 height 4
click at [194, 365] on icon at bounding box center [195, 365] width 7 height 7
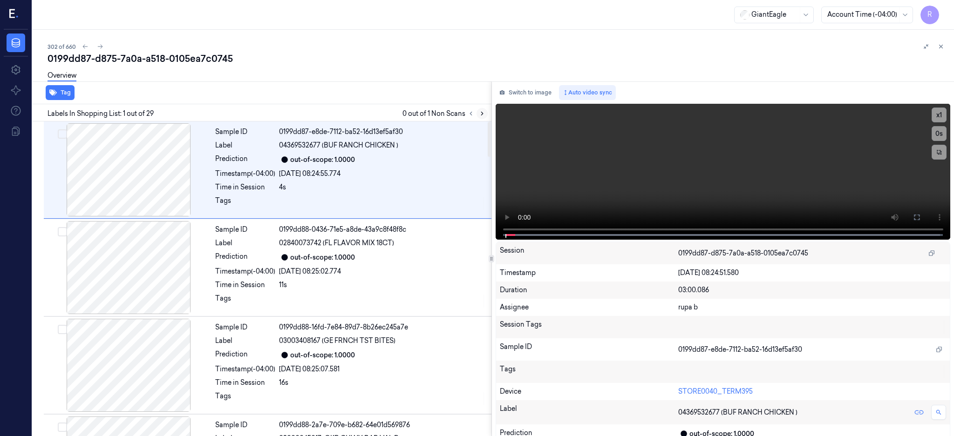
click at [485, 116] on icon at bounding box center [482, 113] width 7 height 7
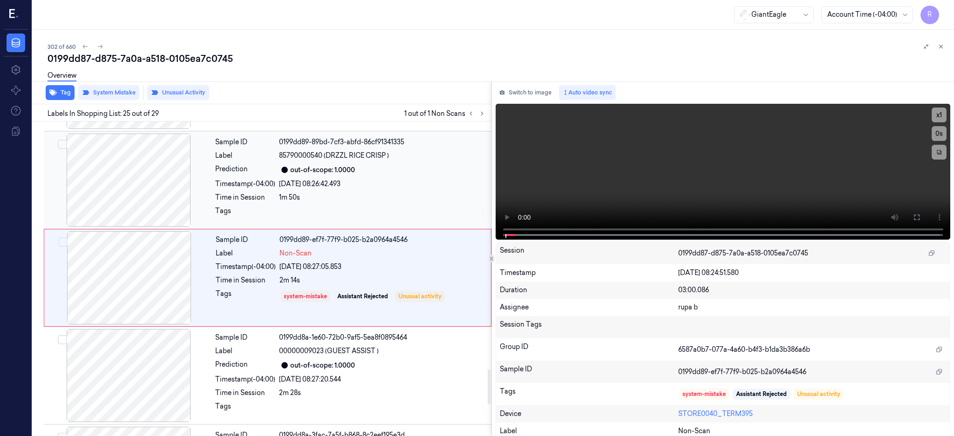
click at [166, 181] on div at bounding box center [129, 180] width 166 height 93
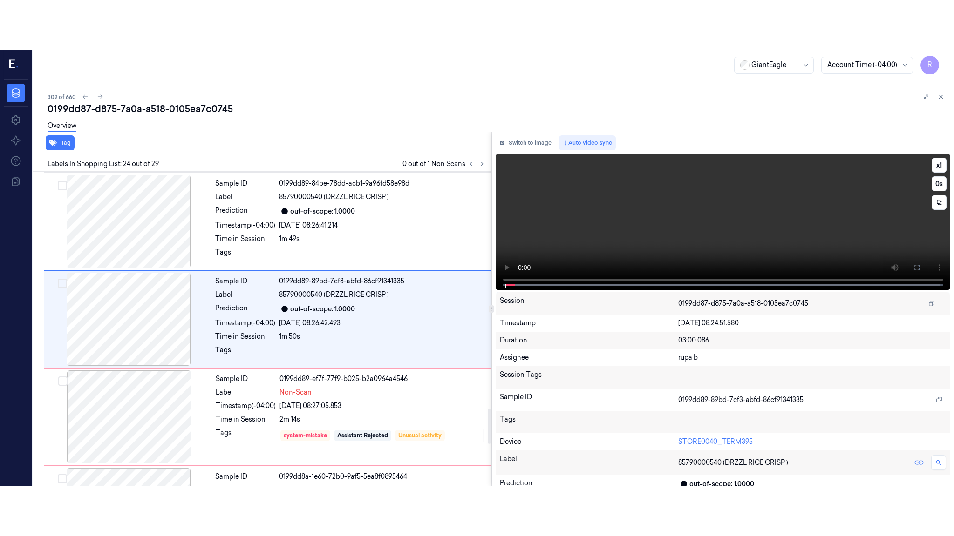
scroll to position [2141, 0]
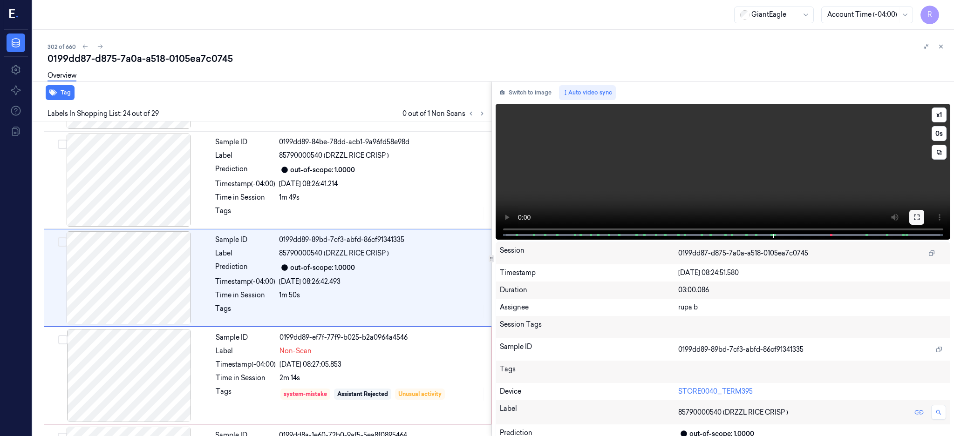
click at [920, 216] on icon at bounding box center [916, 217] width 7 height 7
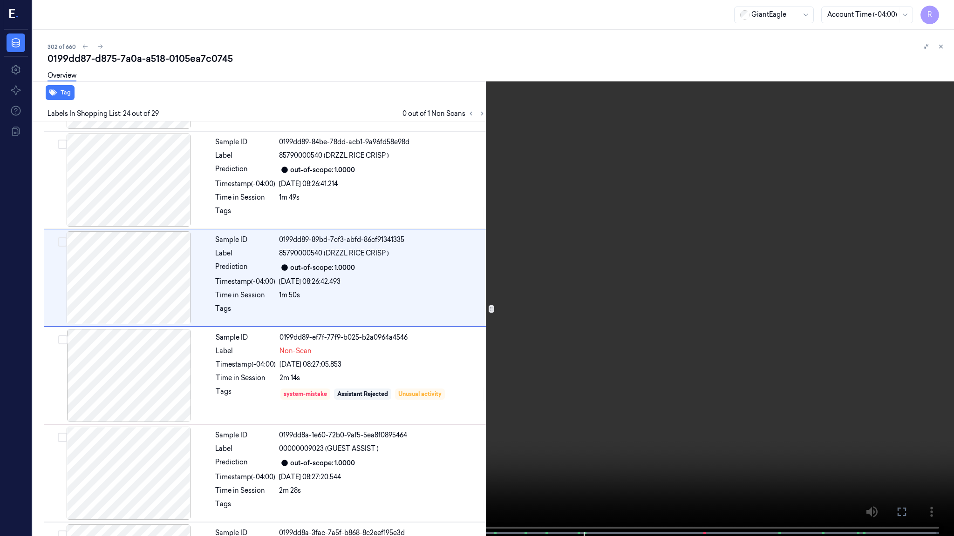
click at [697, 255] on video at bounding box center [477, 269] width 954 height 538
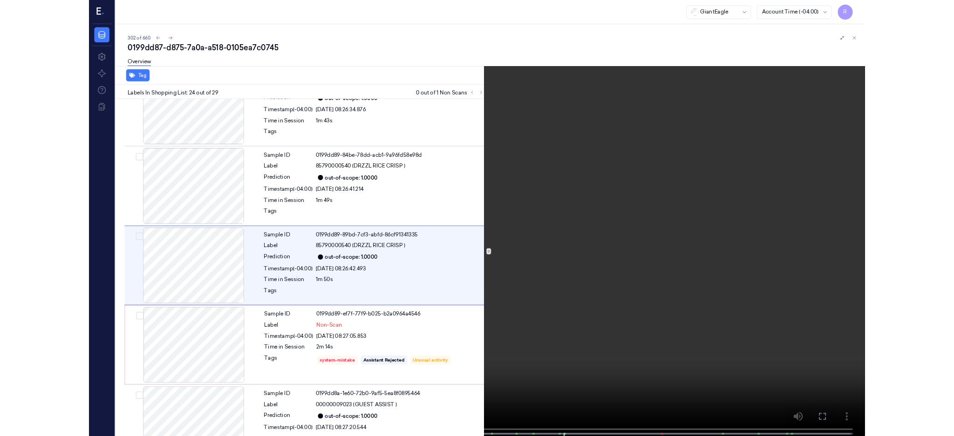
scroll to position [2091, 0]
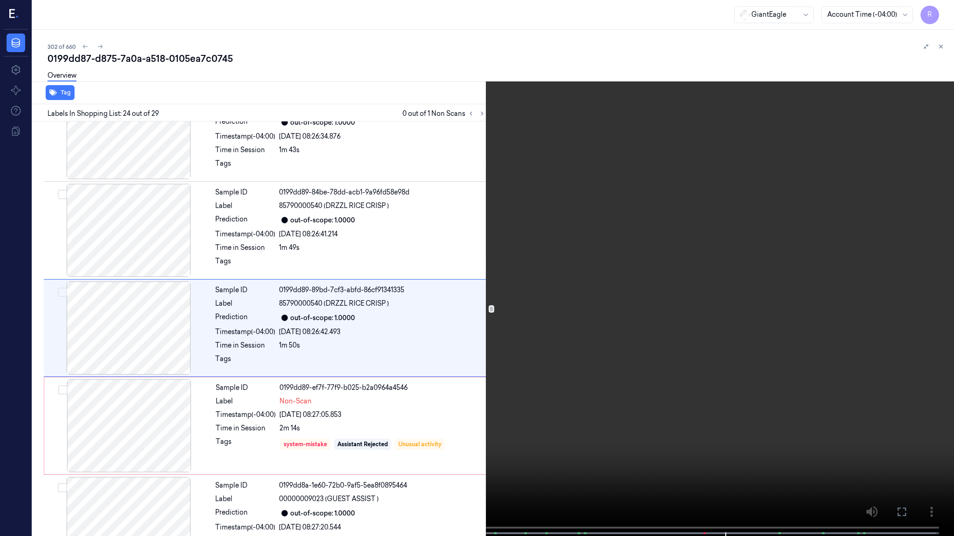
click at [591, 316] on video at bounding box center [477, 269] width 954 height 538
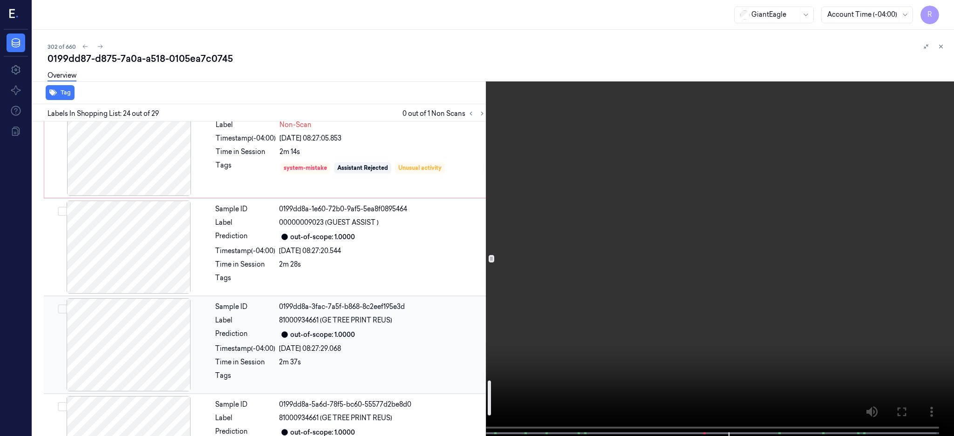
scroll to position [2338, 0]
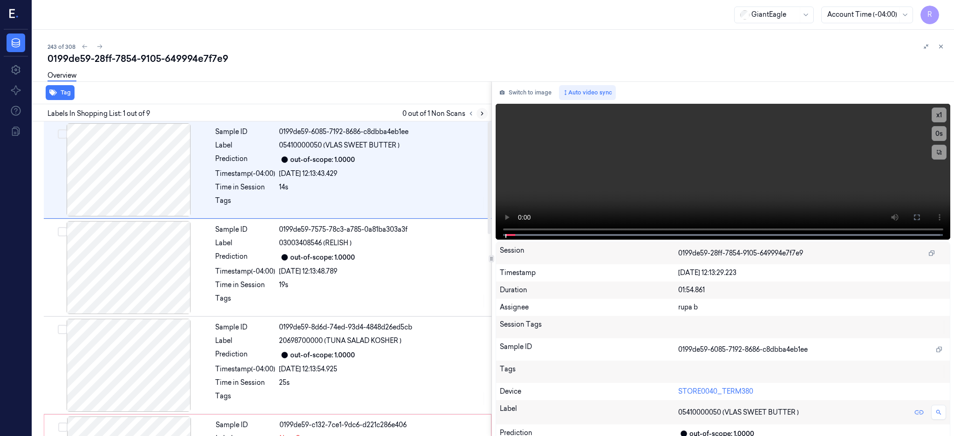
click at [485, 110] on icon at bounding box center [482, 113] width 7 height 7
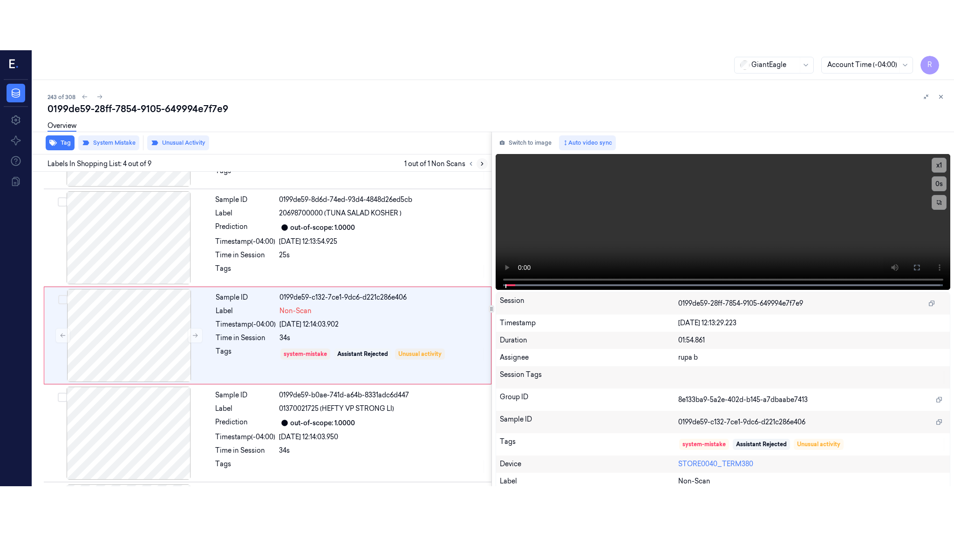
scroll to position [184, 0]
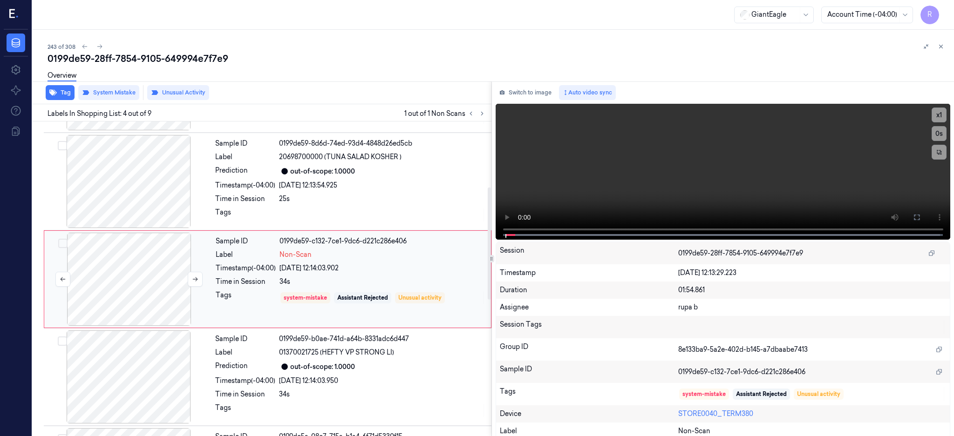
click at [131, 271] on div at bounding box center [129, 279] width 166 height 93
click at [920, 220] on icon at bounding box center [916, 217] width 7 height 7
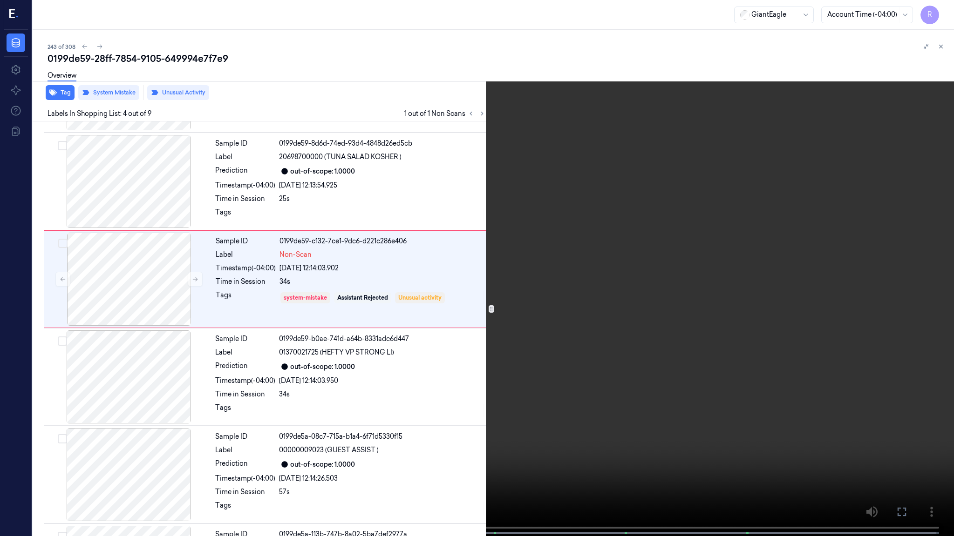
click at [632, 241] on video at bounding box center [477, 269] width 954 height 538
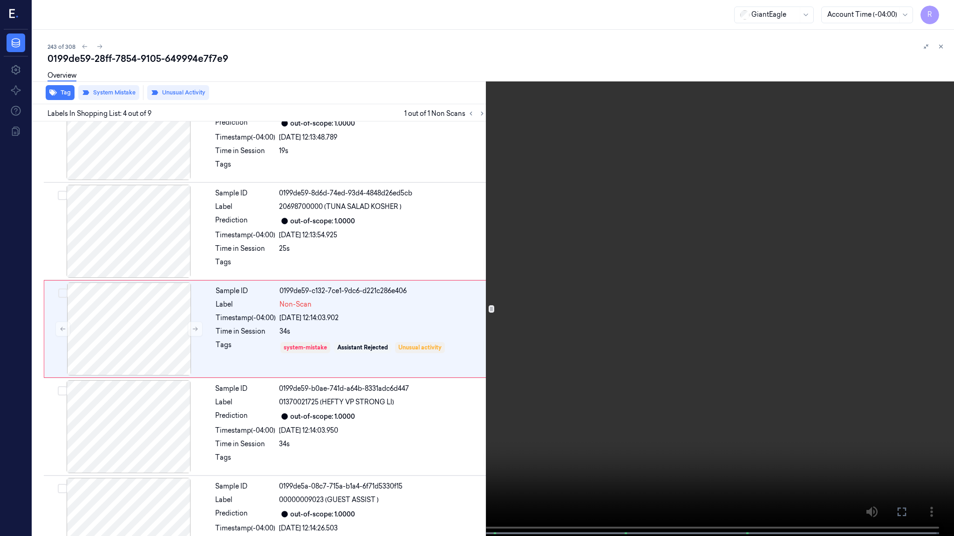
scroll to position [232, 0]
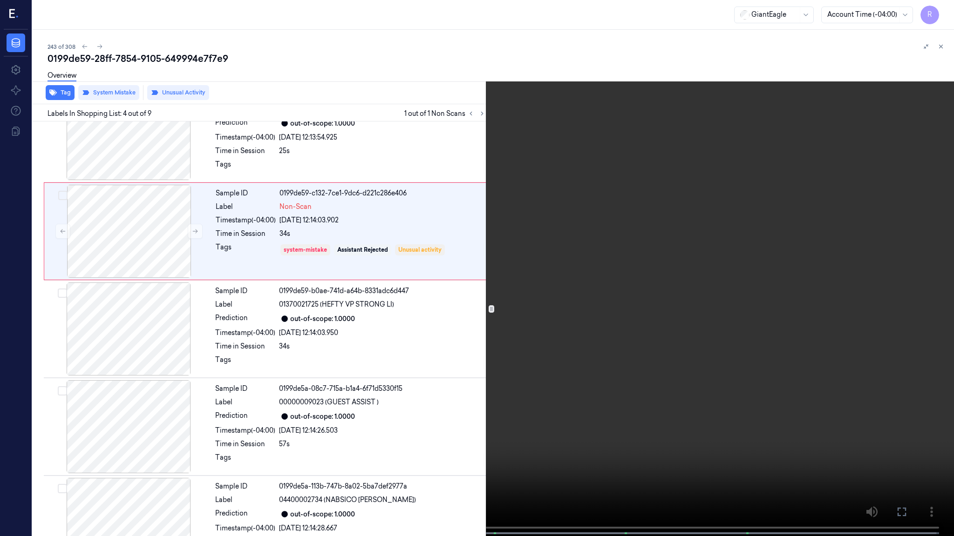
click at [295, 436] on span at bounding box center [295, 533] width 1 height 5
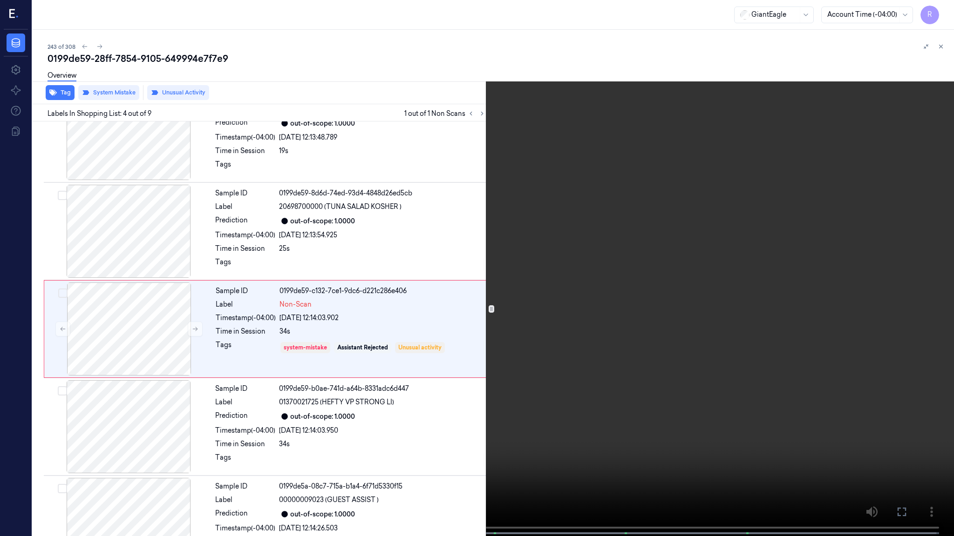
scroll to position [186, 0]
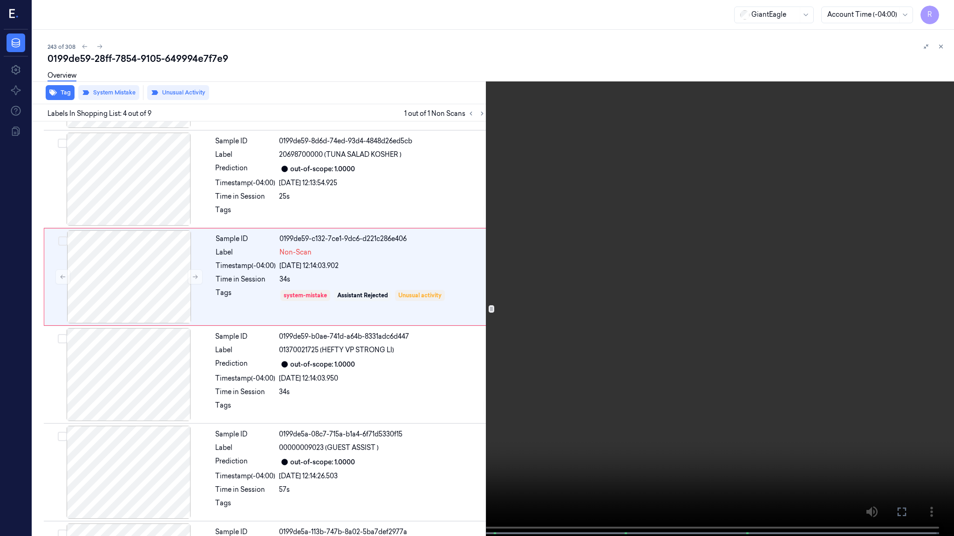
click at [703, 404] on video at bounding box center [477, 269] width 954 height 538
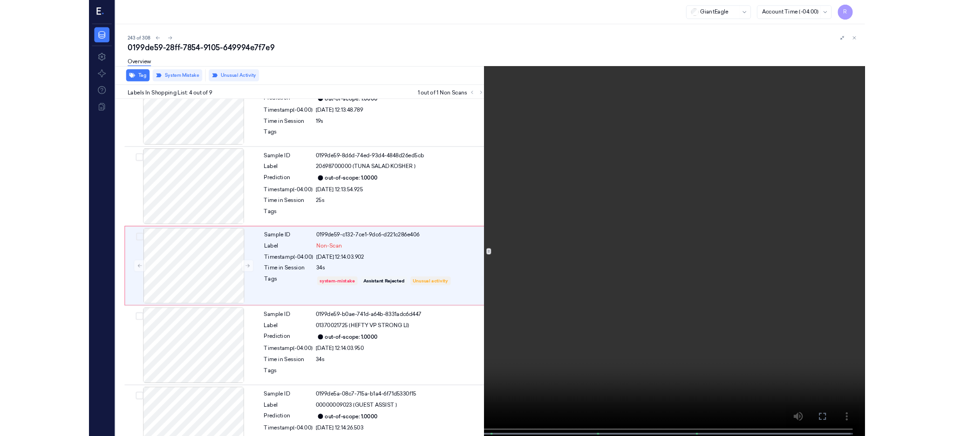
scroll to position [134, 0]
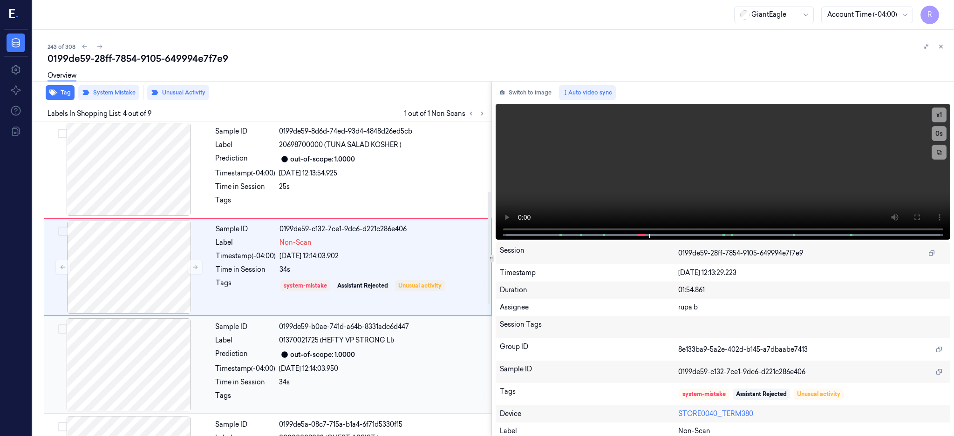
click at [142, 370] on div at bounding box center [129, 364] width 166 height 93
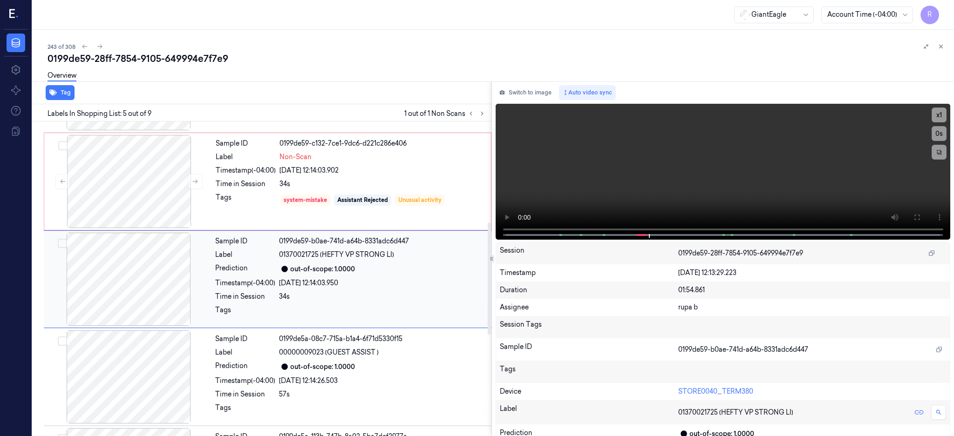
scroll to position [344, 0]
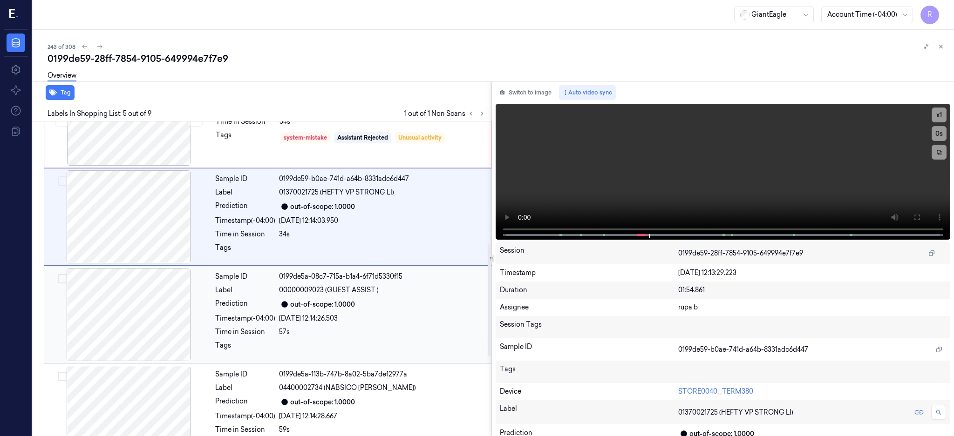
click at [162, 324] on div at bounding box center [129, 314] width 166 height 93
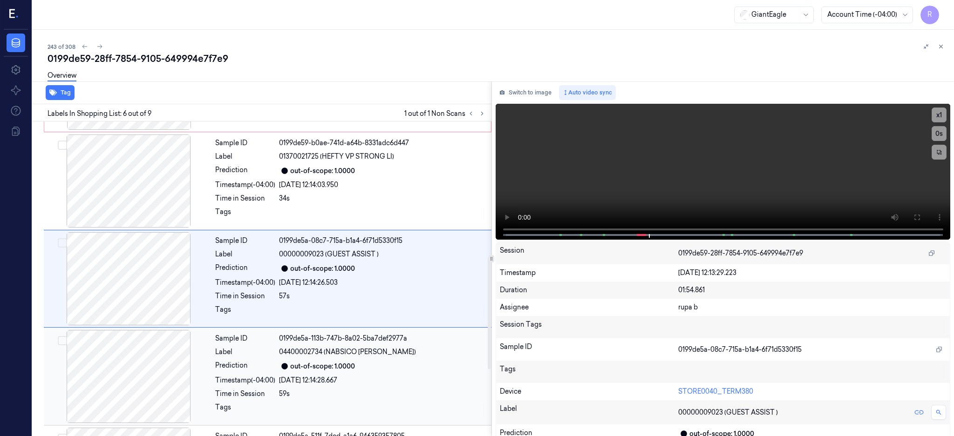
click at [162, 346] on div at bounding box center [129, 376] width 166 height 93
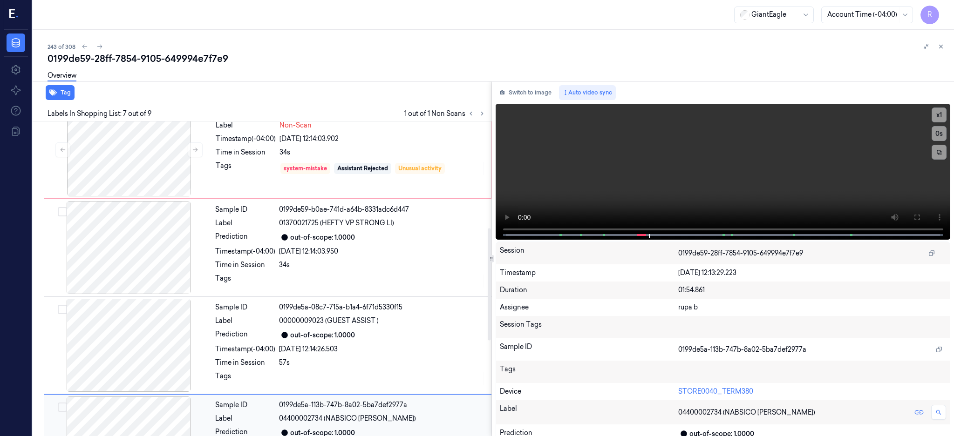
scroll to position [291, 0]
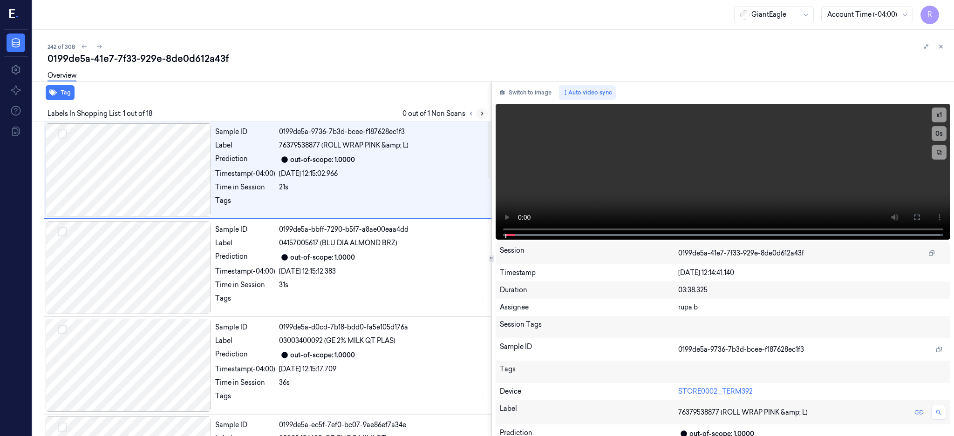
click at [487, 108] on button at bounding box center [481, 113] width 11 height 11
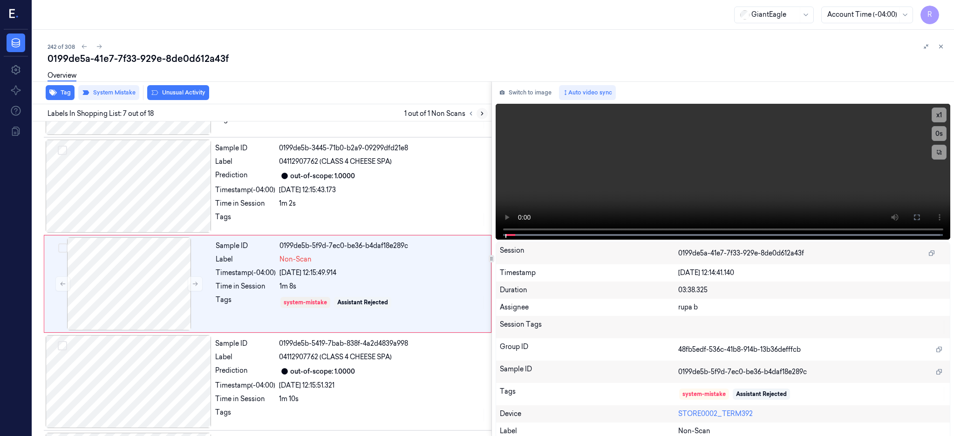
scroll to position [478, 0]
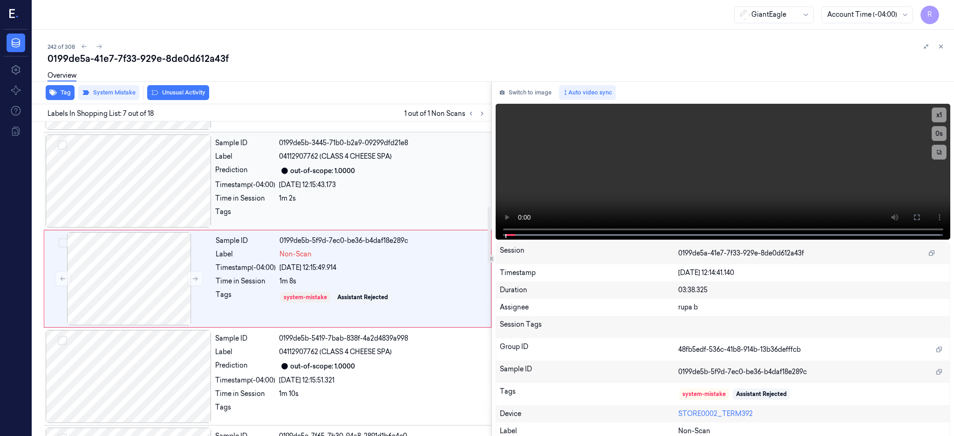
click at [133, 194] on div at bounding box center [129, 181] width 166 height 93
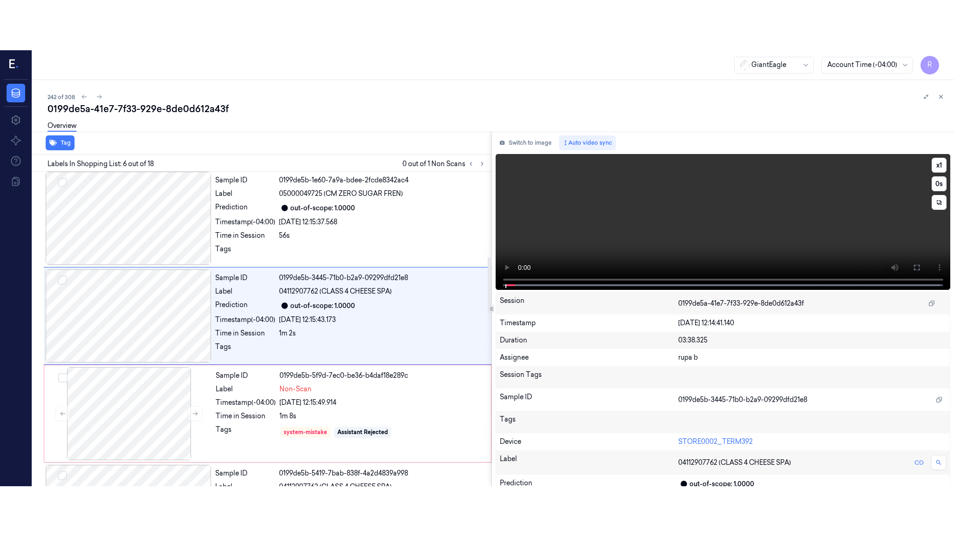
scroll to position [380, 0]
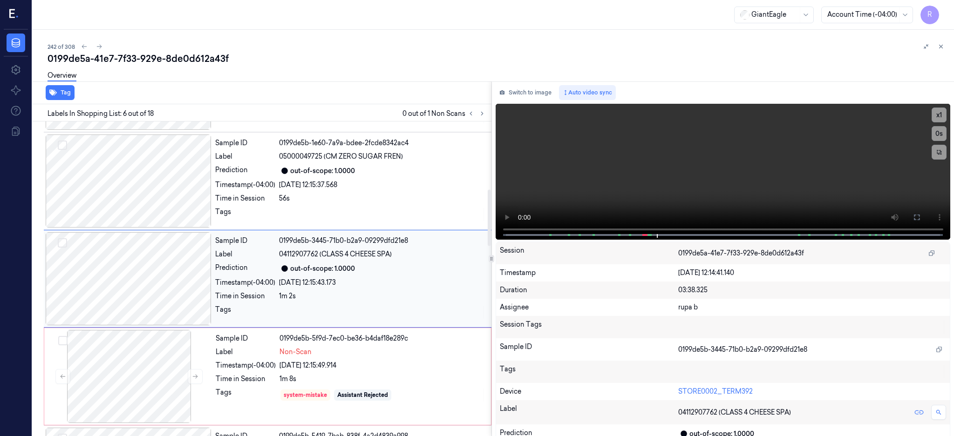
click at [112, 284] on div at bounding box center [129, 278] width 166 height 93
click at [920, 214] on icon at bounding box center [916, 217] width 7 height 7
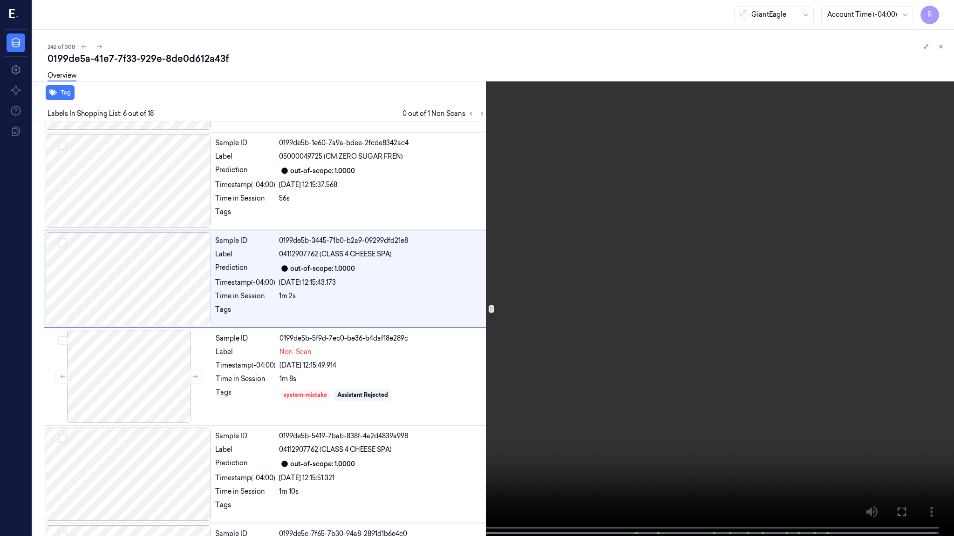
click at [591, 238] on video at bounding box center [477, 269] width 954 height 538
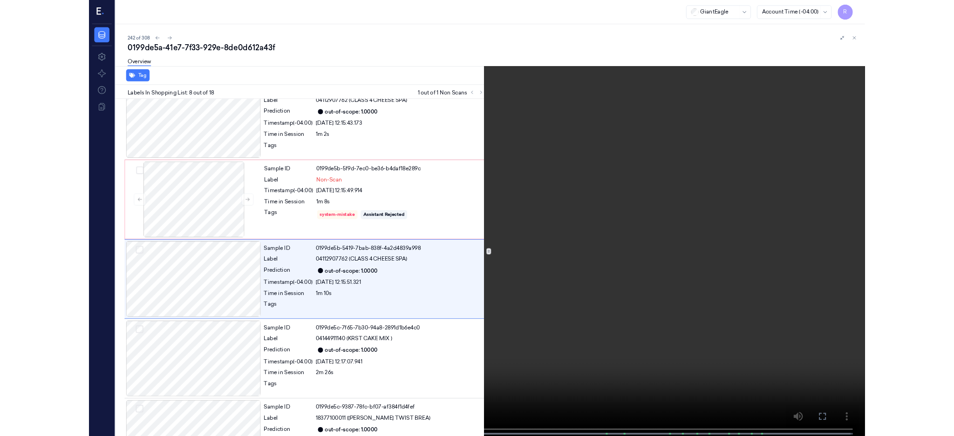
scroll to position [525, 0]
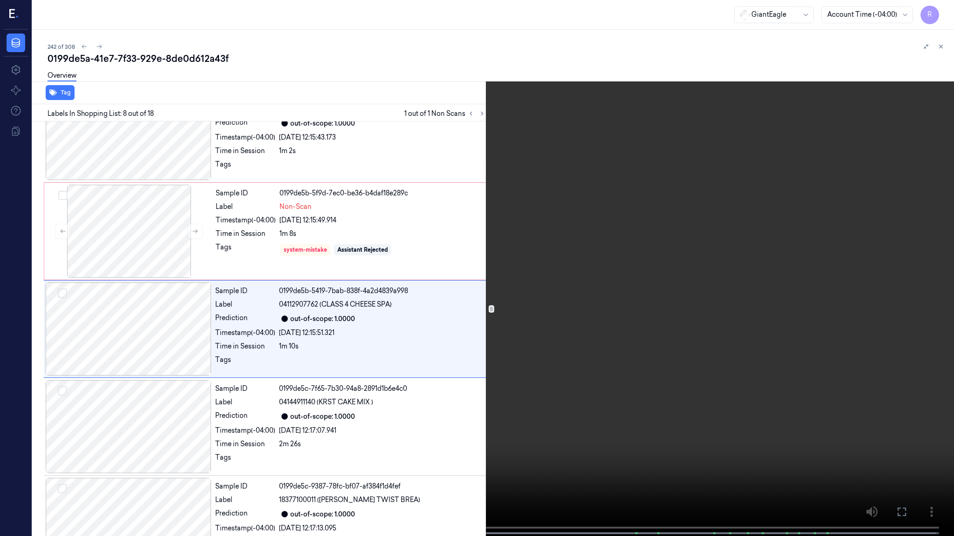
click at [338, 311] on video at bounding box center [477, 269] width 954 height 538
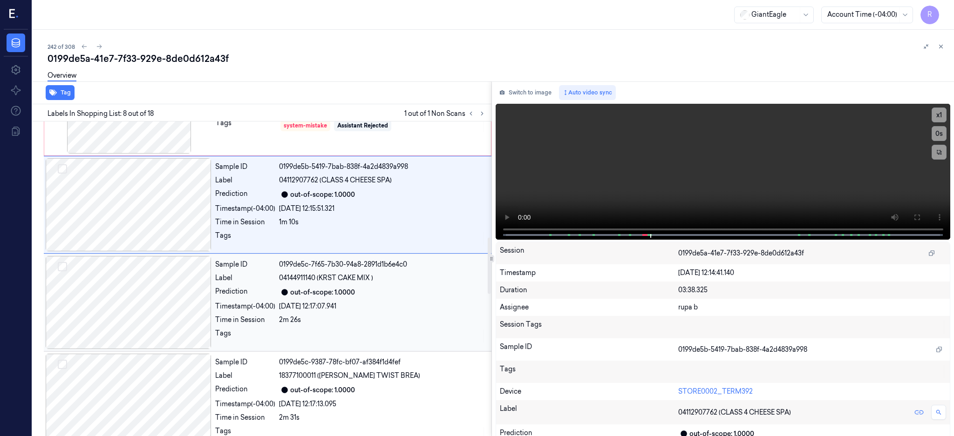
click at [135, 292] on div at bounding box center [129, 302] width 166 height 93
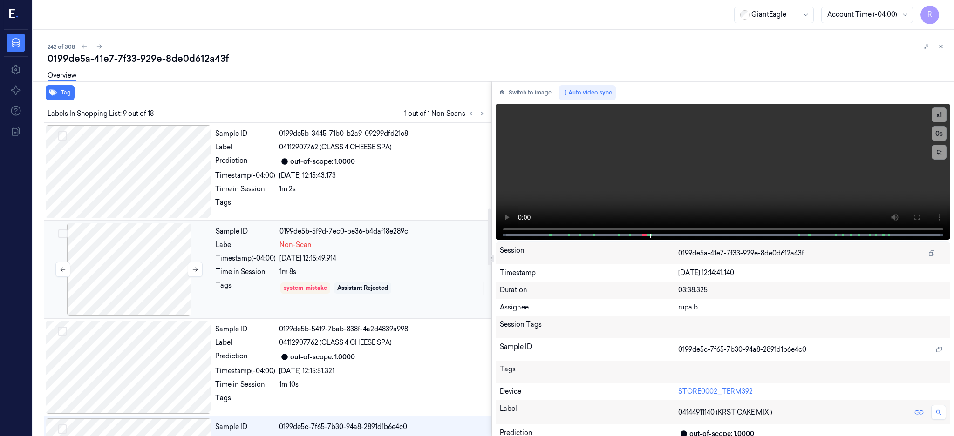
click at [135, 279] on div at bounding box center [129, 269] width 166 height 93
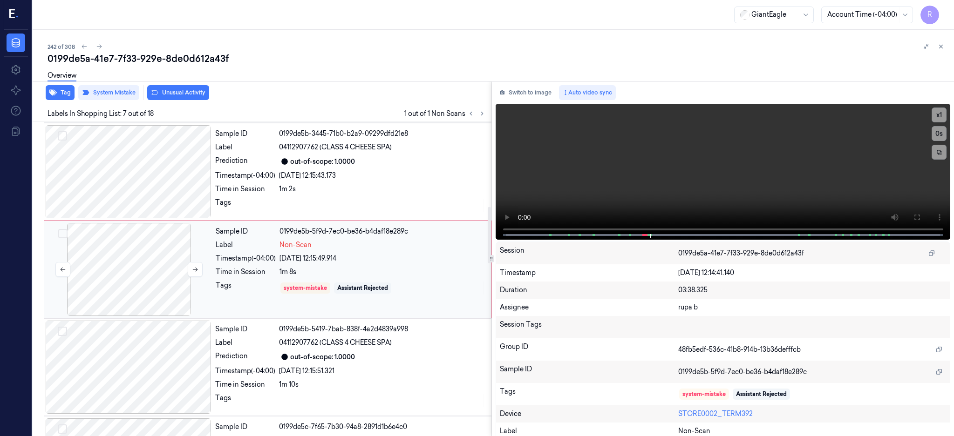
scroll to position [478, 0]
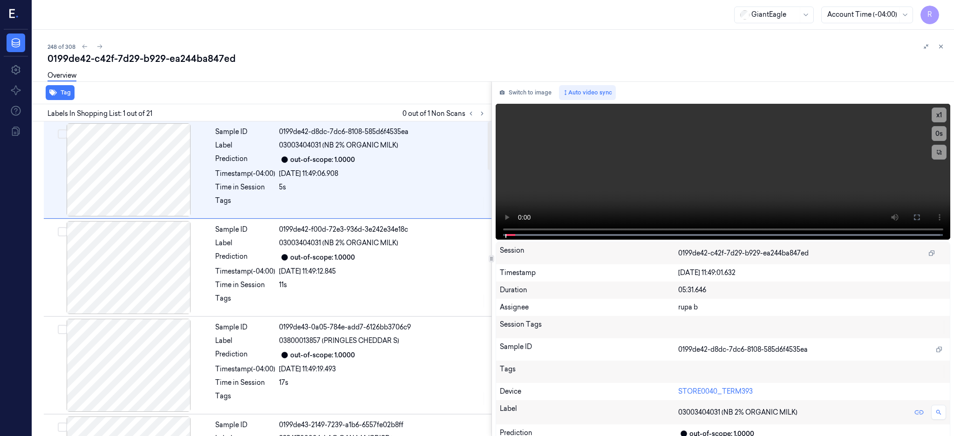
click at [504, 109] on div "Tag Labels In Shopping List: 1 out of 21 0 out of 1 Non Scans Sample ID 0199de4…" at bounding box center [491, 258] width 925 height 355
click at [487, 110] on button at bounding box center [480, 113] width 11 height 11
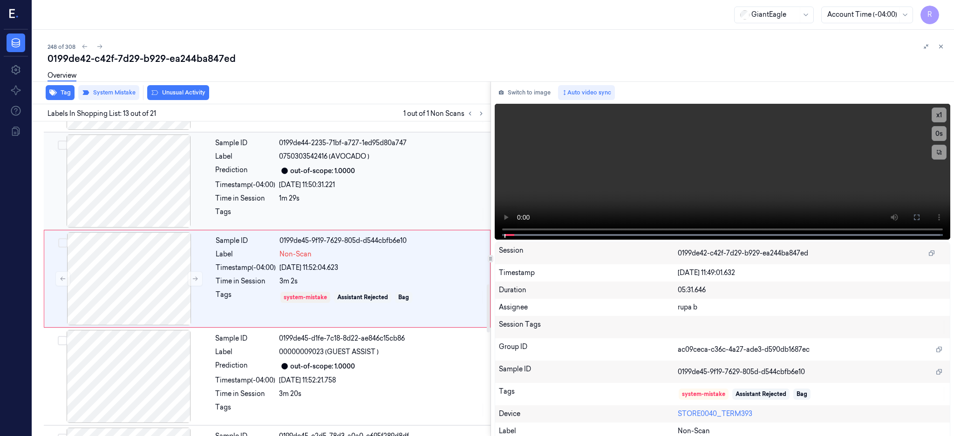
click at [148, 199] on div at bounding box center [129, 181] width 166 height 93
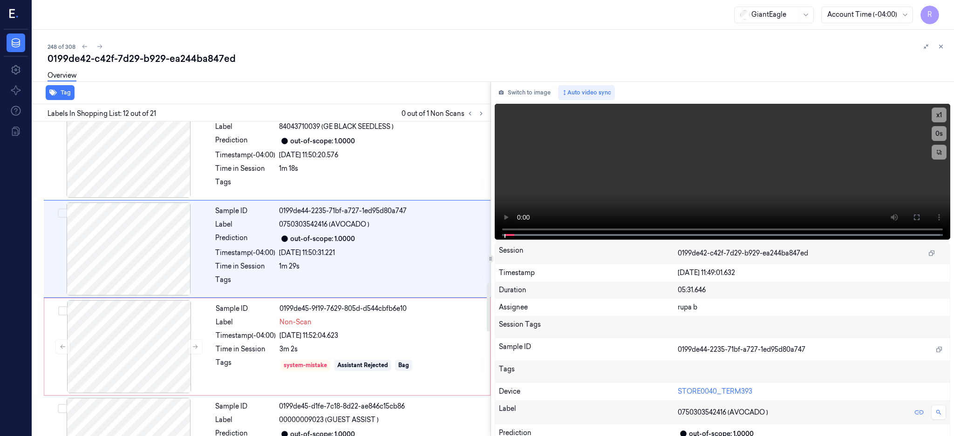
scroll to position [967, 0]
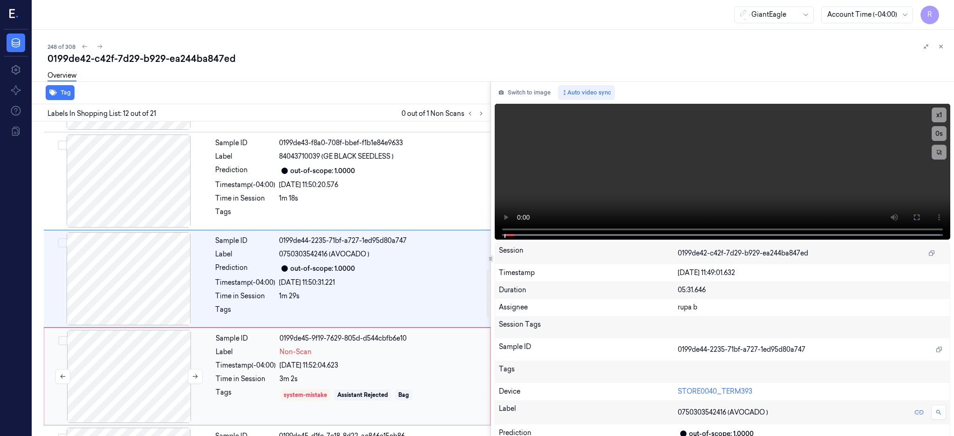
click at [130, 369] on div at bounding box center [129, 376] width 166 height 93
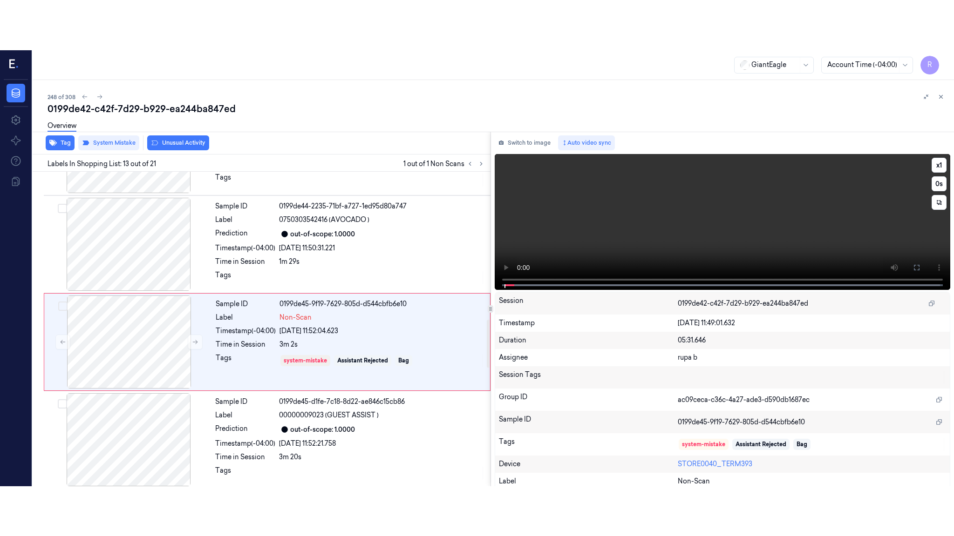
scroll to position [1064, 0]
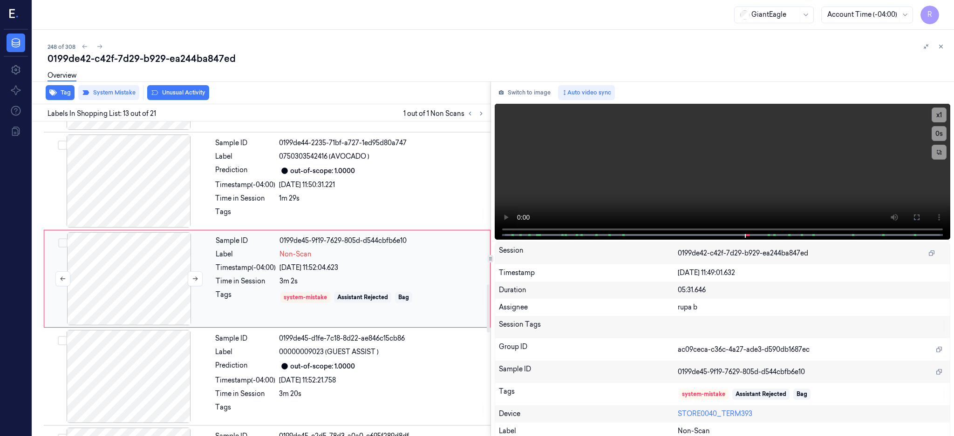
click at [138, 237] on div at bounding box center [129, 278] width 166 height 93
click at [924, 213] on button at bounding box center [916, 217] width 15 height 15
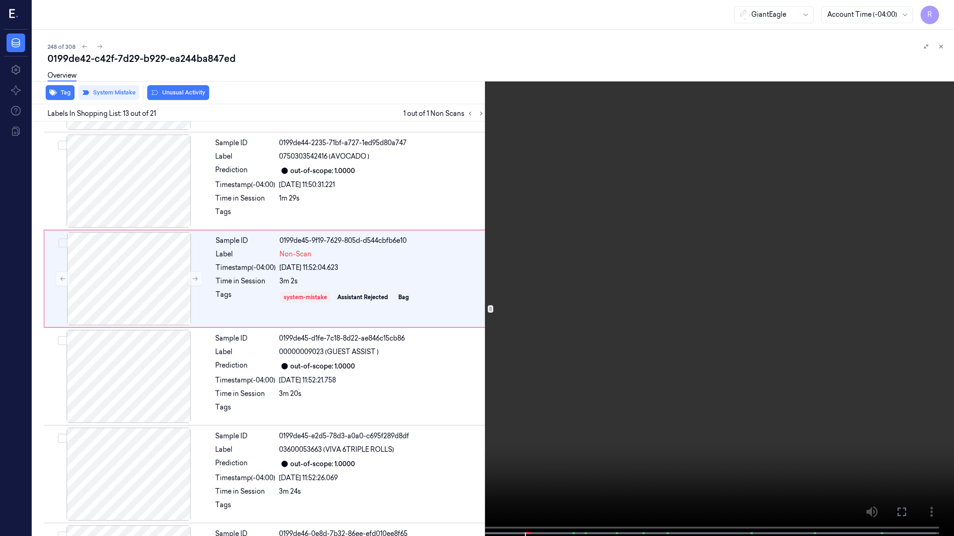
click at [713, 226] on video at bounding box center [477, 269] width 954 height 538
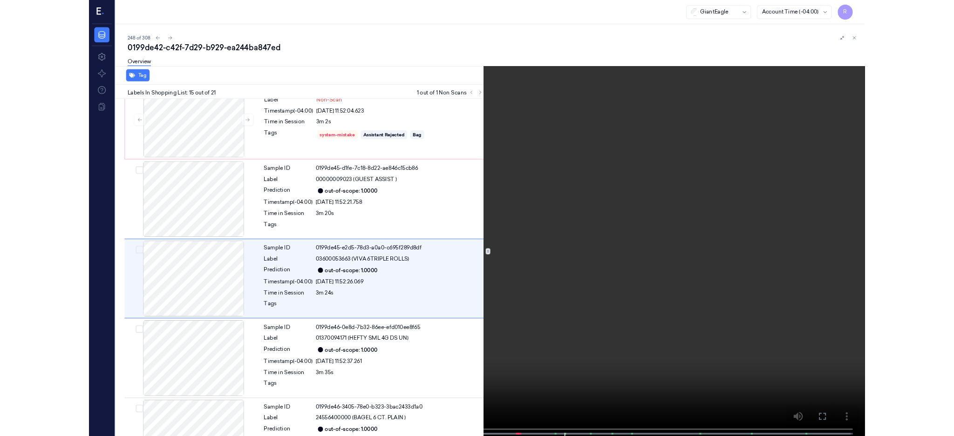
scroll to position [1210, 0]
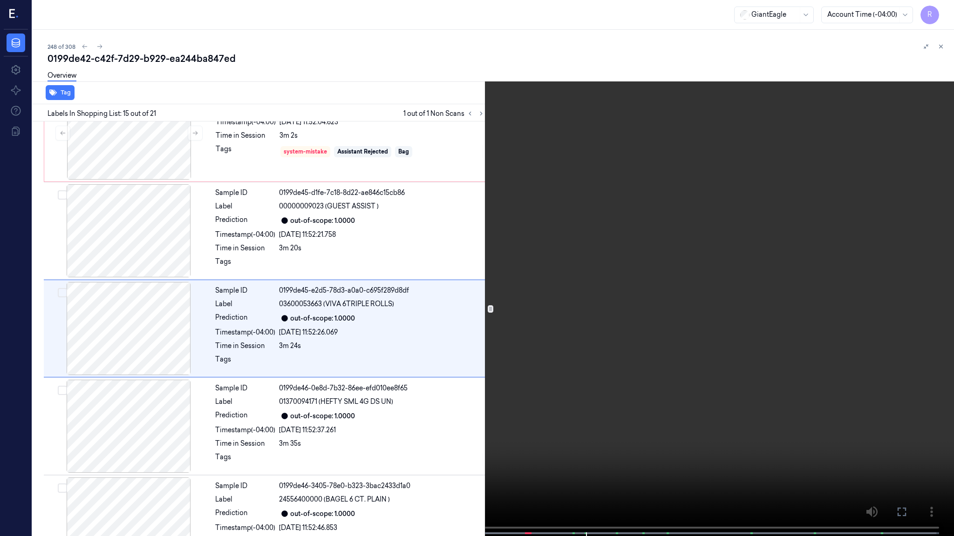
click at [674, 318] on video at bounding box center [477, 269] width 954 height 538
click at [493, 37] on video at bounding box center [477, 269] width 954 height 538
click at [512, 157] on video at bounding box center [477, 269] width 954 height 538
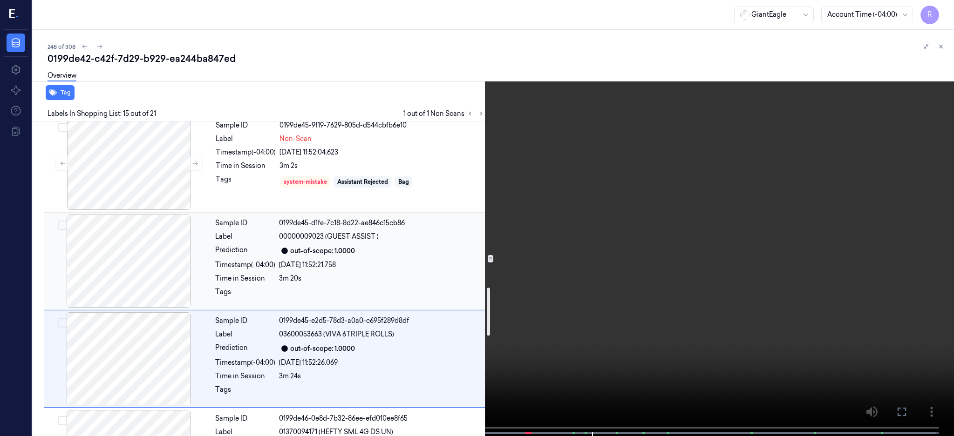
scroll to position [1086, 0]
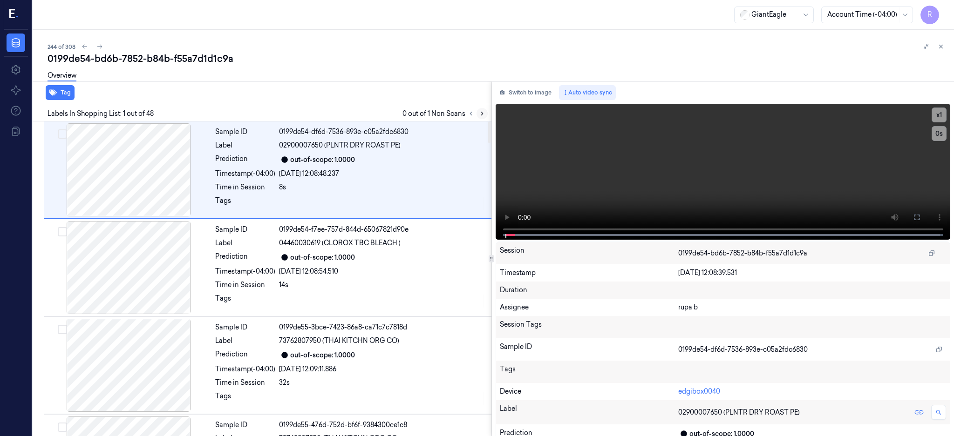
click at [485, 110] on icon at bounding box center [482, 113] width 7 height 7
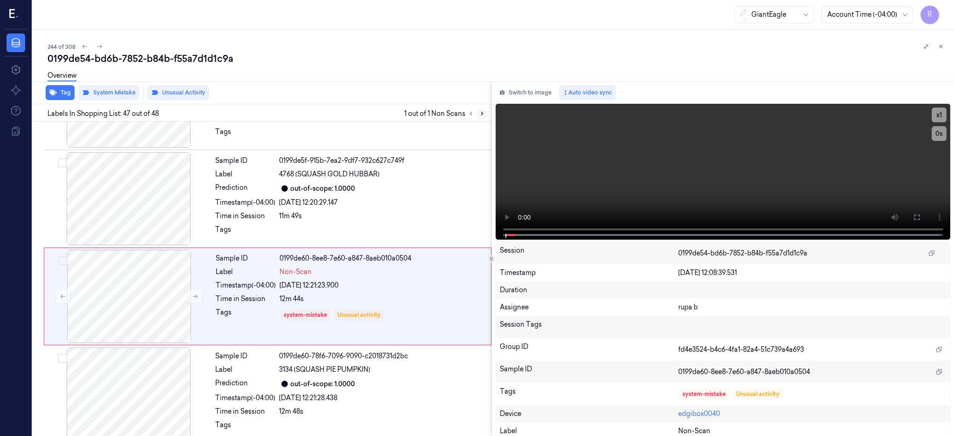
scroll to position [4384, 0]
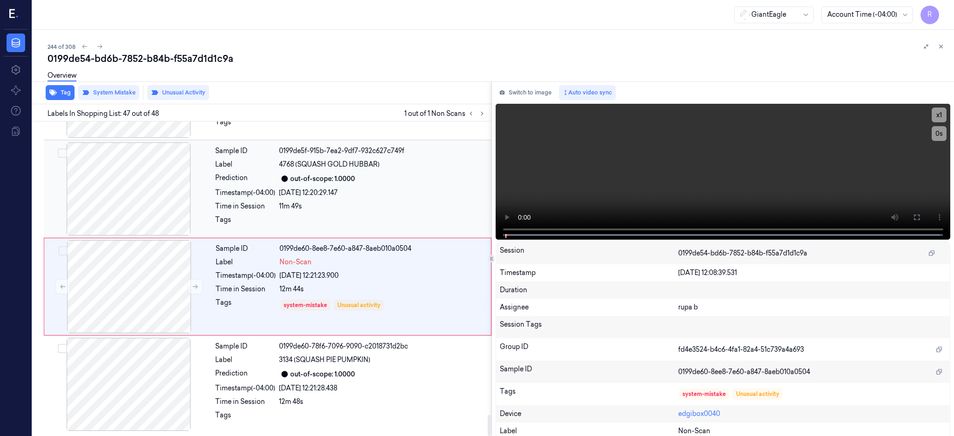
click at [124, 187] on div at bounding box center [129, 188] width 166 height 93
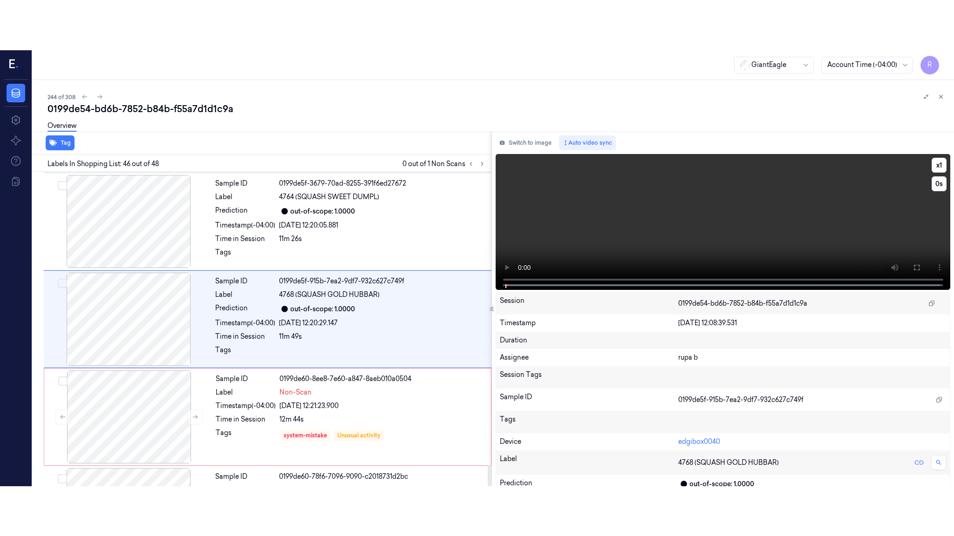
scroll to position [4293, 0]
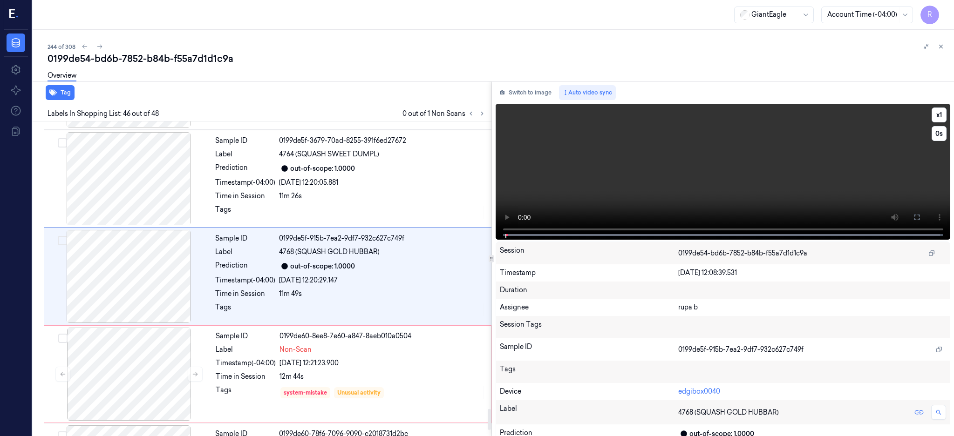
click at [511, 216] on video at bounding box center [722, 172] width 455 height 136
click at [102, 321] on div at bounding box center [129, 276] width 166 height 93
click at [920, 217] on icon at bounding box center [916, 217] width 7 height 7
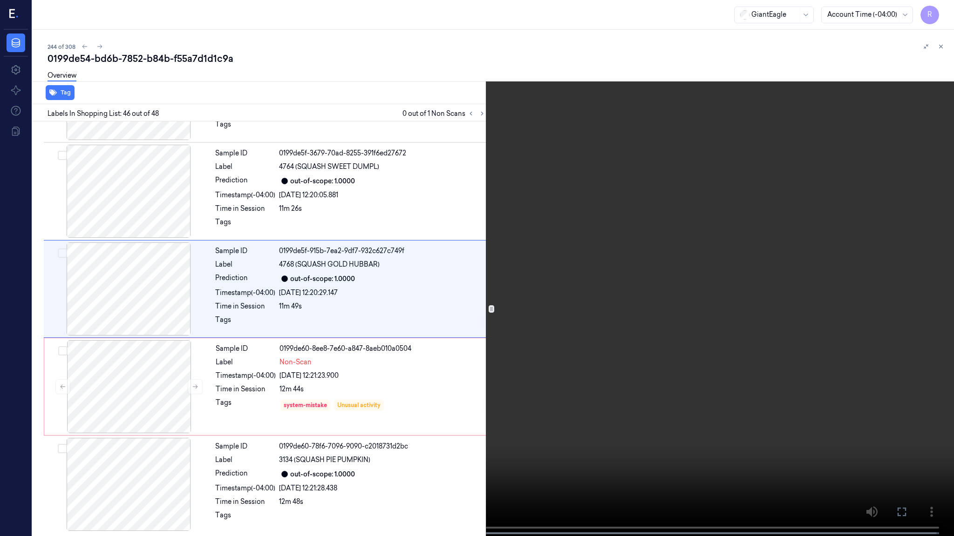
click at [646, 244] on video at bounding box center [477, 269] width 954 height 538
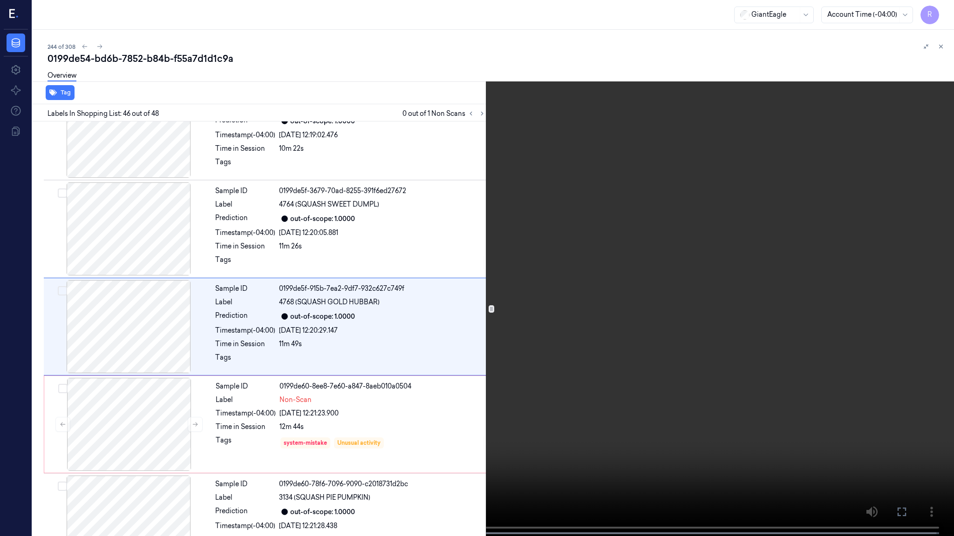
click at [861, 406] on video at bounding box center [477, 269] width 954 height 538
click at [870, 400] on video at bounding box center [477, 269] width 954 height 538
click at [943, 10] on button "x 1" at bounding box center [942, 11] width 15 height 15
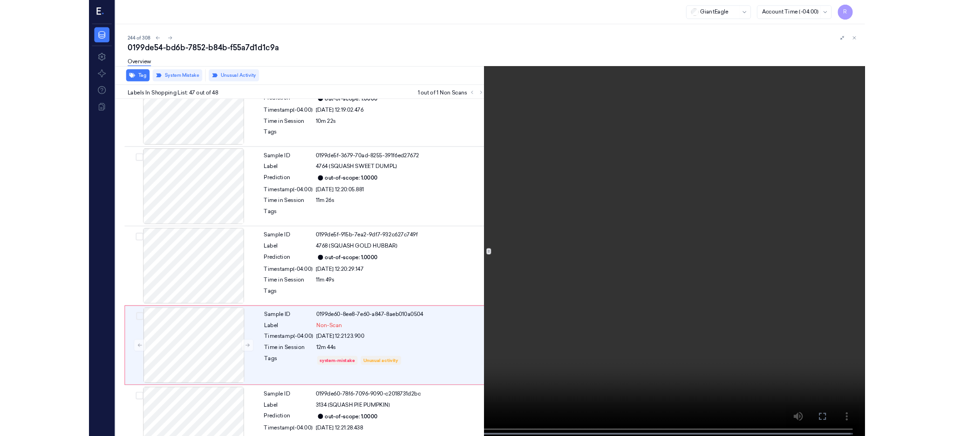
scroll to position [4283, 0]
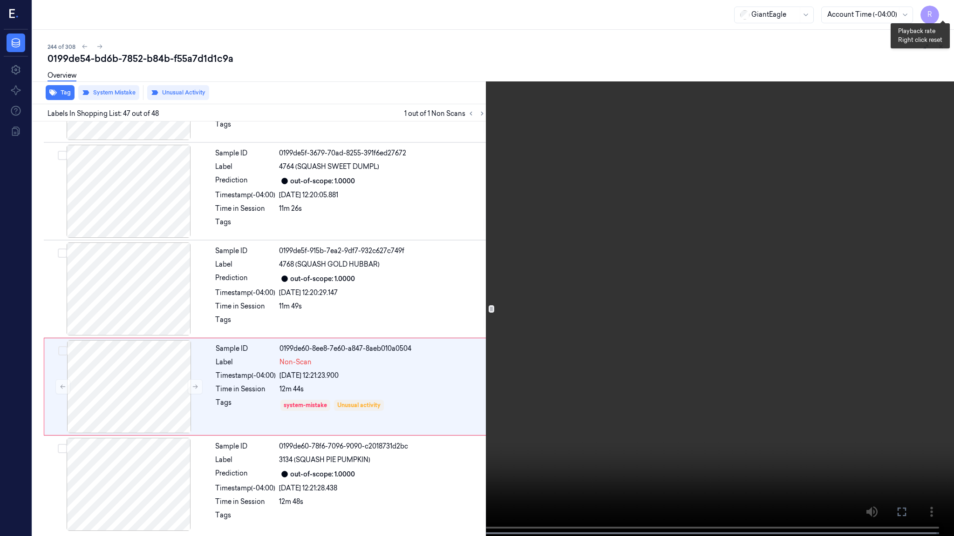
click at [942, 8] on button "x 4" at bounding box center [942, 11] width 15 height 15
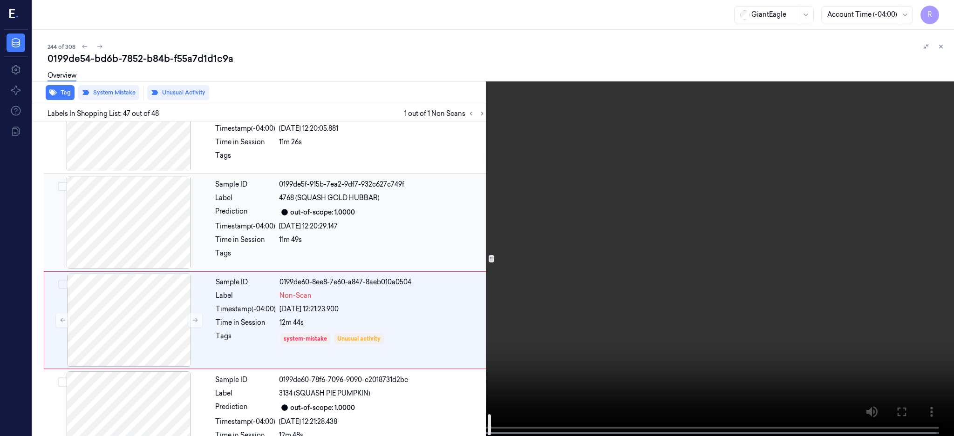
scroll to position [4383, 0]
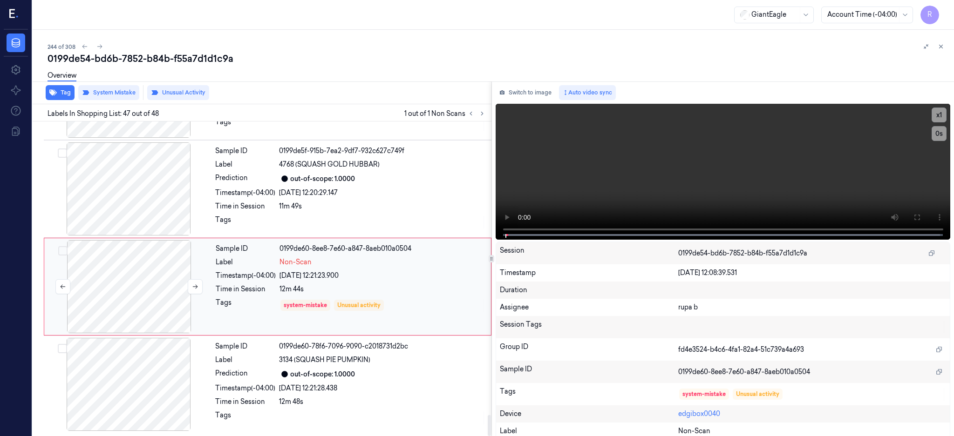
click at [151, 295] on div at bounding box center [129, 286] width 166 height 93
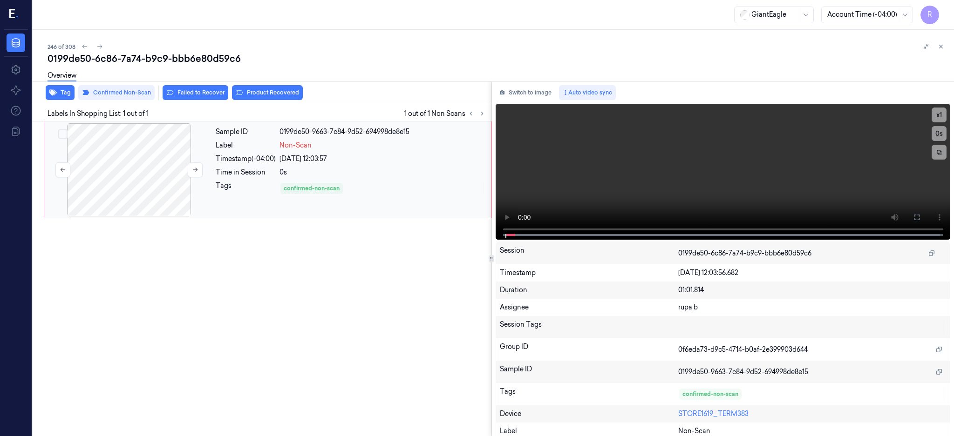
click at [137, 159] on div at bounding box center [129, 169] width 166 height 93
click at [920, 217] on icon at bounding box center [916, 217] width 7 height 7
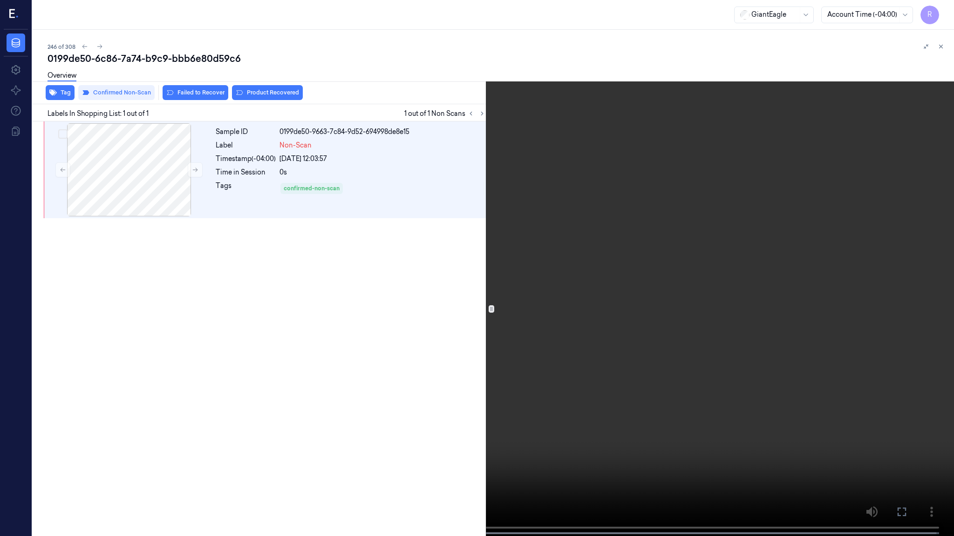
click at [494, 241] on video at bounding box center [477, 269] width 954 height 538
click at [939, 9] on button "x 1" at bounding box center [942, 11] width 15 height 15
click at [939, 9] on button "x 2" at bounding box center [942, 11] width 15 height 15
click at [118, 436] on video at bounding box center [477, 269] width 954 height 538
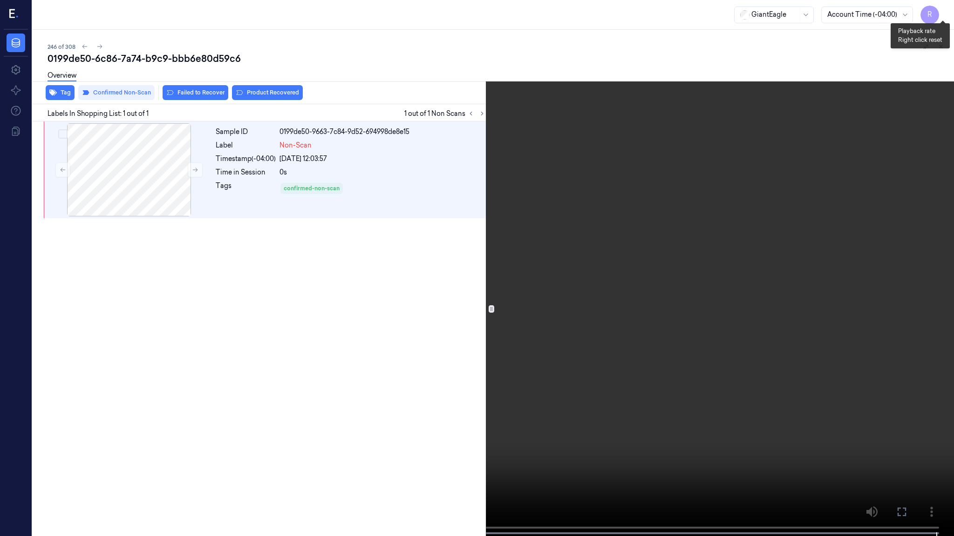
click at [937, 15] on button "x 4" at bounding box center [942, 11] width 15 height 15
click at [772, 359] on video at bounding box center [477, 269] width 954 height 538
click at [619, 392] on video at bounding box center [477, 269] width 954 height 538
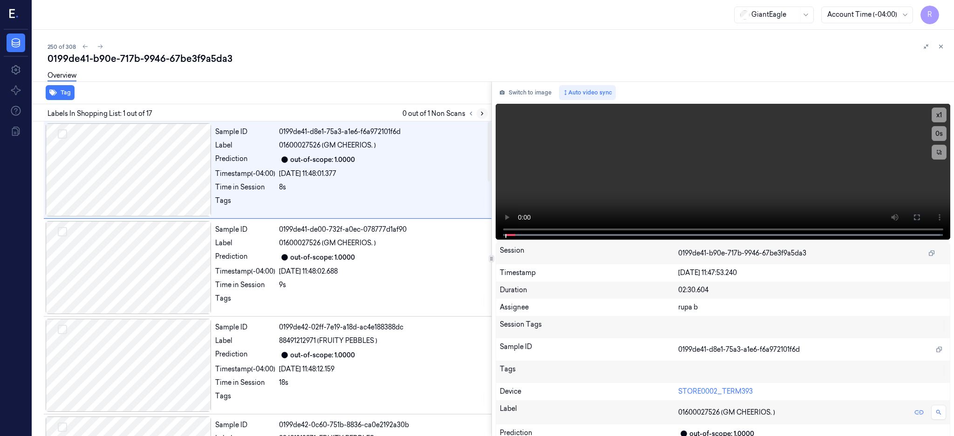
click at [485, 110] on icon at bounding box center [482, 113] width 7 height 7
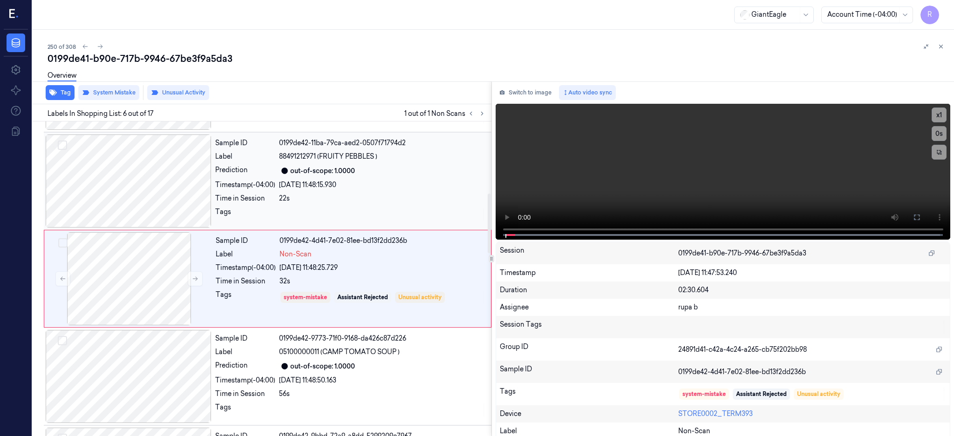
drag, startPoint x: 116, startPoint y: 206, endPoint x: 215, endPoint y: 217, distance: 99.3
click at [115, 206] on div at bounding box center [129, 181] width 166 height 93
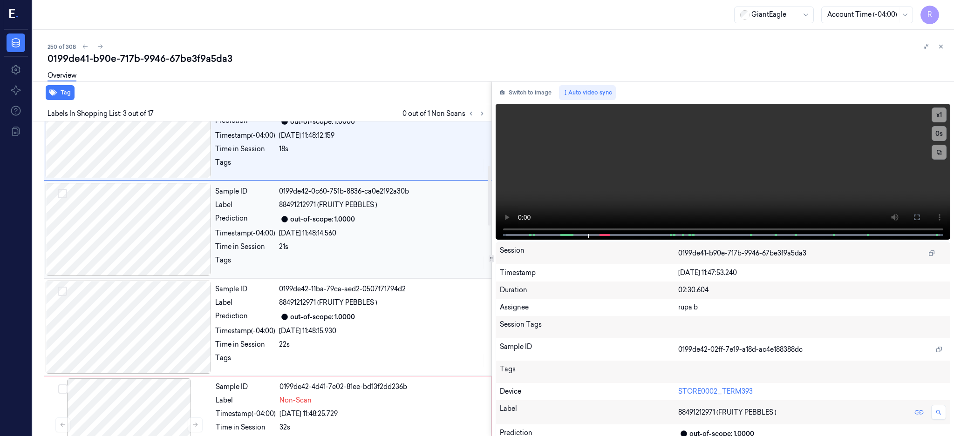
scroll to position [310, 0]
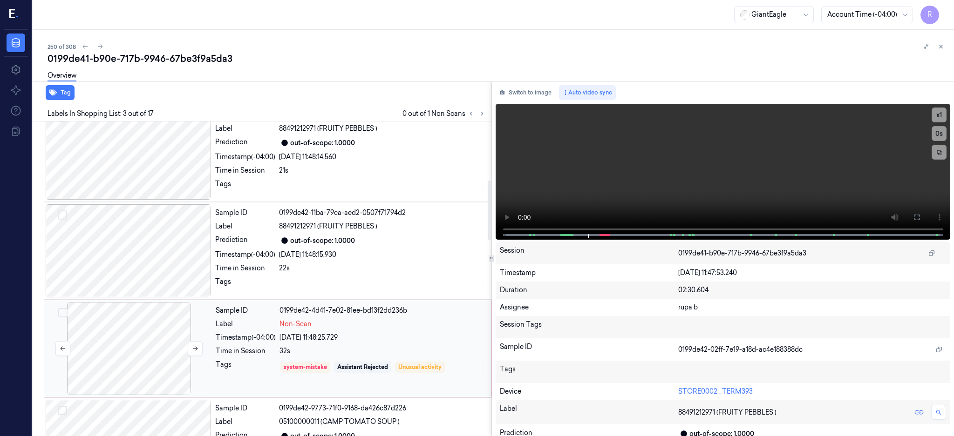
click at [148, 363] on div at bounding box center [129, 348] width 166 height 93
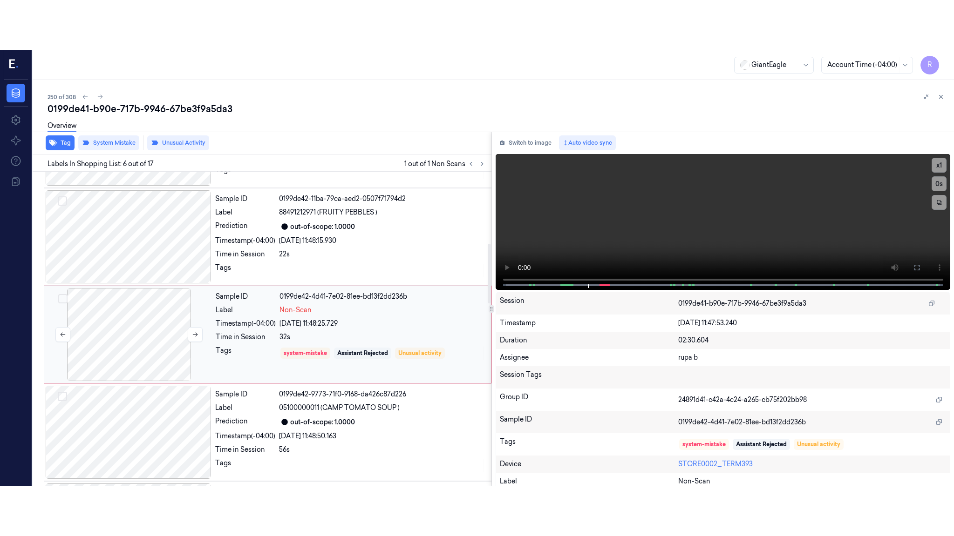
scroll to position [380, 0]
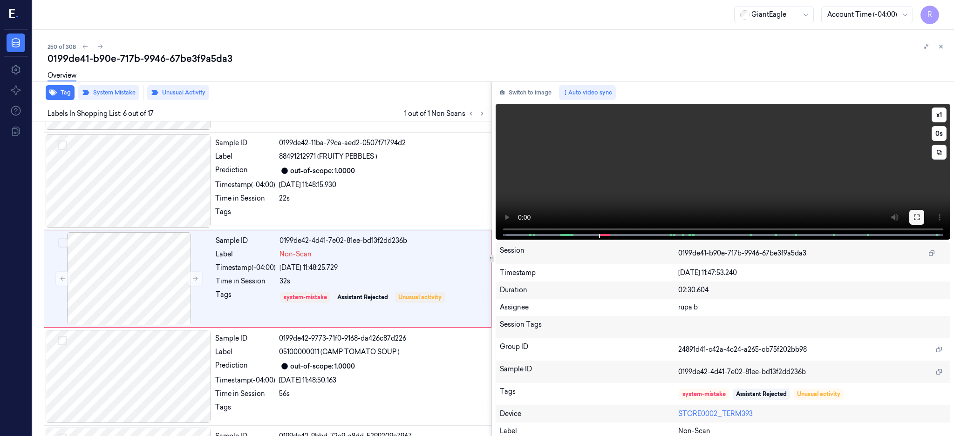
click at [920, 216] on icon at bounding box center [916, 217] width 7 height 7
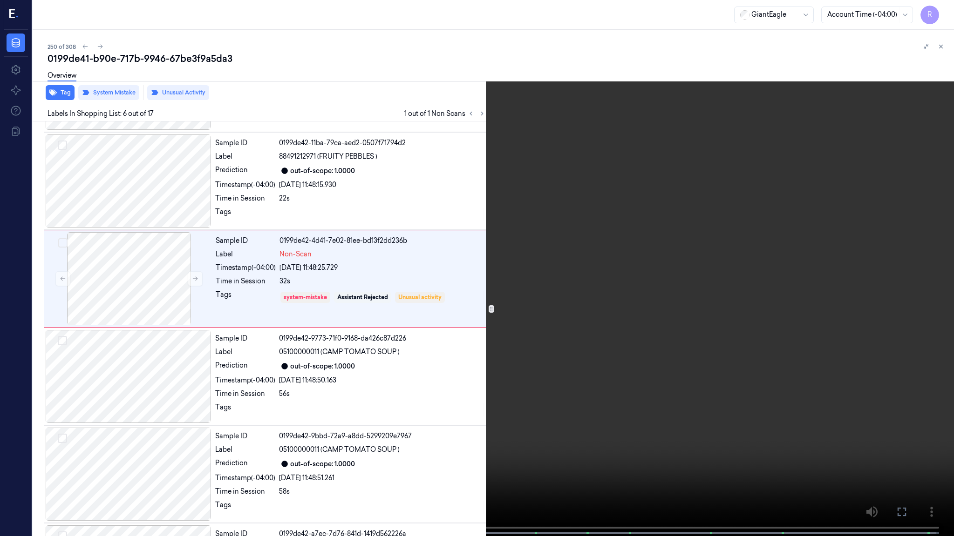
click at [463, 292] on video at bounding box center [477, 269] width 954 height 538
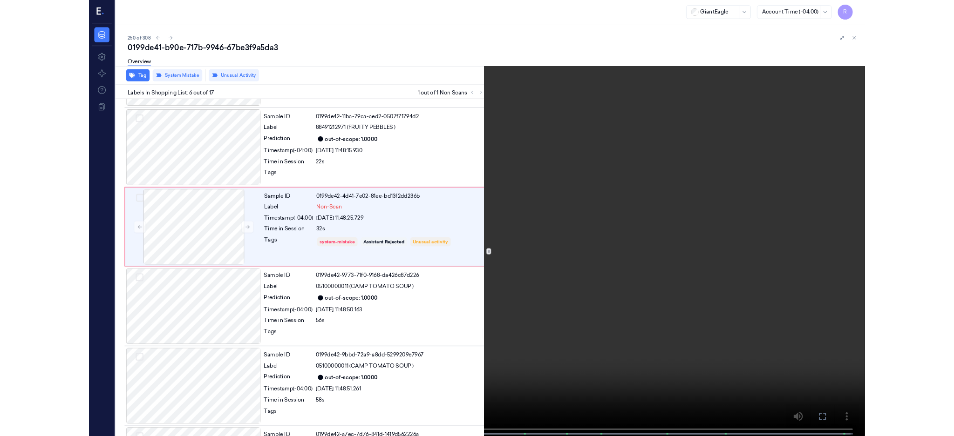
scroll to position [330, 0]
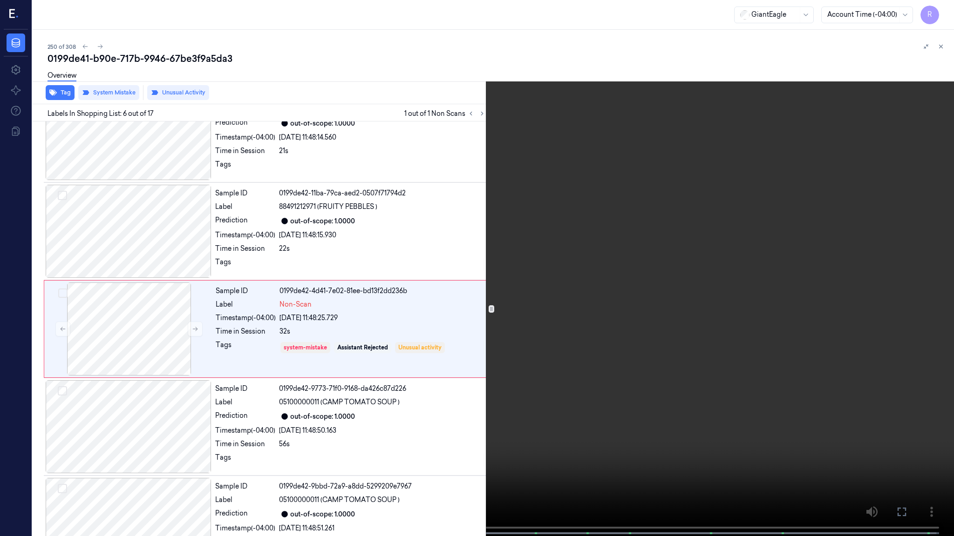
click at [464, 291] on video at bounding box center [477, 269] width 954 height 538
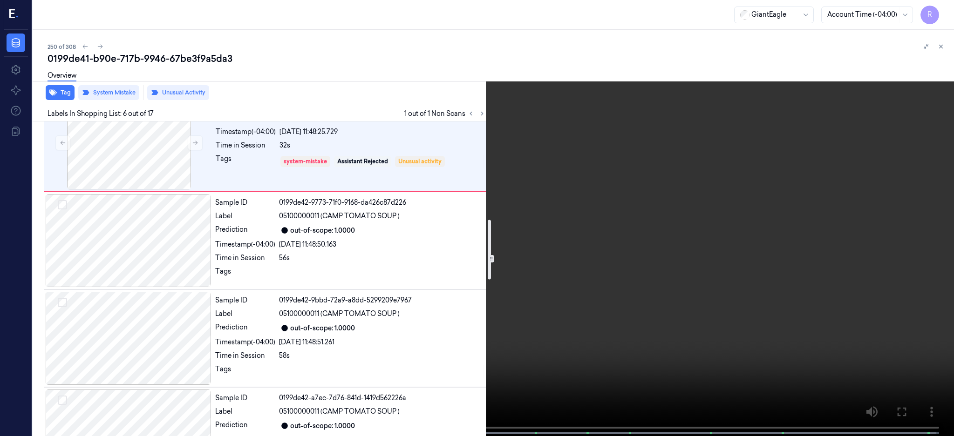
scroll to position [578, 0]
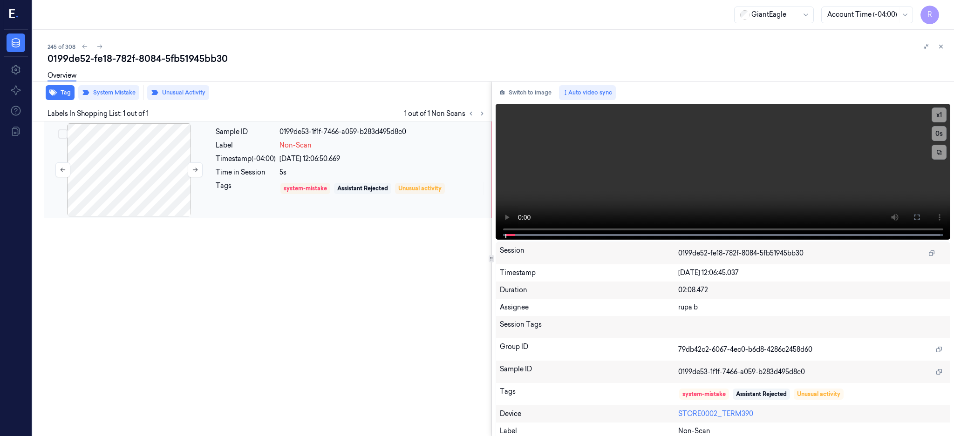
click at [148, 163] on div at bounding box center [129, 169] width 166 height 93
click at [120, 174] on div at bounding box center [129, 169] width 166 height 93
click at [924, 218] on button at bounding box center [916, 217] width 15 height 15
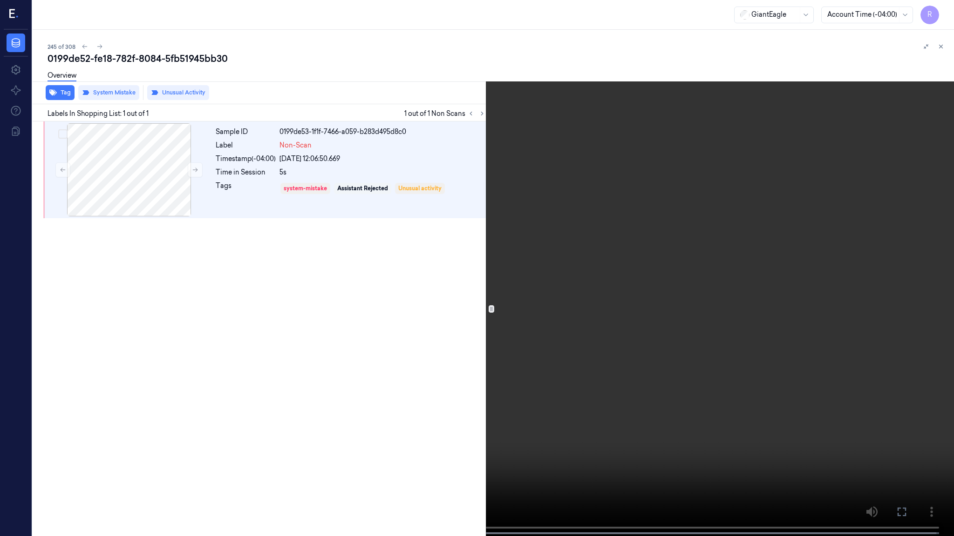
click at [554, 222] on video at bounding box center [477, 269] width 954 height 538
click at [376, 331] on video at bounding box center [477, 269] width 954 height 538
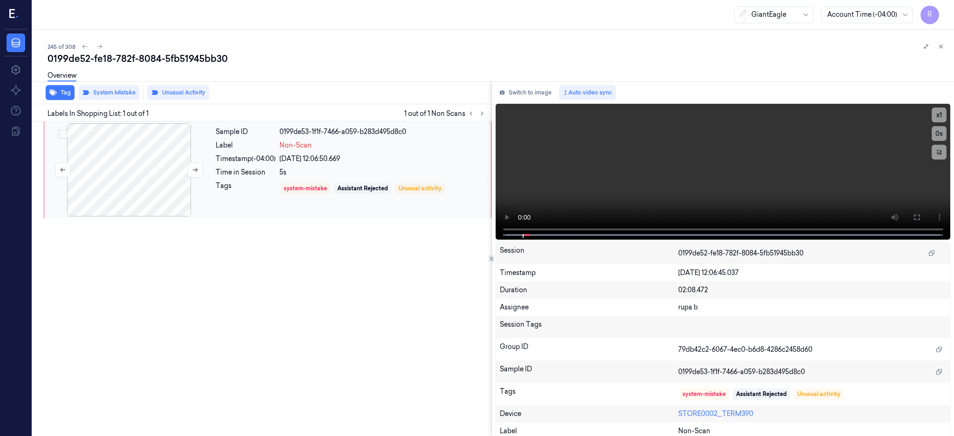
click at [152, 156] on div at bounding box center [129, 169] width 166 height 93
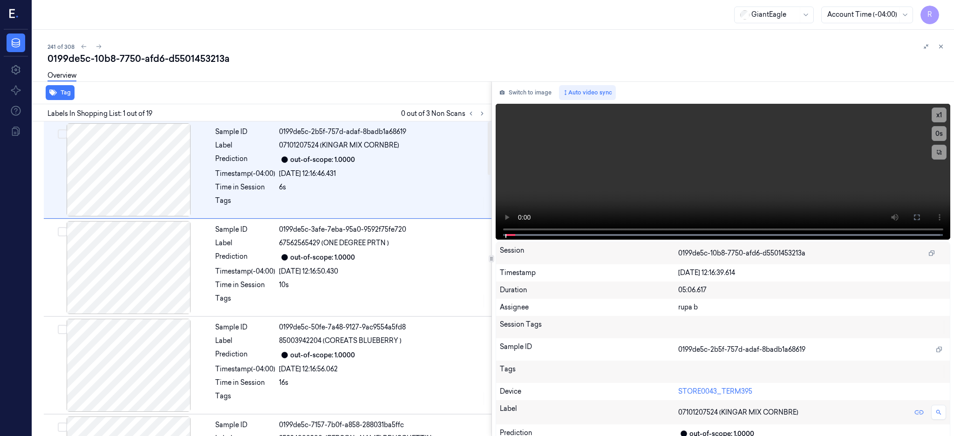
click at [487, 118] on button at bounding box center [481, 113] width 11 height 11
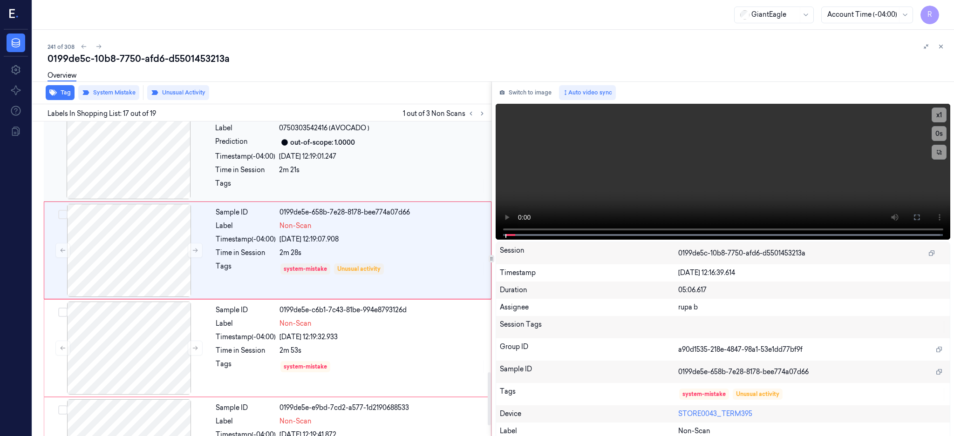
click at [128, 154] on div at bounding box center [129, 152] width 166 height 93
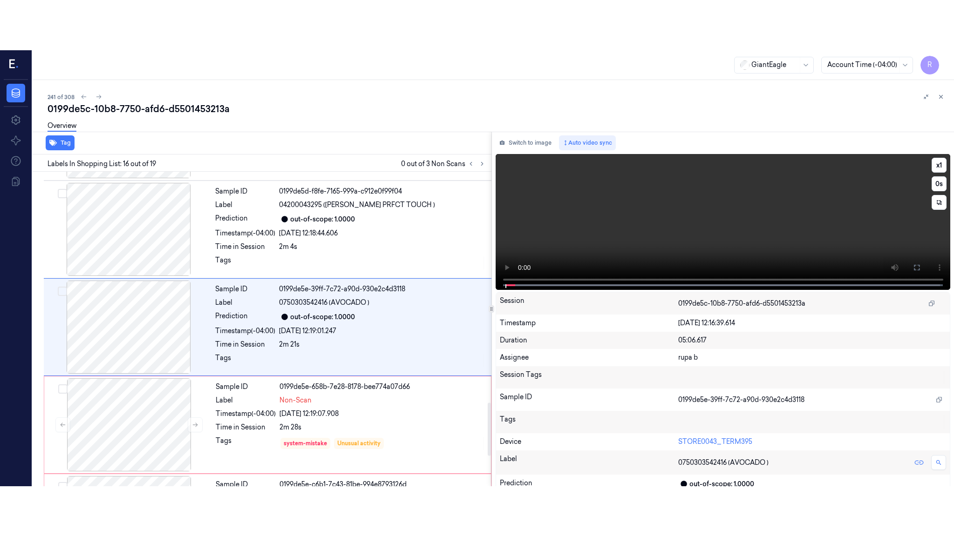
scroll to position [1358, 0]
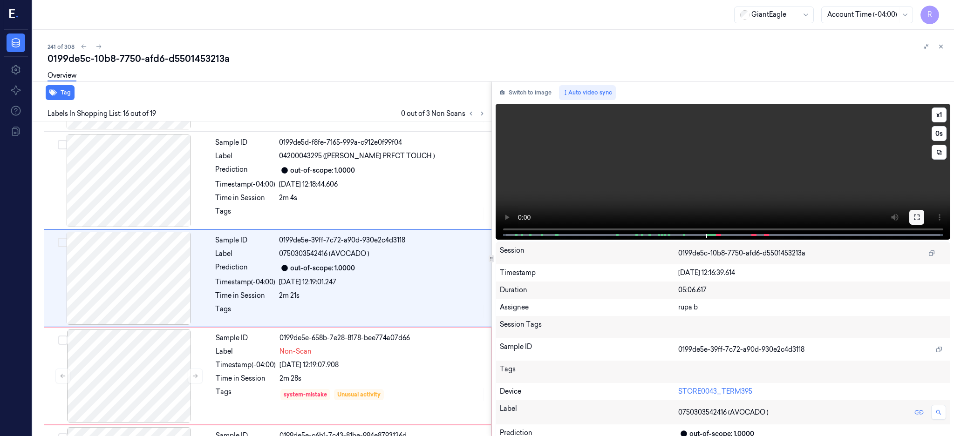
click at [920, 215] on icon at bounding box center [916, 217] width 7 height 7
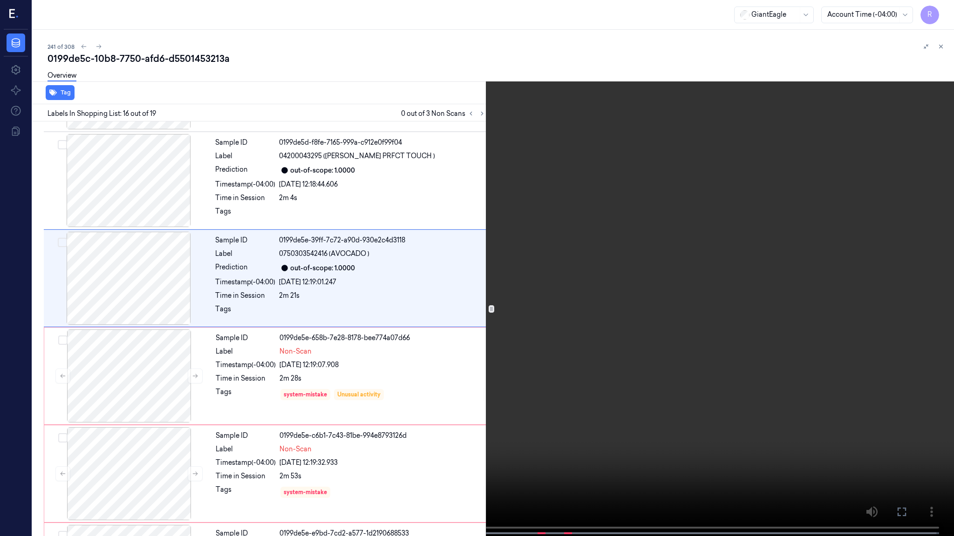
click at [551, 289] on video at bounding box center [477, 269] width 954 height 538
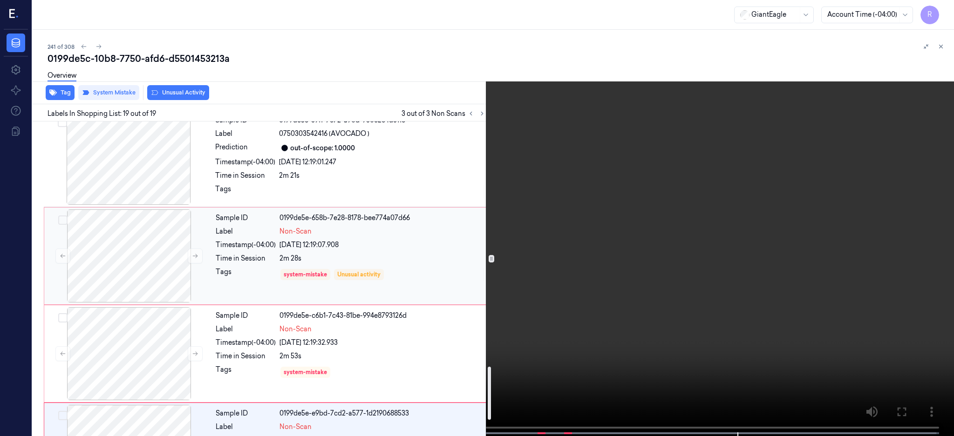
scroll to position [1546, 0]
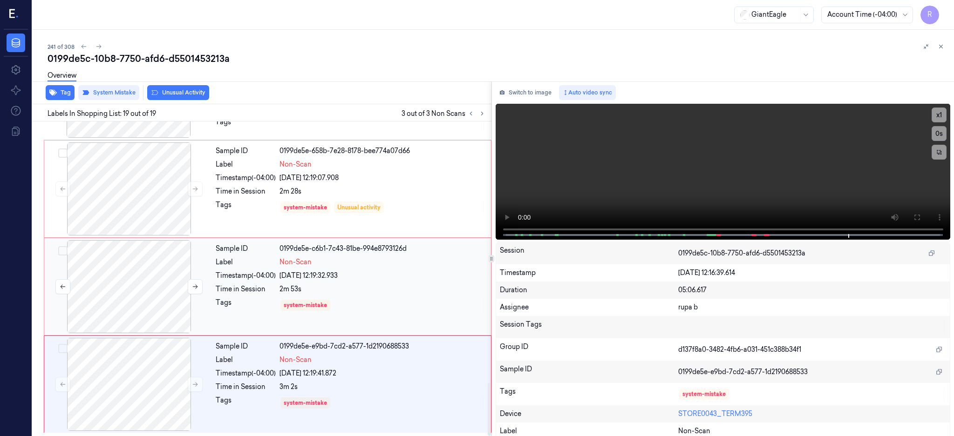
click at [139, 285] on div at bounding box center [129, 286] width 166 height 93
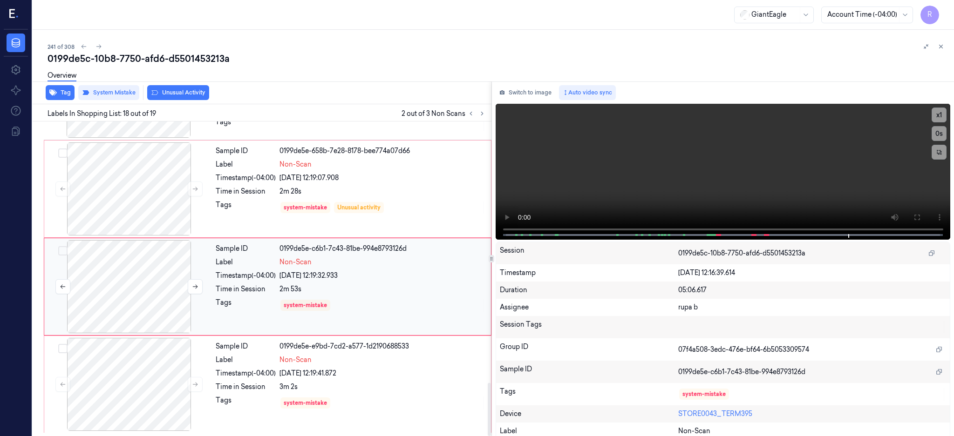
scroll to position [1546, 0]
click at [193, 290] on button at bounding box center [195, 286] width 15 height 15
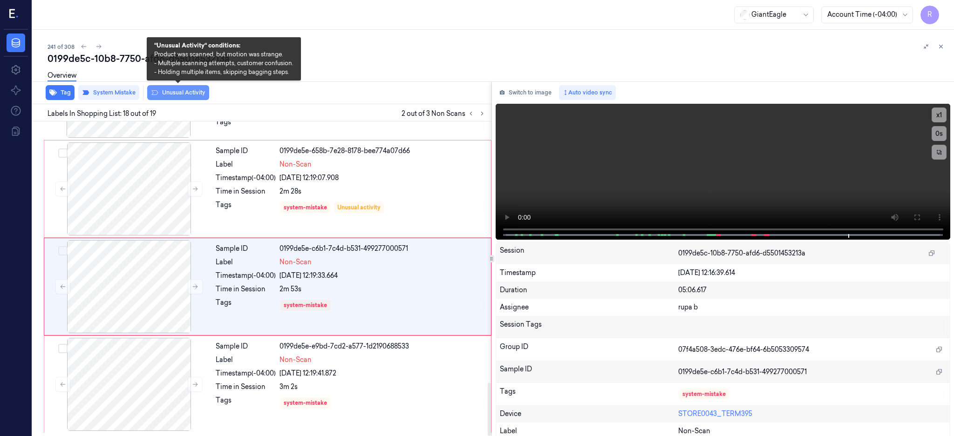
click at [174, 91] on button "Unusual Activity" at bounding box center [178, 92] width 62 height 15
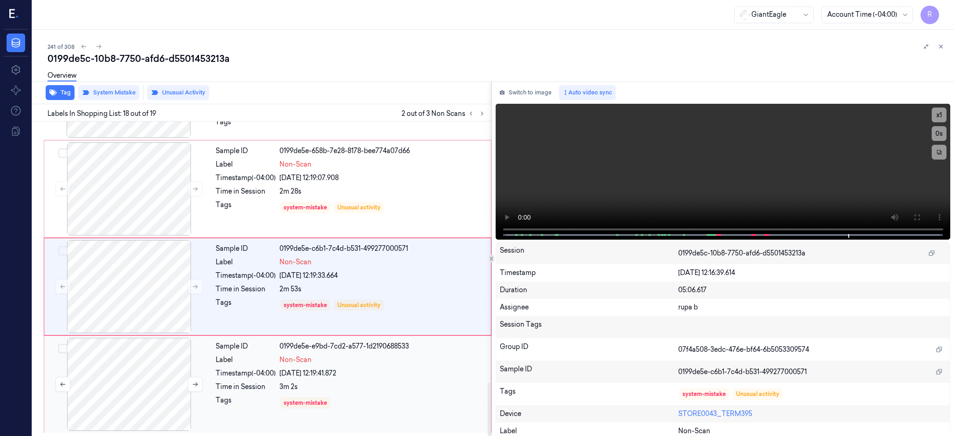
scroll to position [1546, 0]
click at [155, 369] on div at bounding box center [129, 384] width 166 height 93
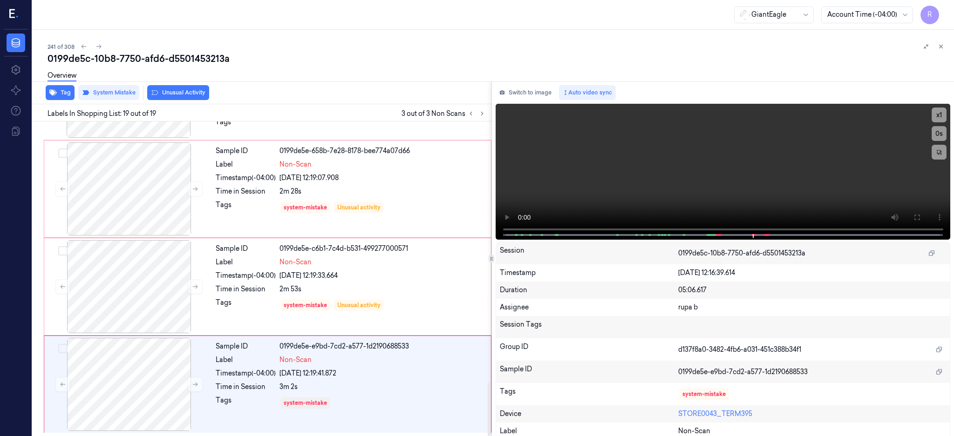
click at [171, 86] on div "Overview" at bounding box center [496, 77] width 899 height 24
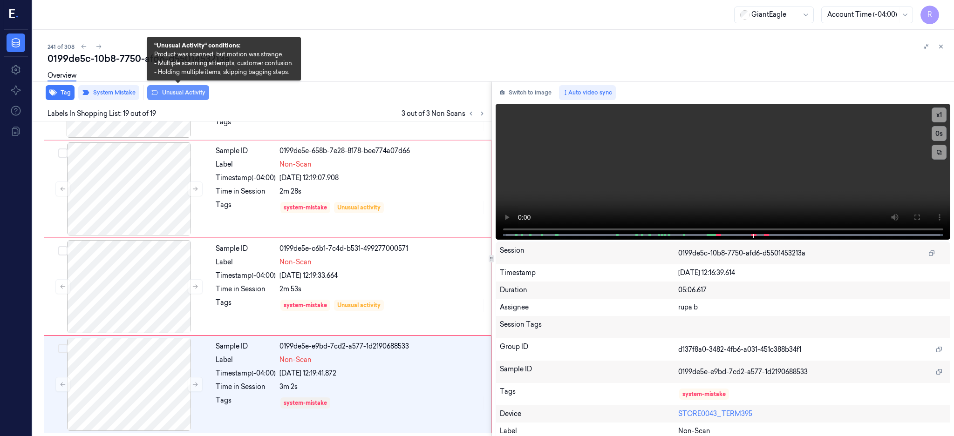
click at [169, 88] on button "Unusual Activity" at bounding box center [178, 92] width 62 height 15
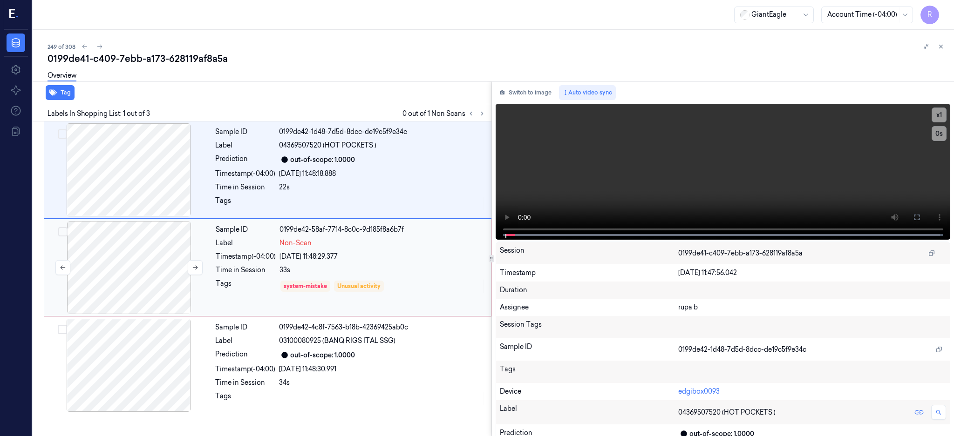
click at [144, 262] on div at bounding box center [129, 267] width 166 height 93
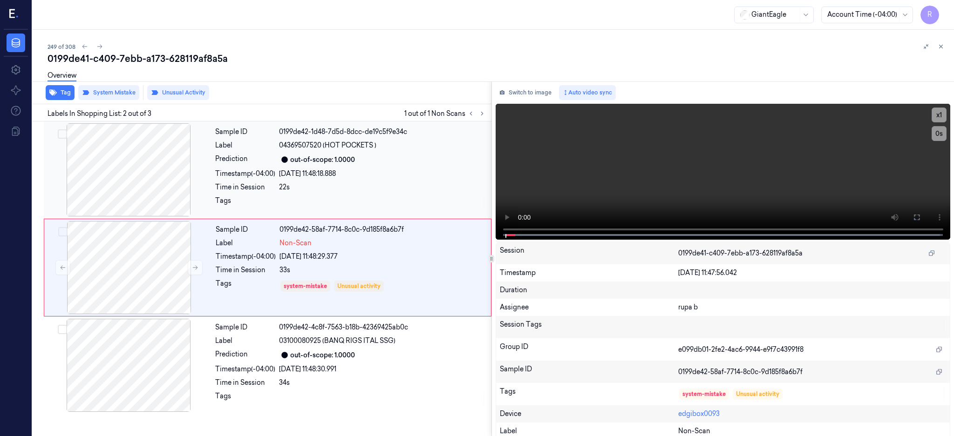
click at [146, 167] on div at bounding box center [129, 169] width 166 height 93
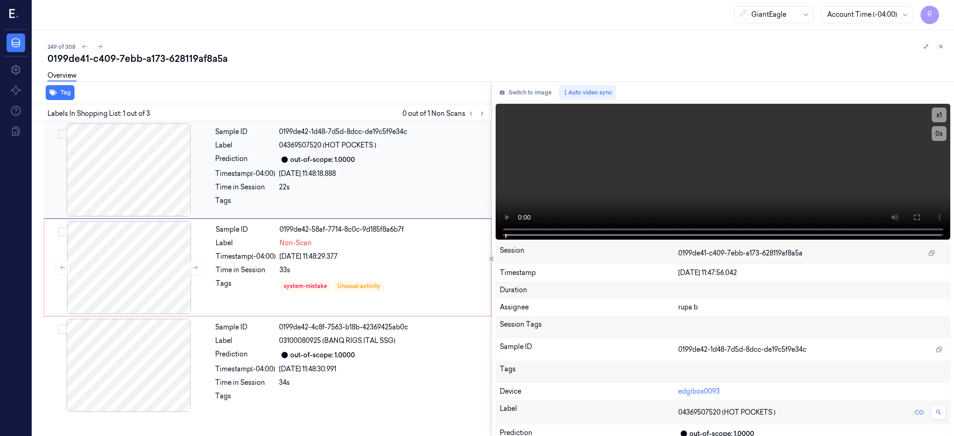
click at [140, 164] on div at bounding box center [129, 169] width 166 height 93
click at [924, 220] on button at bounding box center [916, 217] width 15 height 15
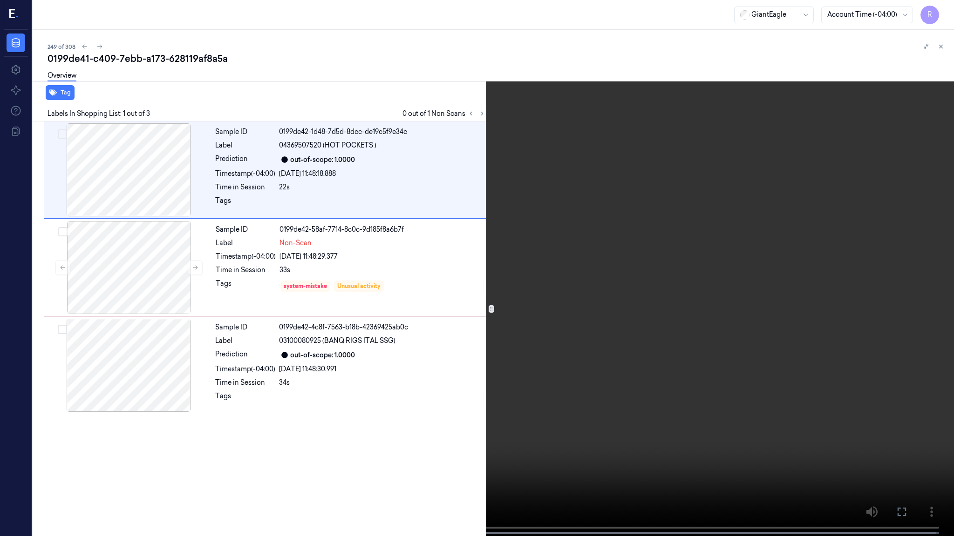
click at [539, 242] on video at bounding box center [477, 269] width 954 height 538
click at [943, 17] on button "x 1" at bounding box center [942, 11] width 15 height 15
click at [943, 17] on button "x 2" at bounding box center [942, 11] width 15 height 15
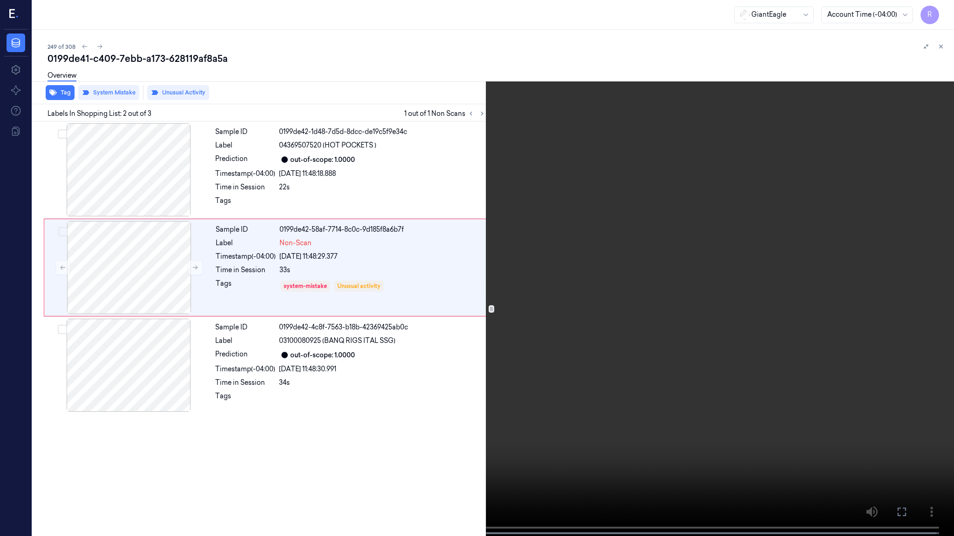
click at [941, 20] on div "x 4 0 s" at bounding box center [942, 21] width 15 height 34
click at [942, 16] on button "x 4" at bounding box center [942, 11] width 15 height 15
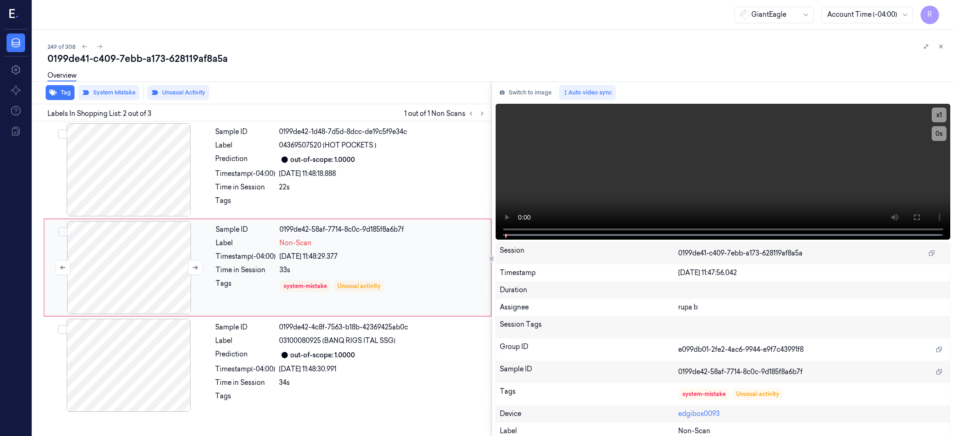
click at [156, 248] on div at bounding box center [129, 267] width 166 height 93
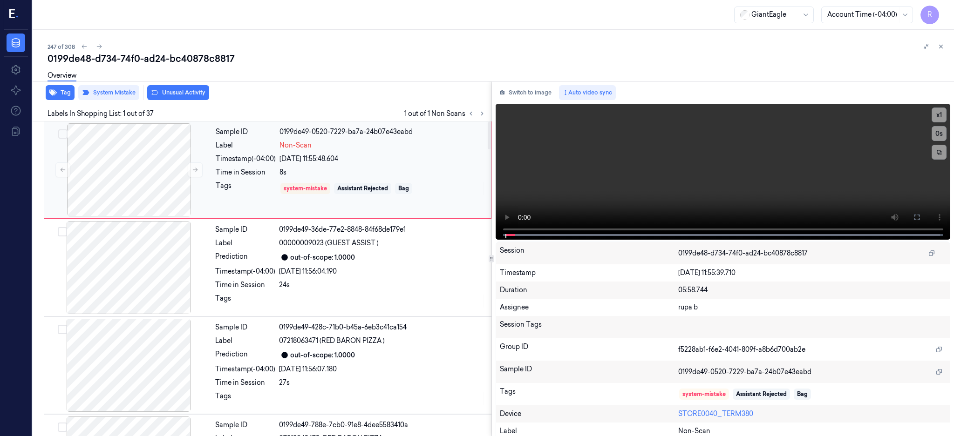
click at [127, 160] on div at bounding box center [129, 169] width 166 height 93
drag, startPoint x: 951, startPoint y: 216, endPoint x: 944, endPoint y: 296, distance: 80.9
click at [924, 216] on button at bounding box center [916, 217] width 15 height 15
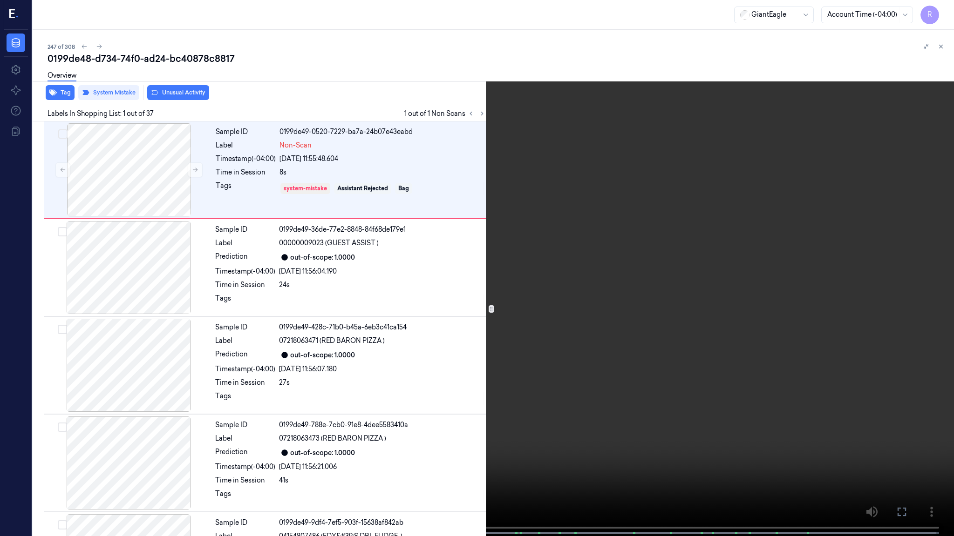
click at [591, 239] on video at bounding box center [477, 269] width 954 height 538
click at [752, 369] on video at bounding box center [477, 269] width 954 height 538
click at [591, 310] on video at bounding box center [477, 269] width 954 height 538
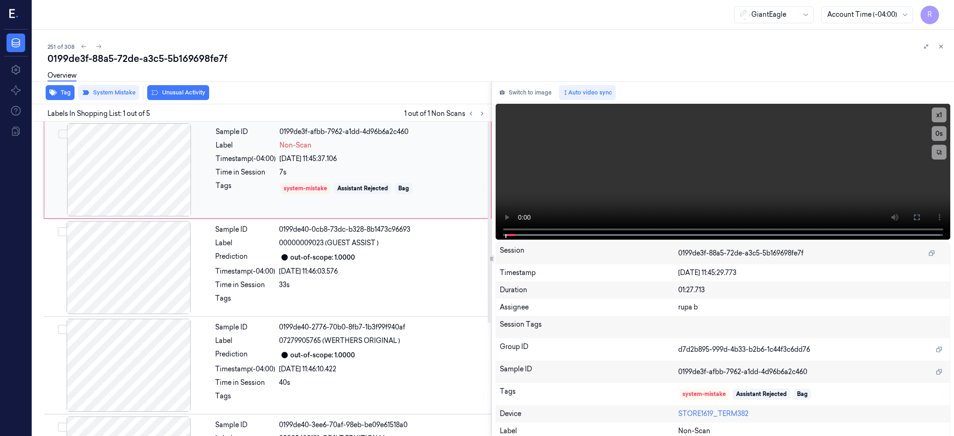
click at [150, 162] on div at bounding box center [129, 169] width 166 height 93
click at [924, 212] on button at bounding box center [916, 217] width 15 height 15
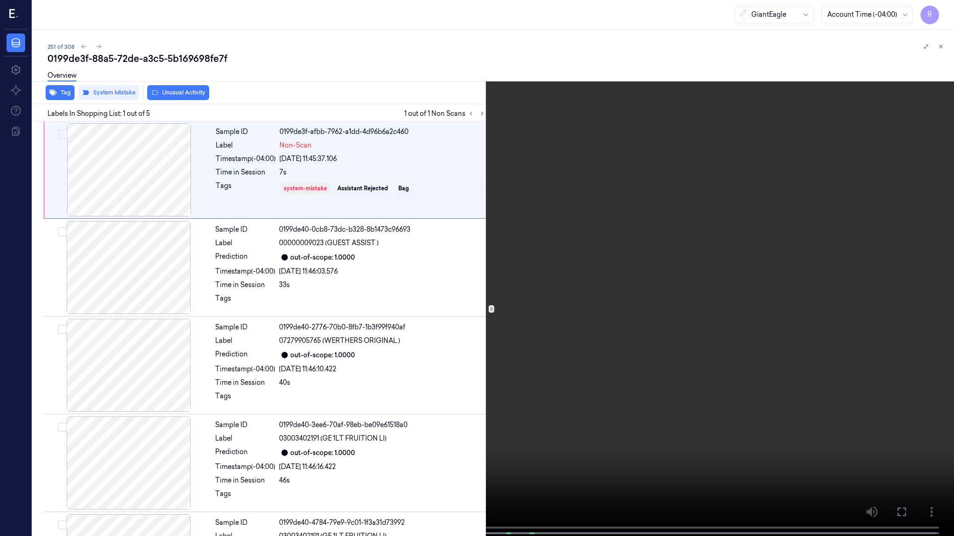
click at [596, 234] on video at bounding box center [477, 269] width 954 height 538
click at [594, 234] on video at bounding box center [477, 269] width 954 height 538
click at [445, 366] on video at bounding box center [477, 269] width 954 height 538
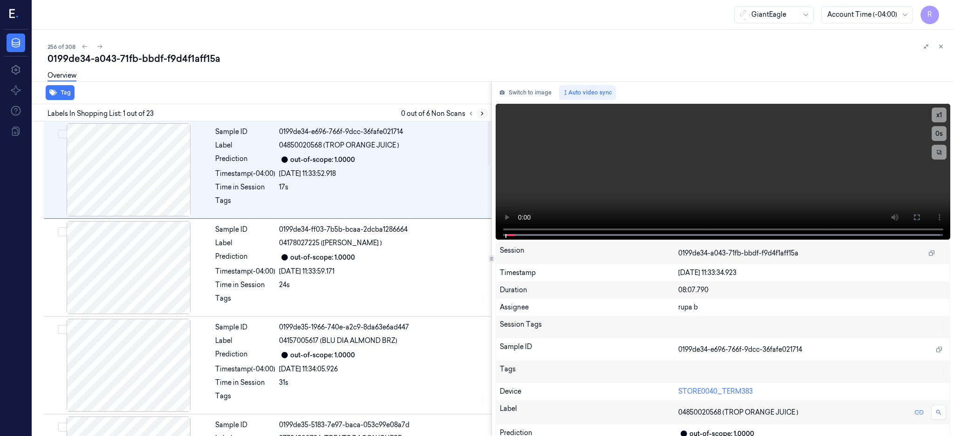
click at [487, 114] on button at bounding box center [481, 113] width 11 height 11
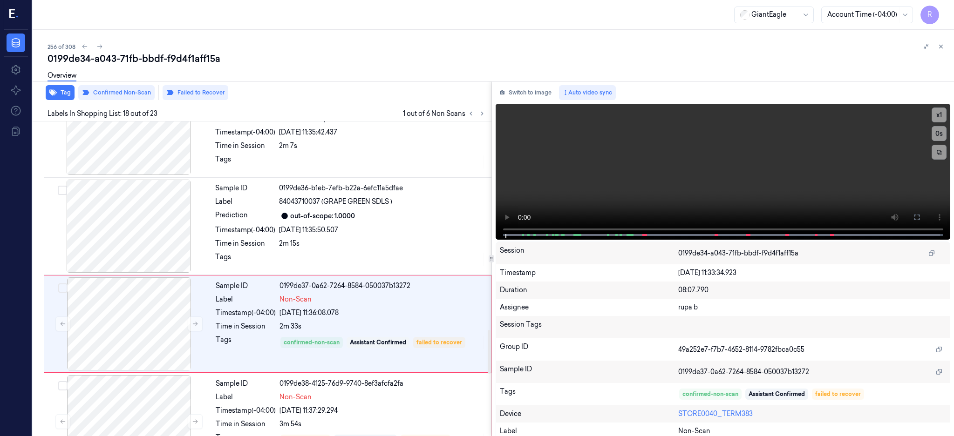
scroll to position [1492, 0]
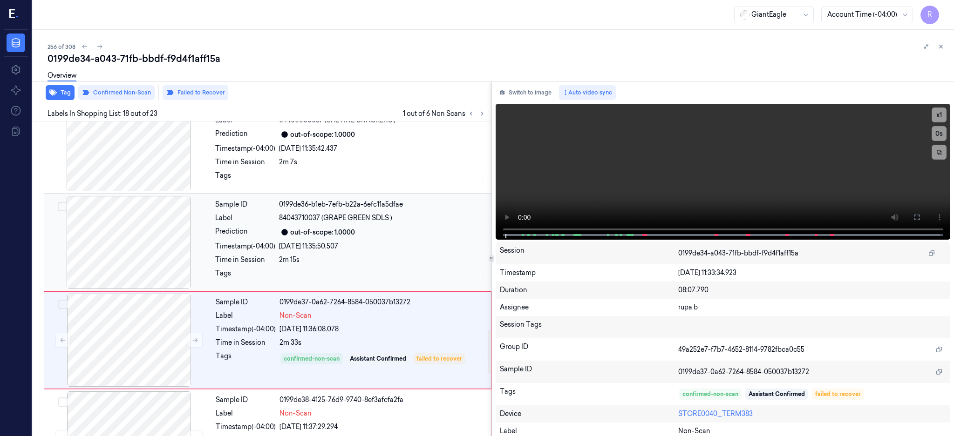
click at [158, 238] on div at bounding box center [129, 242] width 166 height 93
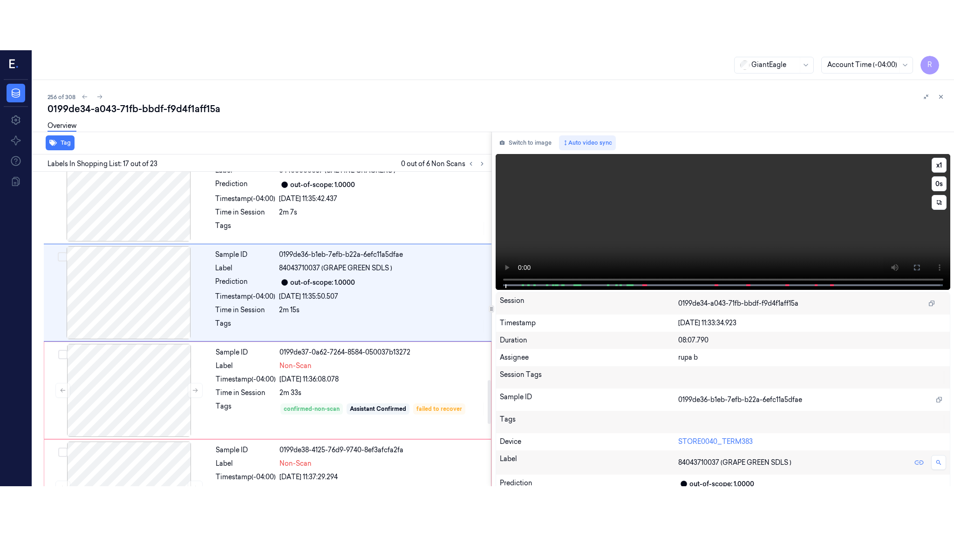
scroll to position [1456, 0]
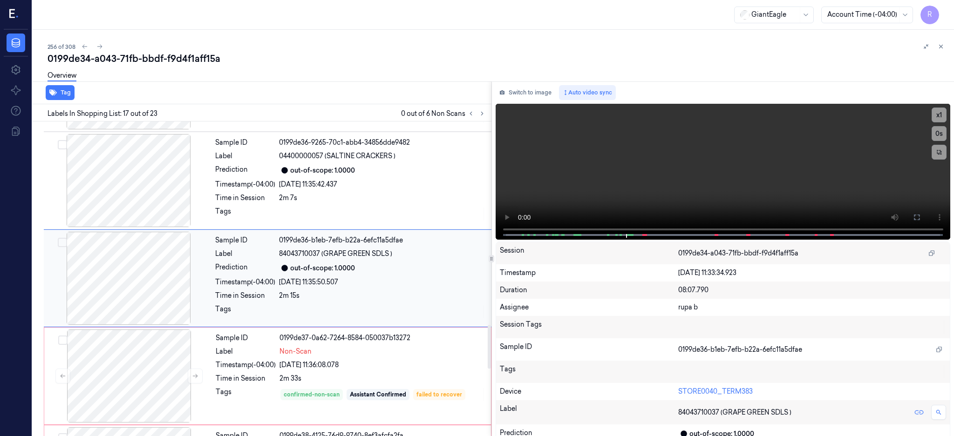
click at [130, 291] on div at bounding box center [129, 278] width 166 height 93
click at [920, 215] on icon at bounding box center [916, 217] width 7 height 7
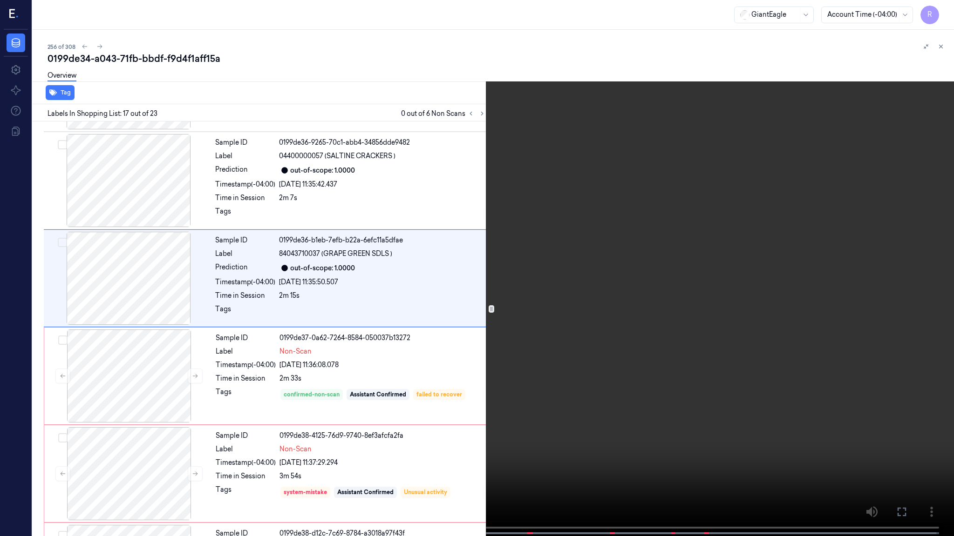
click at [512, 276] on video at bounding box center [477, 269] width 954 height 538
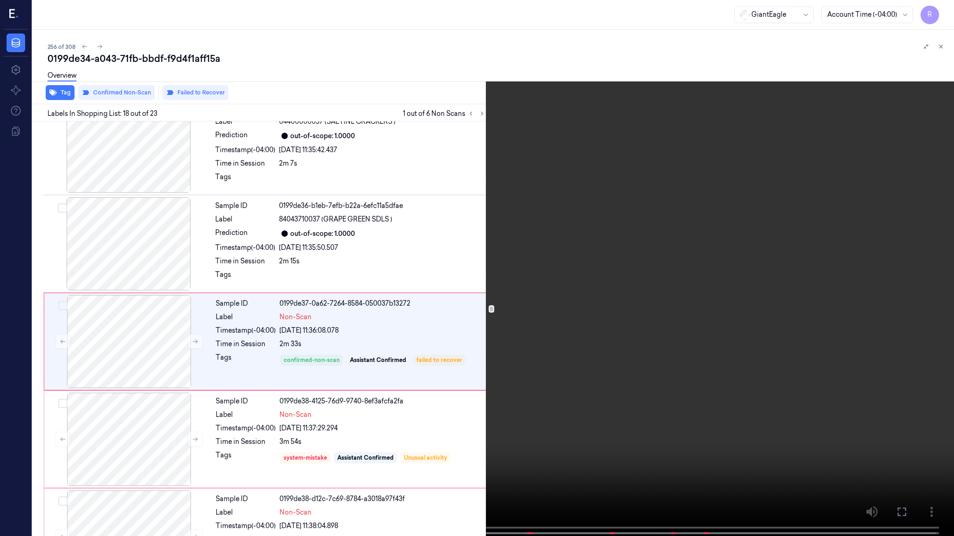
scroll to position [1503, 0]
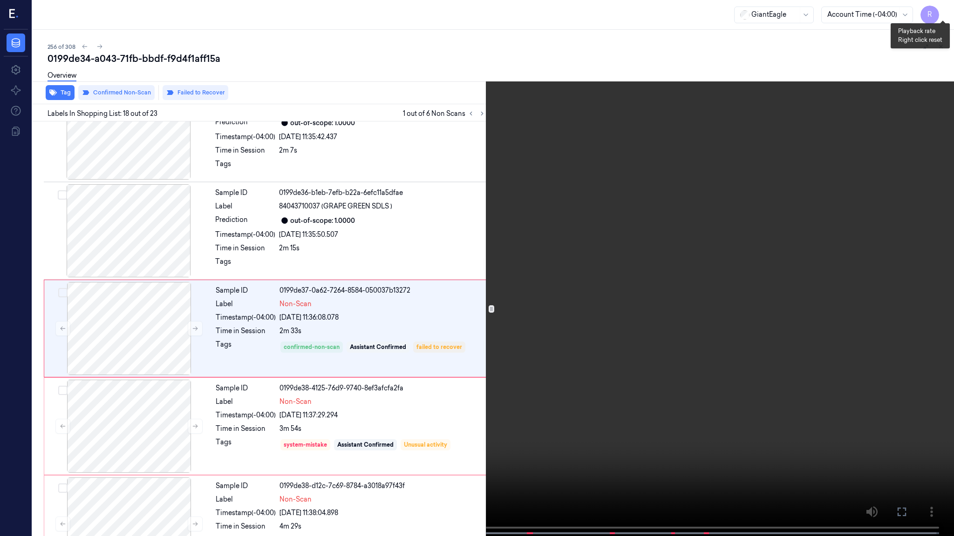
click at [944, 12] on button "x 1" at bounding box center [942, 11] width 15 height 15
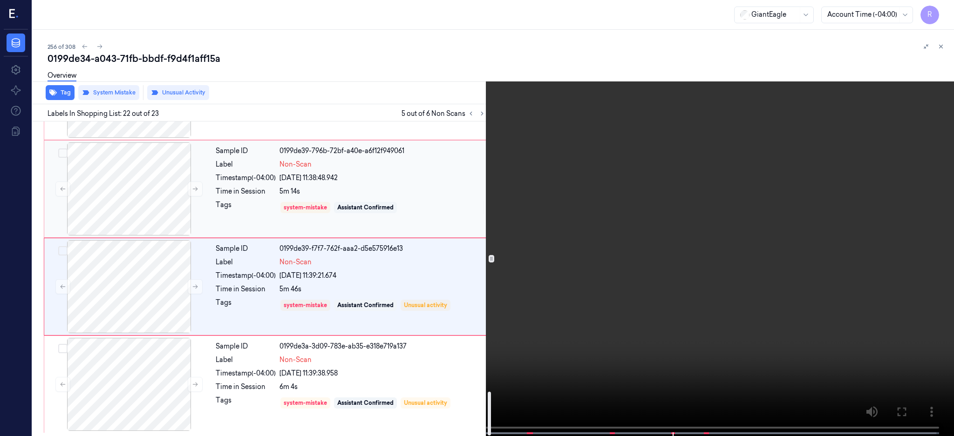
scroll to position [1937, 0]
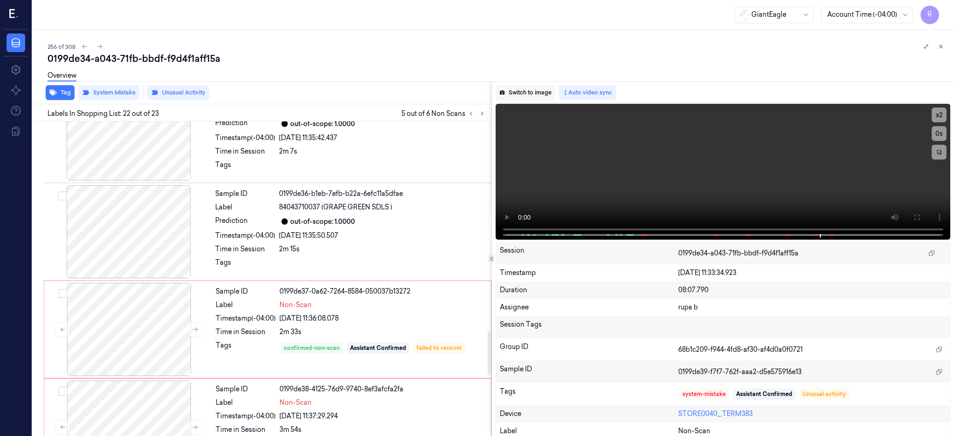
click at [550, 87] on button "Switch to image" at bounding box center [525, 92] width 60 height 15
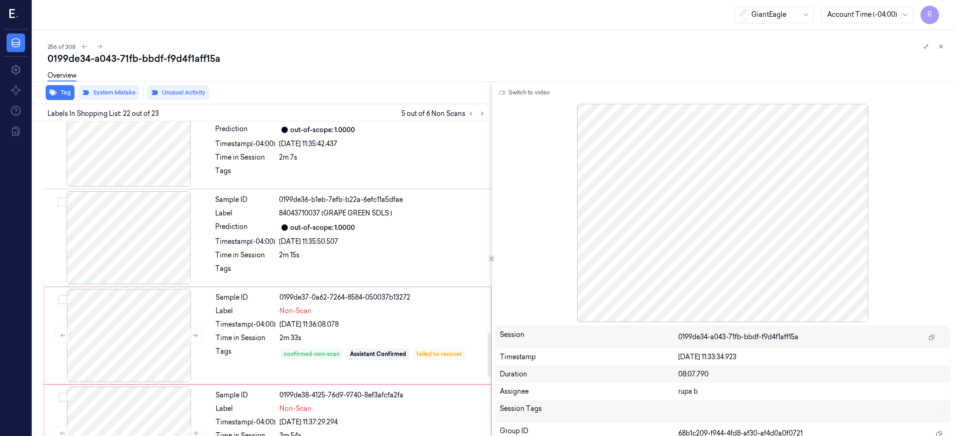
scroll to position [1490, 0]
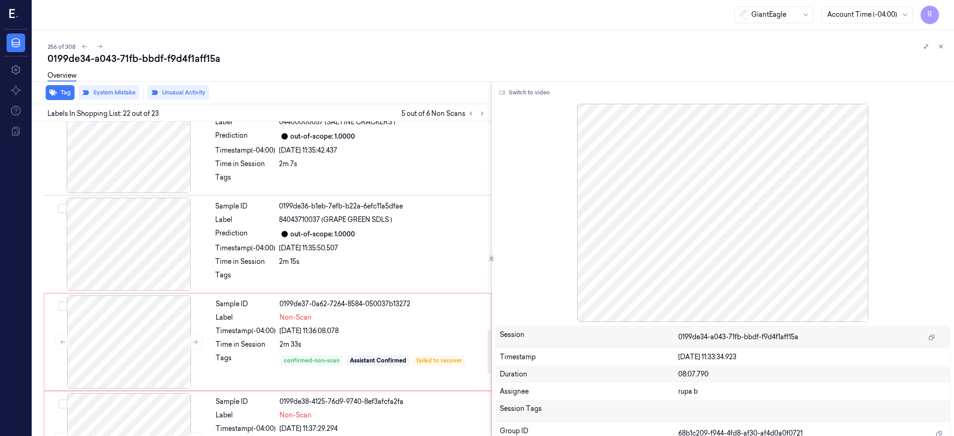
click at [408, 232] on div "out-of-scope: 1.0000" at bounding box center [382, 234] width 207 height 11
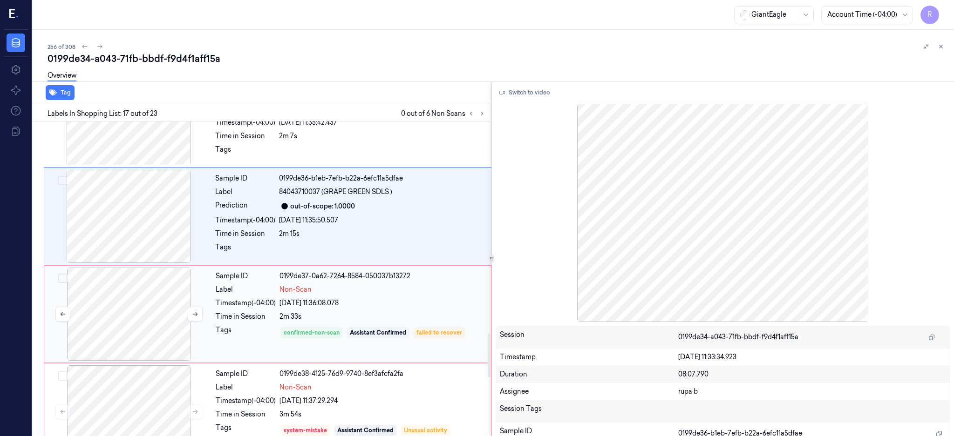
click at [174, 308] on div at bounding box center [129, 314] width 166 height 93
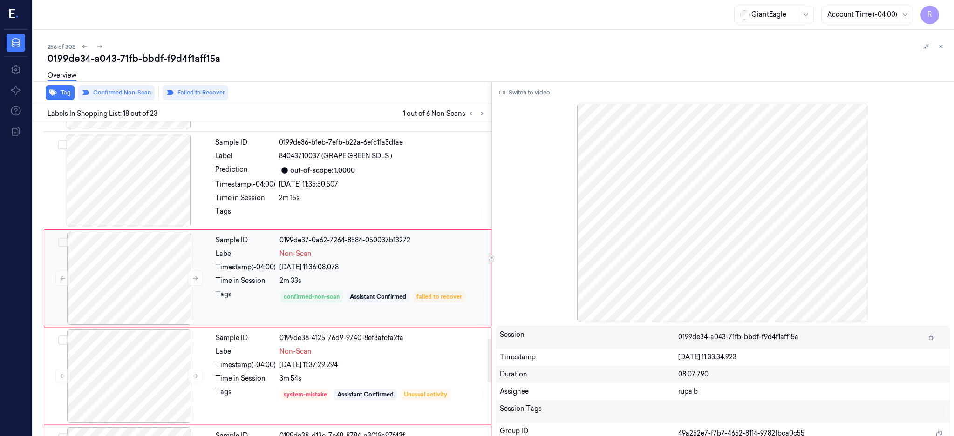
scroll to position [1616, 0]
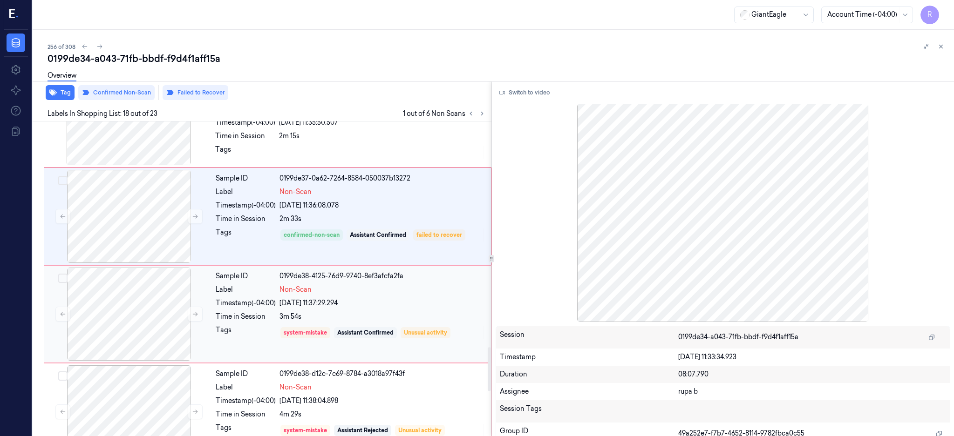
click at [353, 281] on div "0199de38-4125-76d9-9740-8ef3afcfa2fa" at bounding box center [382, 276] width 206 height 10
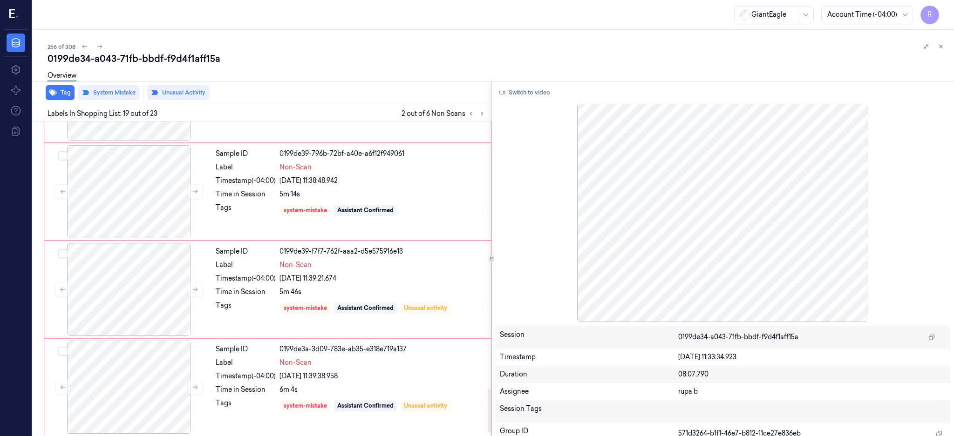
scroll to position [1937, 0]
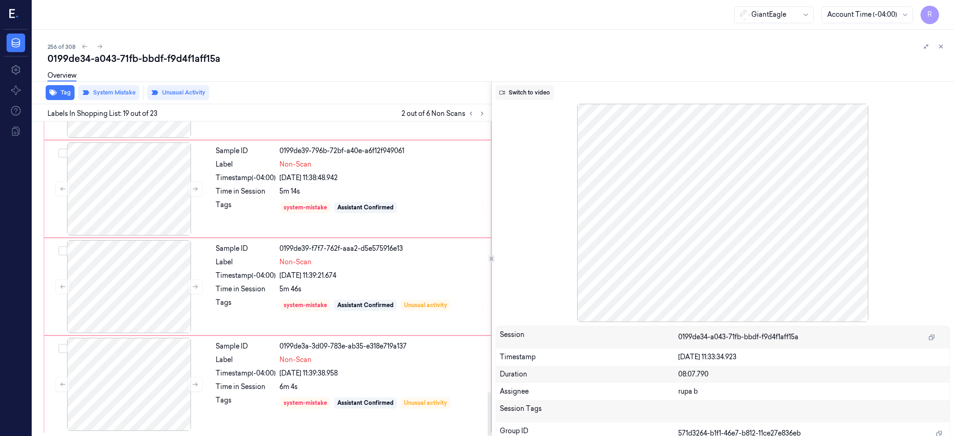
click at [552, 94] on button "Switch to video" at bounding box center [524, 92] width 58 height 15
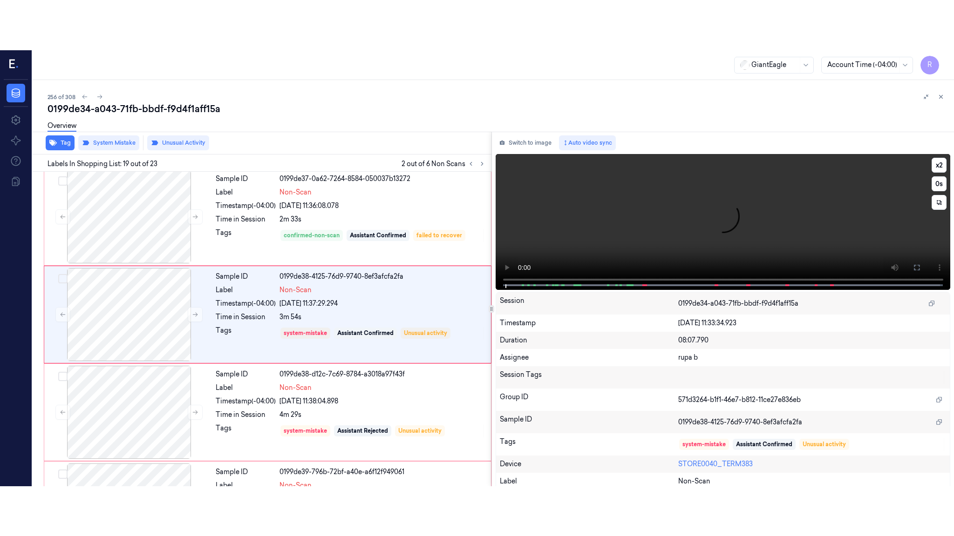
scroll to position [1651, 0]
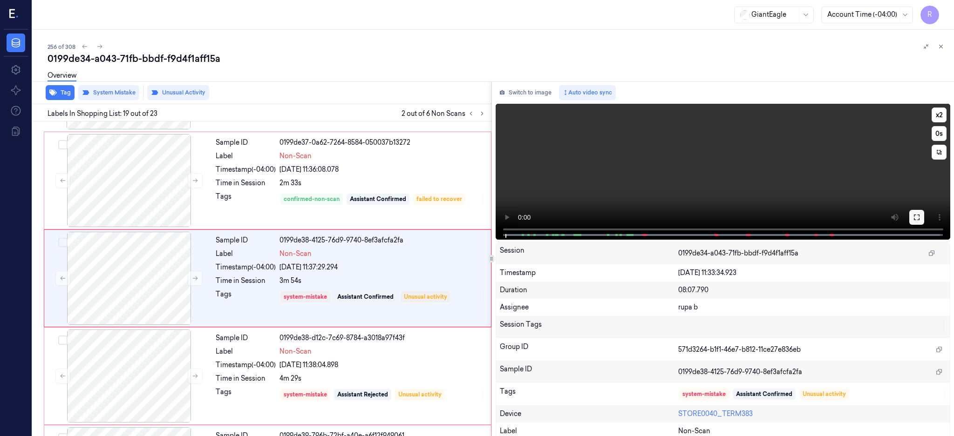
click at [938, 218] on div "x 2 0 s" at bounding box center [722, 171] width 455 height 134
click at [920, 217] on icon at bounding box center [916, 217] width 7 height 7
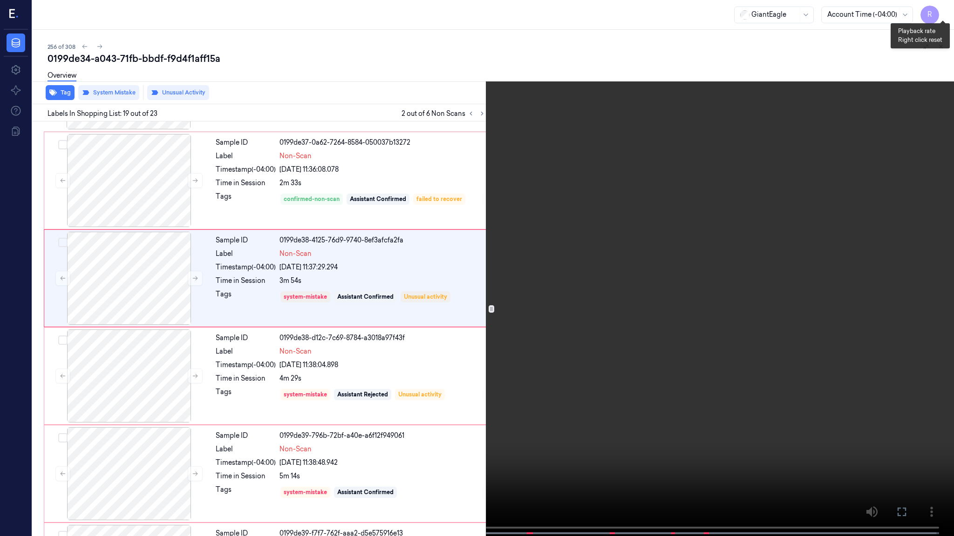
click at [943, 12] on button "x 2" at bounding box center [942, 11] width 15 height 15
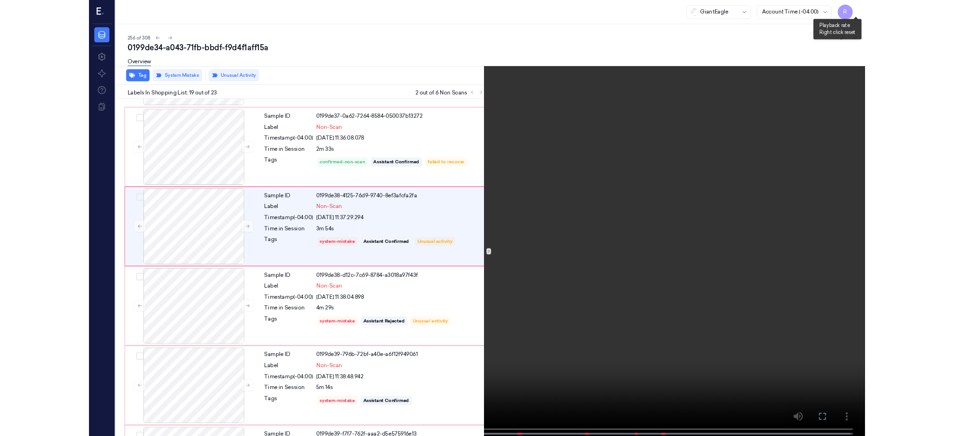
scroll to position [1602, 0]
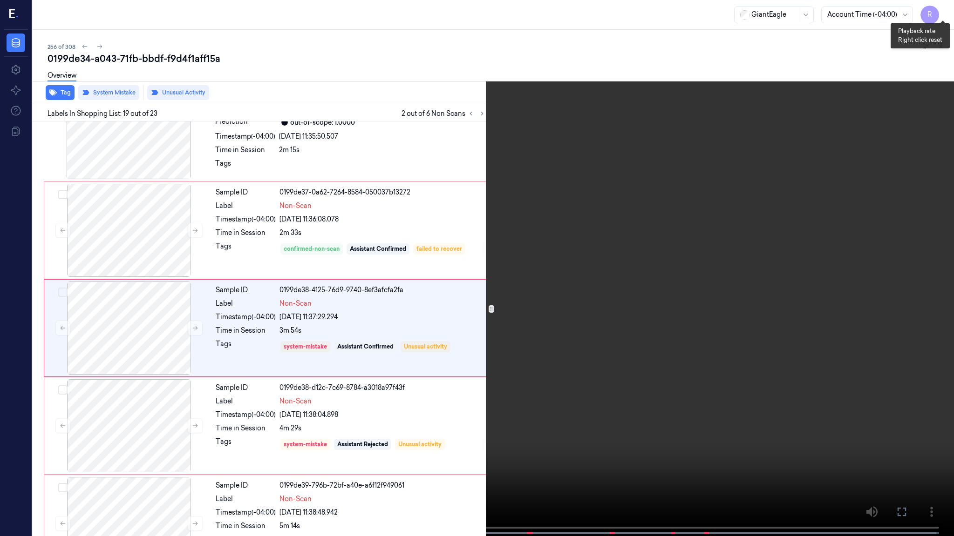
click at [943, 12] on button "x 4" at bounding box center [942, 11] width 15 height 15
click at [628, 190] on video at bounding box center [477, 269] width 954 height 538
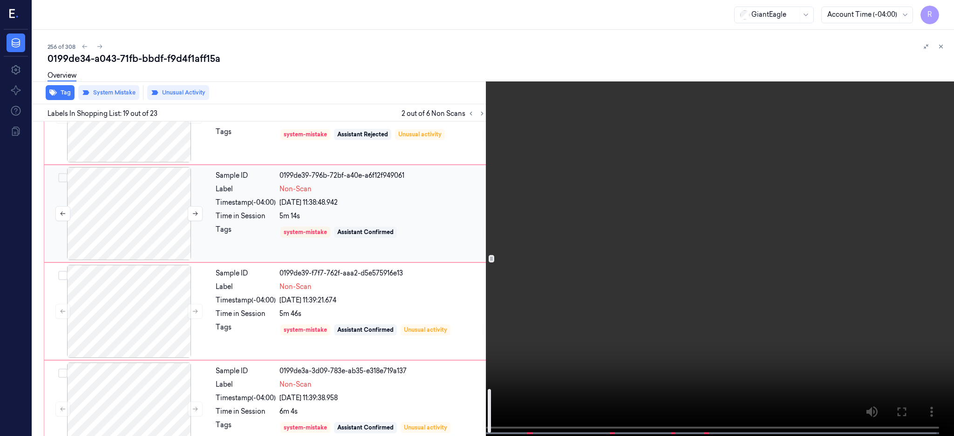
scroll to position [1937, 0]
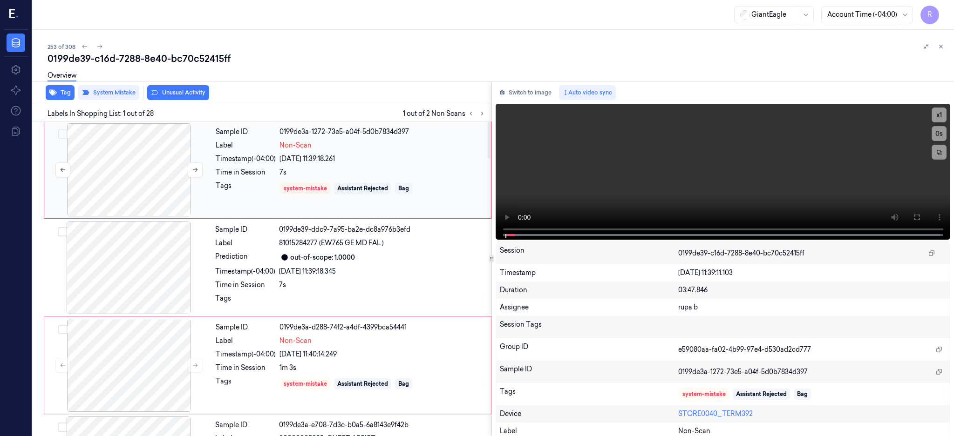
click at [149, 181] on div at bounding box center [129, 169] width 166 height 93
click at [124, 181] on div at bounding box center [129, 169] width 166 height 93
click at [924, 222] on button at bounding box center [916, 217] width 15 height 15
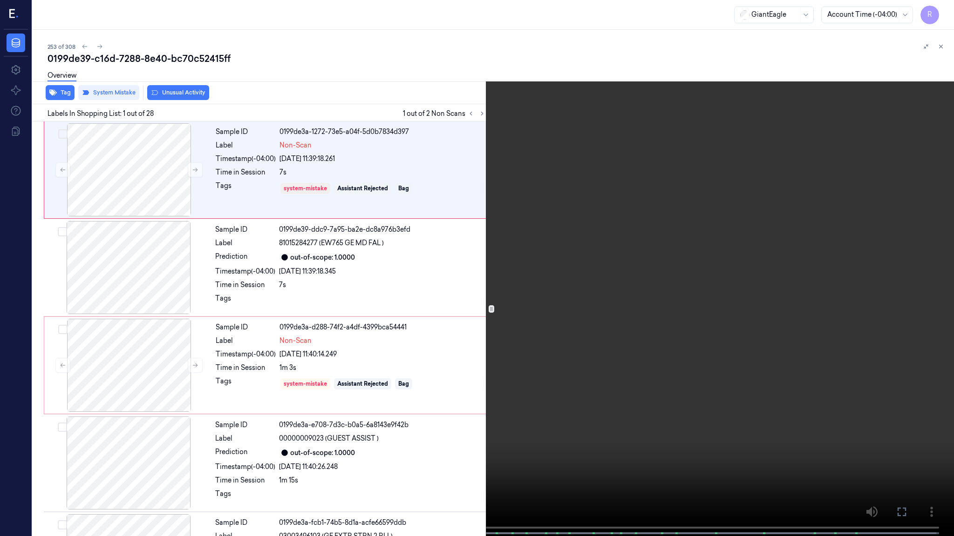
click at [557, 241] on video at bounding box center [477, 269] width 954 height 538
click at [429, 321] on video at bounding box center [477, 269] width 954 height 538
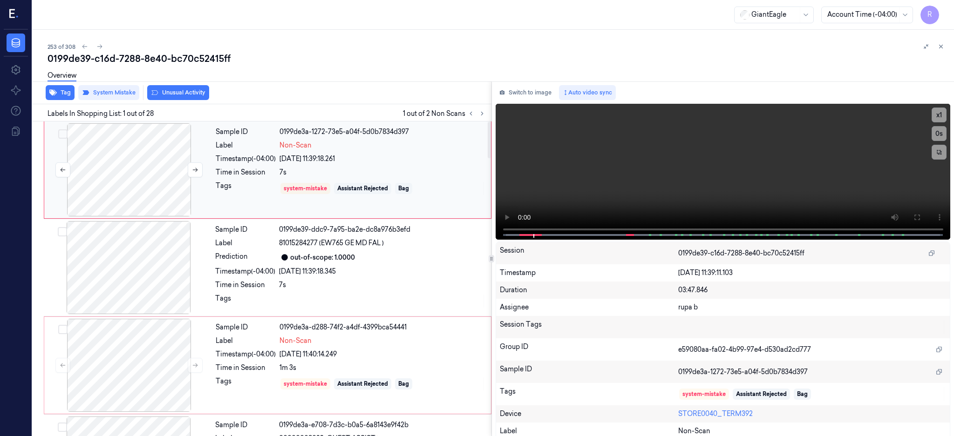
click at [165, 177] on div at bounding box center [129, 169] width 166 height 93
click at [199, 176] on button at bounding box center [195, 169] width 15 height 15
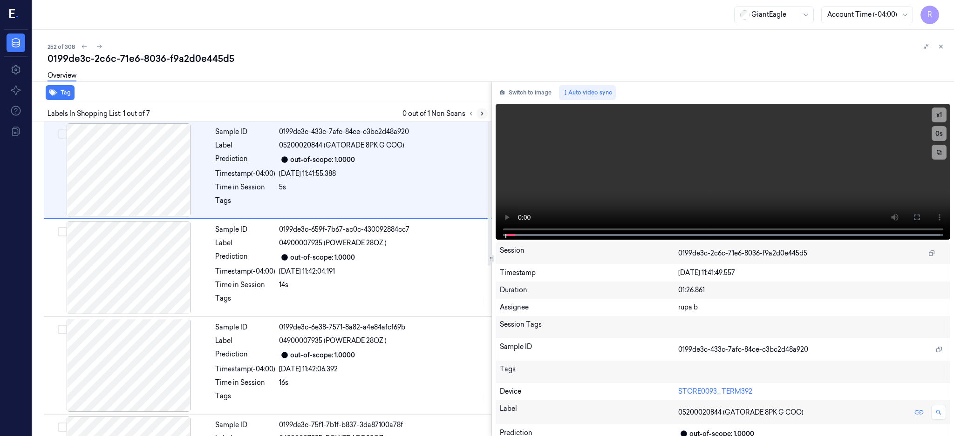
click at [485, 113] on icon at bounding box center [482, 113] width 7 height 7
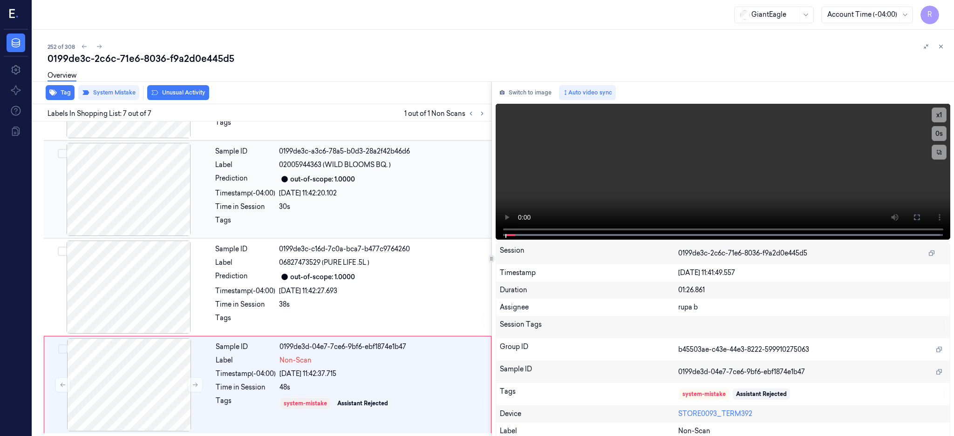
scroll to position [372, 0]
click at [131, 364] on div at bounding box center [129, 384] width 166 height 93
click at [143, 270] on div at bounding box center [129, 286] width 166 height 93
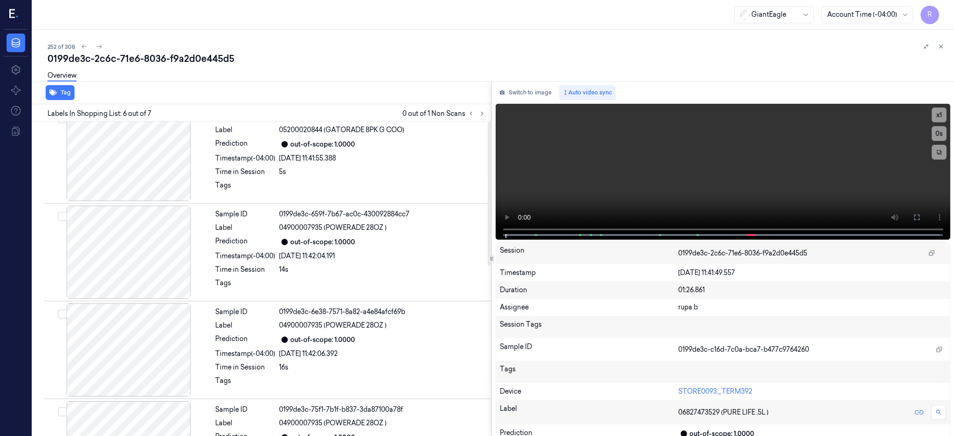
scroll to position [0, 0]
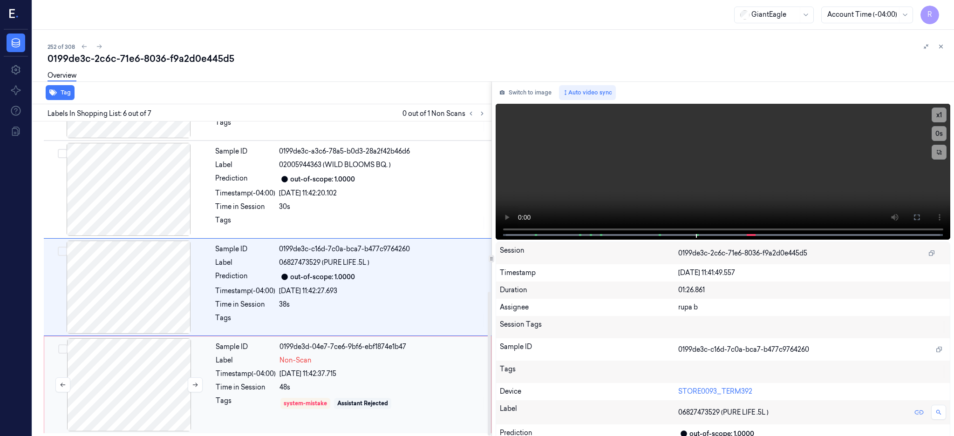
click at [144, 376] on div at bounding box center [129, 384] width 166 height 93
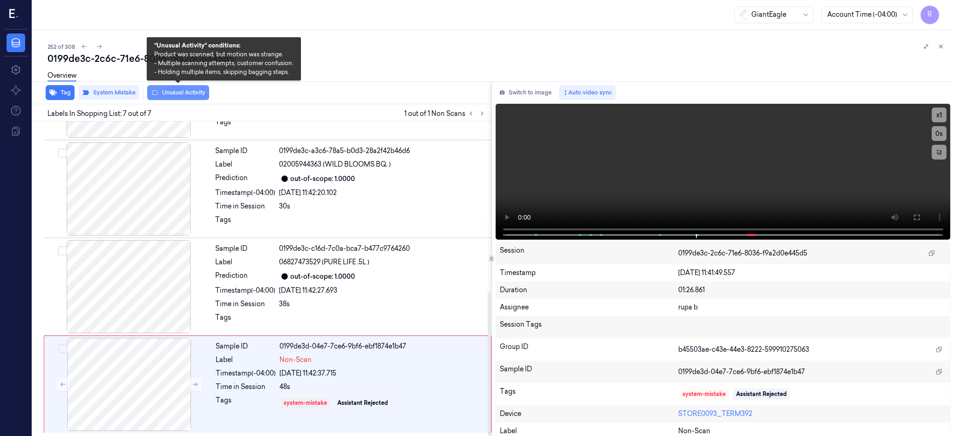
click at [194, 94] on button "Unusual Activity" at bounding box center [178, 92] width 62 height 15
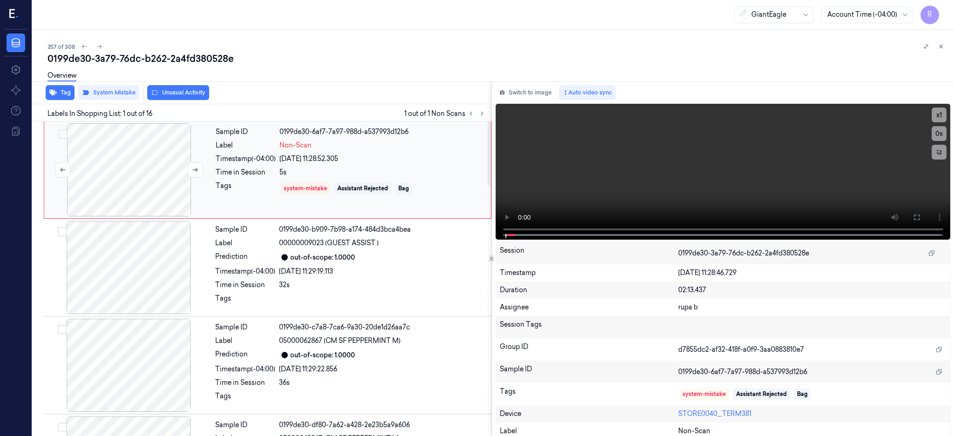
drag, startPoint x: 139, startPoint y: 169, endPoint x: 146, endPoint y: 177, distance: 11.0
click at [139, 169] on div at bounding box center [129, 169] width 166 height 93
click at [86, 170] on div at bounding box center [129, 169] width 166 height 93
click at [920, 220] on icon at bounding box center [916, 217] width 7 height 7
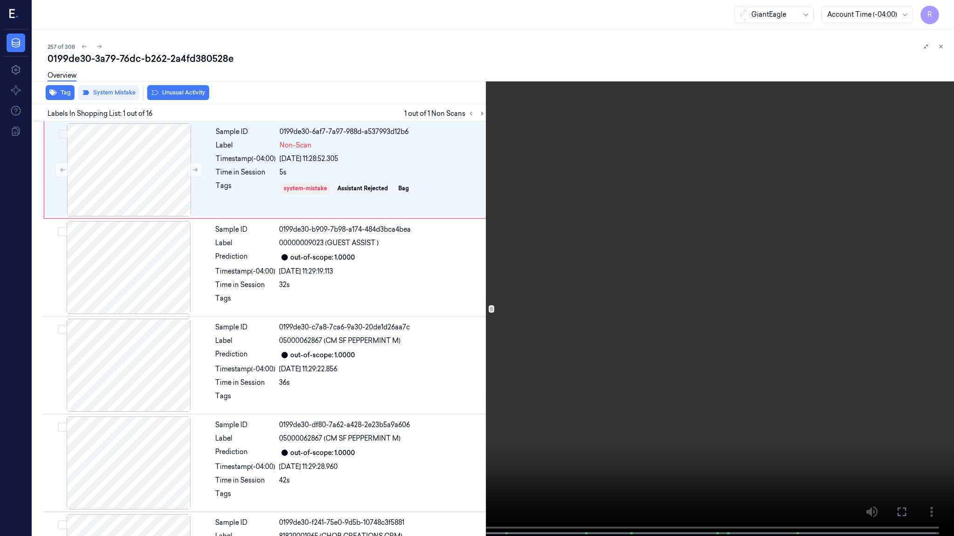
click at [597, 227] on video at bounding box center [477, 269] width 954 height 538
click at [292, 352] on video at bounding box center [477, 269] width 954 height 538
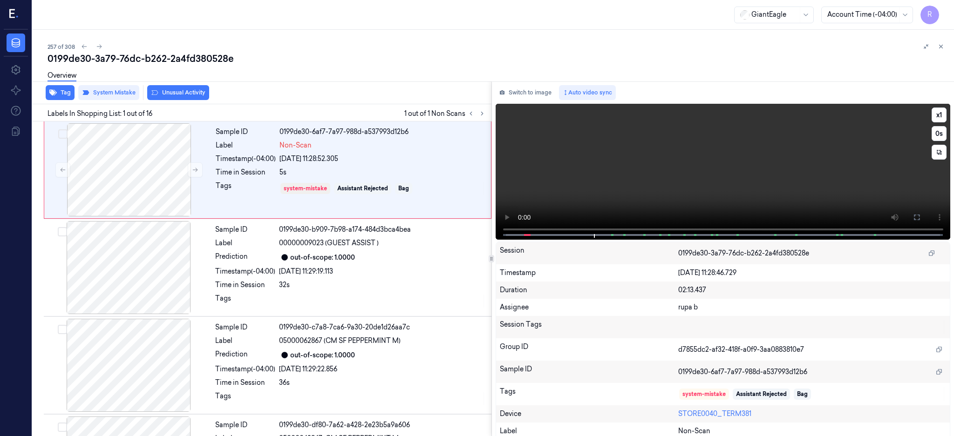
click at [694, 161] on video at bounding box center [722, 172] width 455 height 136
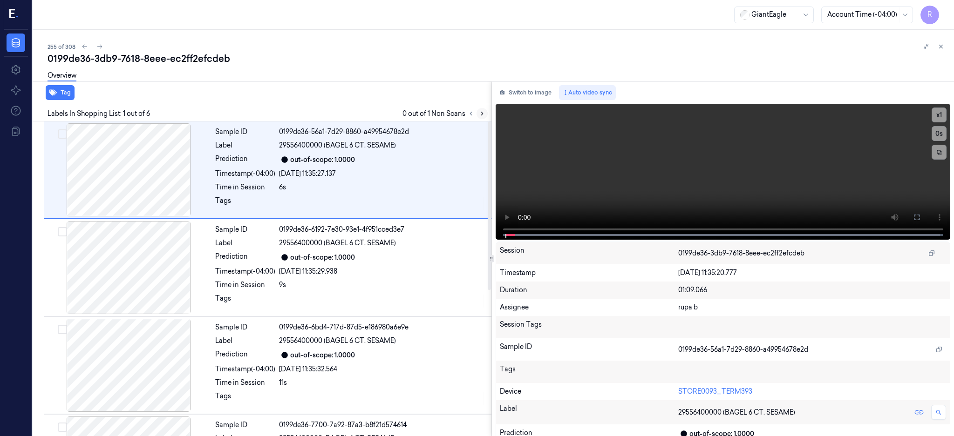
click at [485, 115] on icon at bounding box center [482, 113] width 7 height 7
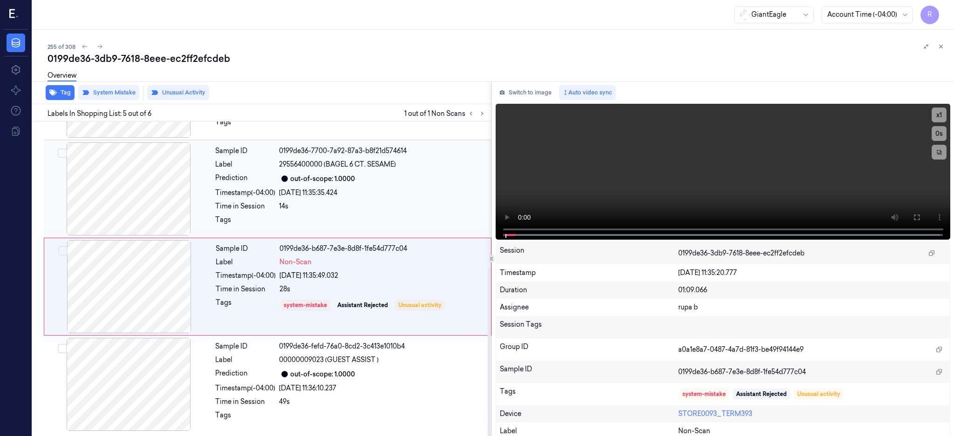
click at [144, 199] on div at bounding box center [129, 188] width 166 height 93
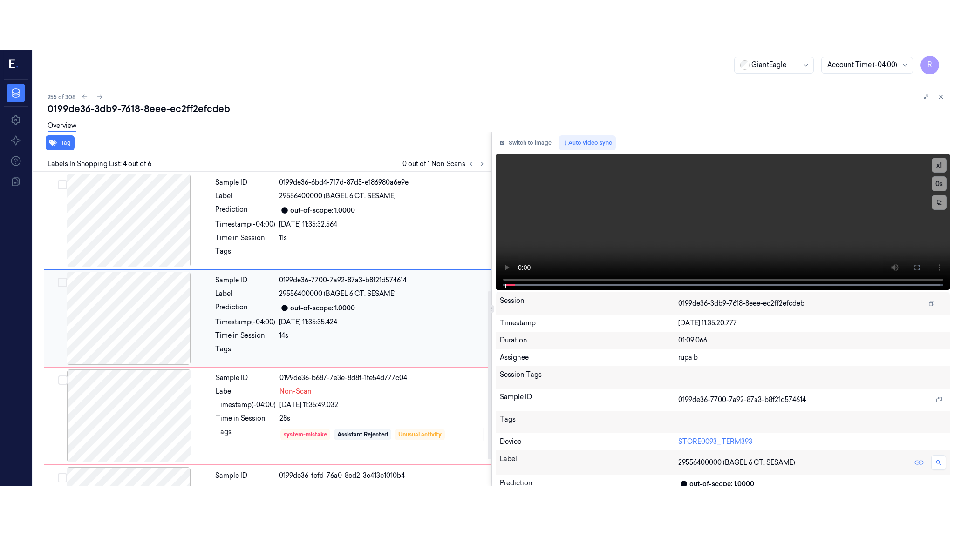
scroll to position [184, 0]
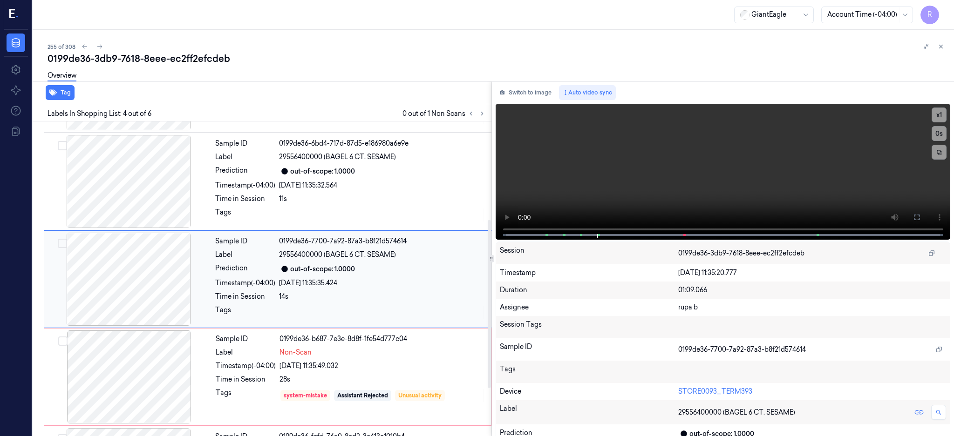
click at [139, 282] on div at bounding box center [129, 279] width 166 height 93
click at [924, 213] on button at bounding box center [916, 217] width 15 height 15
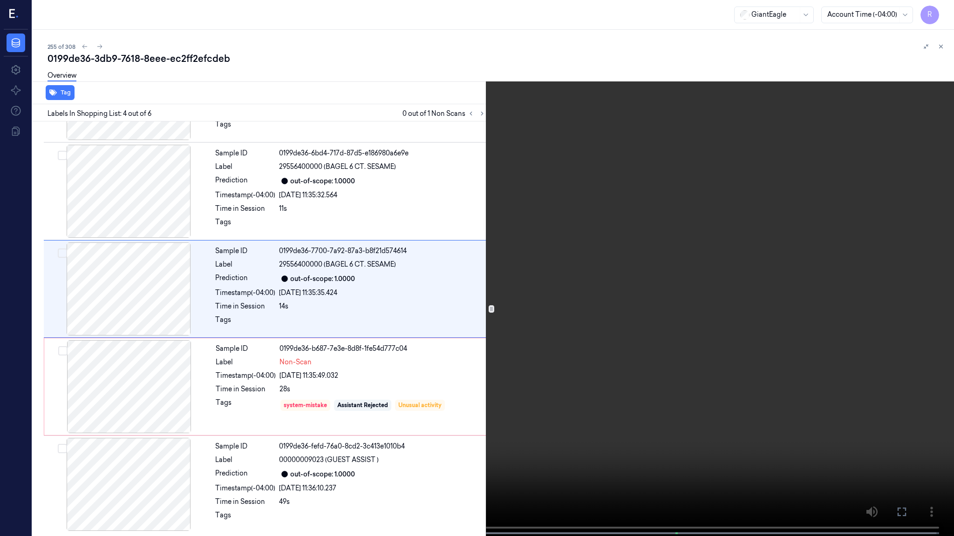
click at [568, 244] on video at bounding box center [477, 269] width 954 height 538
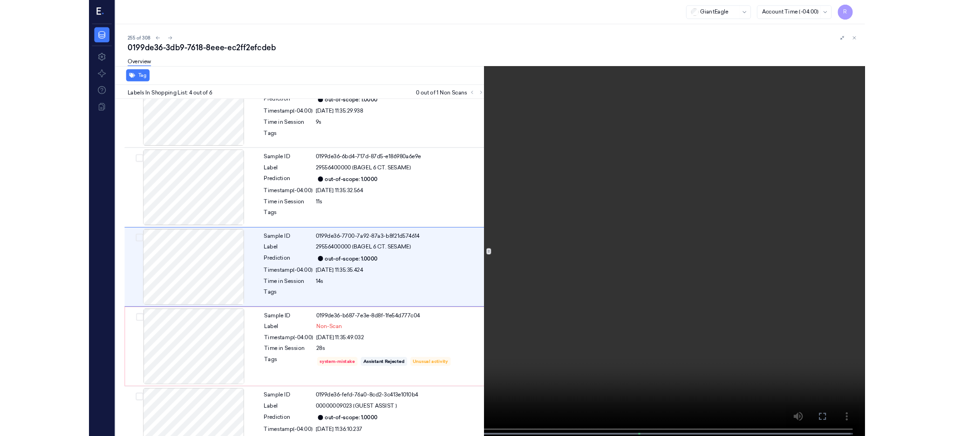
scroll to position [134, 0]
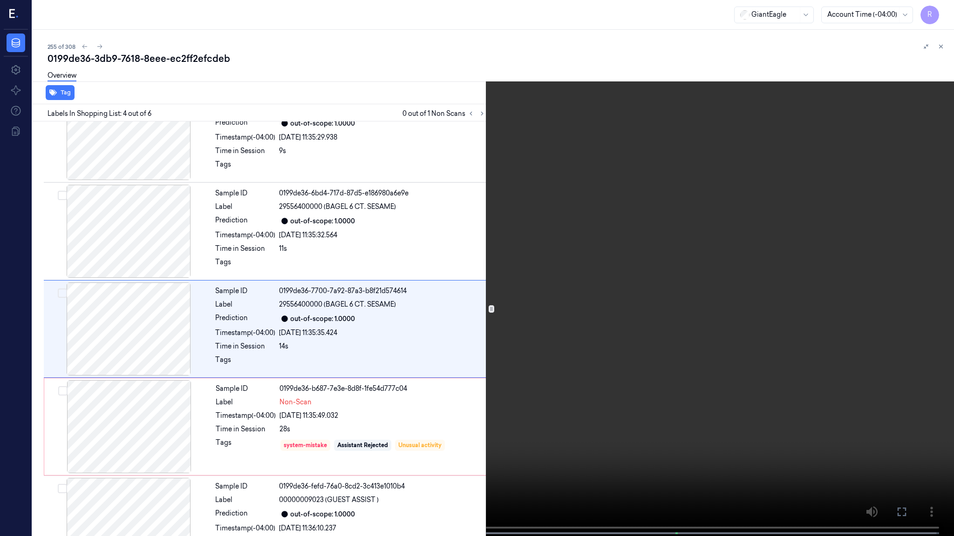
click at [638, 422] on video at bounding box center [477, 269] width 954 height 538
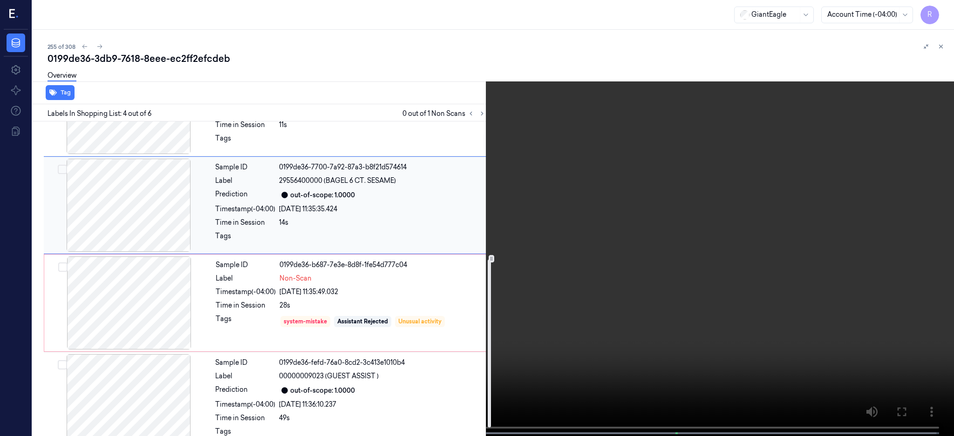
scroll to position [274, 0]
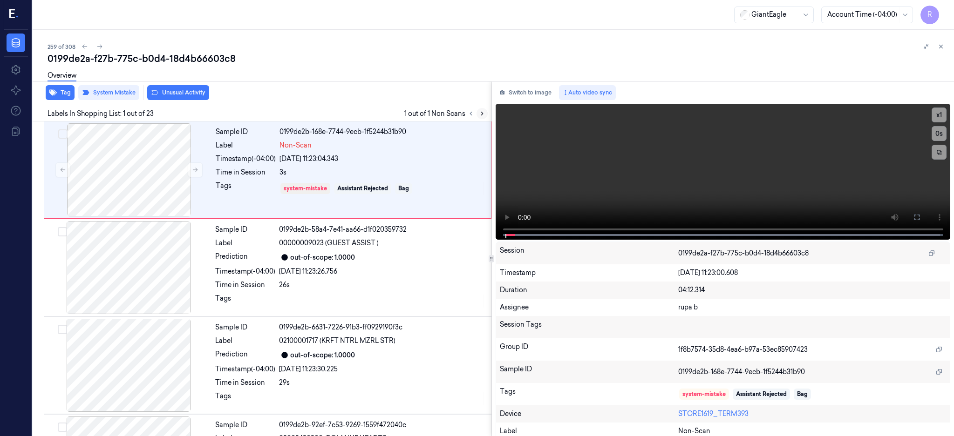
click at [483, 112] on icon at bounding box center [482, 113] width 2 height 3
click at [115, 152] on div at bounding box center [129, 169] width 166 height 93
click at [125, 194] on div at bounding box center [129, 169] width 166 height 93
click at [920, 219] on icon at bounding box center [916, 217] width 7 height 7
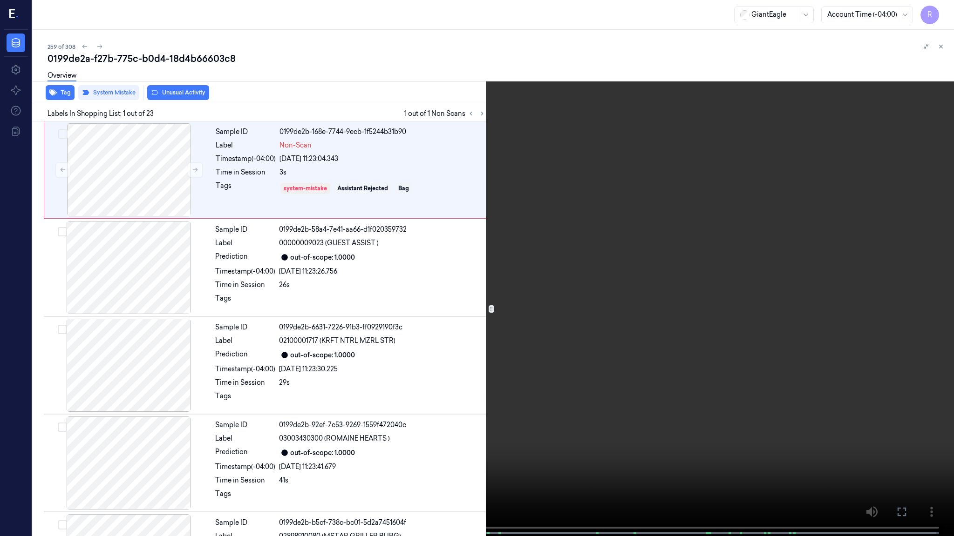
click at [508, 263] on video at bounding box center [477, 269] width 954 height 538
click at [290, 379] on video at bounding box center [477, 269] width 954 height 538
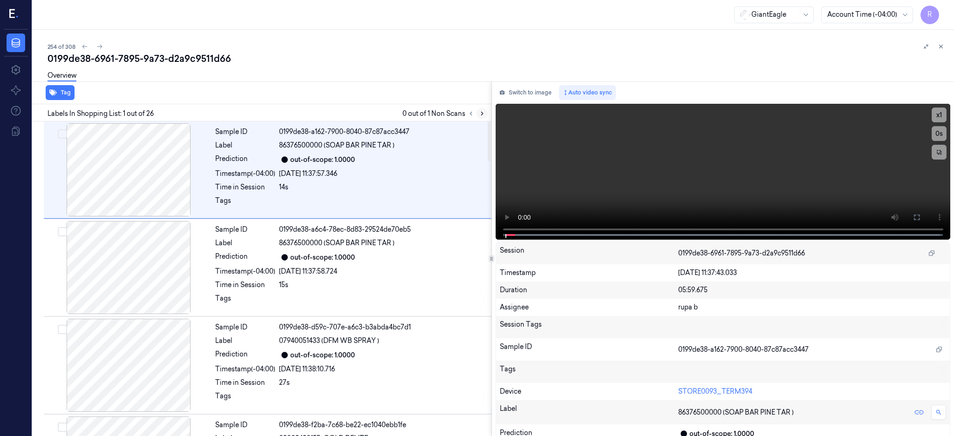
click at [485, 111] on icon at bounding box center [482, 113] width 7 height 7
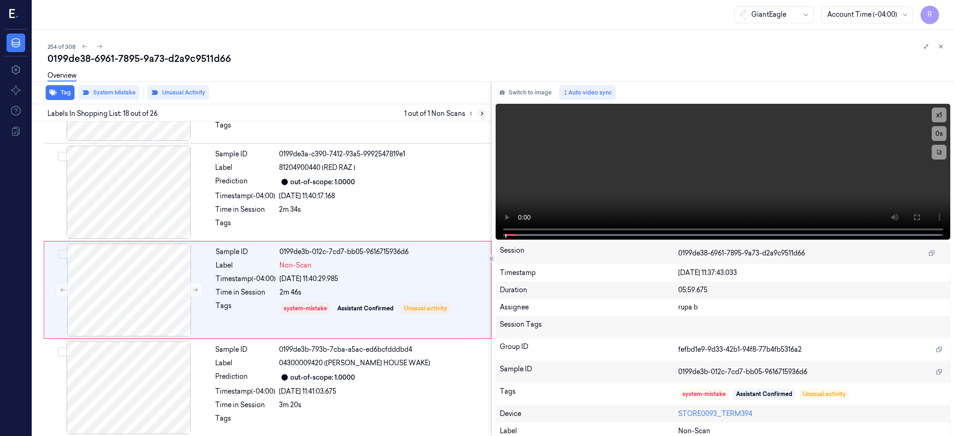
scroll to position [1554, 0]
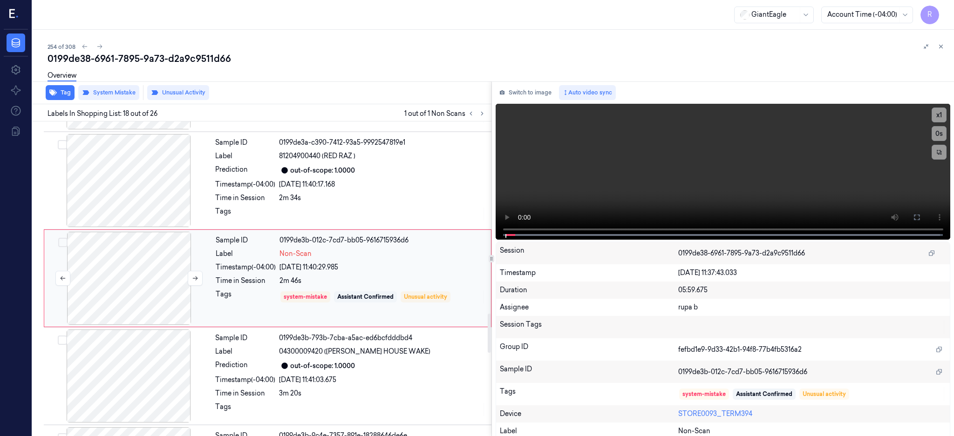
click at [146, 267] on div at bounding box center [129, 278] width 166 height 93
click at [137, 178] on div at bounding box center [129, 180] width 166 height 93
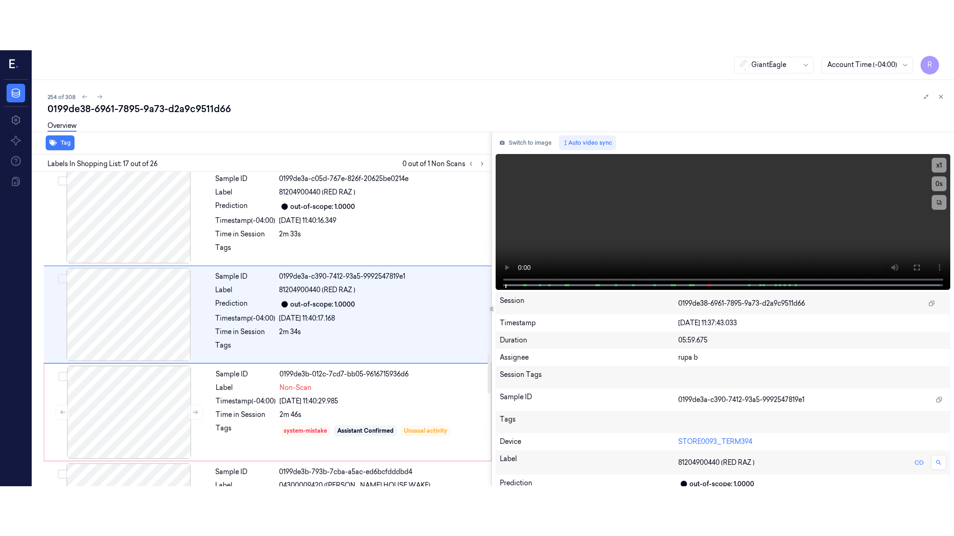
scroll to position [1456, 0]
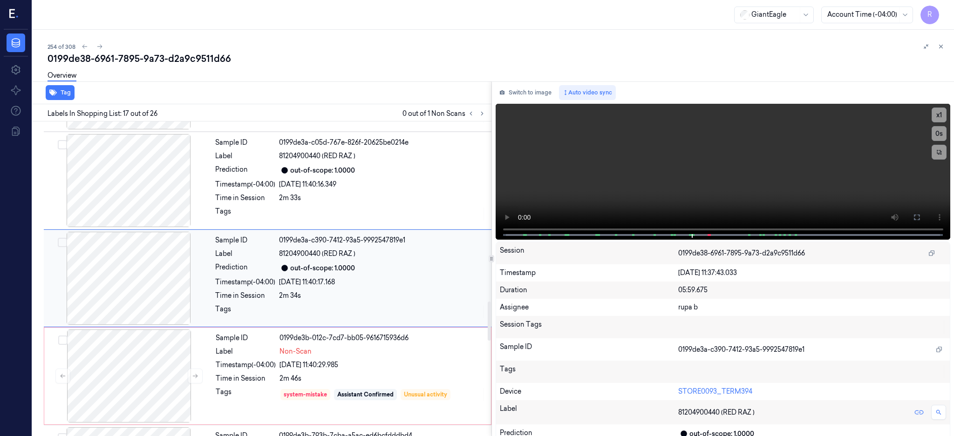
click at [149, 279] on div at bounding box center [129, 278] width 166 height 93
click at [920, 215] on icon at bounding box center [916, 217] width 7 height 7
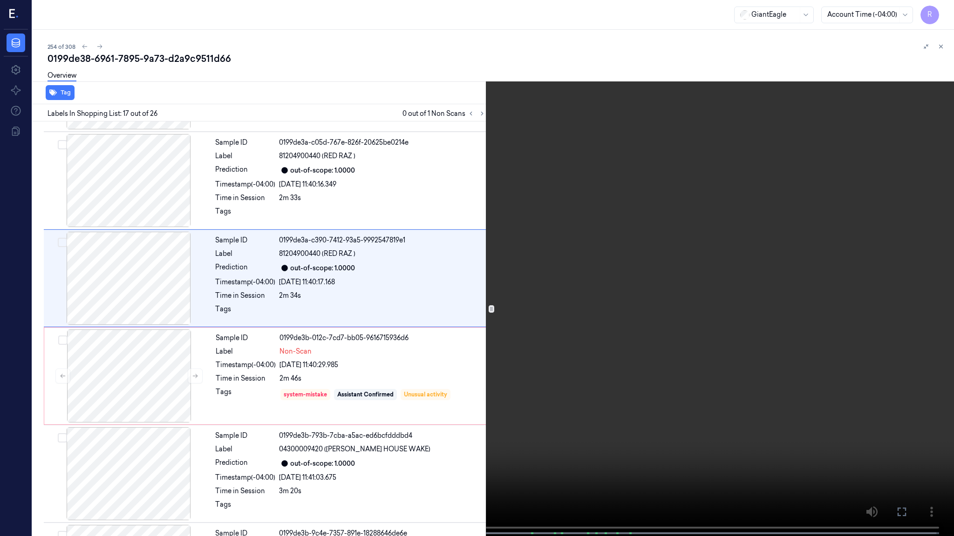
click at [694, 230] on video at bounding box center [477, 269] width 954 height 538
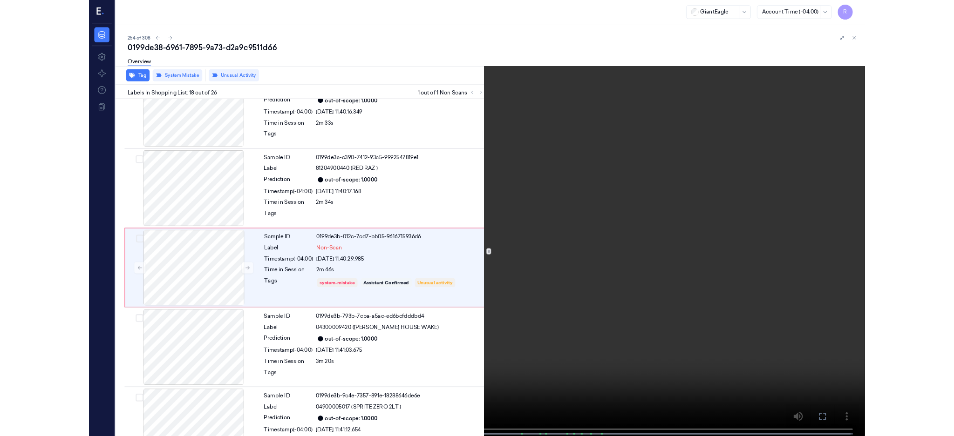
scroll to position [1503, 0]
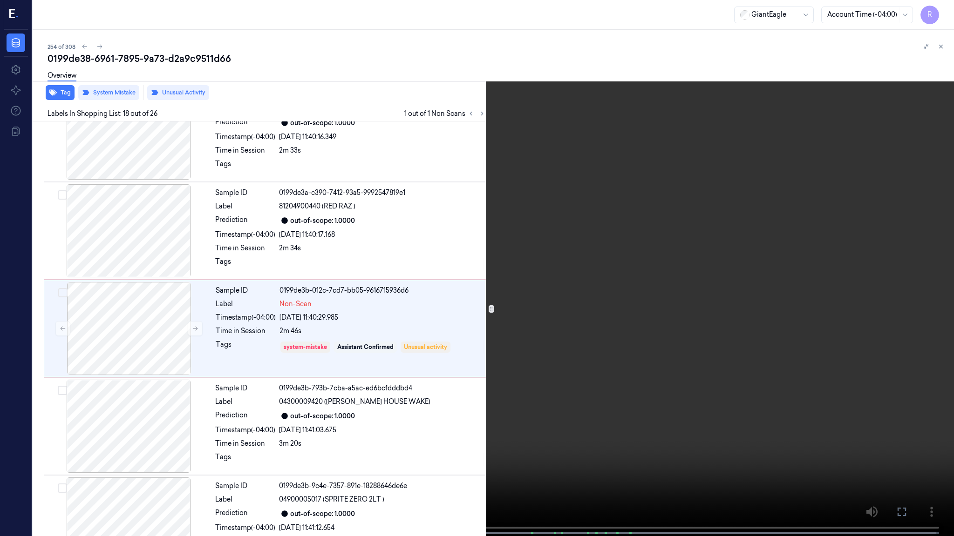
click at [643, 288] on video at bounding box center [477, 269] width 954 height 538
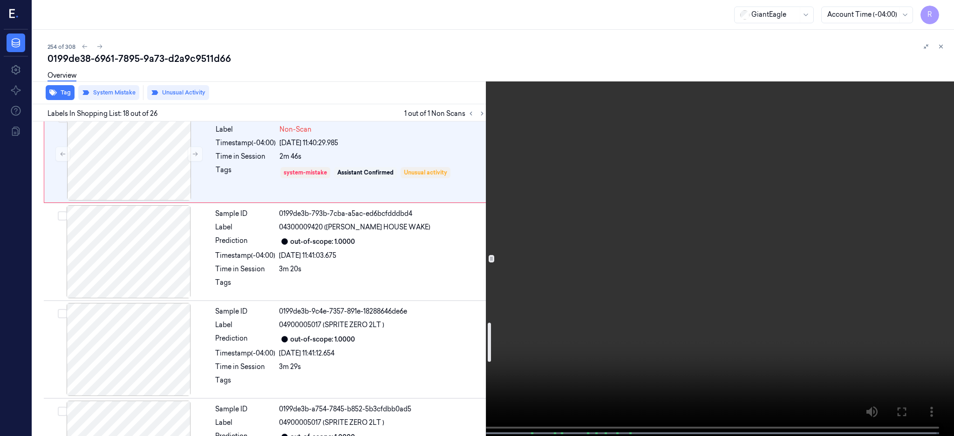
scroll to position [1628, 0]
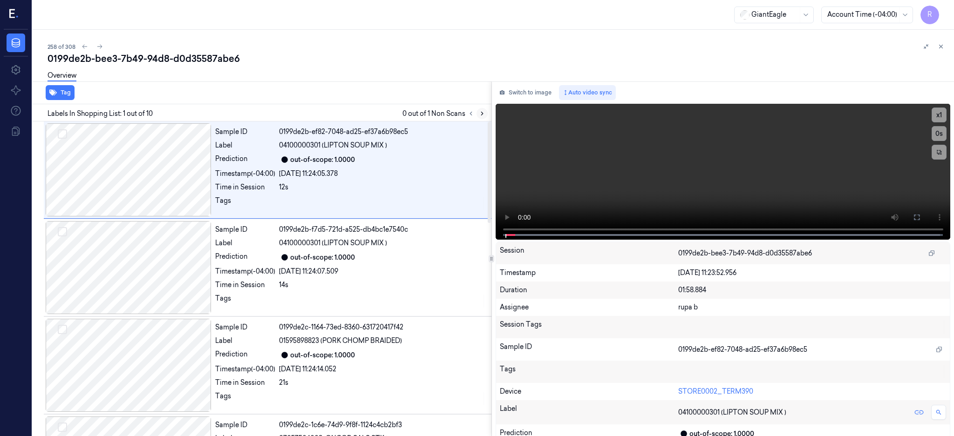
click at [485, 112] on icon at bounding box center [482, 113] width 7 height 7
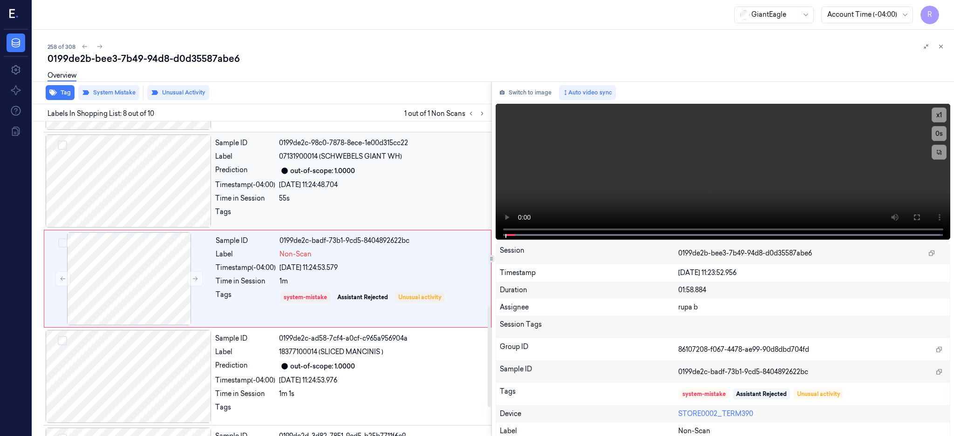
click at [137, 170] on div at bounding box center [129, 181] width 166 height 93
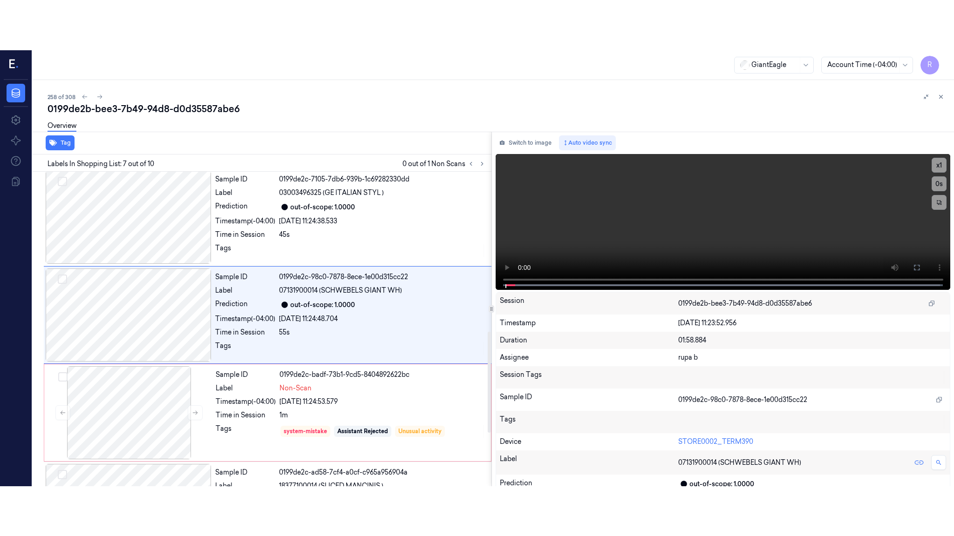
scroll to position [478, 0]
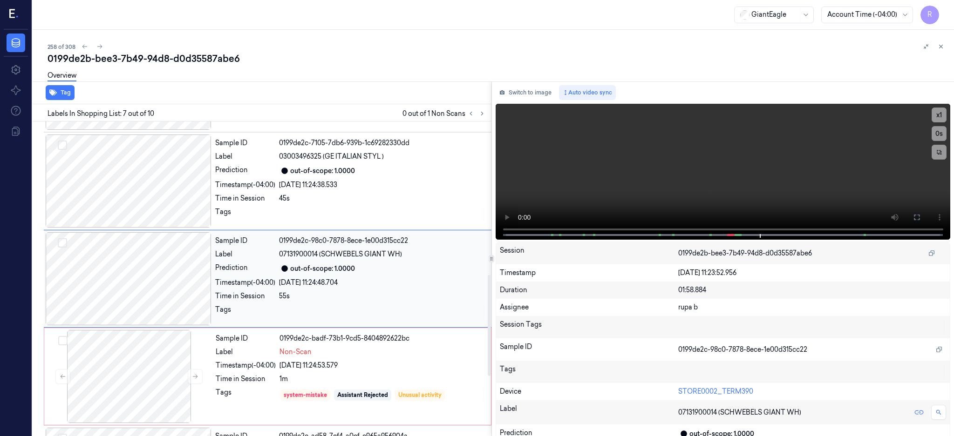
click at [178, 288] on div at bounding box center [129, 278] width 166 height 93
click at [920, 215] on icon at bounding box center [916, 217] width 7 height 7
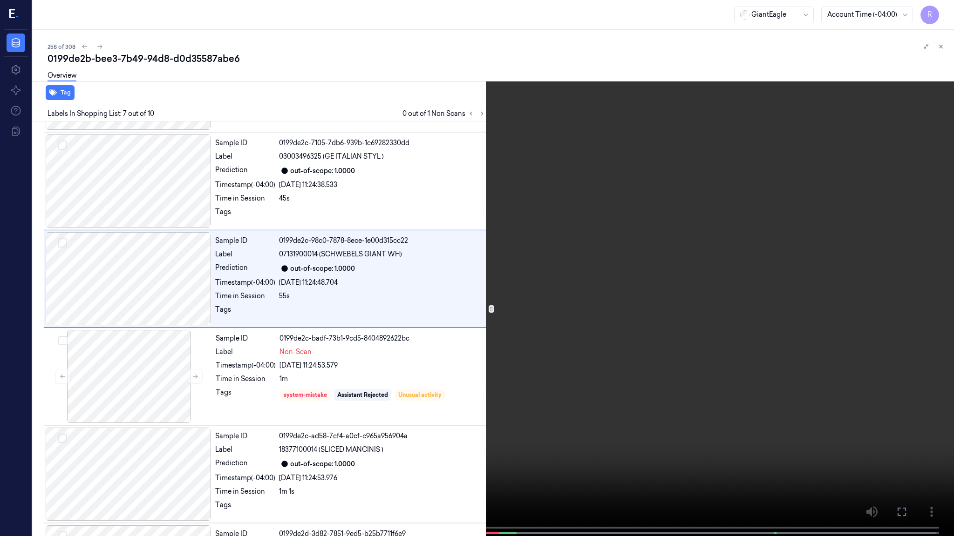
click at [619, 257] on video at bounding box center [477, 269] width 954 height 538
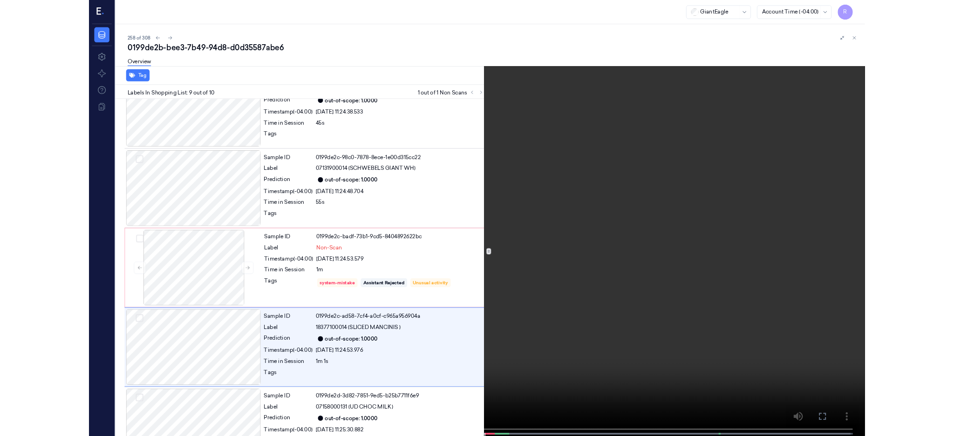
scroll to position [565, 0]
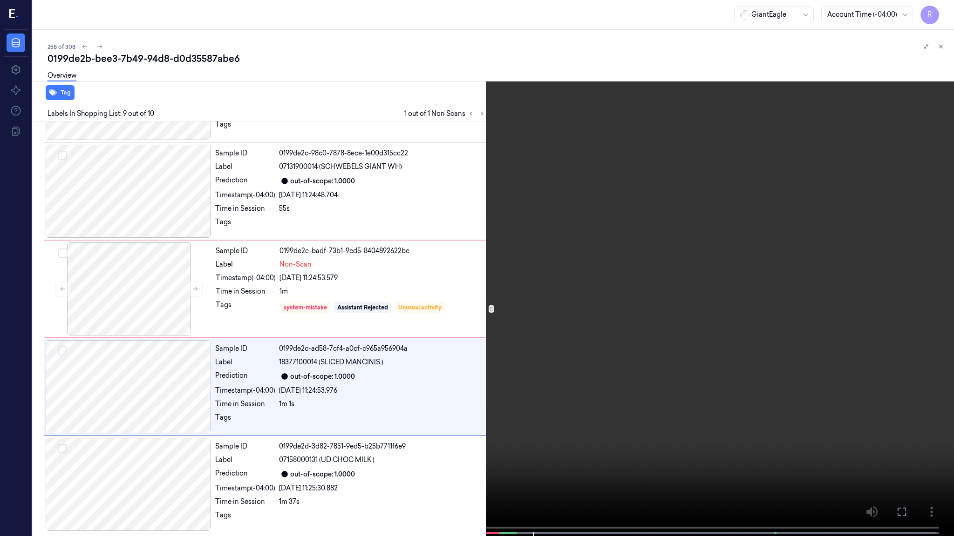
click at [545, 331] on video at bounding box center [477, 269] width 954 height 538
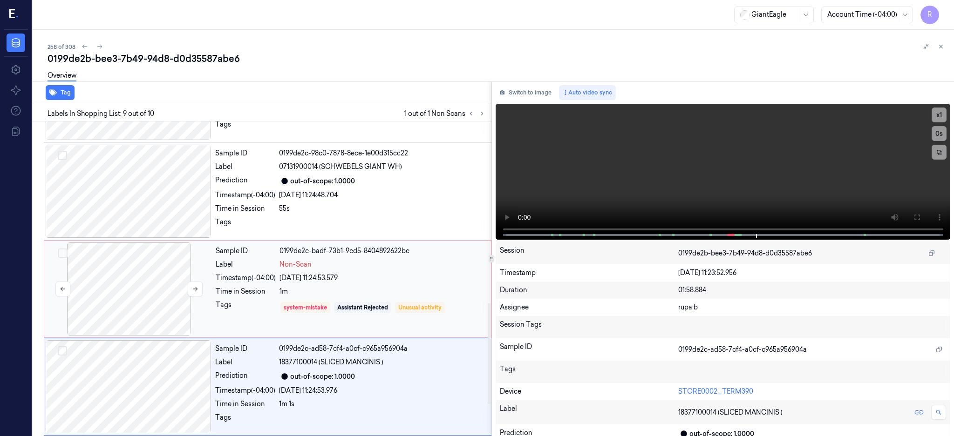
click at [136, 302] on div at bounding box center [129, 289] width 166 height 93
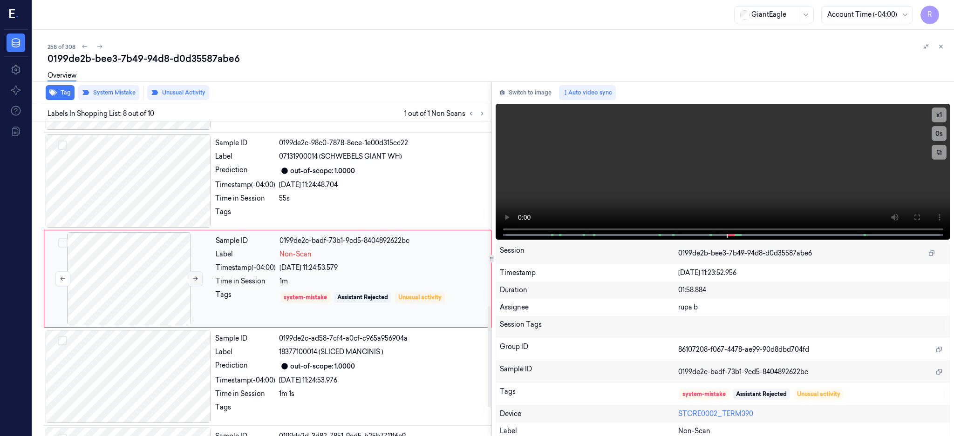
click at [192, 277] on icon at bounding box center [195, 279] width 7 height 7
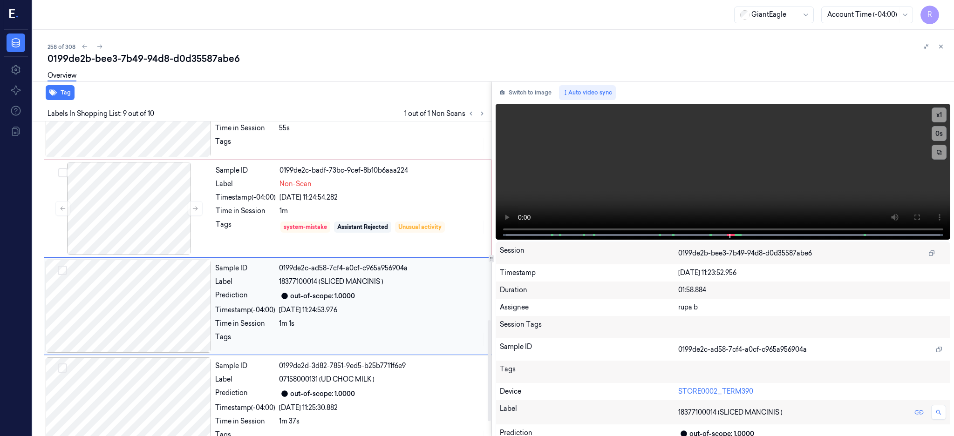
scroll to position [665, 0]
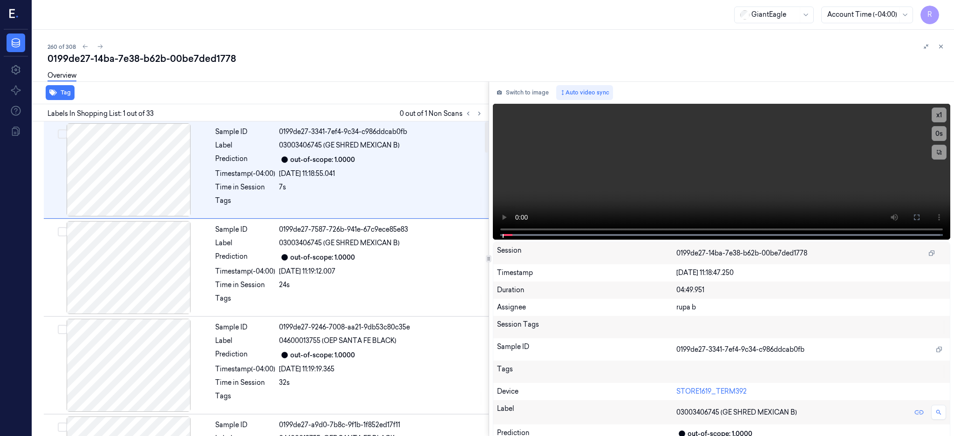
click at [502, 112] on div "Tag Labels In Shopping List: 1 out of 33 0 out of 1 Non Scans Sample ID 0199de2…" at bounding box center [491, 258] width 925 height 355
click at [485, 114] on button at bounding box center [479, 113] width 11 height 11
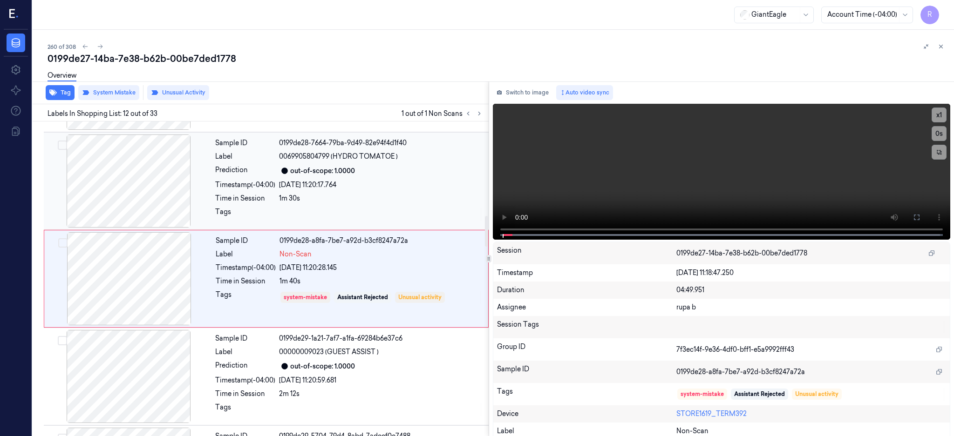
click at [152, 182] on div at bounding box center [129, 181] width 166 height 93
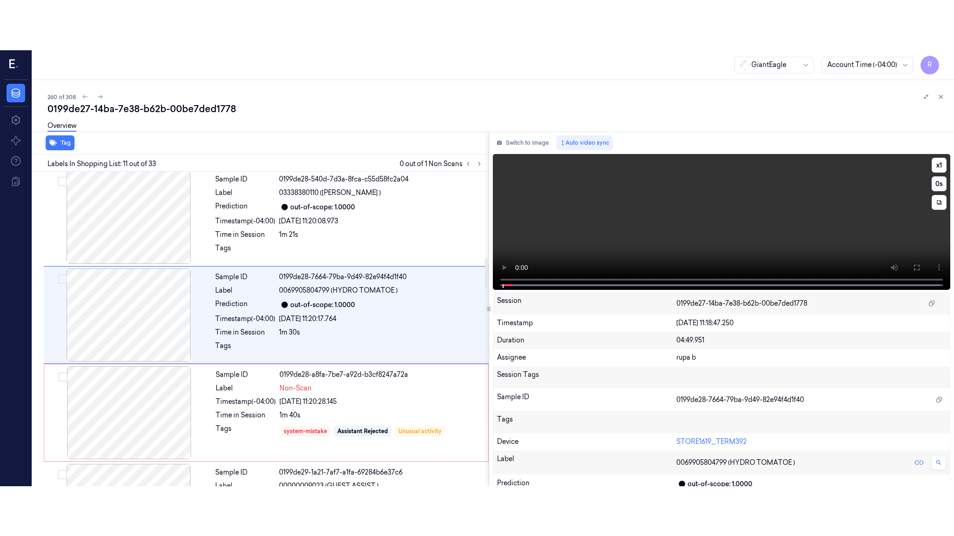
scroll to position [869, 0]
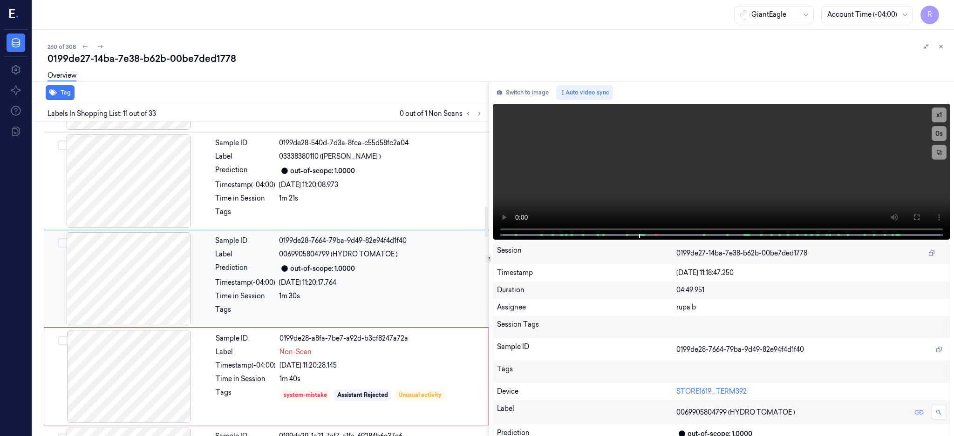
click at [136, 288] on div at bounding box center [129, 278] width 166 height 93
click at [920, 217] on icon at bounding box center [916, 217] width 7 height 7
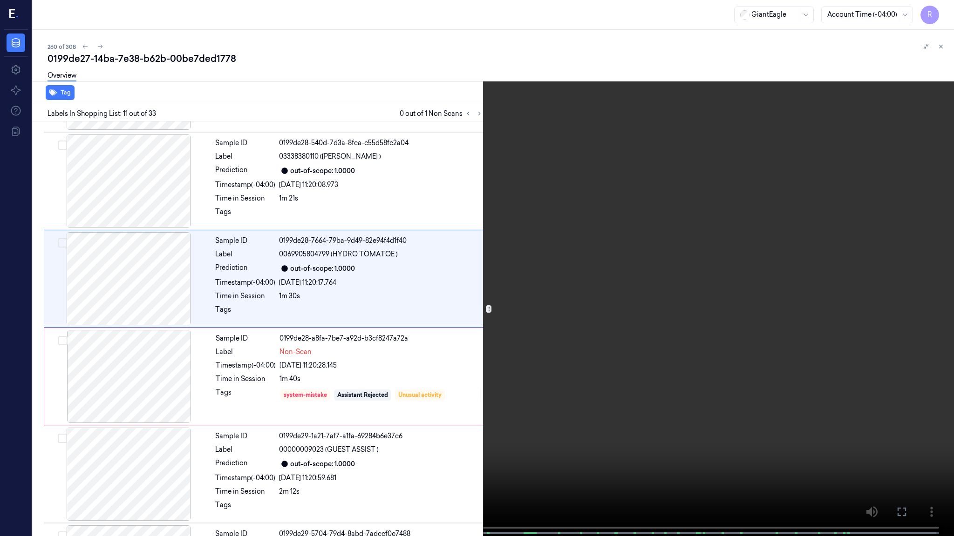
click at [677, 252] on video at bounding box center [477, 269] width 954 height 538
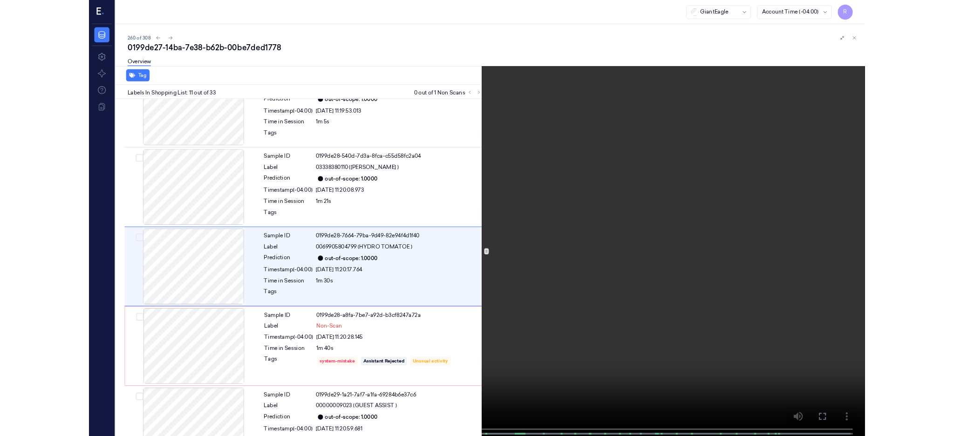
scroll to position [819, 0]
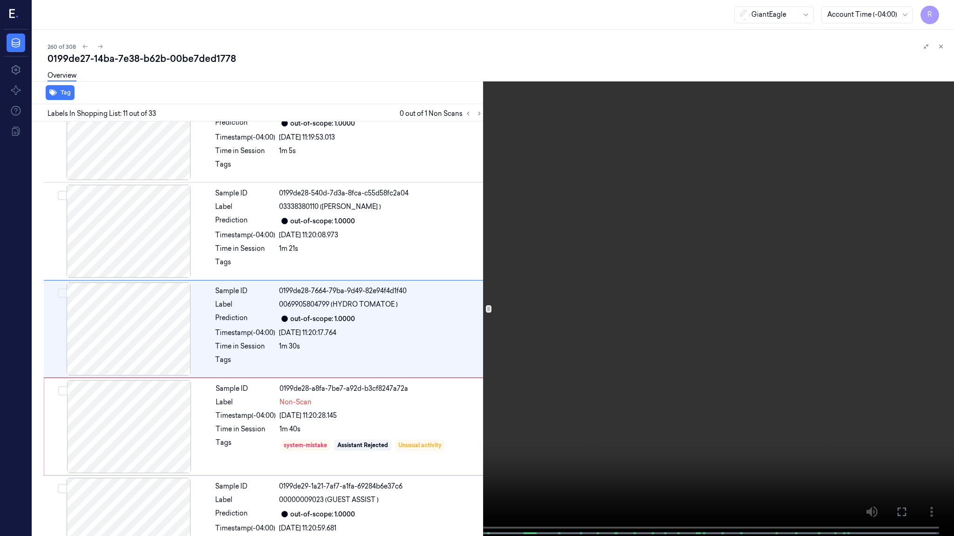
click at [673, 380] on video at bounding box center [477, 269] width 954 height 538
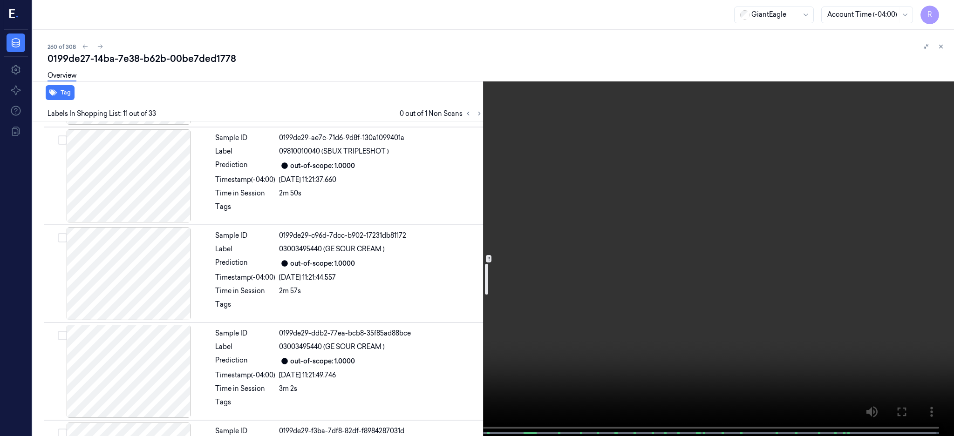
scroll to position [1626, 0]
